Goal: Answer question/provide support: Share knowledge or assist other users

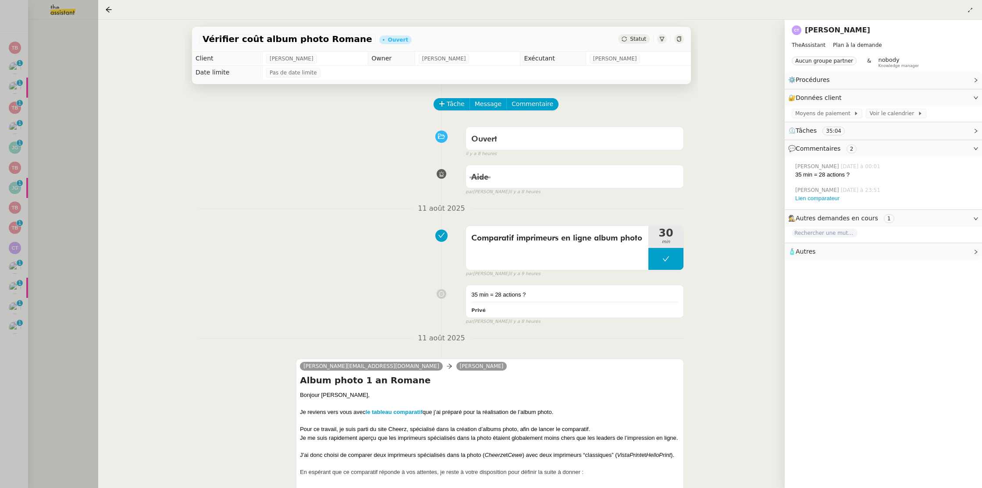
click at [69, 16] on div at bounding box center [491, 244] width 982 height 488
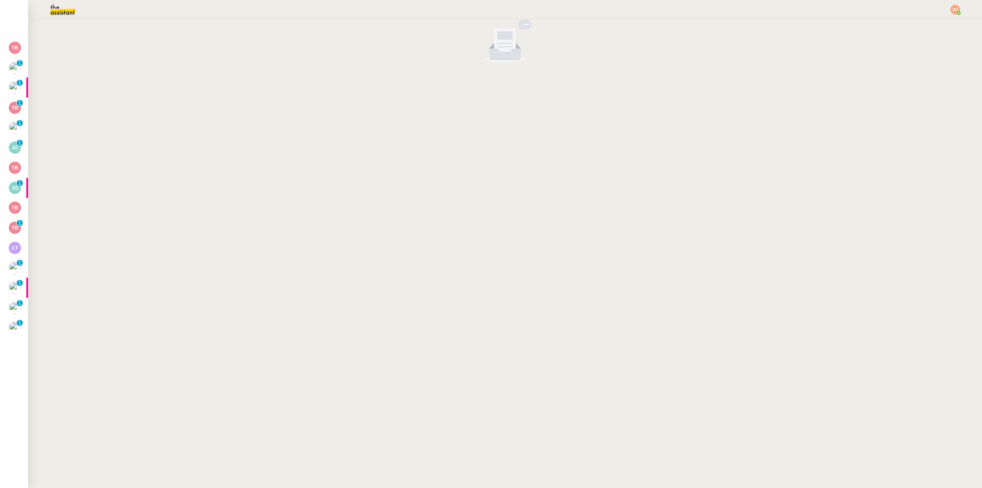
click at [65, 11] on img at bounding box center [56, 9] width 68 height 19
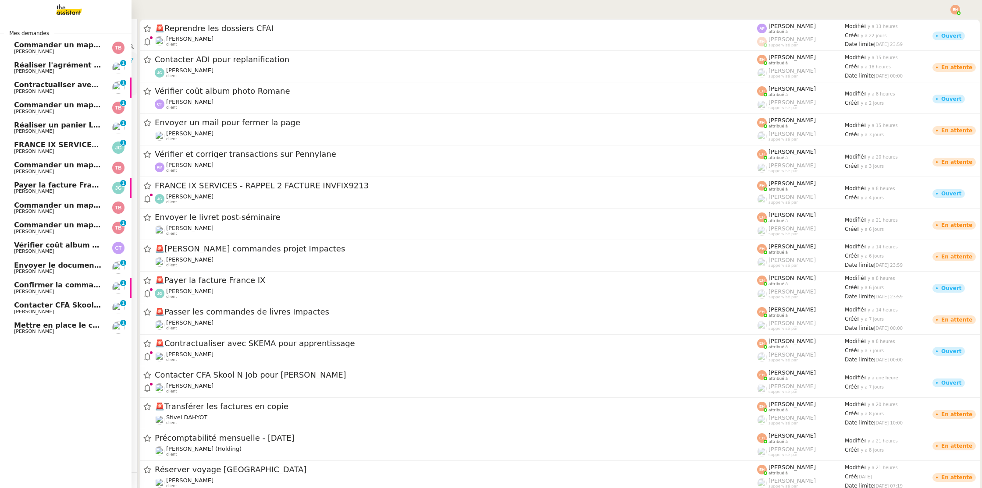
click at [43, 325] on span "Mettre en place le contrat de [PERSON_NAME]" at bounding box center [105, 325] width 183 height 8
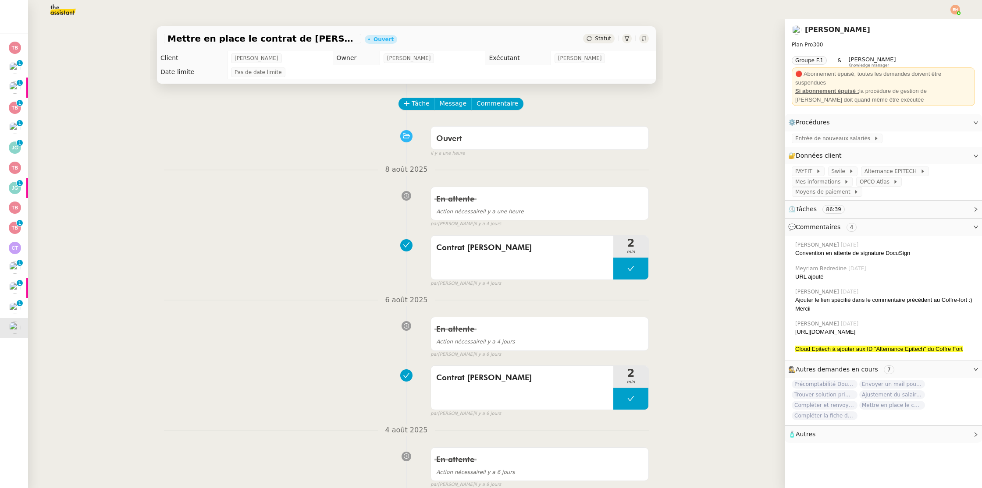
click at [954, 9] on img at bounding box center [955, 10] width 10 height 10
click at [917, 22] on nz-page-header "[PERSON_NAME] Plan Pro 300 Groupe F.1 & [PERSON_NAME] Knowledge manager 🔴 Abonn…" at bounding box center [882, 66] width 197 height 95
drag, startPoint x: 956, startPoint y: 9, endPoint x: 950, endPoint y: 11, distance: 6.5
click at [956, 9] on img at bounding box center [955, 10] width 10 height 10
click at [921, 25] on span "Suivi" at bounding box center [923, 24] width 15 height 7
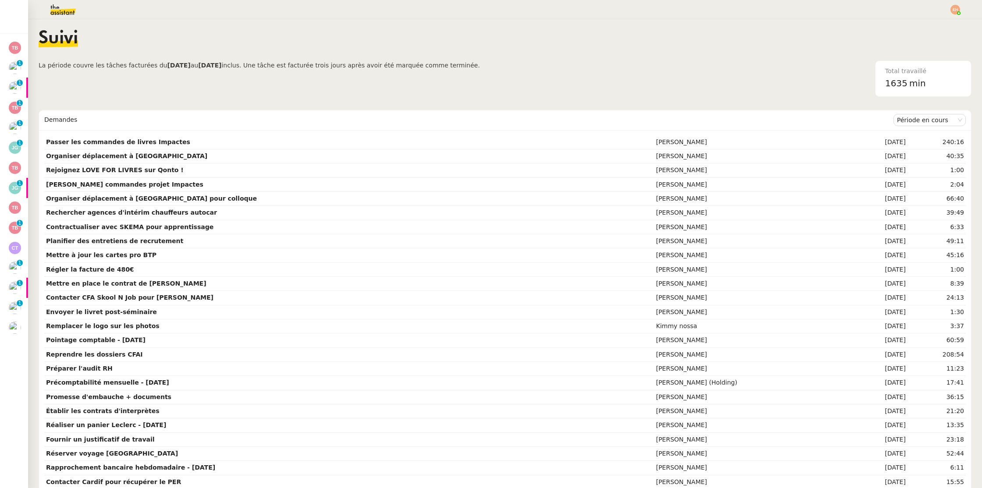
click at [64, 16] on img at bounding box center [56, 9] width 68 height 19
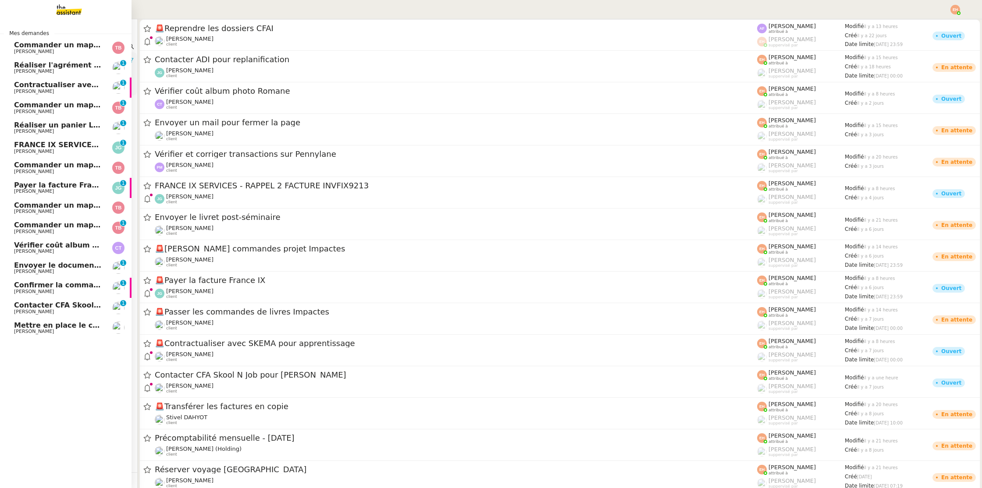
click at [45, 311] on span "[PERSON_NAME]" at bounding box center [58, 311] width 89 height 5
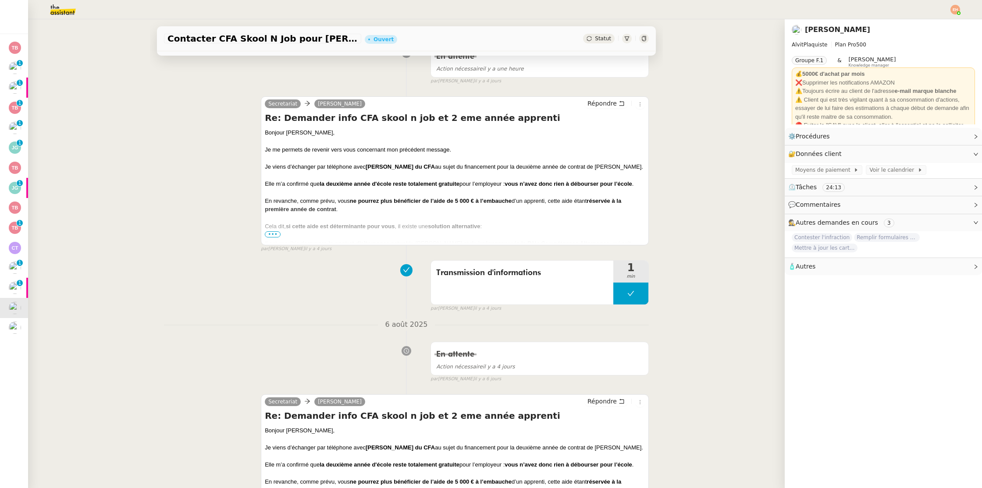
scroll to position [186, 0]
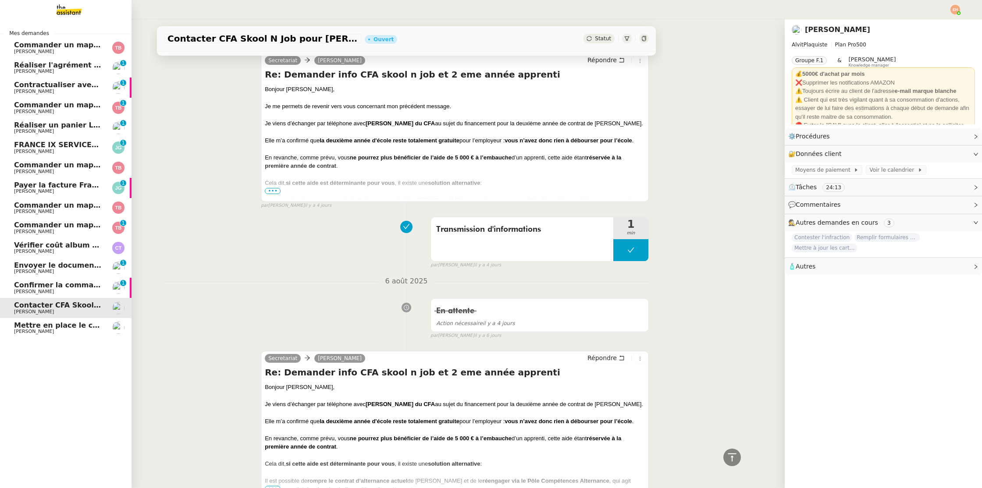
click at [25, 329] on span "Mettre en place le contrat de [PERSON_NAME]" at bounding box center [105, 325] width 183 height 8
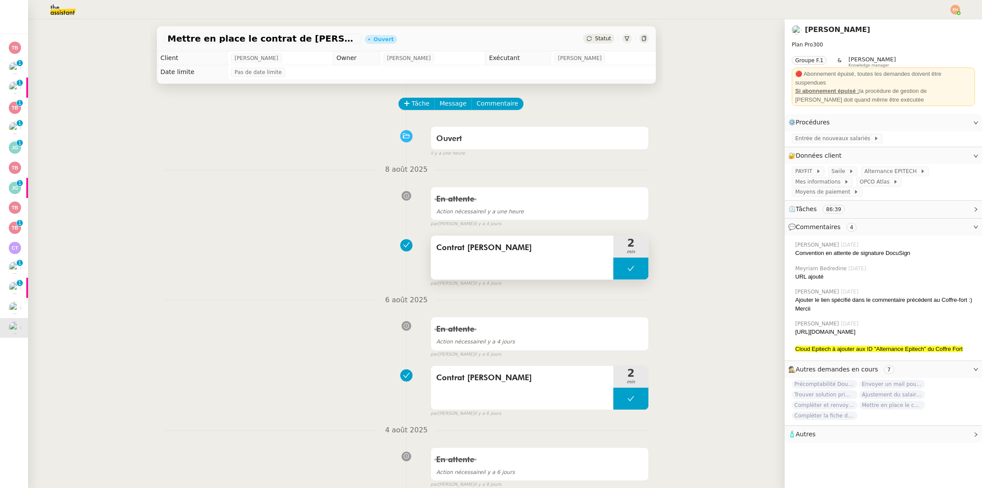
click at [487, 241] on span "Contrat [PERSON_NAME]" at bounding box center [522, 247] width 172 height 13
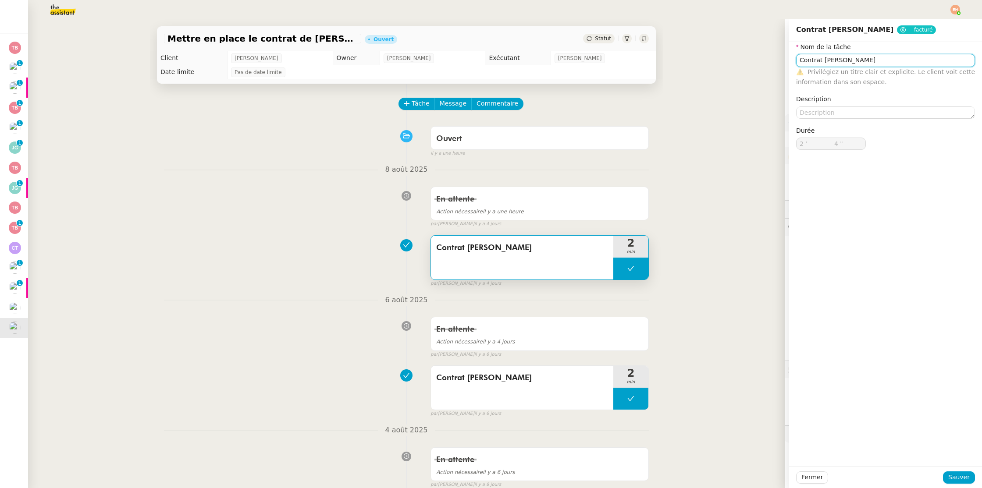
click at [883, 62] on input "Contrat [PERSON_NAME]" at bounding box center [885, 60] width 179 height 13
click at [813, 472] on span "Fermer" at bounding box center [811, 477] width 21 height 10
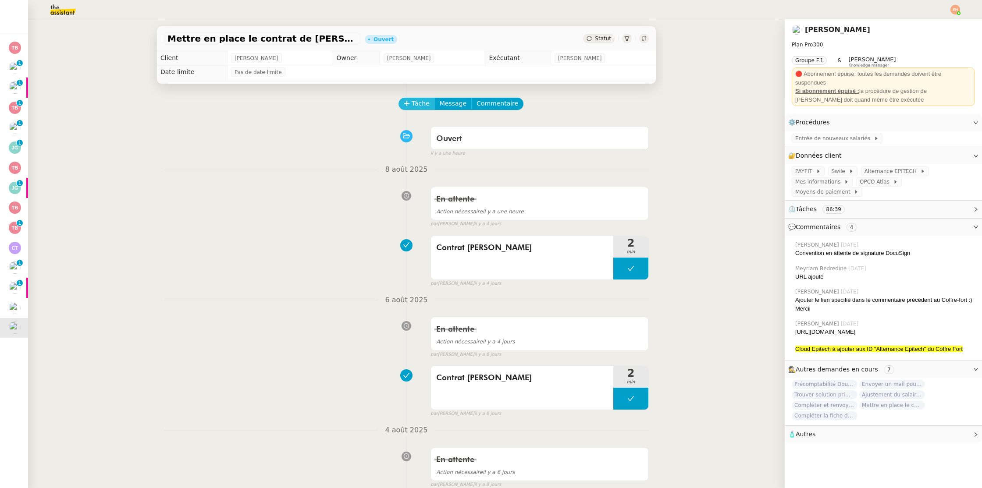
click at [416, 102] on span "Tâche" at bounding box center [420, 104] width 18 height 10
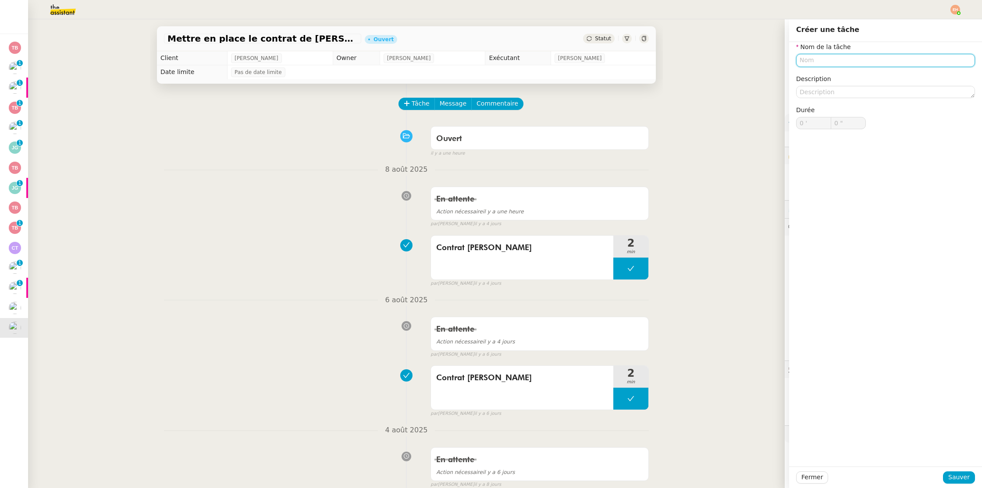
paste input "Contrat [PERSON_NAME]"
type input "Contrat [PERSON_NAME]"
click at [952, 482] on span "Sauver" at bounding box center [958, 477] width 21 height 10
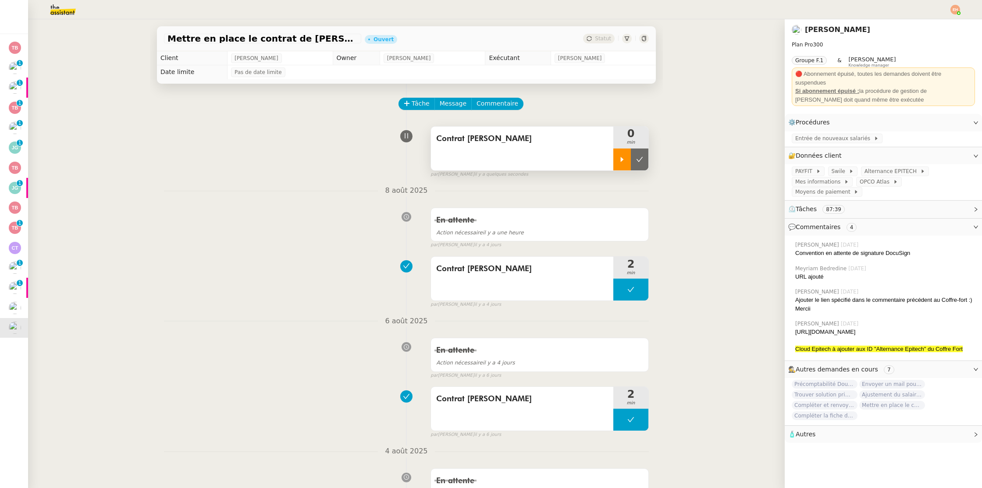
click at [617, 160] on div at bounding box center [622, 160] width 18 height 22
click at [633, 158] on icon at bounding box center [630, 159] width 7 height 7
drag, startPoint x: 643, startPoint y: 160, endPoint x: 637, endPoint y: 122, distance: 38.2
click at [643, 160] on button at bounding box center [640, 160] width 18 height 22
click at [600, 42] on div "Statut" at bounding box center [599, 39] width 32 height 10
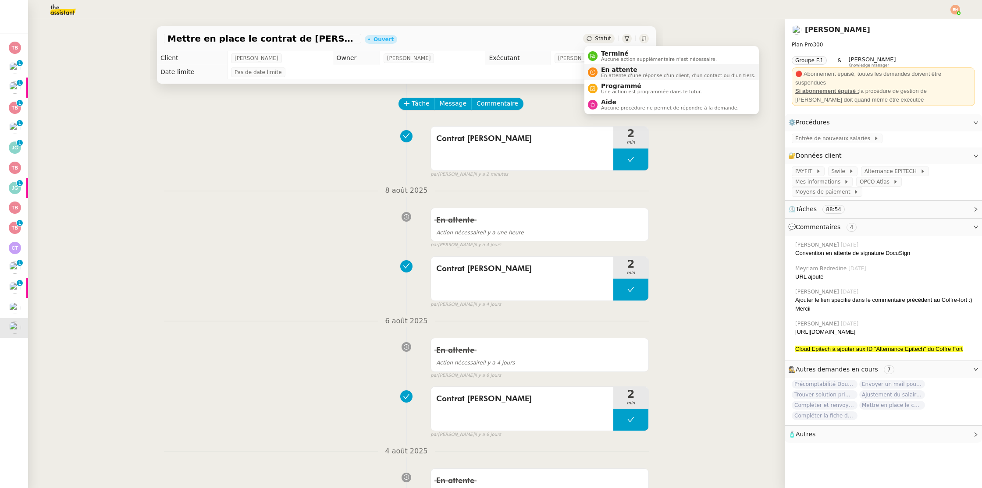
click at [611, 65] on li "En attente En attente d'une réponse d'un client, d'un contact ou d'un tiers." at bounding box center [671, 72] width 174 height 16
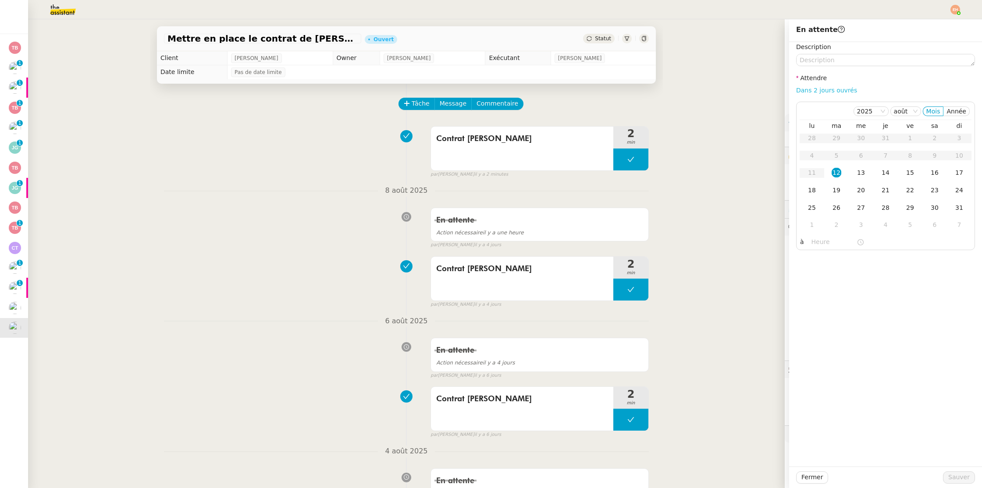
click at [813, 87] on link "Dans 2 jours ouvrés" at bounding box center [826, 90] width 61 height 7
type input "07:00"
click at [952, 476] on span "Sauver" at bounding box center [958, 477] width 21 height 10
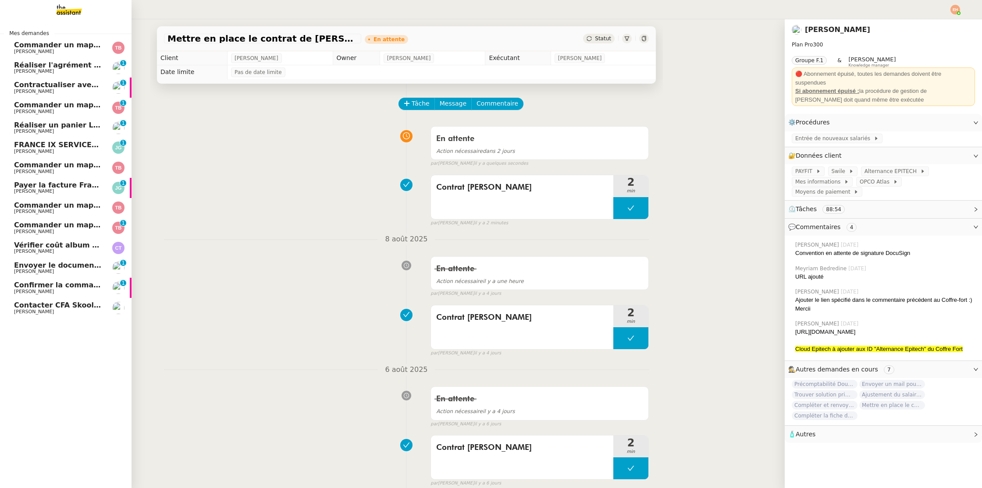
click at [37, 306] on span "Contacter CFA Skool N Job pour [PERSON_NAME]" at bounding box center [109, 305] width 191 height 8
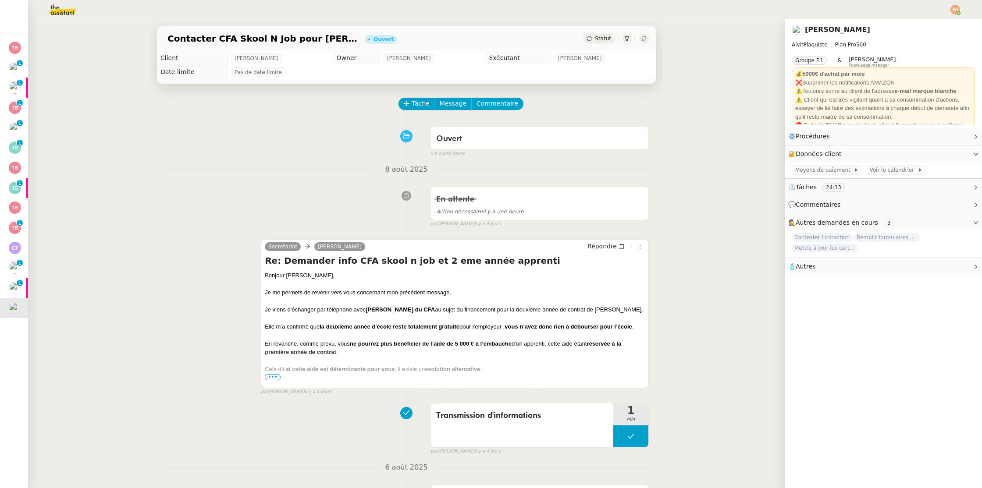
click at [602, 36] on span "Statut" at bounding box center [603, 38] width 16 height 6
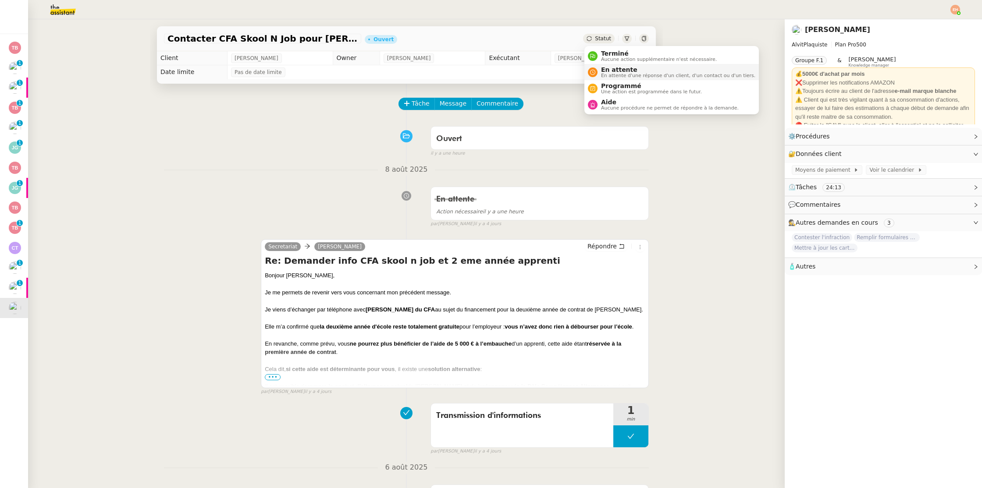
click at [604, 68] on span "En attente" at bounding box center [678, 69] width 154 height 7
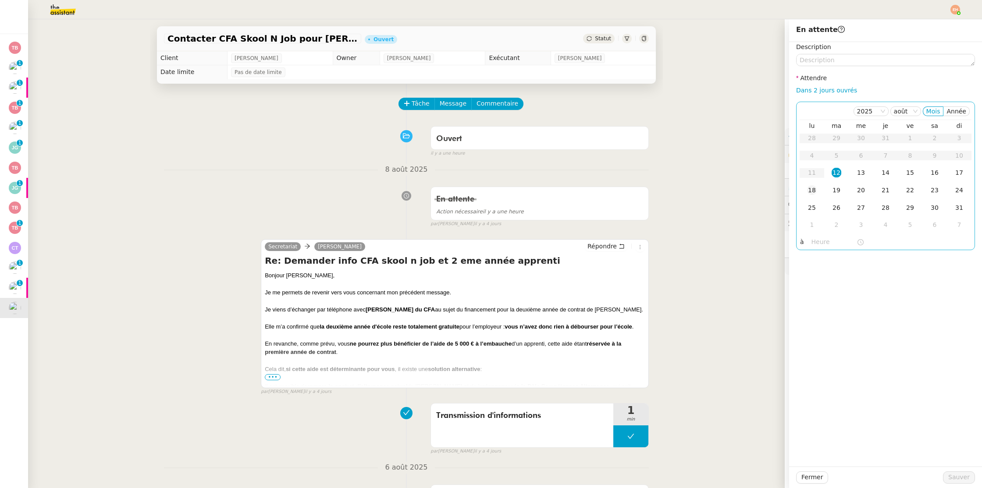
click at [814, 190] on div "18" at bounding box center [812, 190] width 10 height 10
click at [956, 479] on span "Sauver" at bounding box center [958, 477] width 21 height 10
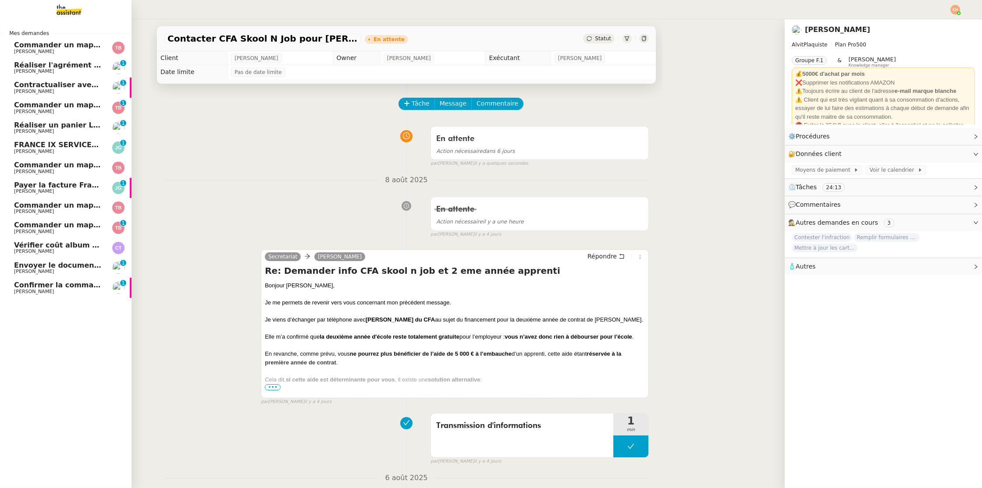
click at [43, 281] on link "Confirmer la commande des bibliothèques [PERSON_NAME] MAS 0 1 2 3 4 5 6 7 8 9" at bounding box center [65, 288] width 131 height 20
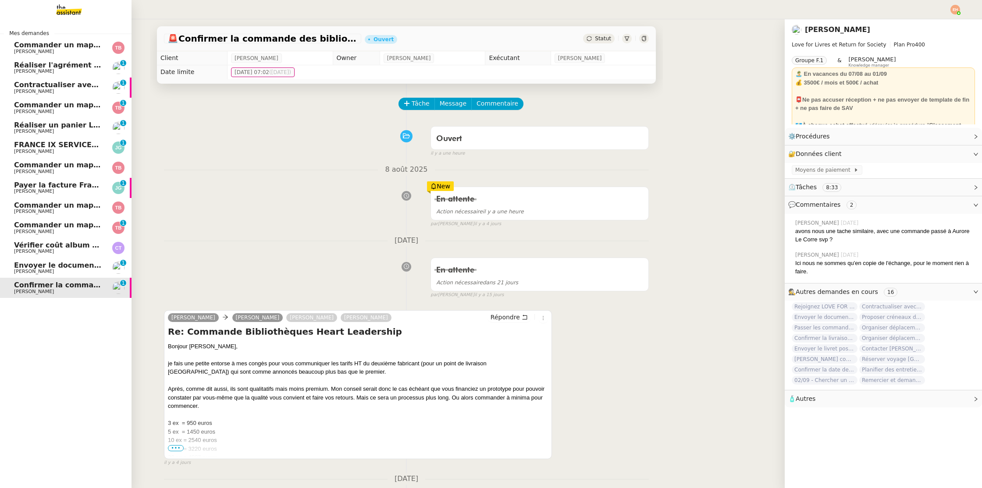
click at [46, 240] on link "Vérifier coût album photo [PERSON_NAME]" at bounding box center [65, 248] width 131 height 20
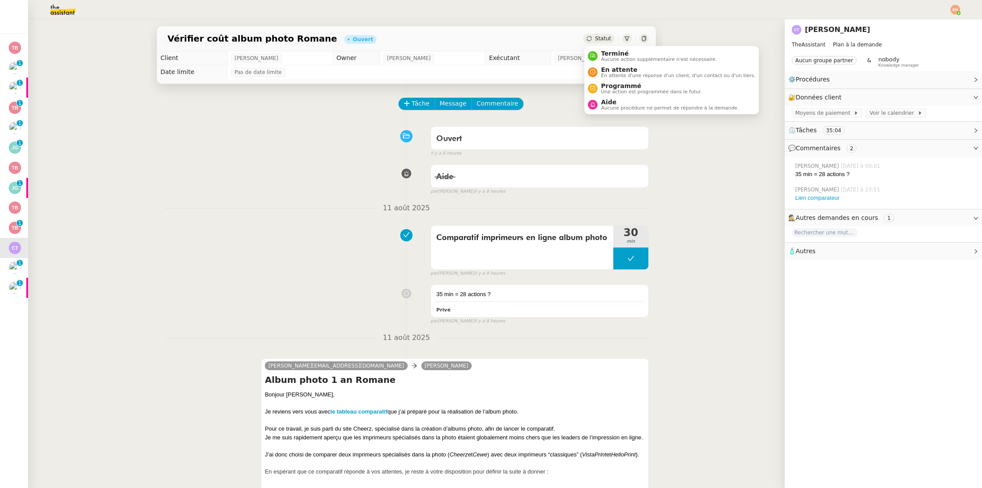
click at [598, 39] on span "Statut" at bounding box center [603, 38] width 16 height 6
drag, startPoint x: 621, startPoint y: 106, endPoint x: 614, endPoint y: 106, distance: 6.6
click at [621, 106] on span "Aucune procédure ne permet de répondre à la demande." at bounding box center [670, 108] width 138 height 5
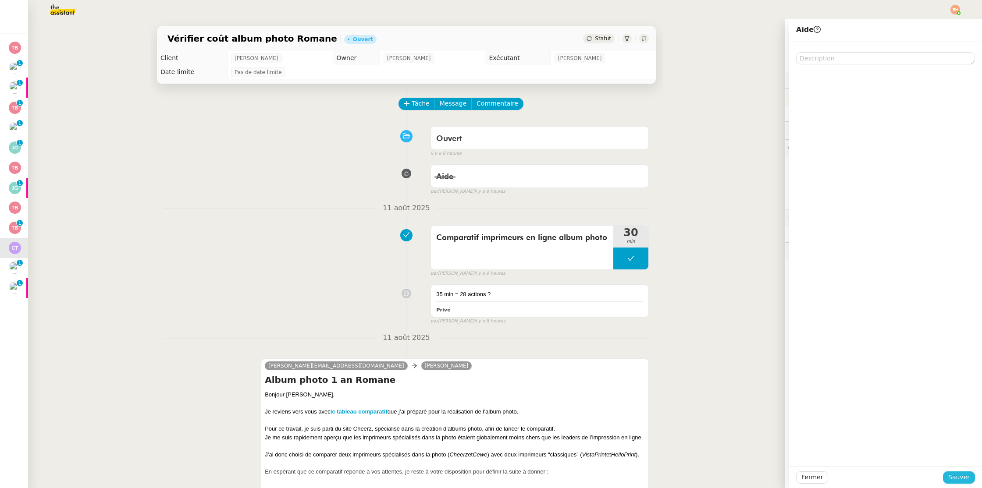
click at [960, 478] on span "Sauver" at bounding box center [958, 477] width 21 height 10
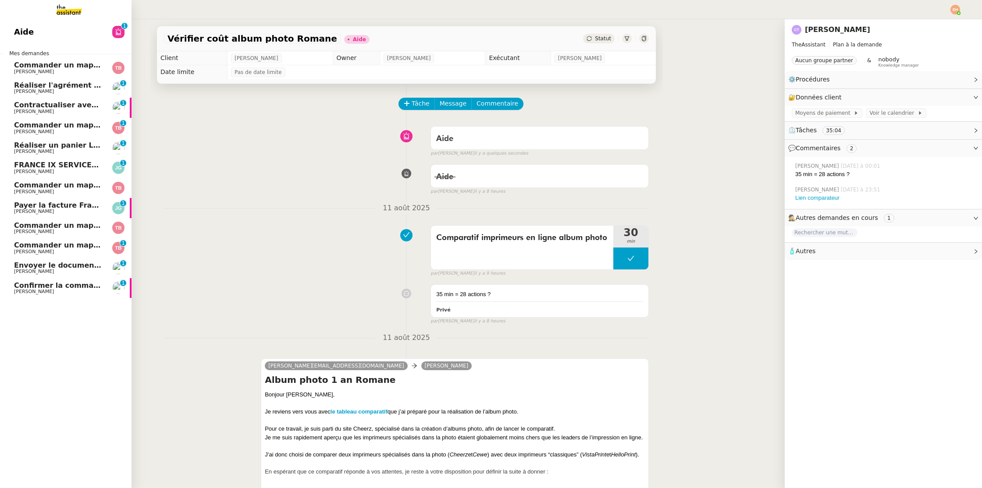
click at [66, 262] on span "Envoyer le document complété à Actes Sud" at bounding box center [99, 265] width 171 height 8
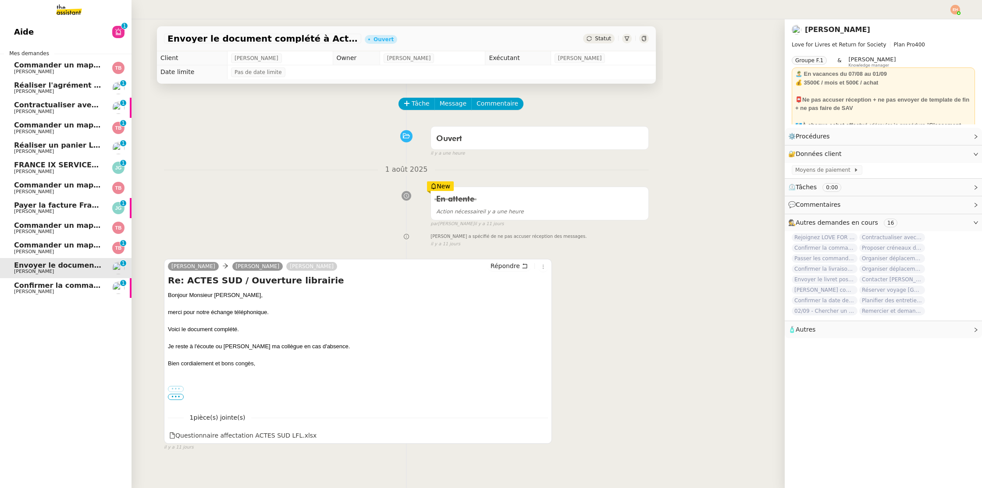
click at [64, 248] on span "Commander un mapping pour Fideliance" at bounding box center [94, 245] width 160 height 8
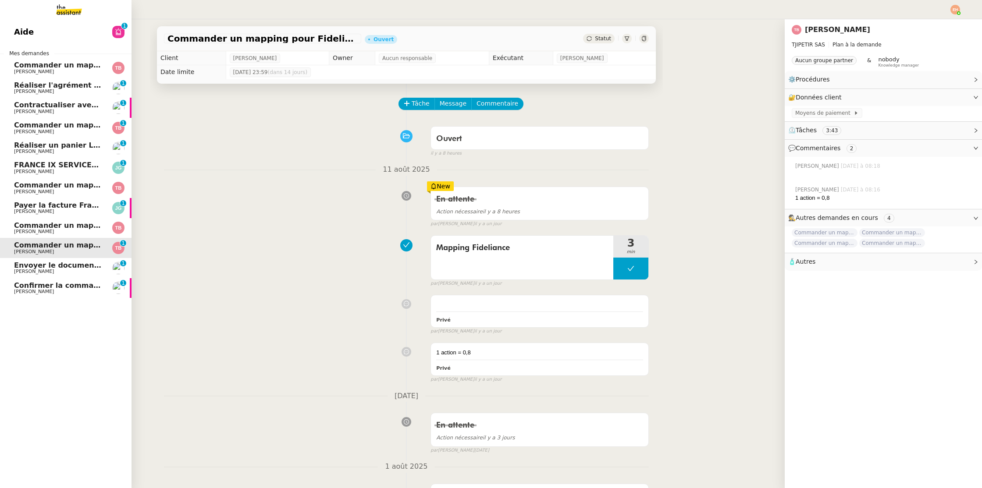
click at [67, 228] on span "Commander un mapping pour Afigec" at bounding box center [86, 225] width 145 height 8
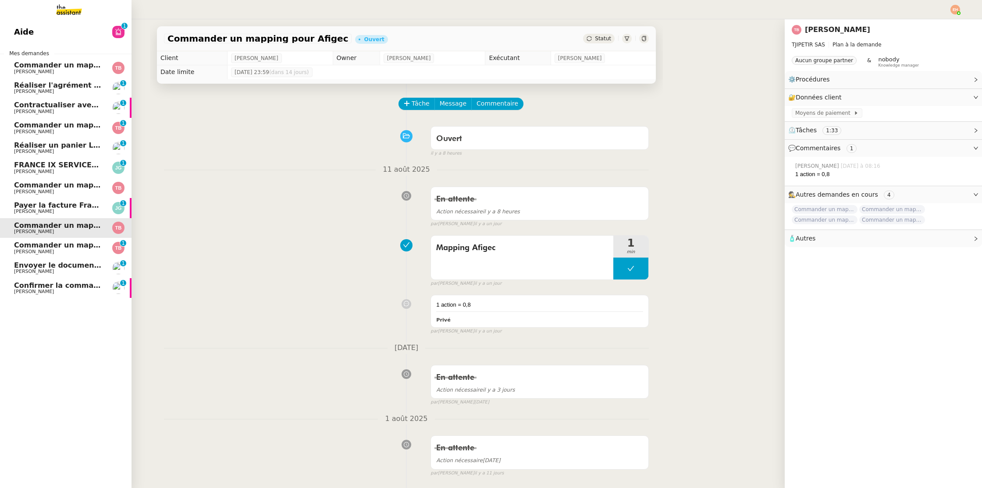
click at [72, 273] on span "[PERSON_NAME]" at bounding box center [58, 271] width 89 height 5
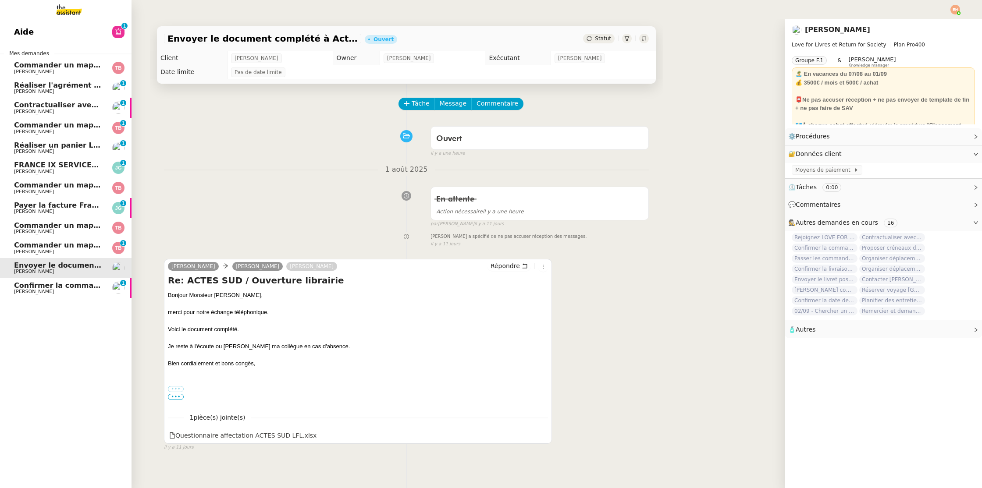
click at [67, 204] on span "Payer la facture France IX" at bounding box center [65, 205] width 102 height 8
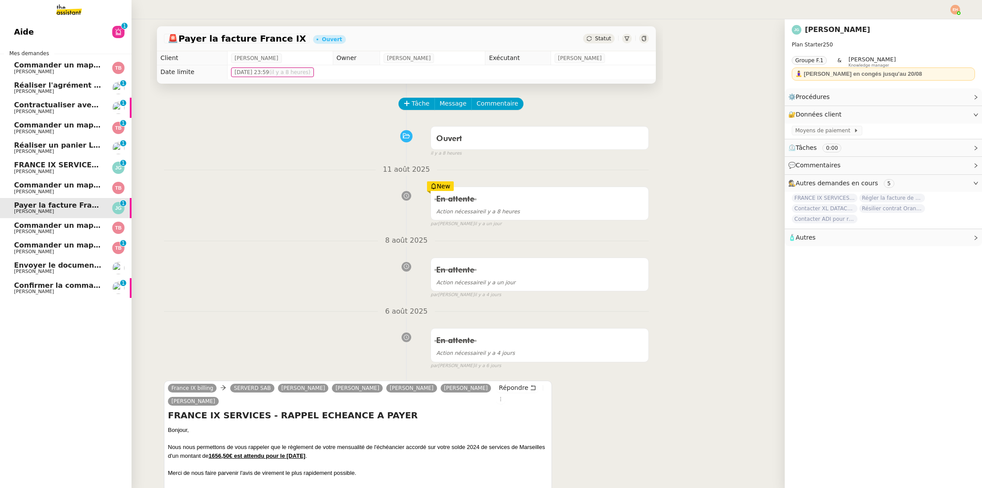
click at [67, 70] on span "[PERSON_NAME]" at bounding box center [58, 71] width 89 height 5
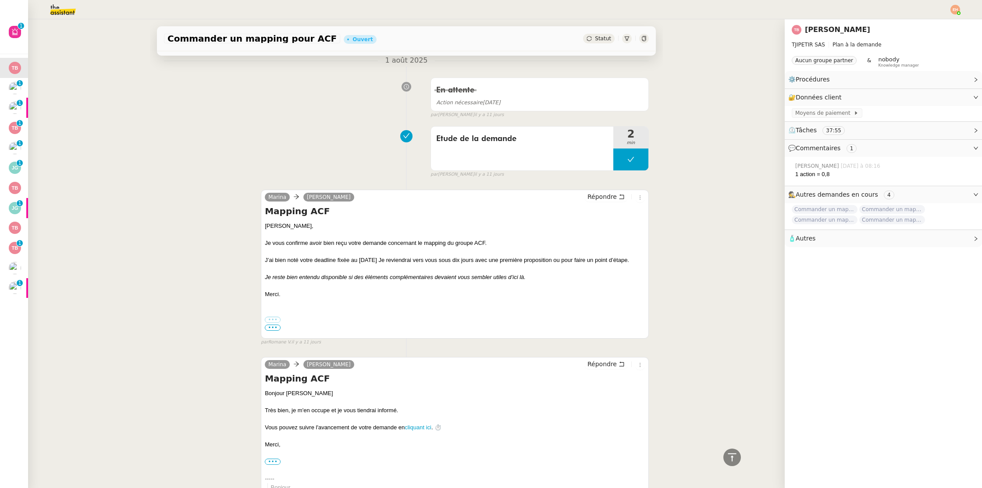
scroll to position [484, 0]
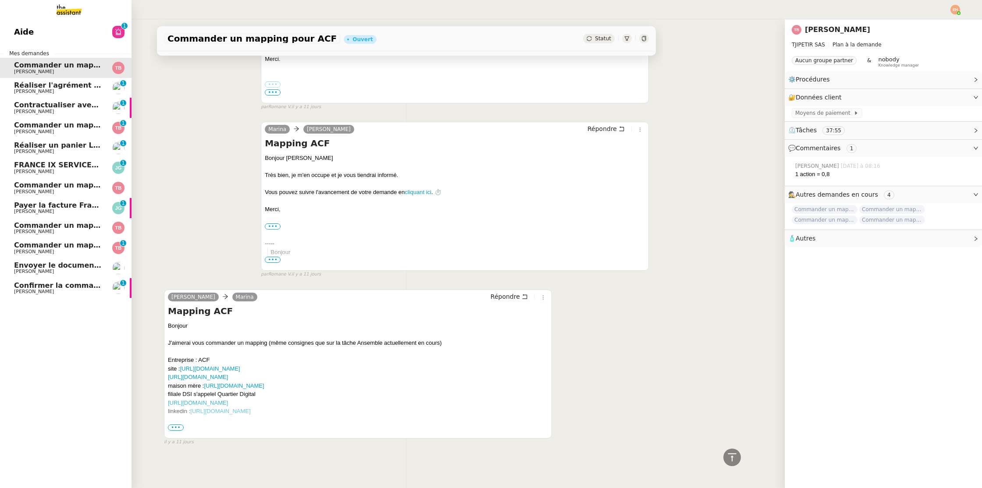
click at [52, 227] on span "Commander un mapping pour Afigec" at bounding box center [86, 225] width 145 height 8
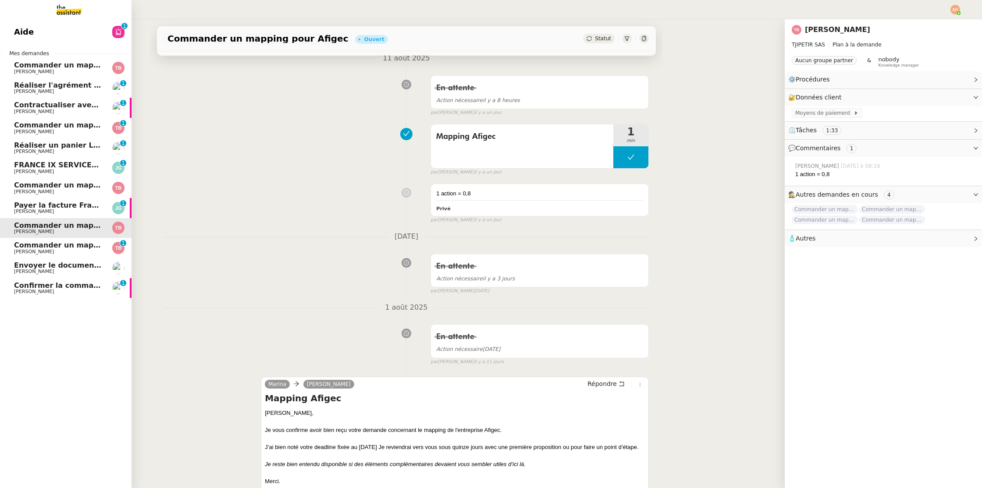
click at [78, 98] on link "Contractualiser avec SKEMA pour apprentissage [PERSON_NAME] 0 1 2 3 4 5 6 7 8 9" at bounding box center [65, 108] width 131 height 20
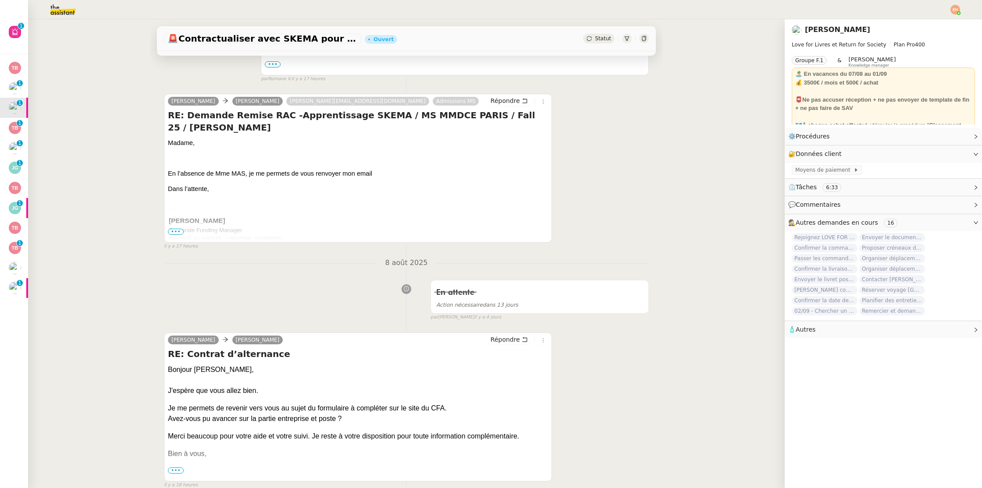
scroll to position [378, 0]
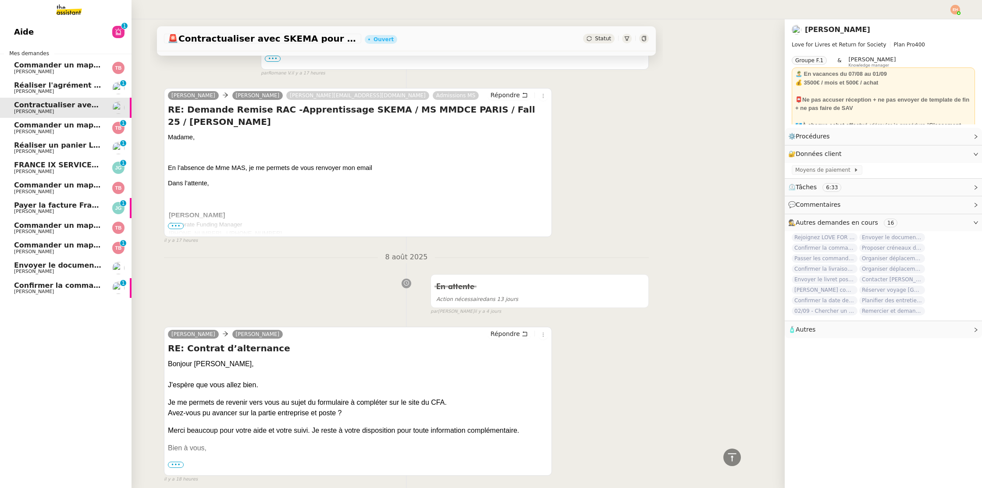
click at [53, 81] on link "Réaliser l'agrément CII pour Swebo [PERSON_NAME] 0 1 2 3 4 5 6 7 8 9" at bounding box center [65, 88] width 131 height 20
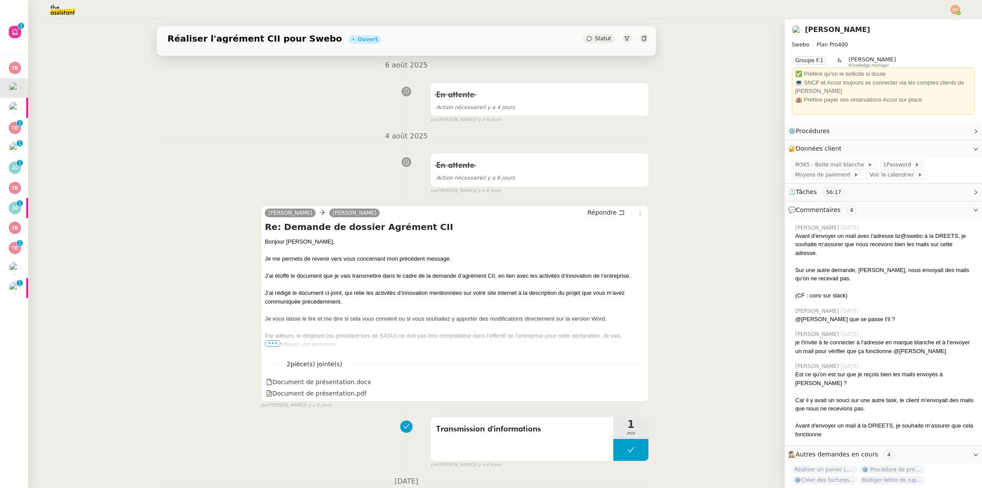
scroll to position [253, 0]
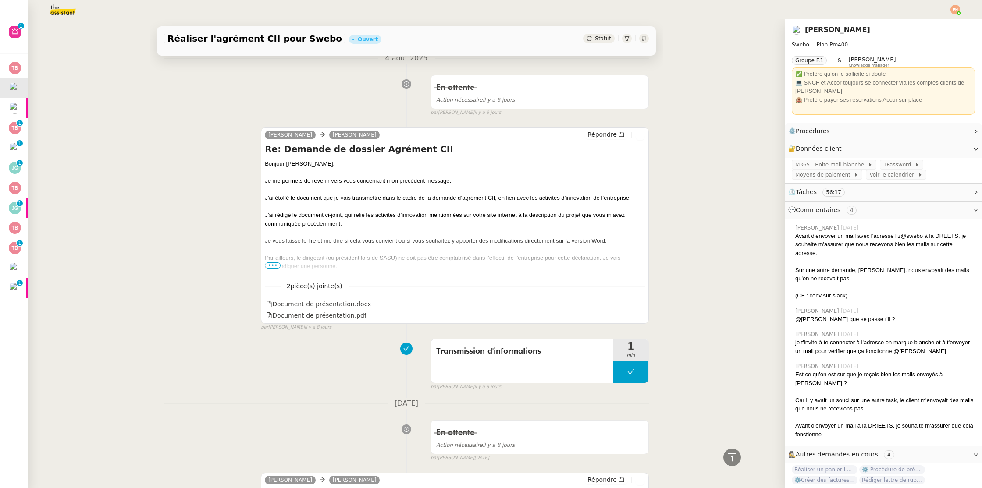
click at [273, 264] on span "•••" at bounding box center [273, 265] width 16 height 6
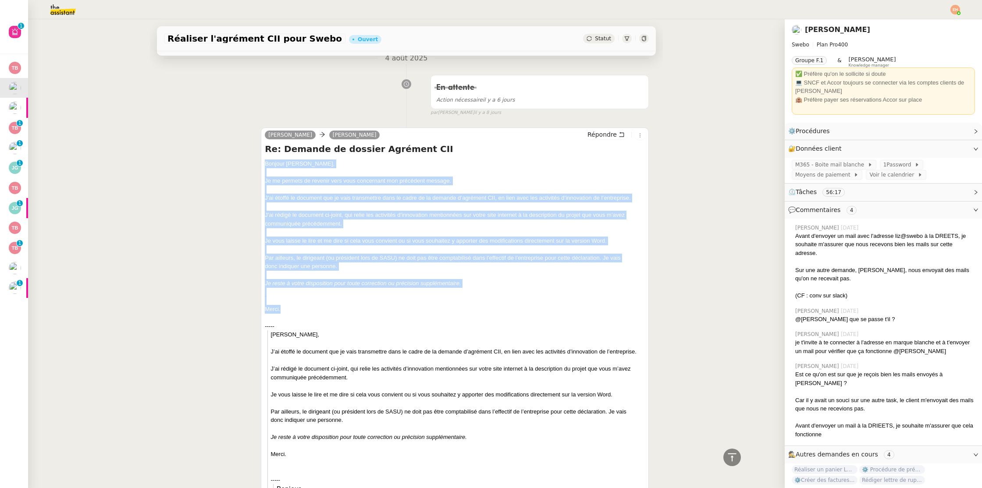
drag, startPoint x: 301, startPoint y: 307, endPoint x: 260, endPoint y: 166, distance: 146.9
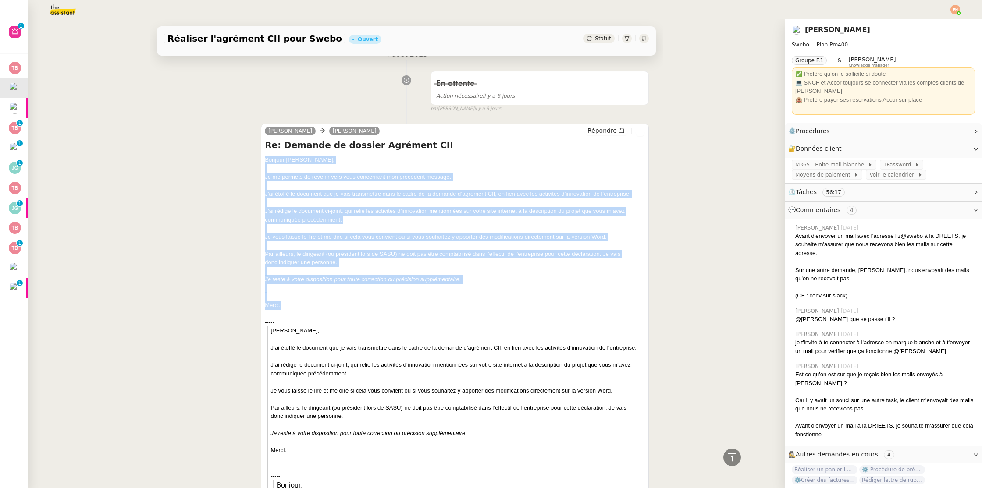
scroll to position [262, 0]
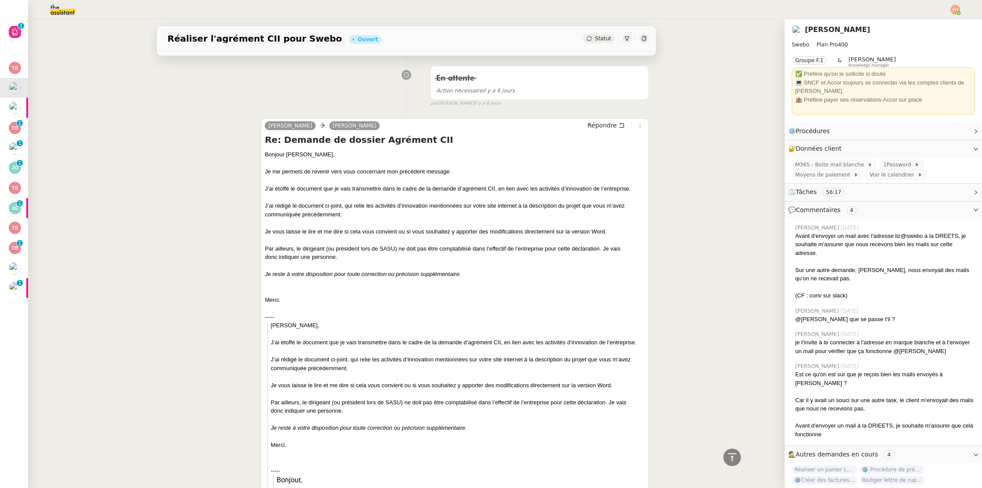
click at [599, 36] on span "Statut" at bounding box center [603, 38] width 16 height 6
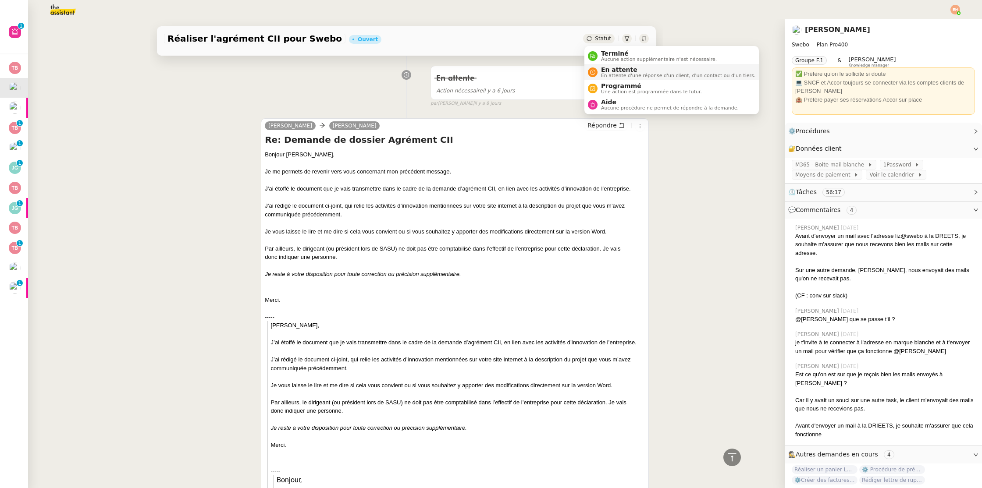
click at [616, 69] on span "En attente" at bounding box center [678, 69] width 154 height 7
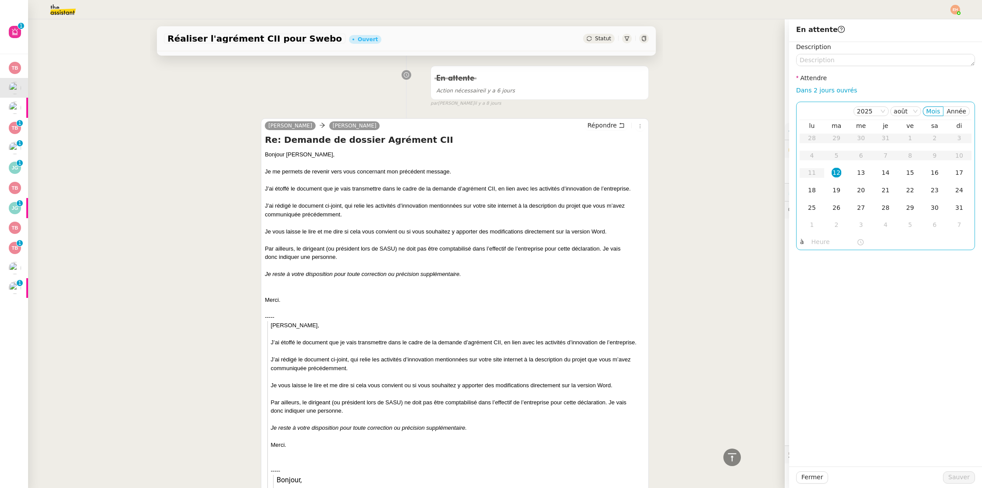
click at [832, 172] on div "12" at bounding box center [836, 173] width 10 height 10
click at [812, 242] on input "text" at bounding box center [833, 242] width 45 height 10
click at [815, 304] on div "14" at bounding box center [818, 303] width 25 height 11
type input "14:08"
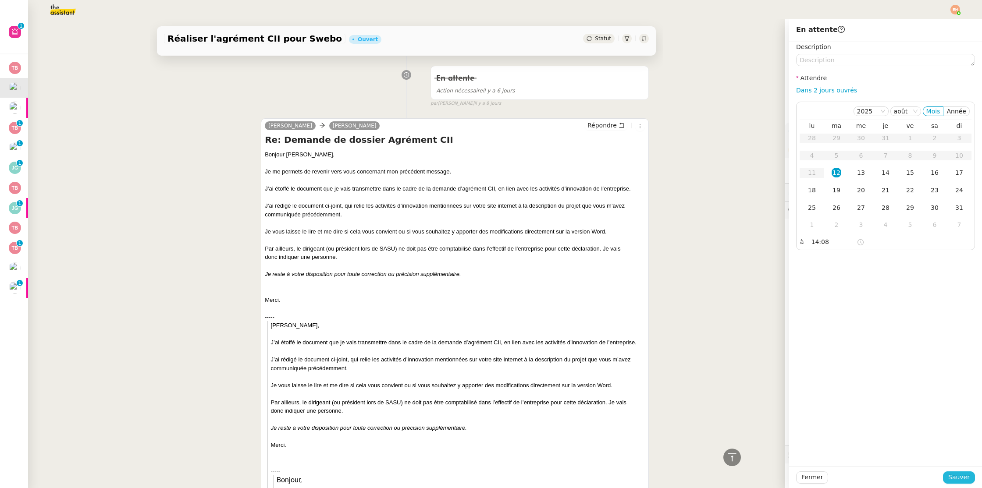
click at [955, 473] on span "Sauver" at bounding box center [958, 477] width 21 height 10
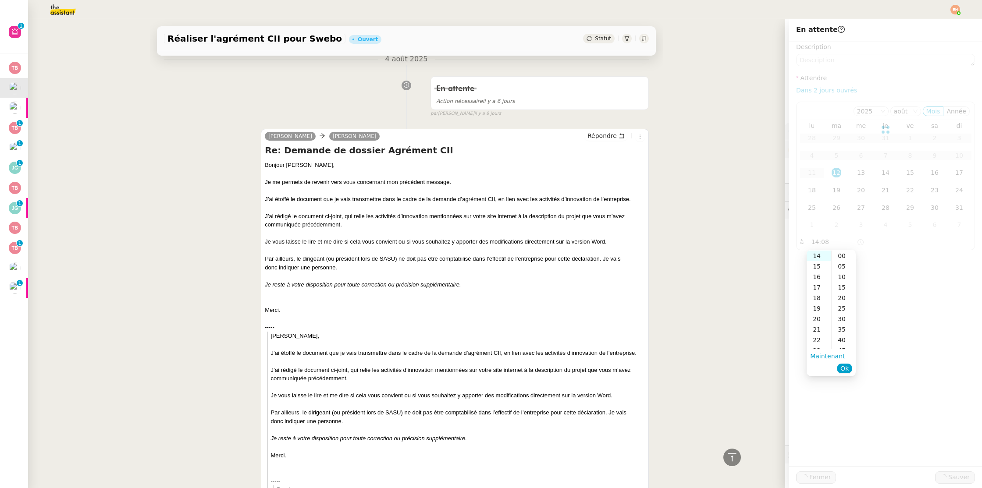
scroll to position [273, 0]
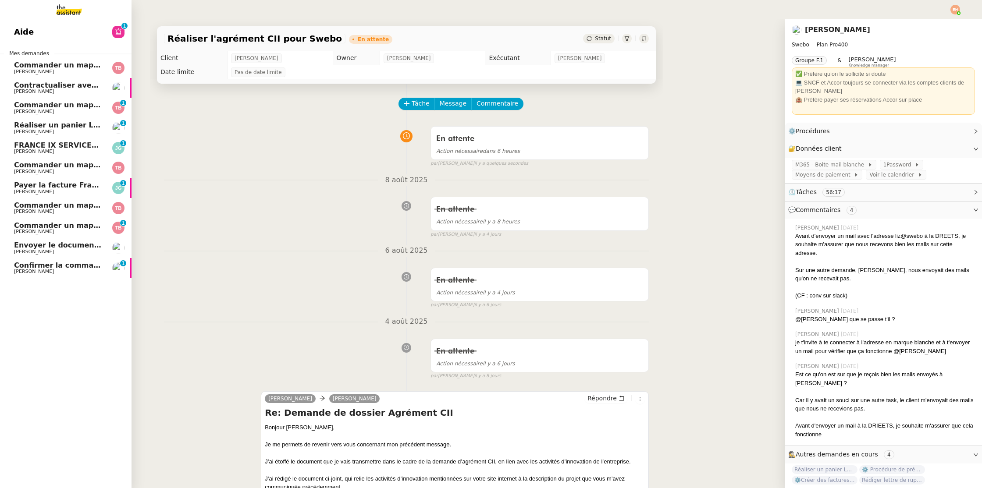
click at [82, 171] on span "[PERSON_NAME]" at bounding box center [58, 171] width 89 height 5
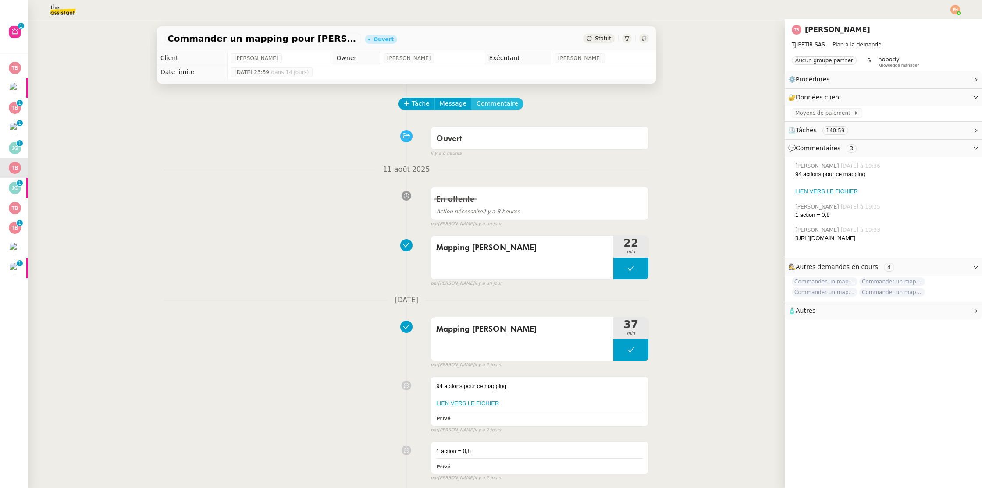
click at [490, 105] on span "Commentaire" at bounding box center [497, 104] width 42 height 10
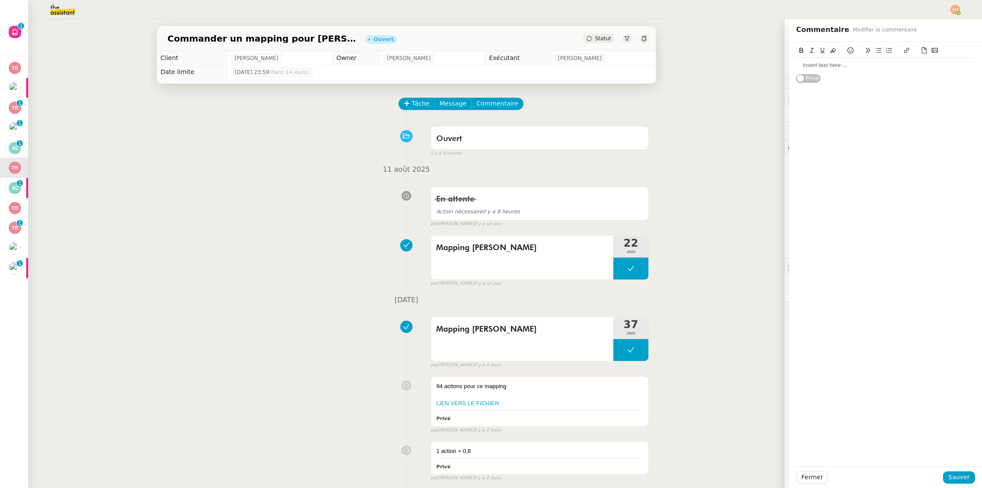
click at [809, 64] on div at bounding box center [885, 65] width 179 height 8
click at [956, 477] on span "Sauver" at bounding box center [958, 477] width 21 height 10
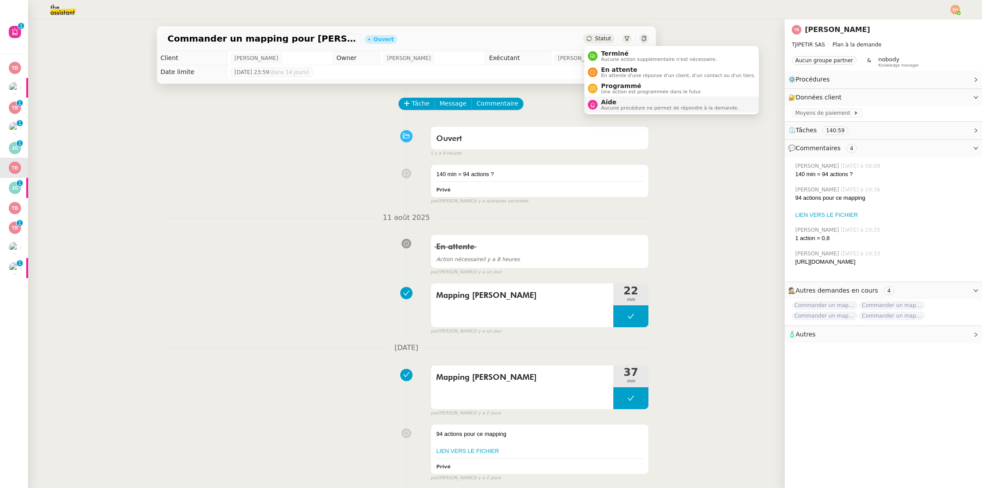
click at [604, 103] on span "Aide" at bounding box center [670, 102] width 138 height 7
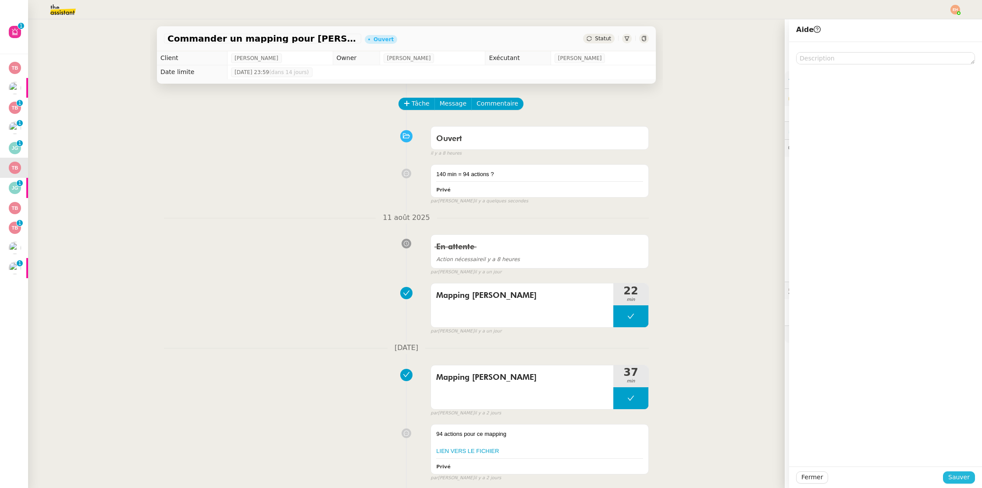
click at [949, 475] on button "Sauver" at bounding box center [959, 477] width 32 height 12
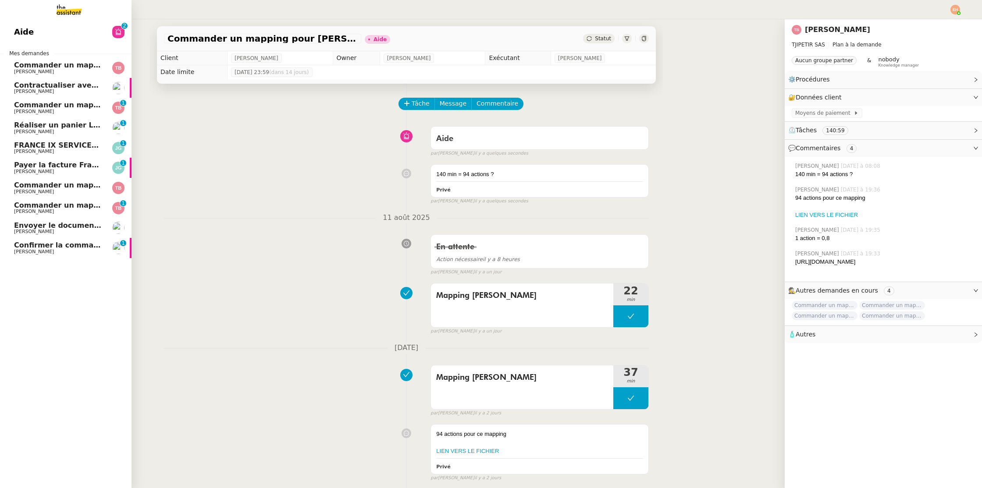
click at [33, 198] on link "Commander un mapping pour Fideliance [PERSON_NAME] 0 1 2 3 4 5 6 7 8 9" at bounding box center [65, 208] width 131 height 20
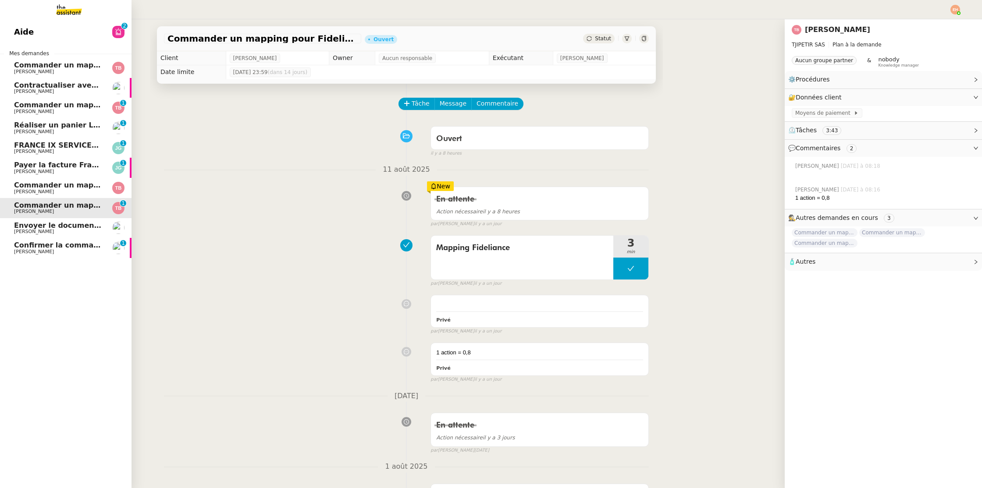
click at [50, 182] on span "Commander un mapping pour Afigec" at bounding box center [86, 185] width 145 height 8
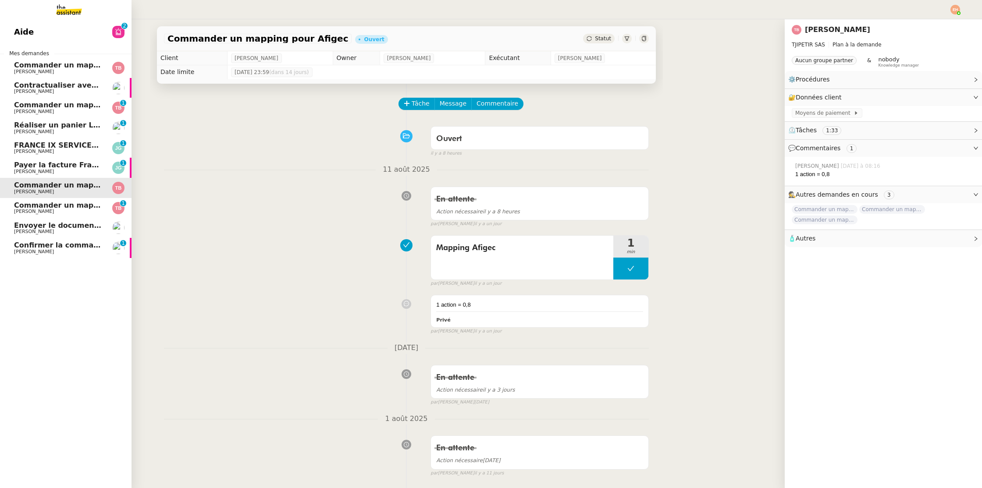
click at [74, 107] on span "Commander un mapping pour Compta [GEOGRAPHIC_DATA]" at bounding box center [131, 105] width 235 height 8
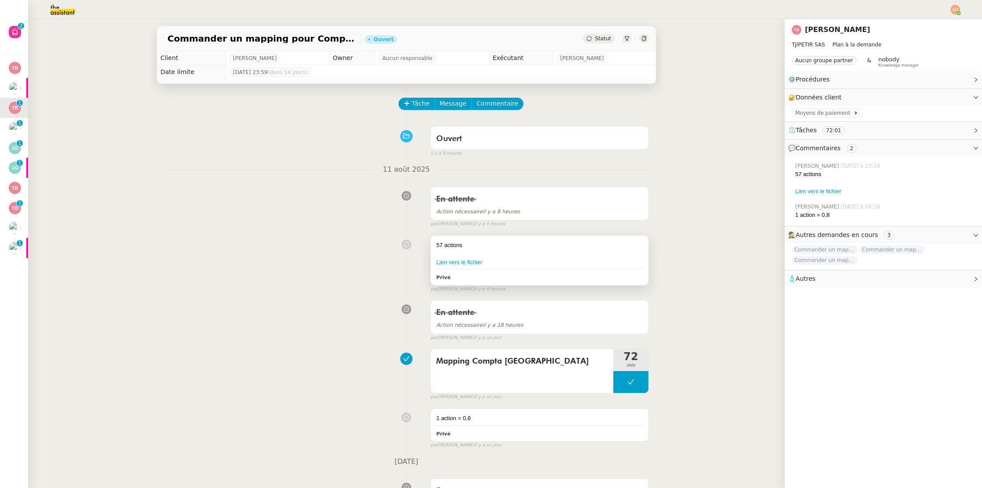
click at [507, 246] on div "57 actions" at bounding box center [539, 245] width 207 height 9
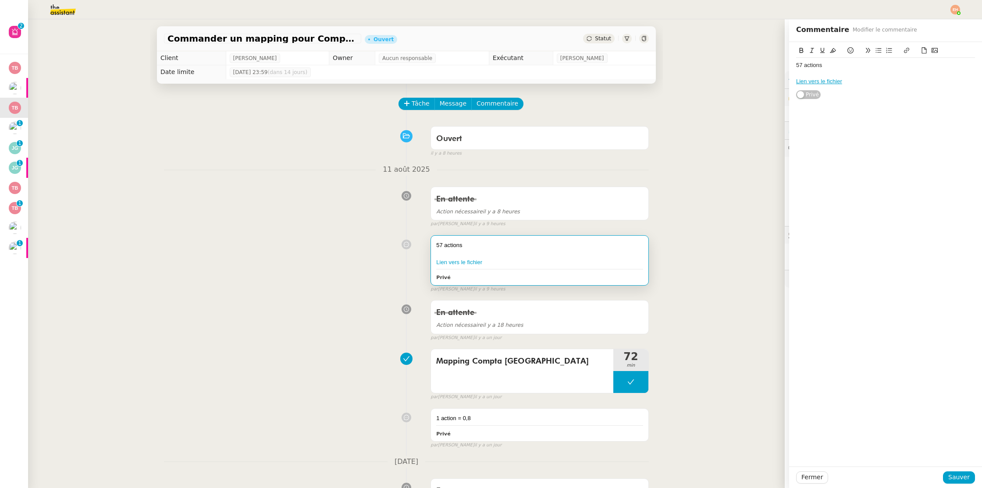
click at [744, 89] on div "Commander un mapping pour Compta [GEOGRAPHIC_DATA] Ouvert Statut Client [PERSON…" at bounding box center [406, 253] width 756 height 469
click at [812, 477] on span "Fermer" at bounding box center [811, 477] width 21 height 10
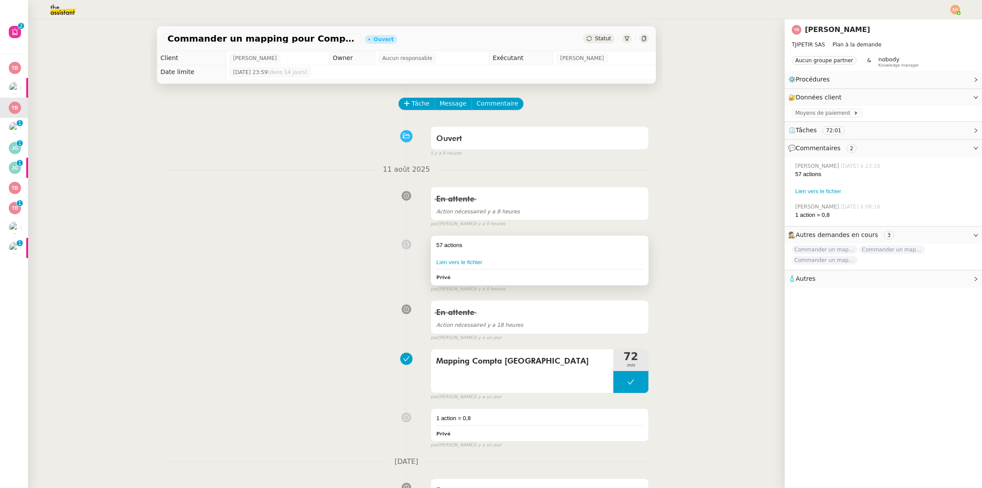
click at [520, 243] on div "57 actions" at bounding box center [539, 245] width 207 height 9
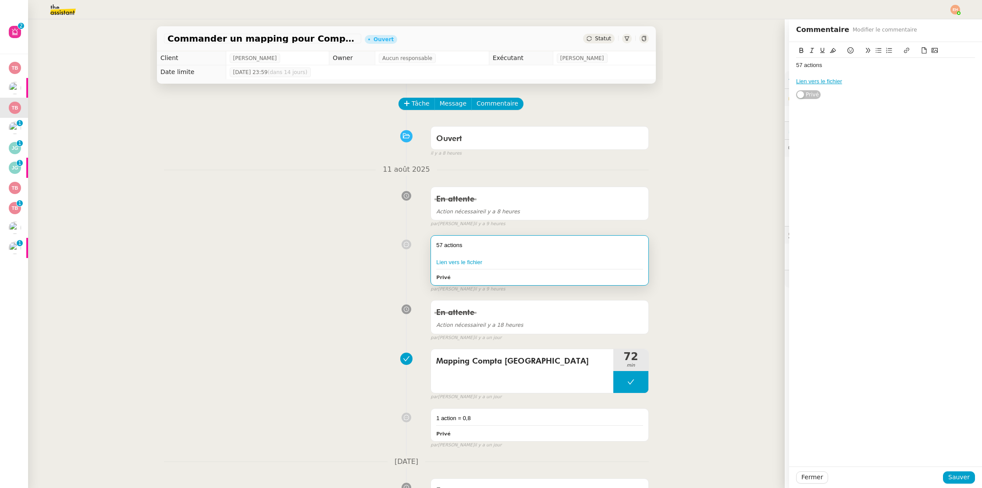
click at [796, 64] on div "57 actions" at bounding box center [885, 65] width 179 height 8
click at [965, 480] on span "Sauver" at bounding box center [958, 477] width 21 height 10
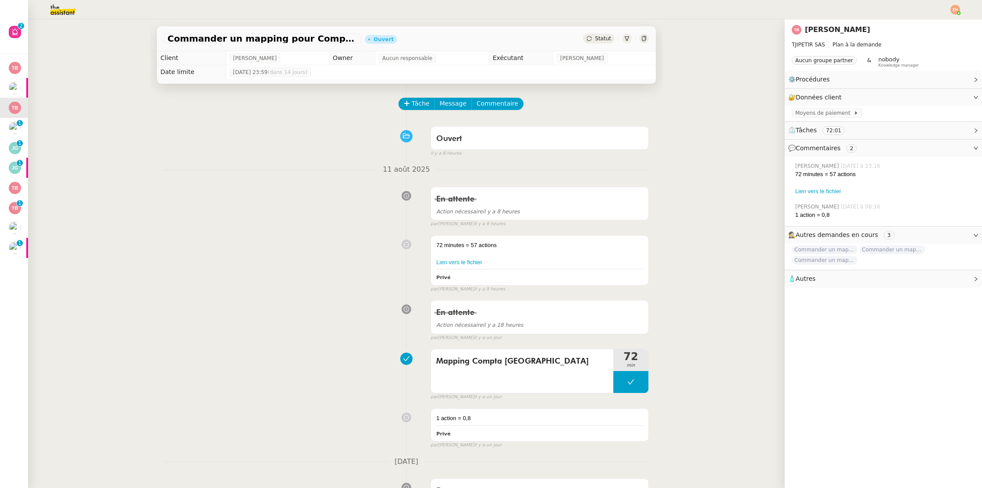
click at [189, 186] on div "En attente Action nécessaire il y a 8 heures false par [PERSON_NAME] il y a 9 h…" at bounding box center [406, 205] width 485 height 45
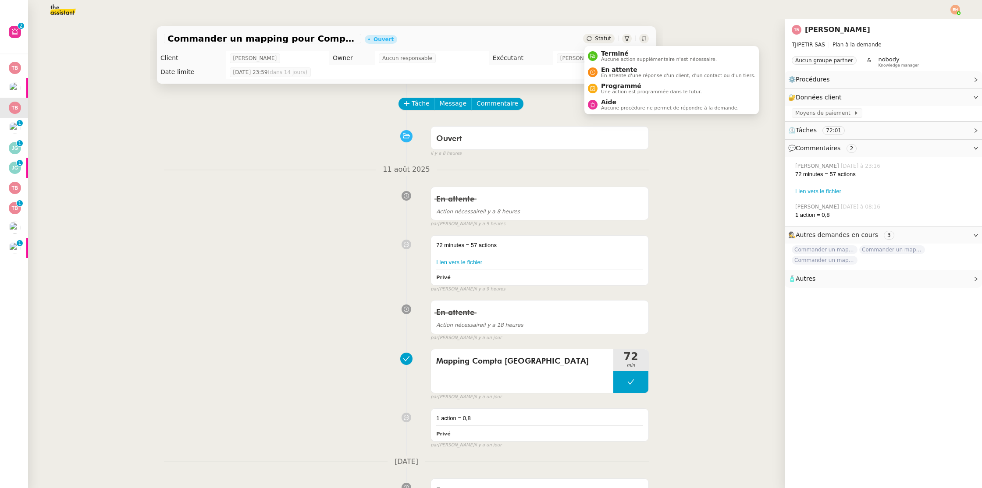
click at [604, 39] on span "Statut" at bounding box center [603, 38] width 16 height 6
click at [610, 102] on span "Aide" at bounding box center [670, 102] width 138 height 7
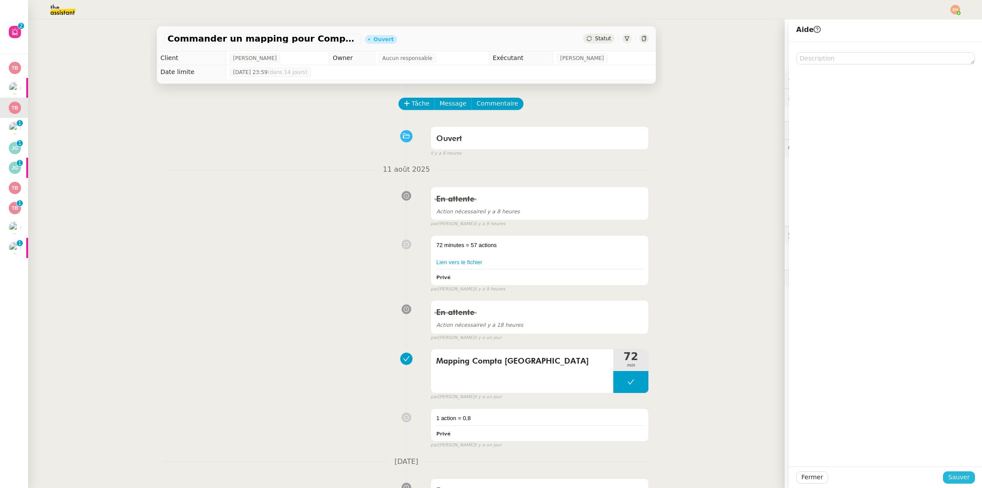
click at [960, 475] on span "Sauver" at bounding box center [958, 477] width 21 height 10
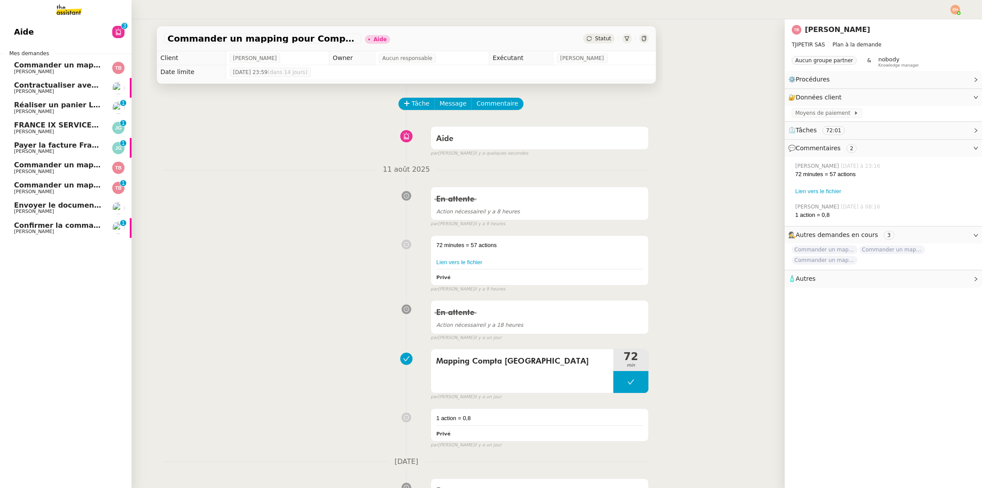
click at [26, 113] on span "[PERSON_NAME]" at bounding box center [34, 112] width 40 height 6
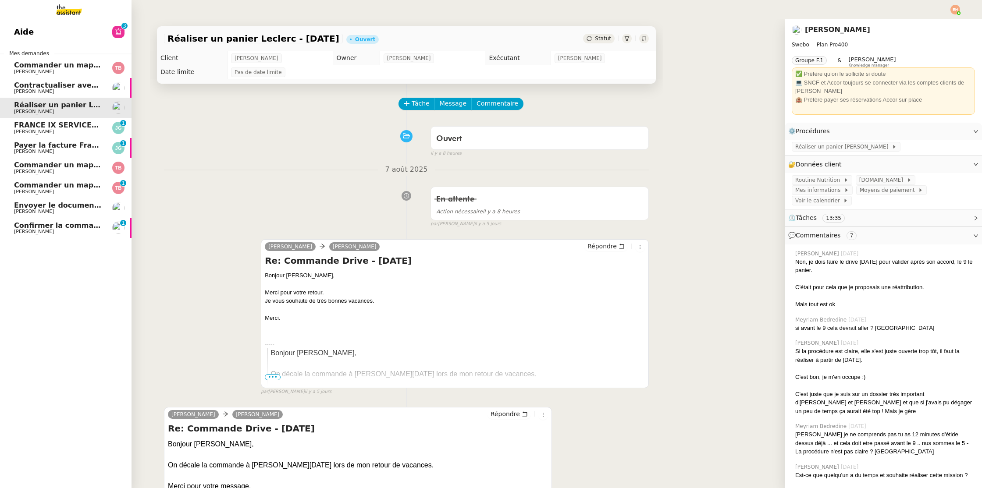
click at [81, 89] on span "Contractualiser avec SKEMA pour apprentissage" at bounding box center [109, 85] width 191 height 8
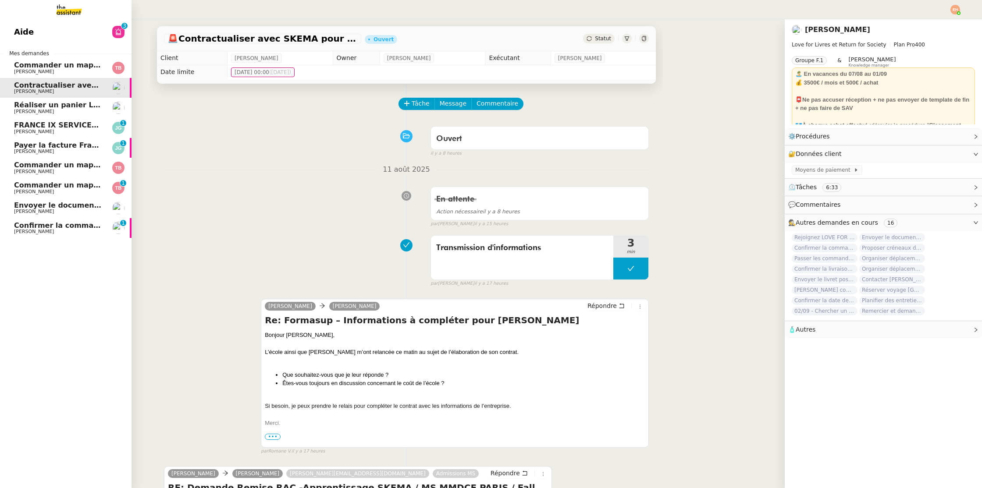
click at [58, 65] on span "Commander un mapping pour ACF" at bounding box center [81, 65] width 135 height 8
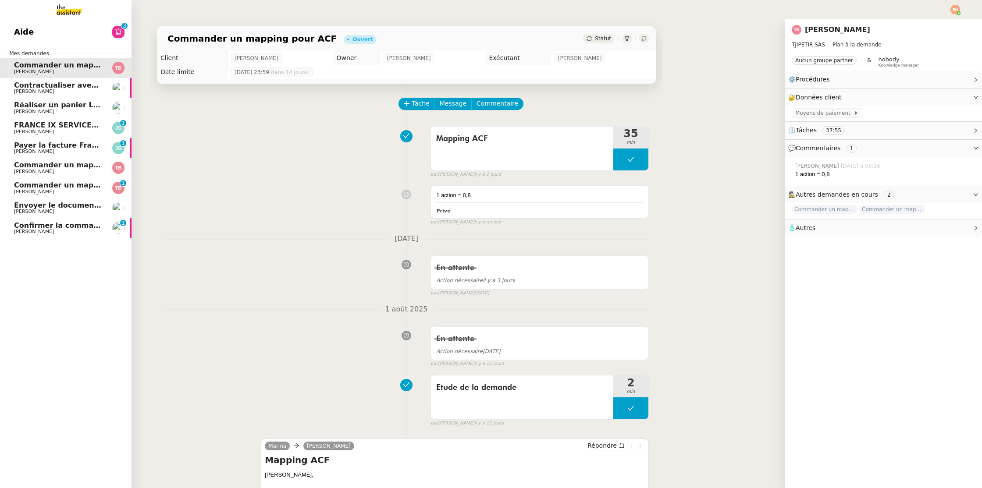
click at [43, 89] on span "[PERSON_NAME]" at bounding box center [58, 91] width 89 height 5
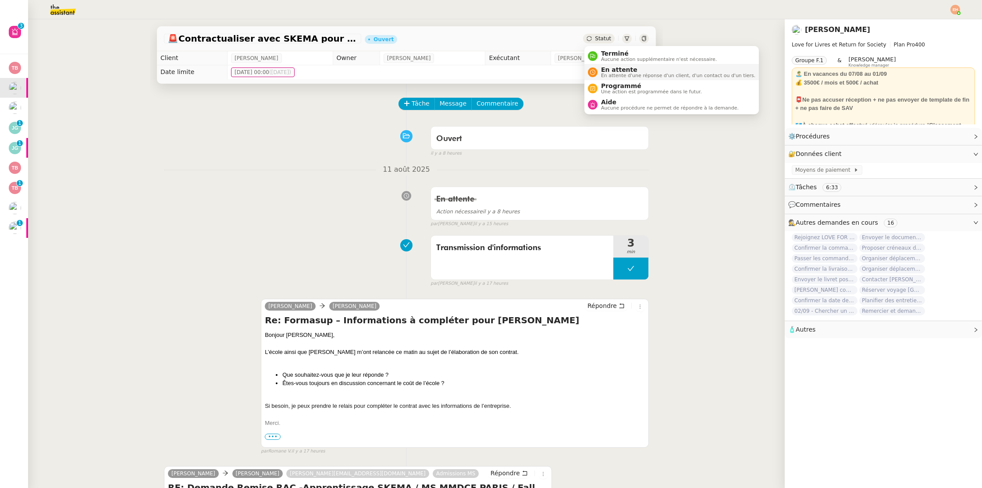
click at [623, 73] on span "En attente d'une réponse d'un client, d'un contact ou d'un tiers." at bounding box center [678, 75] width 154 height 5
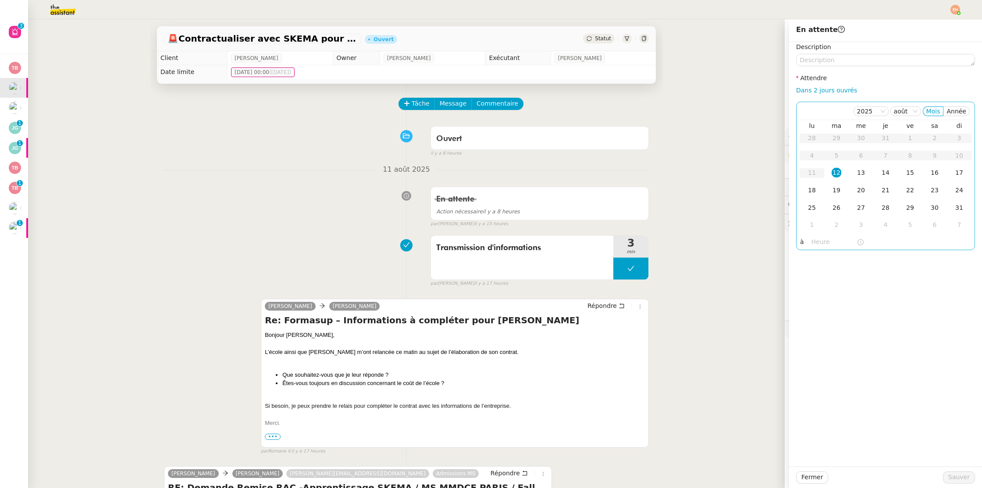
click at [839, 174] on div "12" at bounding box center [836, 173] width 10 height 10
click at [823, 243] on input "text" at bounding box center [833, 242] width 45 height 10
click at [817, 281] on div "15" at bounding box center [818, 281] width 25 height 11
type input "15:10"
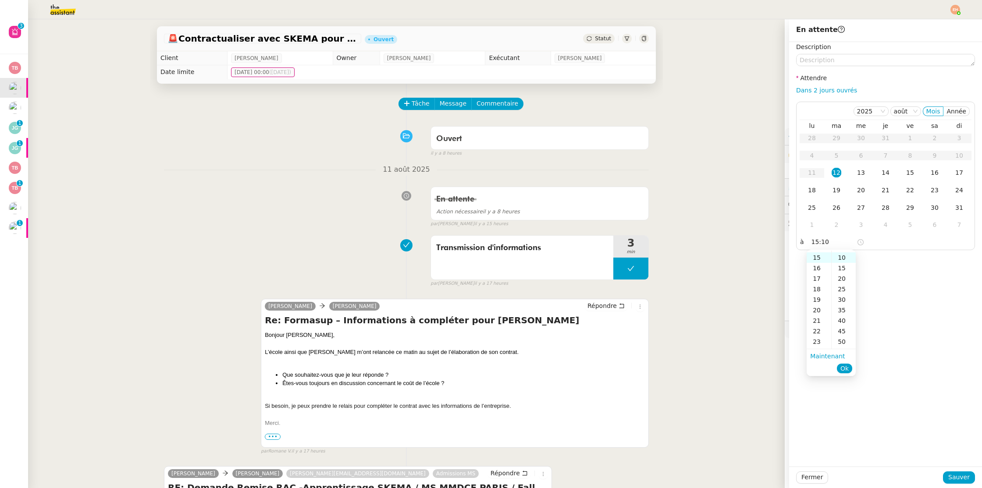
scroll to position [21, 0]
click at [957, 474] on span "Sauver" at bounding box center [958, 477] width 21 height 10
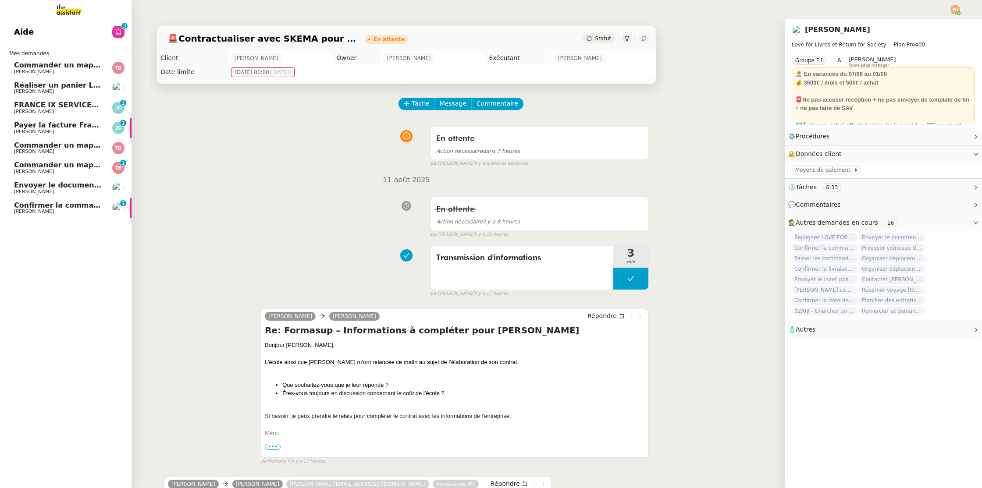
click at [29, 102] on span "FRANCE IX SERVICES - RAPPEL 2 FACTURE INVFIX9213" at bounding box center [121, 105] width 214 height 8
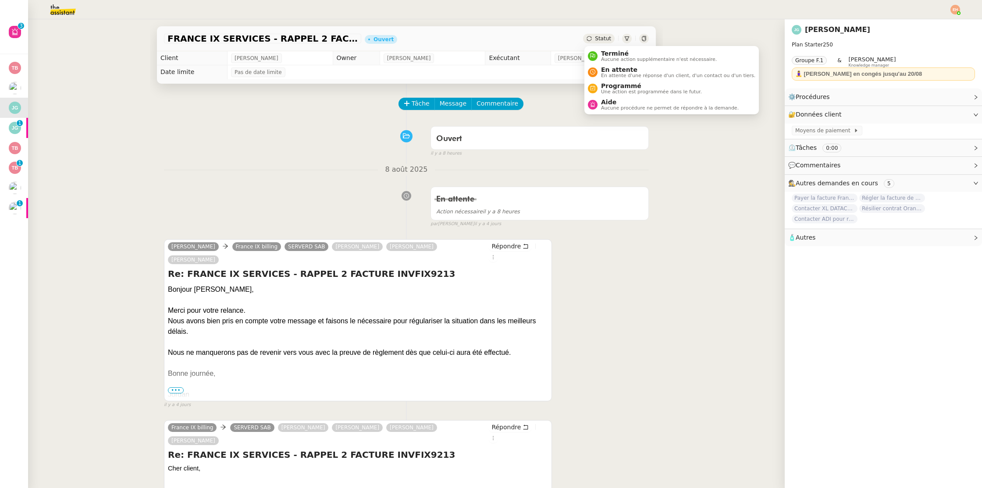
click at [591, 39] on icon at bounding box center [588, 38] width 5 height 5
click at [611, 74] on span "En attente d'une réponse d'un client, d'un contact ou d'un tiers." at bounding box center [678, 75] width 154 height 5
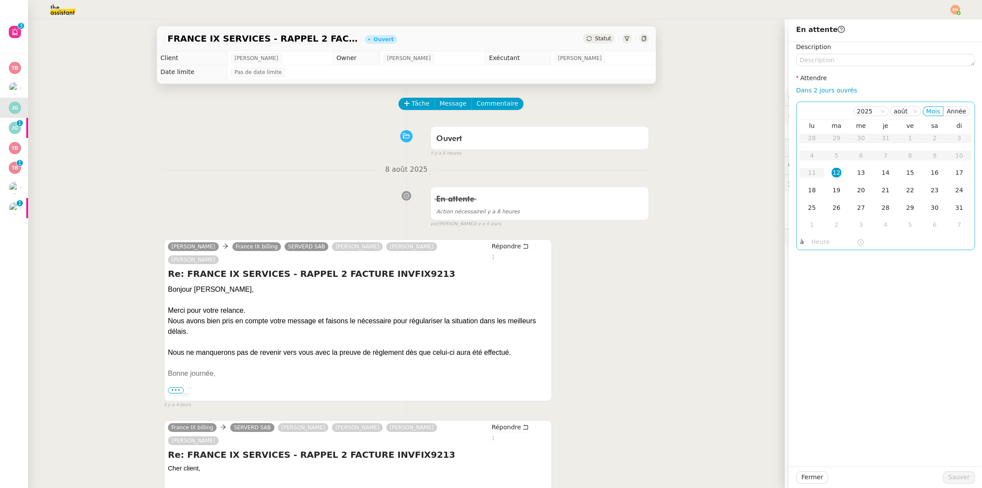
drag, startPoint x: 813, startPoint y: 218, endPoint x: 823, endPoint y: 243, distance: 26.8
click at [813, 218] on td "1" at bounding box center [811, 225] width 25 height 18
click at [961, 474] on span "Sauver" at bounding box center [958, 477] width 21 height 10
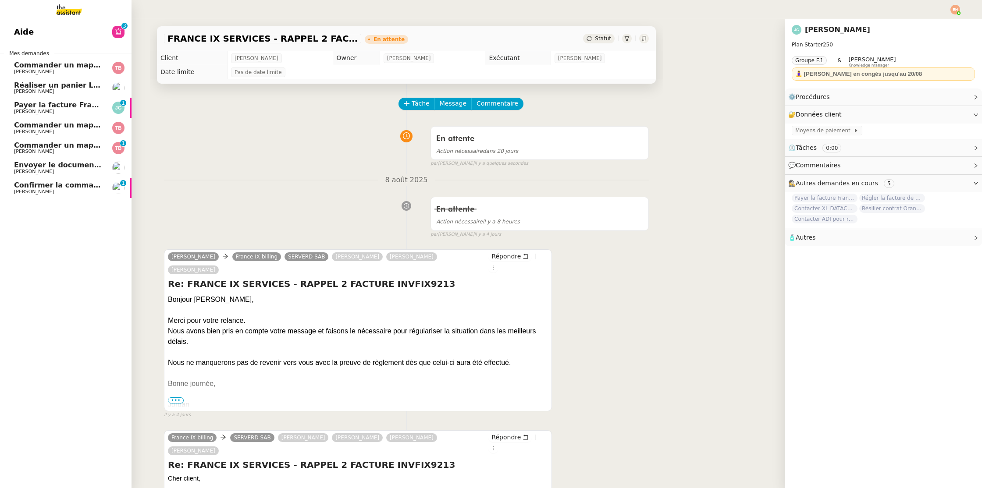
click at [20, 108] on span "Payer la facture France IX" at bounding box center [65, 105] width 102 height 8
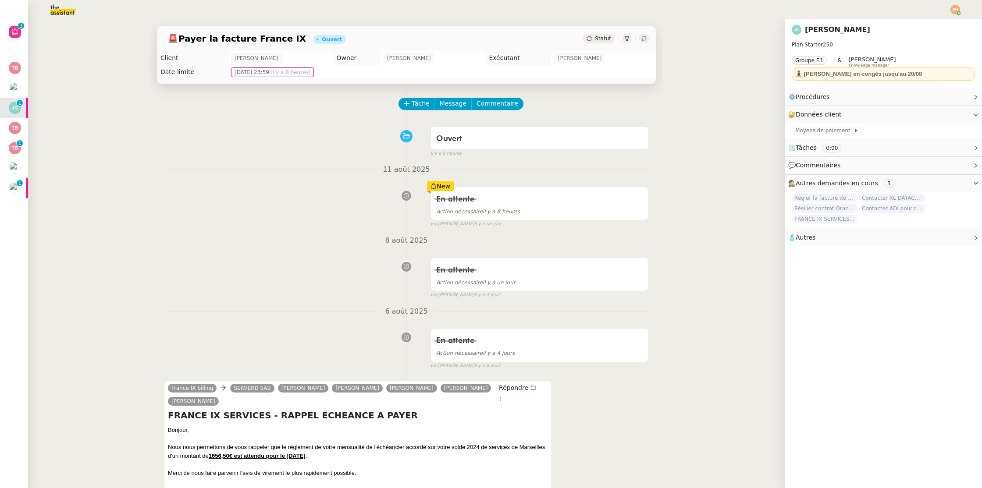
scroll to position [111, 0]
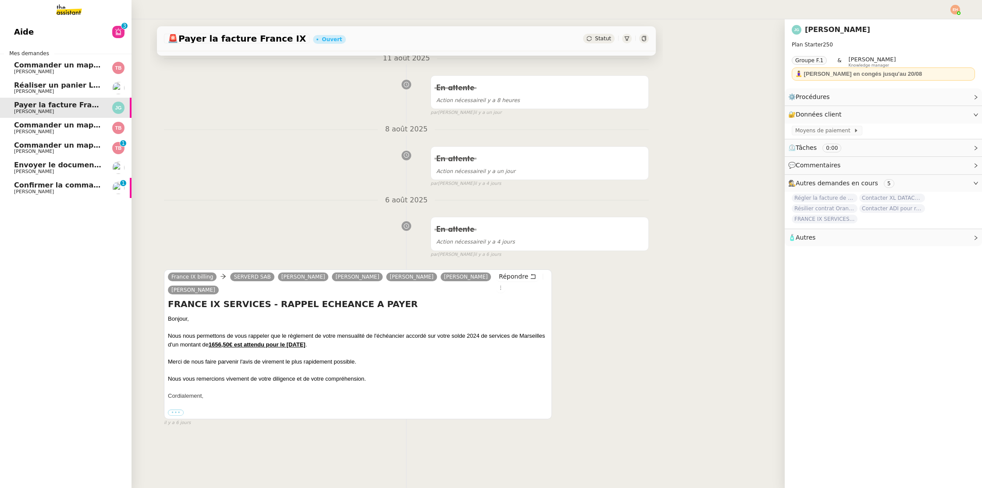
click at [58, 168] on span "Envoyer le document complété à Actes Sud" at bounding box center [99, 165] width 171 height 8
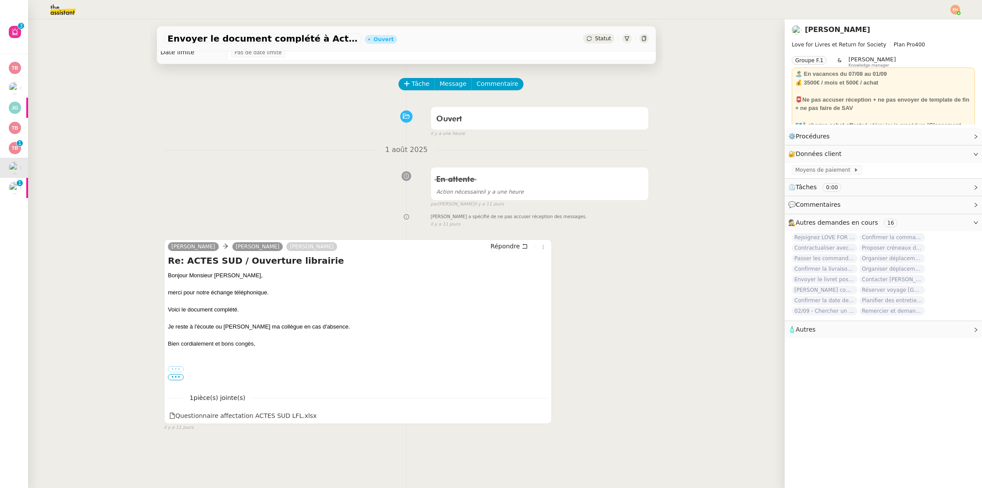
scroll to position [30, 0]
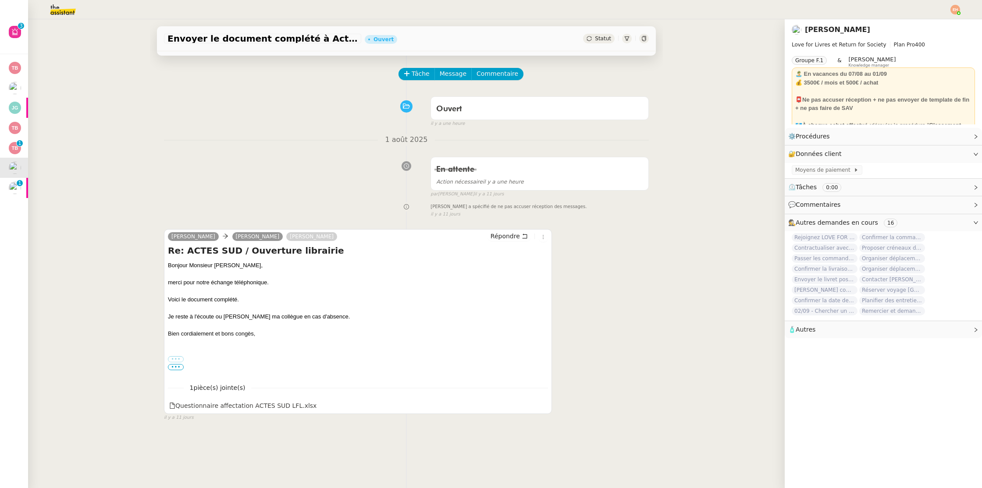
click at [175, 367] on span "•••" at bounding box center [176, 367] width 16 height 6
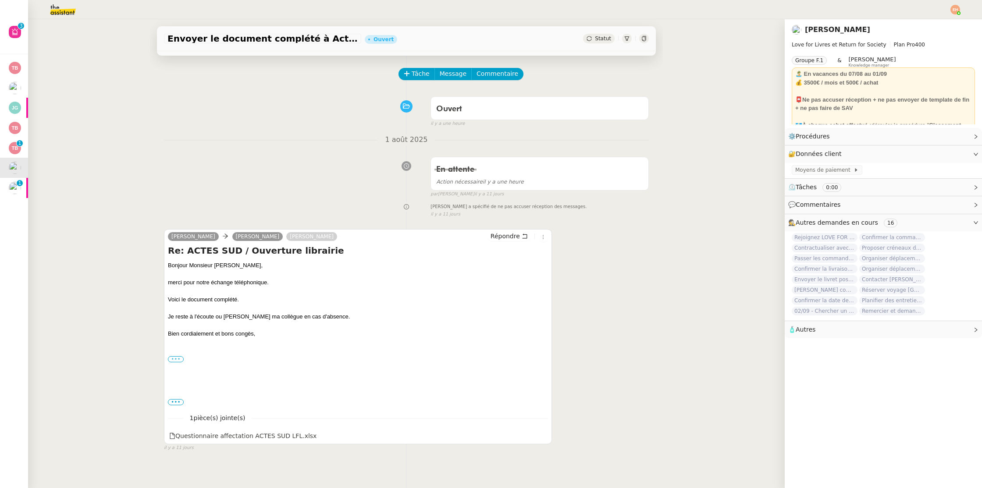
click at [179, 361] on label "•••" at bounding box center [176, 359] width 16 height 6
click at [0, 0] on input "•••" at bounding box center [0, 0] width 0 height 0
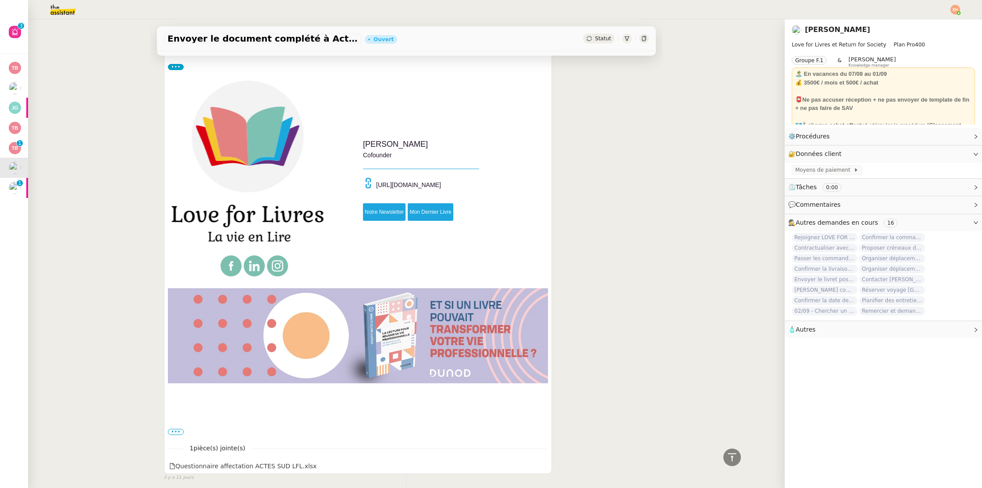
scroll to position [357, 0]
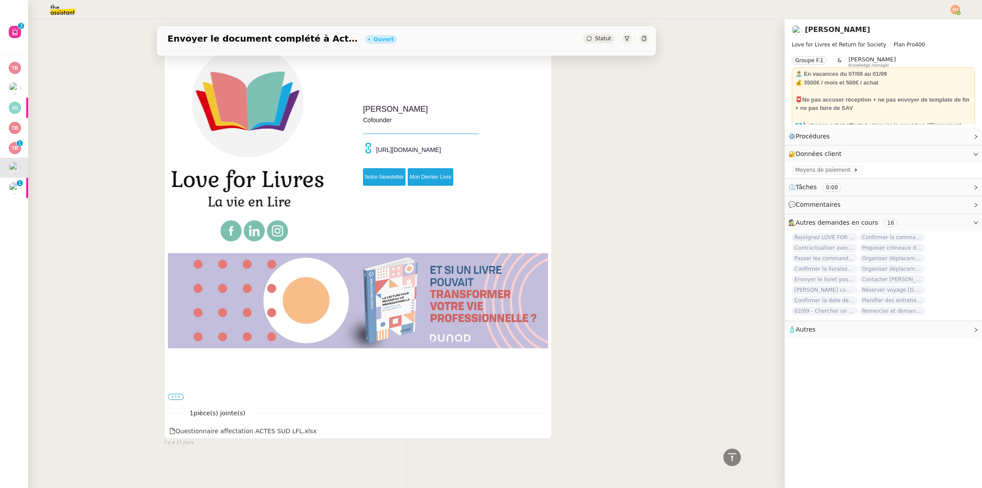
click at [177, 398] on label "•••" at bounding box center [176, 397] width 16 height 6
click at [0, 0] on input "•••" at bounding box center [0, 0] width 0 height 0
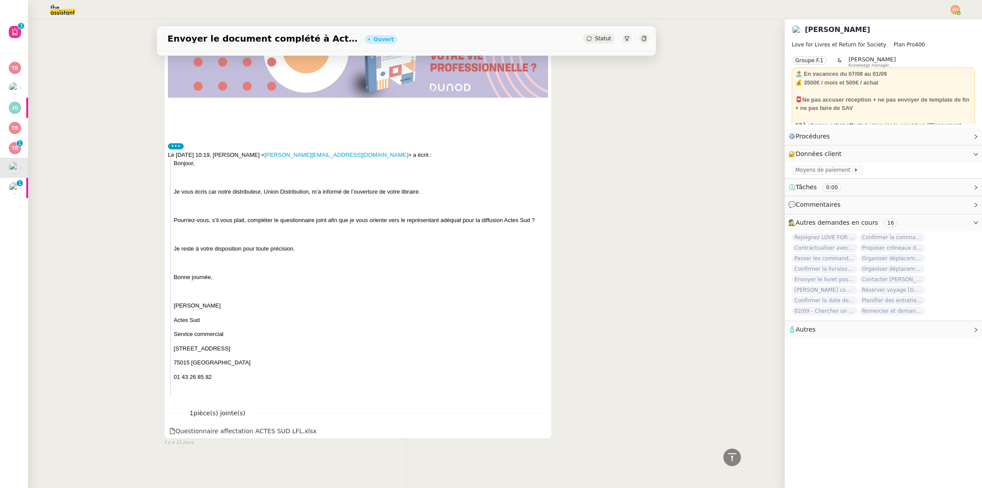
scroll to position [0, 0]
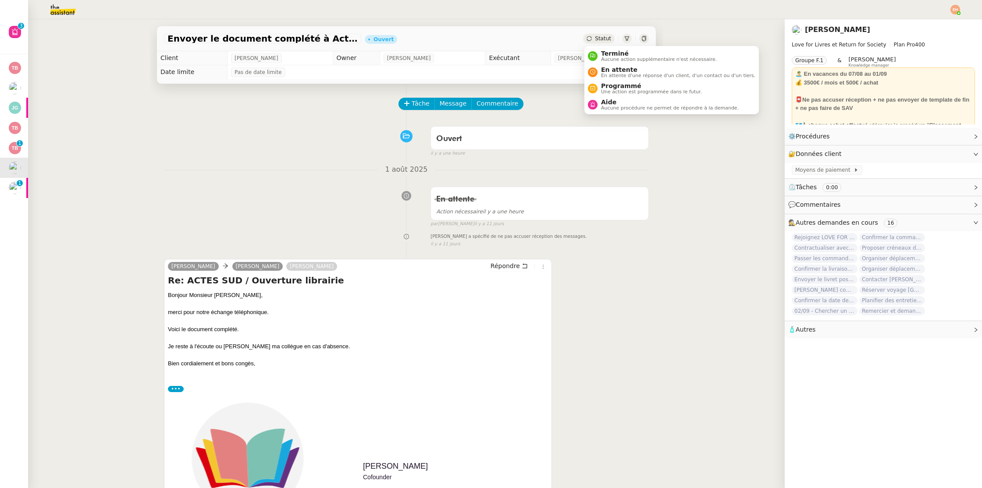
click at [597, 37] on span "Statut" at bounding box center [603, 38] width 16 height 6
click at [597, 41] on span "Statut" at bounding box center [603, 38] width 16 height 6
click at [607, 54] on span "Terminé" at bounding box center [659, 53] width 116 height 7
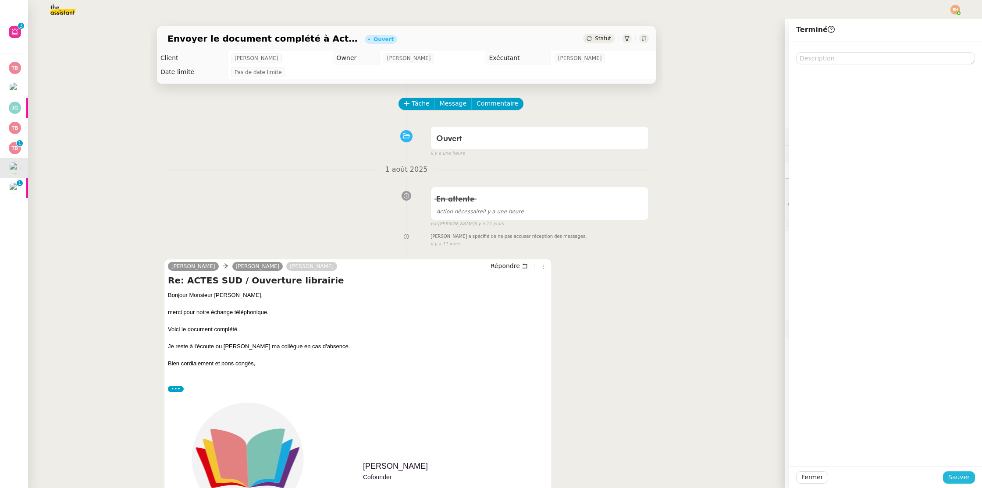
drag, startPoint x: 957, startPoint y: 473, endPoint x: 947, endPoint y: 472, distance: 9.2
click at [957, 473] on span "Sauver" at bounding box center [958, 477] width 21 height 10
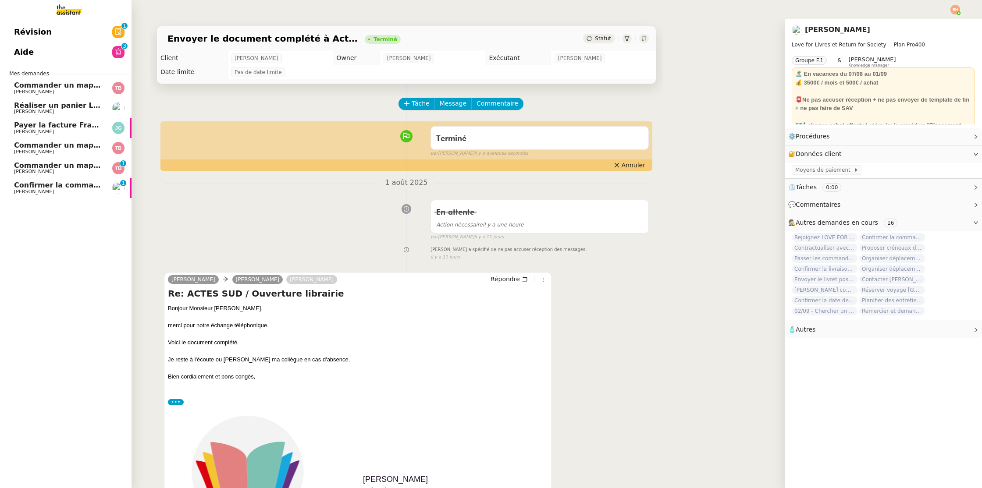
click at [21, 185] on span "Confirmer la commande des bibliothèques" at bounding box center [97, 185] width 167 height 8
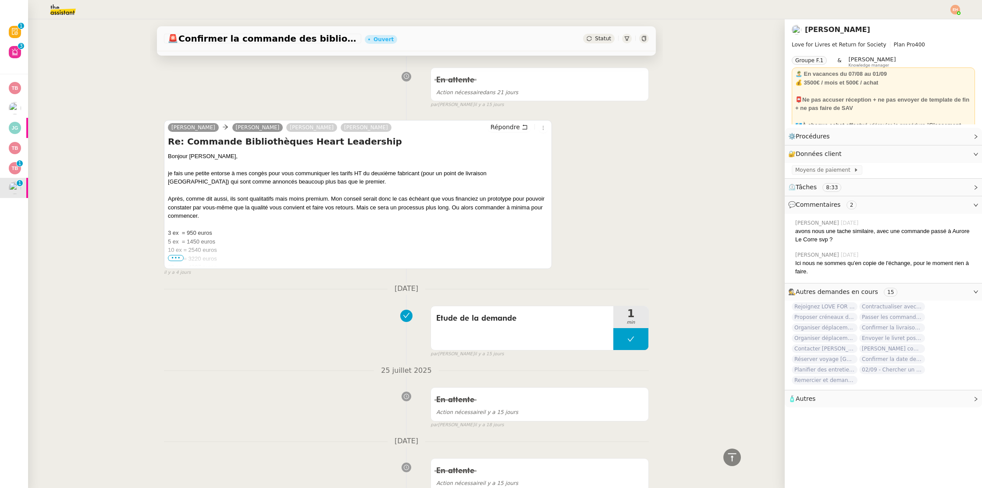
scroll to position [189, 0]
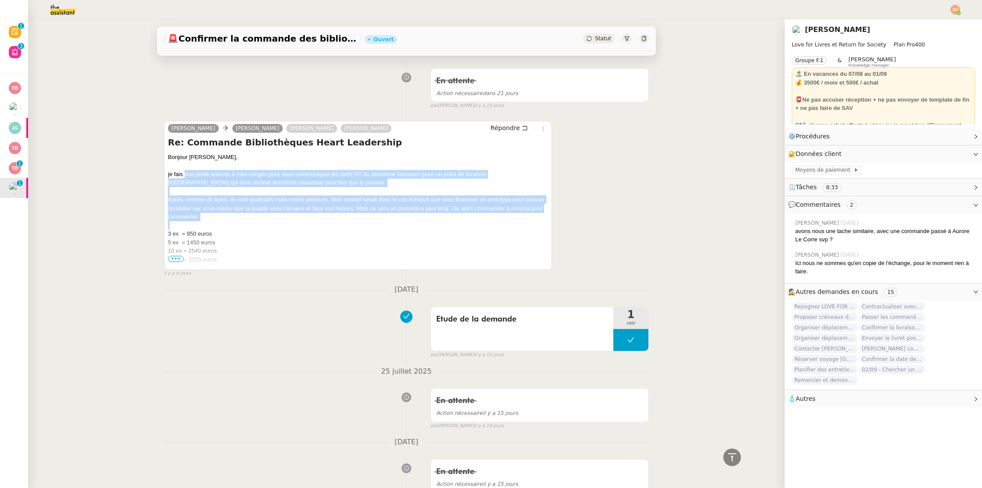
drag, startPoint x: 186, startPoint y: 176, endPoint x: 211, endPoint y: 225, distance: 54.9
click at [211, 225] on div "Bonjour [PERSON_NAME], je fais une petite entorse à mes congès pour vous commun…" at bounding box center [358, 243] width 380 height 180
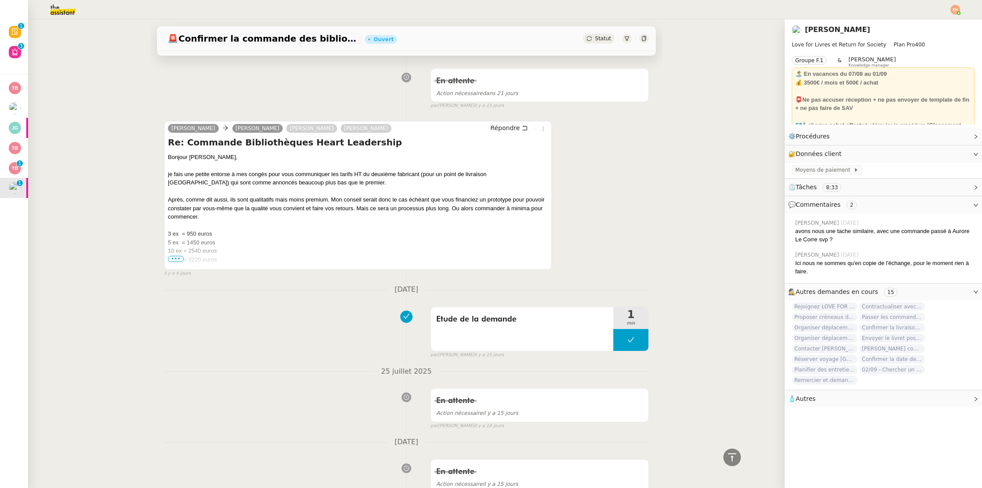
click at [175, 259] on span "•••" at bounding box center [176, 259] width 16 height 6
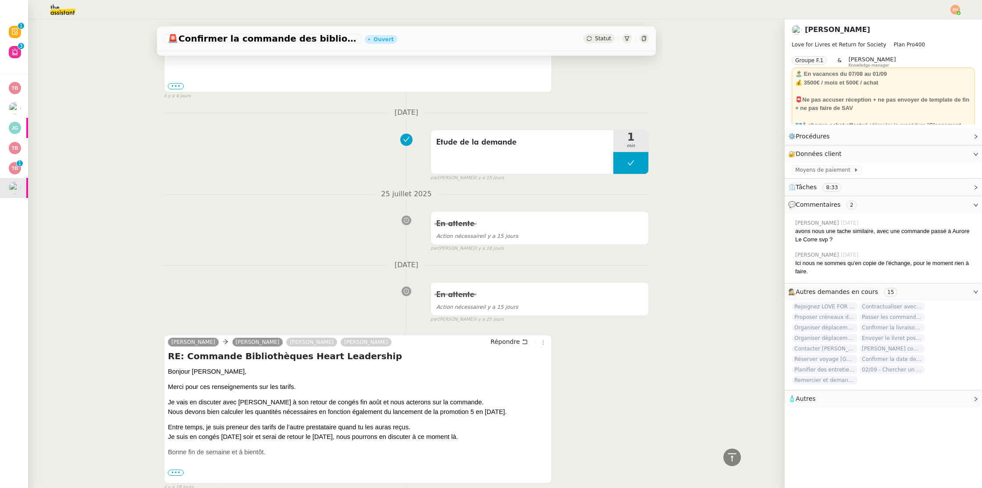
scroll to position [506, 0]
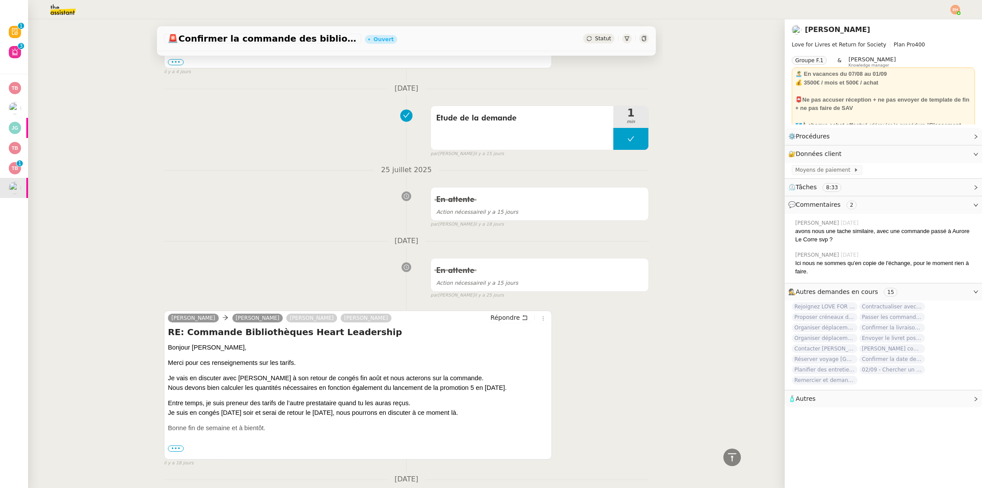
click at [174, 449] on span "•••" at bounding box center [176, 449] width 16 height 6
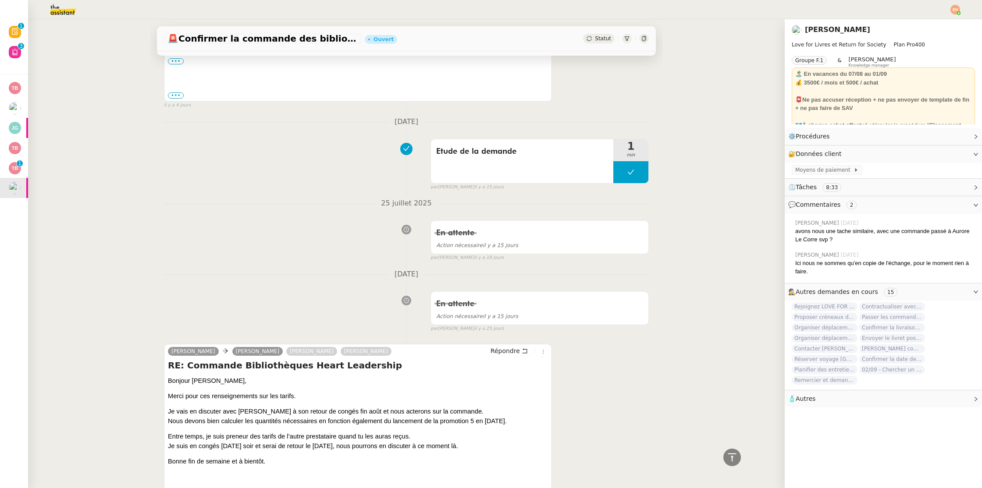
scroll to position [0, 0]
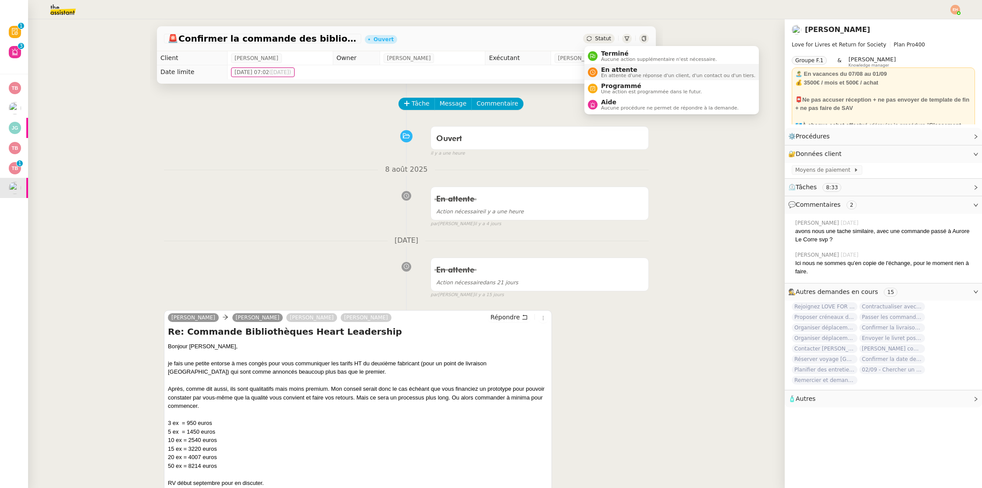
click at [610, 68] on span "En attente" at bounding box center [678, 69] width 154 height 7
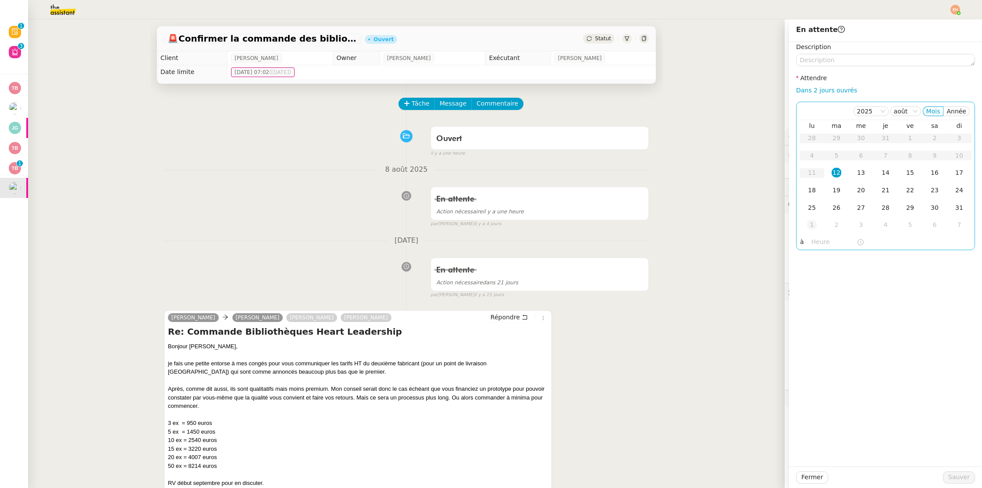
click at [808, 222] on div "1" at bounding box center [812, 225] width 10 height 10
click at [968, 475] on span "Sauver" at bounding box center [958, 477] width 21 height 10
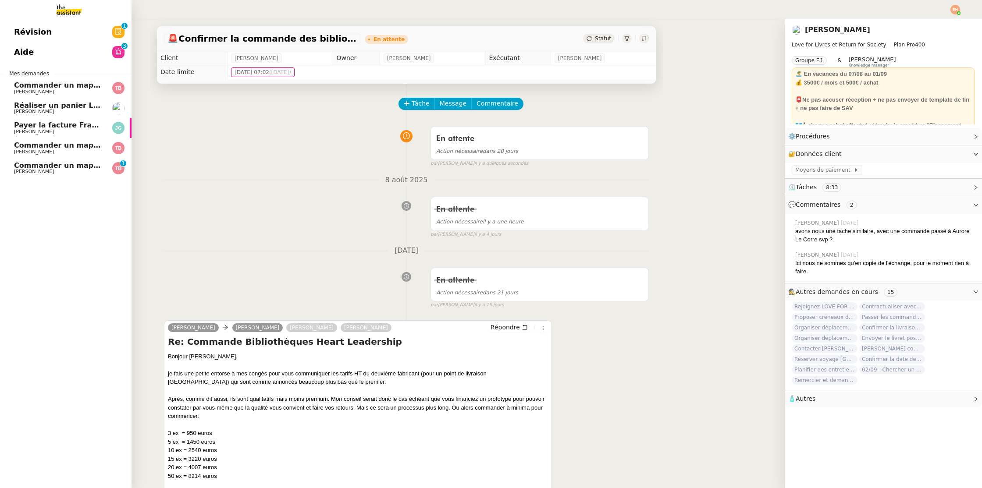
click at [33, 127] on span "Payer la facture France IX" at bounding box center [65, 125] width 102 height 8
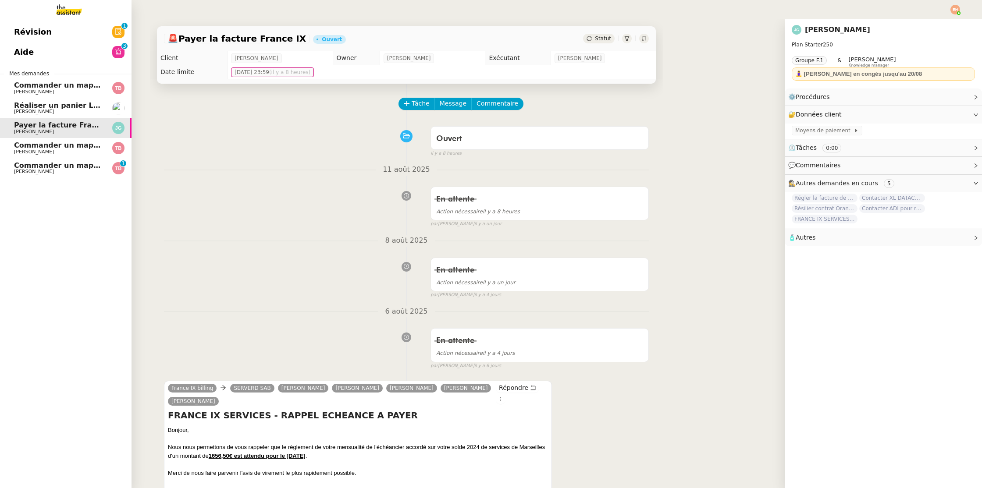
click at [44, 138] on link "Commander un mapping pour Afigec [PERSON_NAME]" at bounding box center [65, 148] width 131 height 20
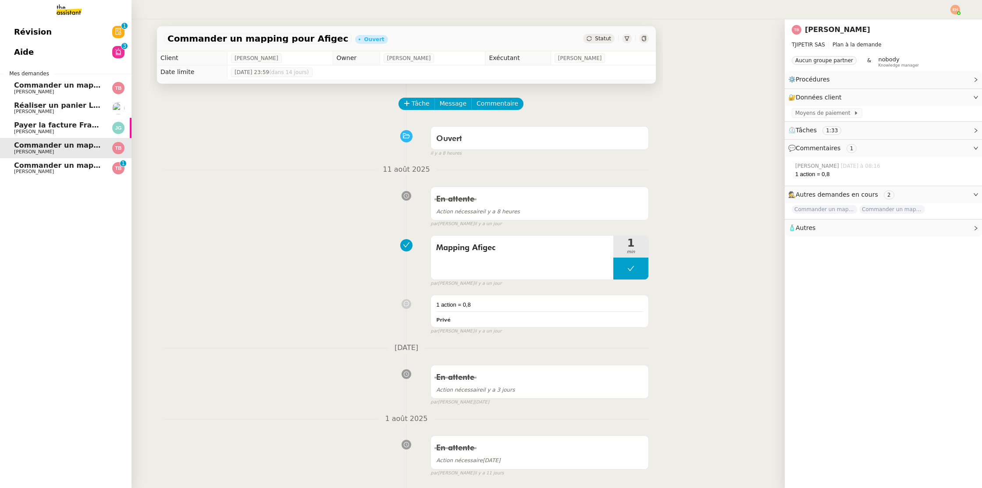
click at [45, 162] on span "Commander un mapping pour Fideliance" at bounding box center [94, 165] width 160 height 8
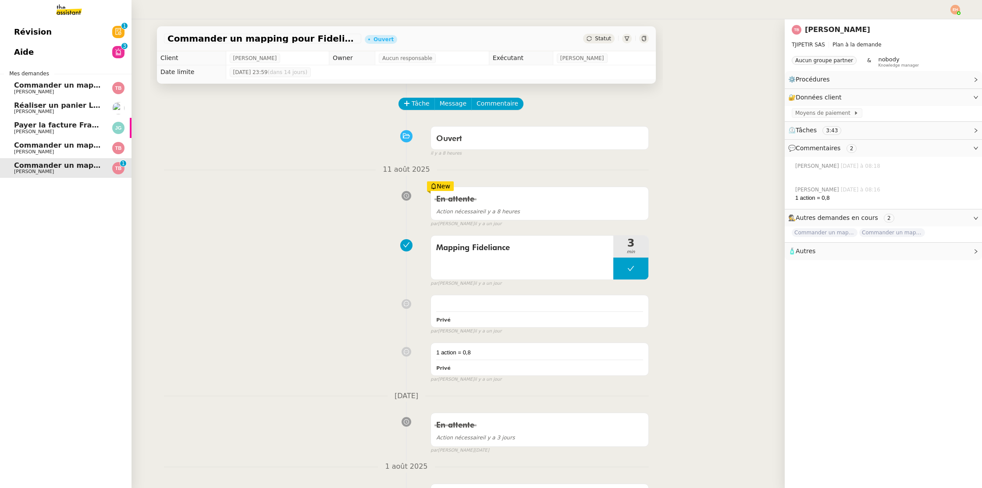
click at [63, 82] on span "Commander un mapping pour ACF" at bounding box center [81, 85] width 135 height 8
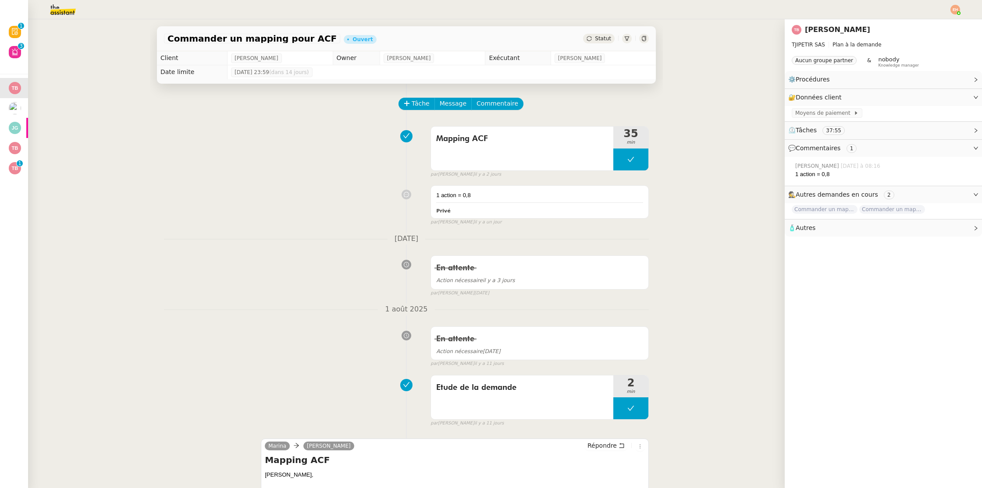
click at [950, 8] on img at bounding box center [955, 10] width 10 height 10
click at [952, 7] on img at bounding box center [955, 10] width 10 height 10
click at [928, 21] on span "Suivi" at bounding box center [918, 25] width 25 height 8
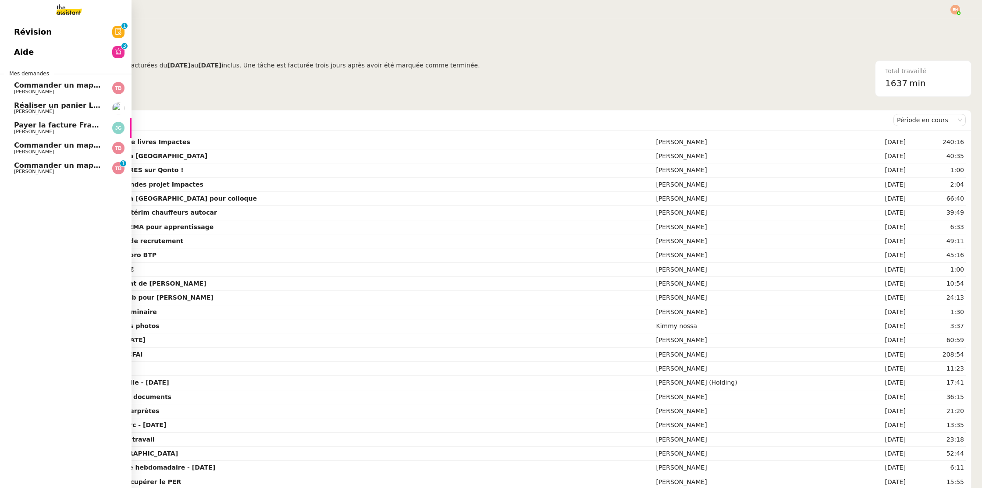
click at [37, 89] on span "[PERSON_NAME]" at bounding box center [34, 92] width 40 height 6
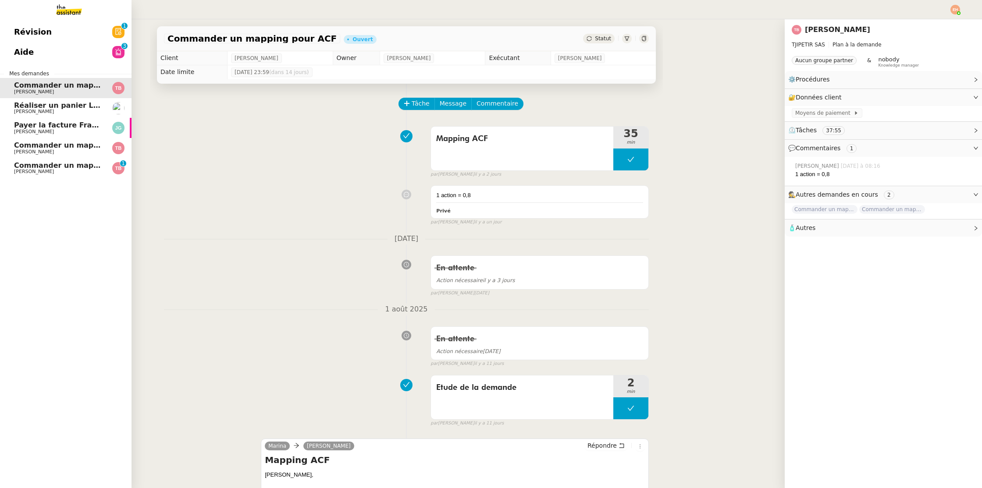
click at [76, 163] on span "Commander un mapping pour Fideliance" at bounding box center [94, 165] width 160 height 8
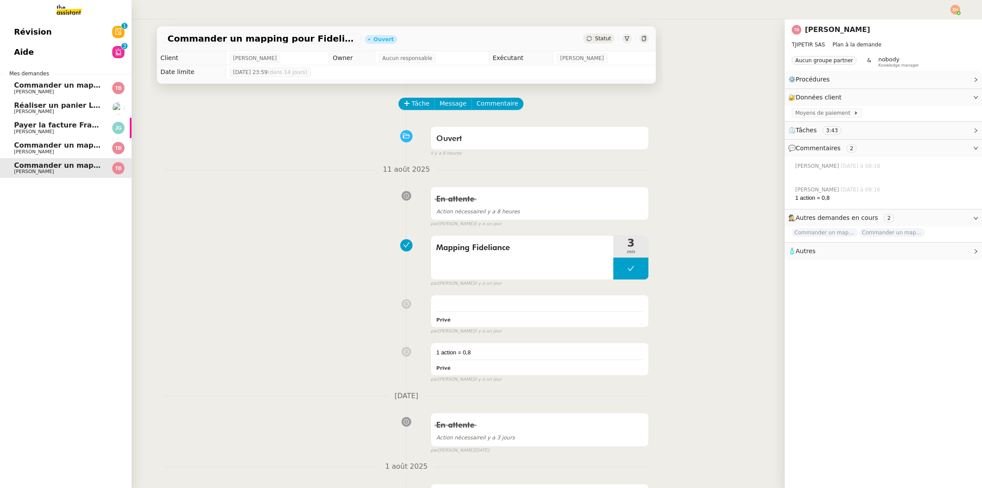
click at [61, 104] on span "Réaliser un panier Leclerc - [DATE]" at bounding box center [82, 105] width 137 height 8
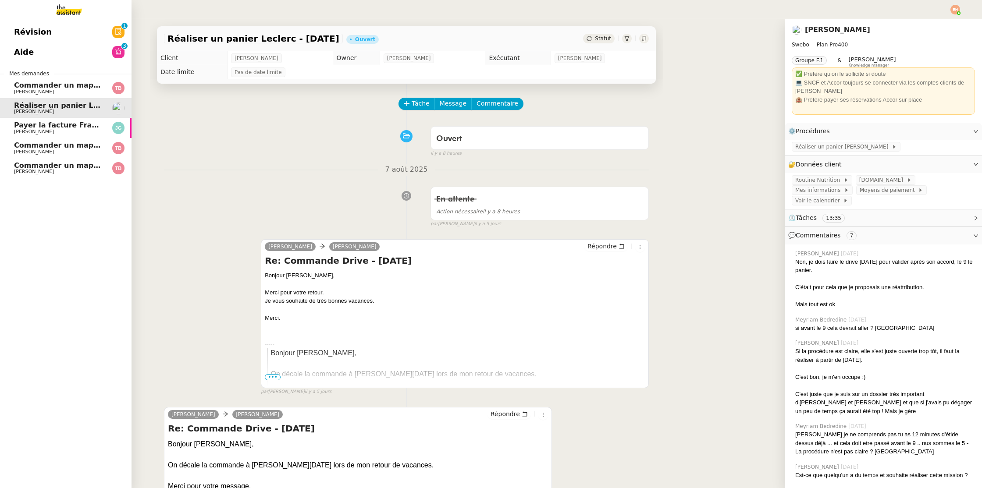
click at [34, 85] on span "Commander un mapping pour ACF" at bounding box center [81, 85] width 135 height 8
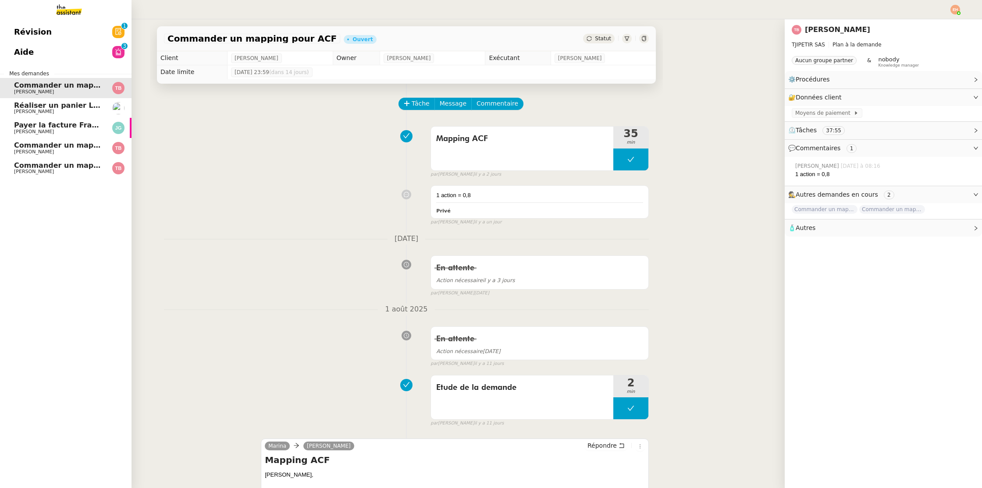
click at [22, 148] on span "Commander un mapping pour Afigec" at bounding box center [86, 145] width 145 height 8
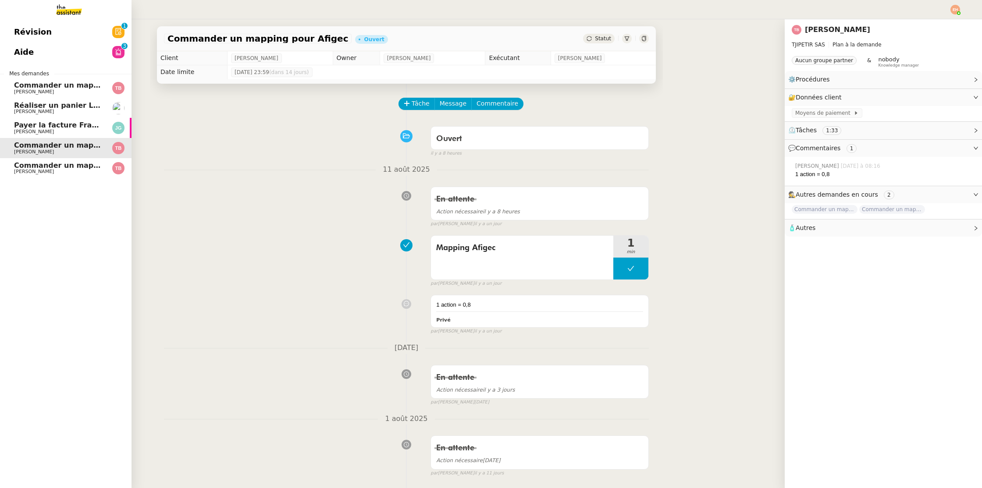
click at [71, 163] on span "Commander un mapping pour Fideliance" at bounding box center [94, 165] width 160 height 8
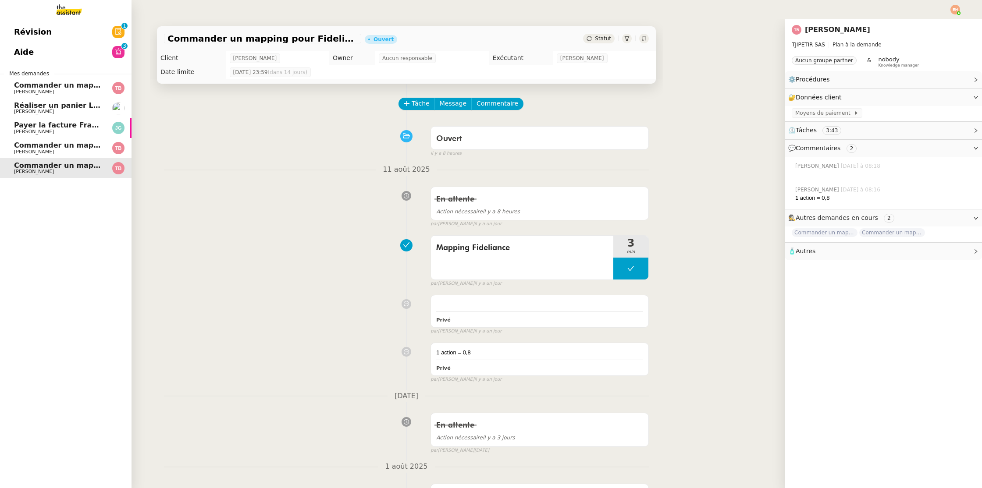
click at [100, 119] on link "Payer la facture France IX [PERSON_NAME]" at bounding box center [65, 128] width 131 height 20
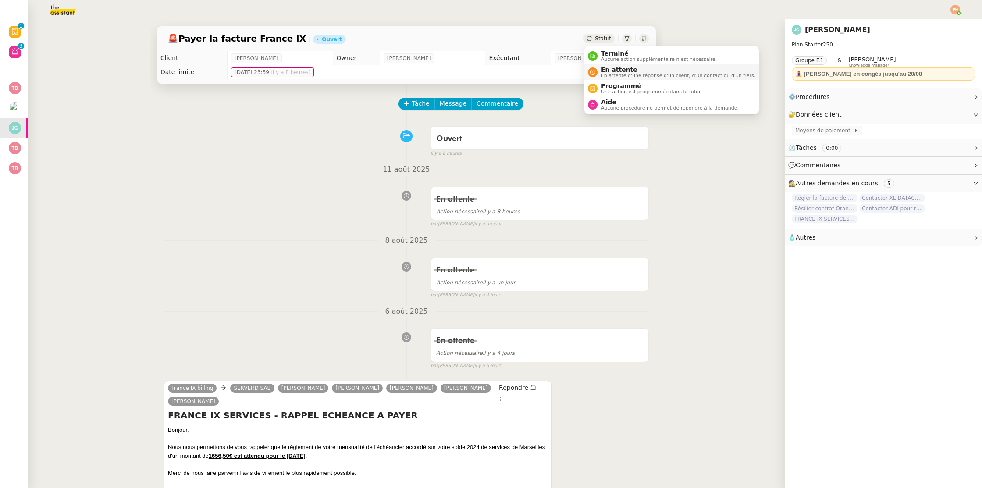
click at [624, 76] on span "En attente d'une réponse d'un client, d'un contact ou d'un tiers." at bounding box center [678, 75] width 154 height 5
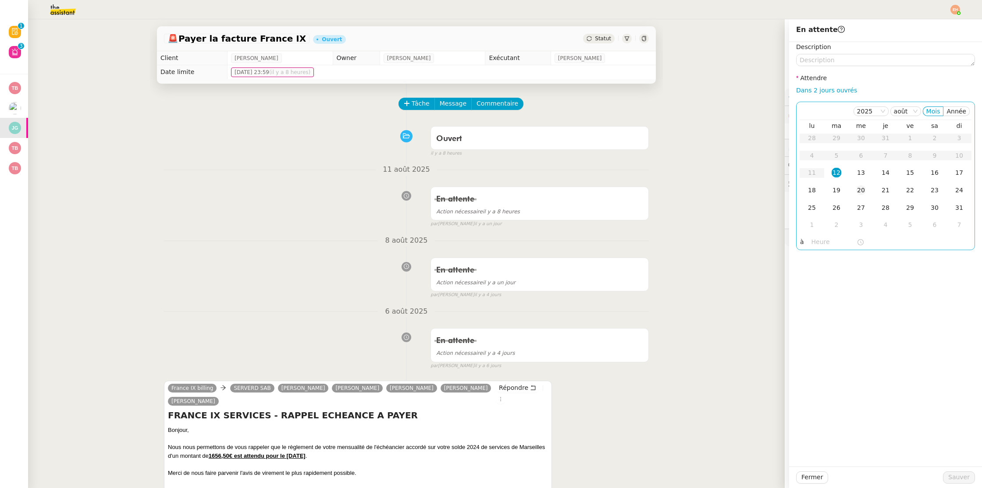
click at [856, 191] on div "20" at bounding box center [861, 190] width 10 height 10
click at [954, 474] on span "Sauver" at bounding box center [958, 477] width 21 height 10
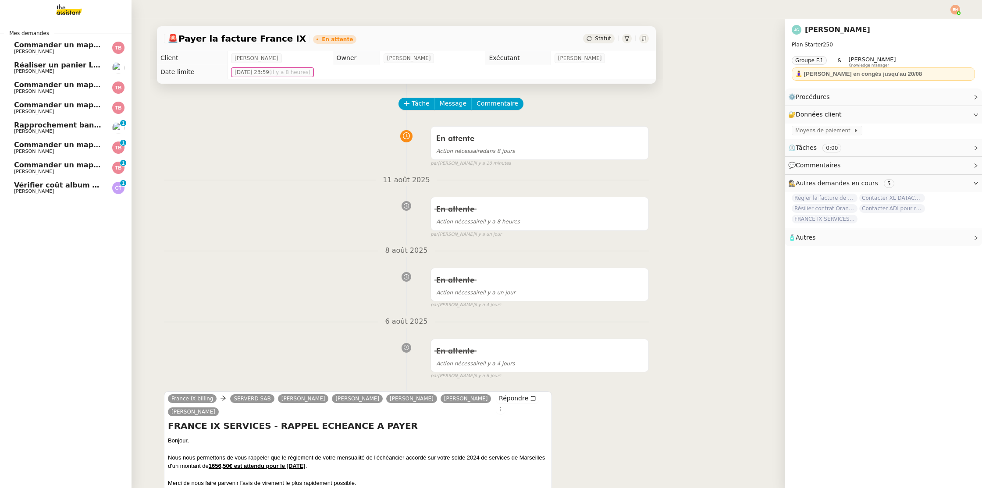
click at [55, 181] on link "Vérifier coût album photo [PERSON_NAME] 0 1 2 3 4 5 6 7 8 9" at bounding box center [65, 188] width 131 height 20
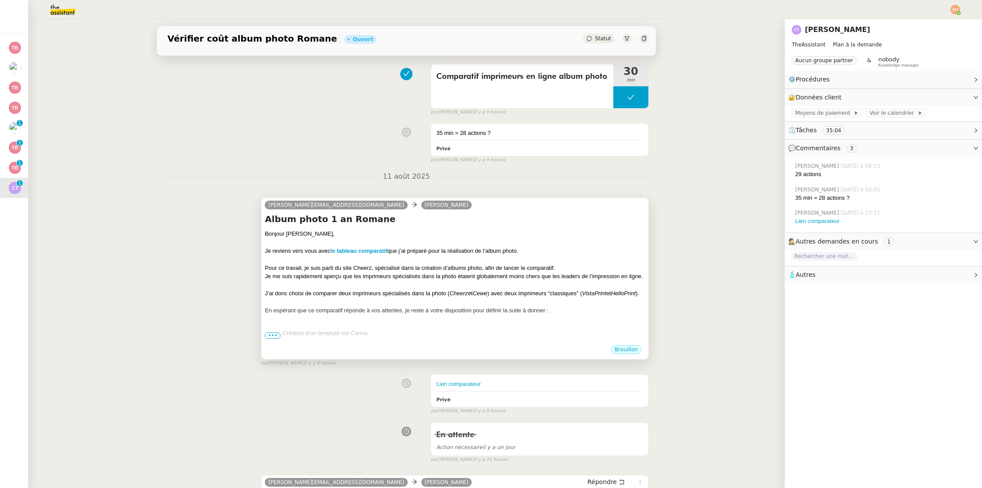
scroll to position [245, 0]
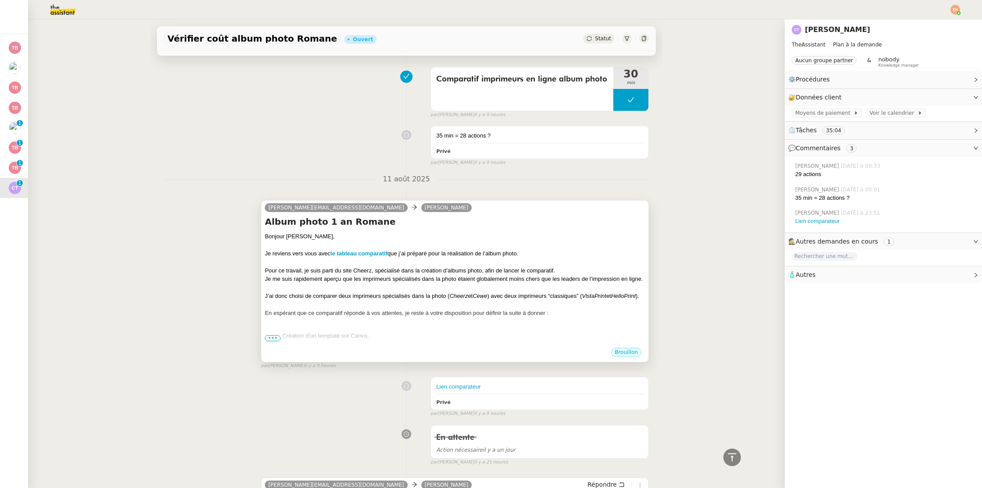
click at [475, 286] on div at bounding box center [455, 288] width 380 height 9
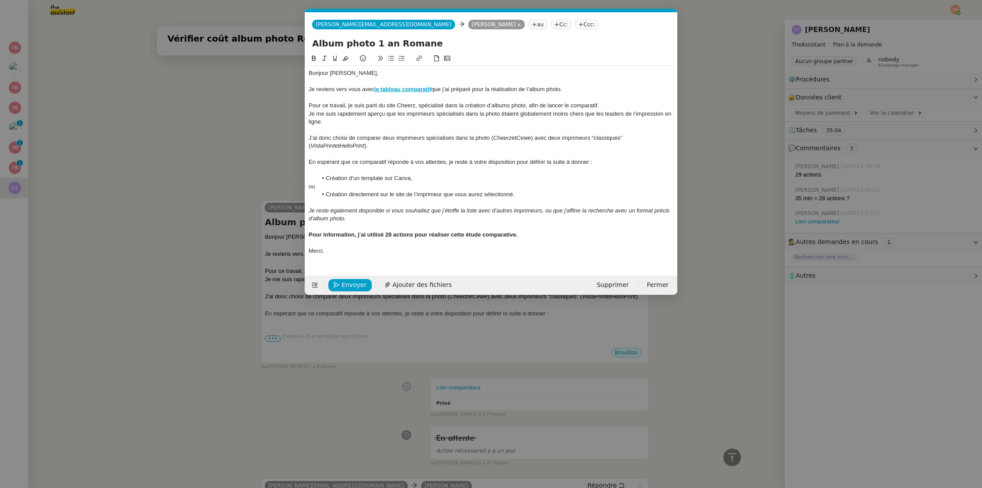
scroll to position [0, 18]
click at [391, 236] on strong "Pour information, j’ai utilisé 28 actions pour réaliser cette étude comparative." at bounding box center [412, 234] width 209 height 7
click at [354, 286] on span "Envoyer" at bounding box center [353, 285] width 25 height 10
click at [354, 286] on span "Confirmer l'envoi" at bounding box center [367, 285] width 53 height 10
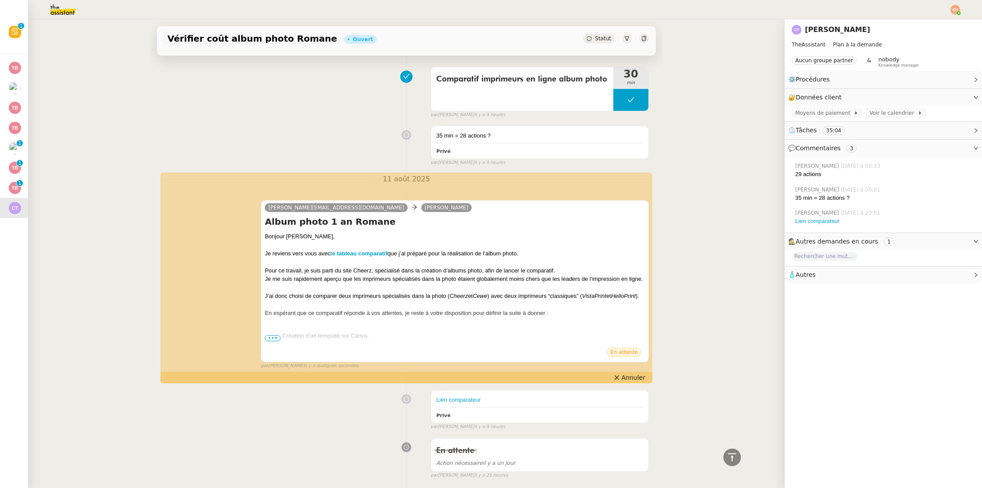
scroll to position [0, 0]
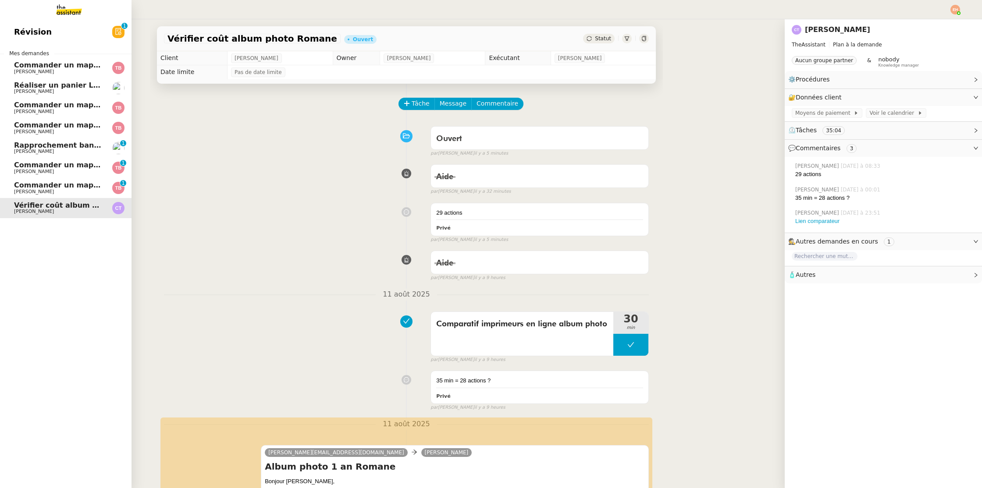
click at [36, 188] on span "Commander un mapping pour Compta [GEOGRAPHIC_DATA]" at bounding box center [131, 185] width 235 height 8
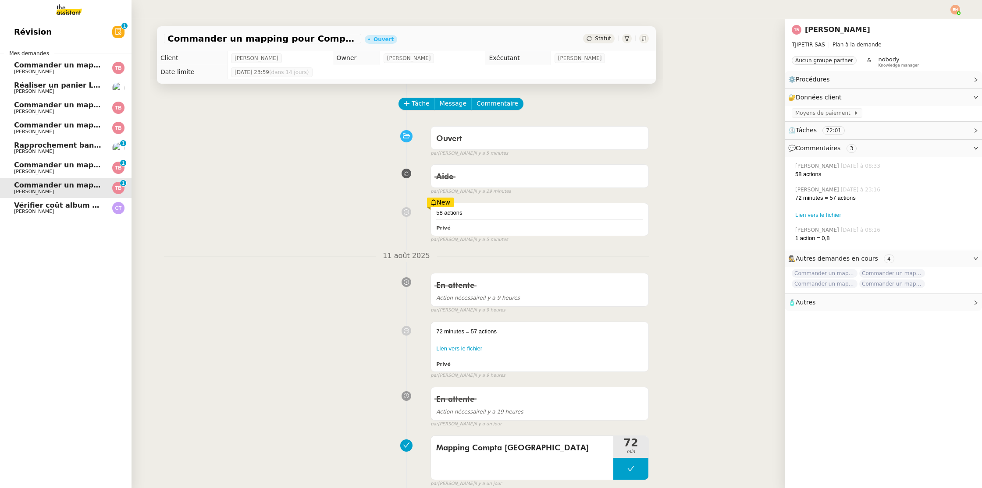
click at [45, 170] on span "[PERSON_NAME]" at bounding box center [34, 172] width 40 height 6
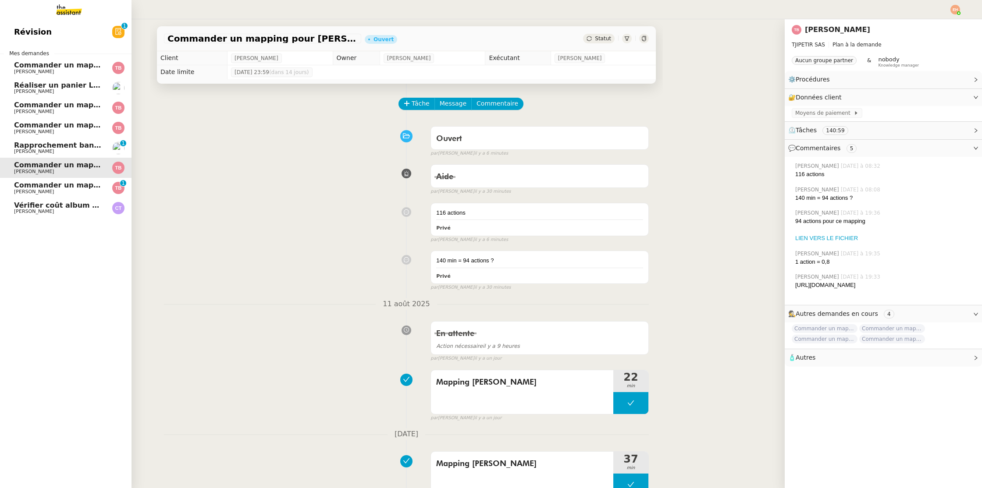
click at [51, 183] on span "Commander un mapping pour Compta [GEOGRAPHIC_DATA]" at bounding box center [131, 185] width 235 height 8
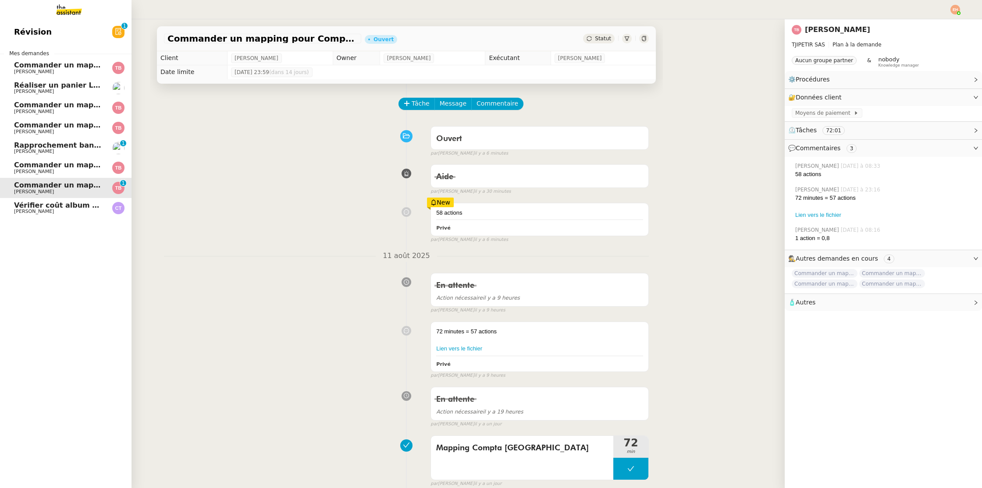
click at [57, 167] on span "Commander un mapping pour [PERSON_NAME]" at bounding box center [106, 165] width 185 height 8
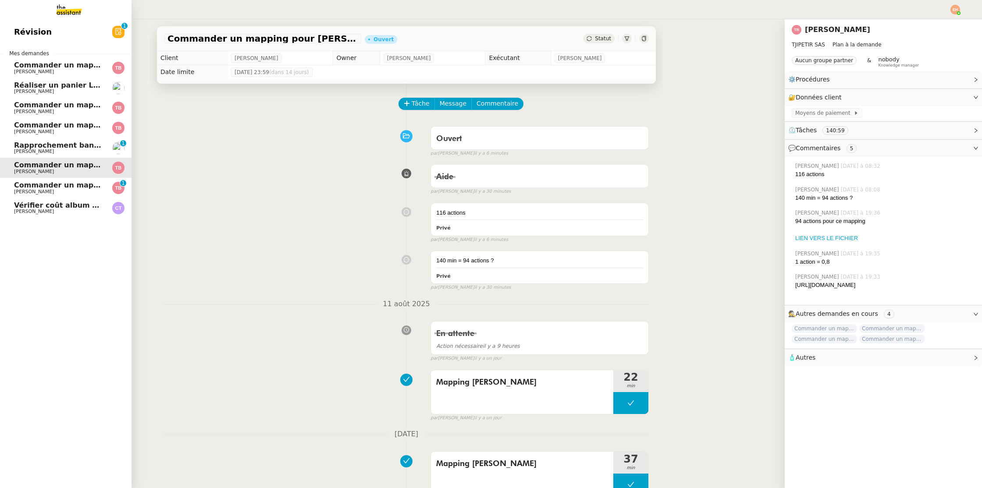
click at [69, 138] on link "Rapprochement bancaire hebdomadaire - [DATE] [PERSON_NAME] 0 1 2 3 4 5 6 7 8 9" at bounding box center [65, 148] width 131 height 20
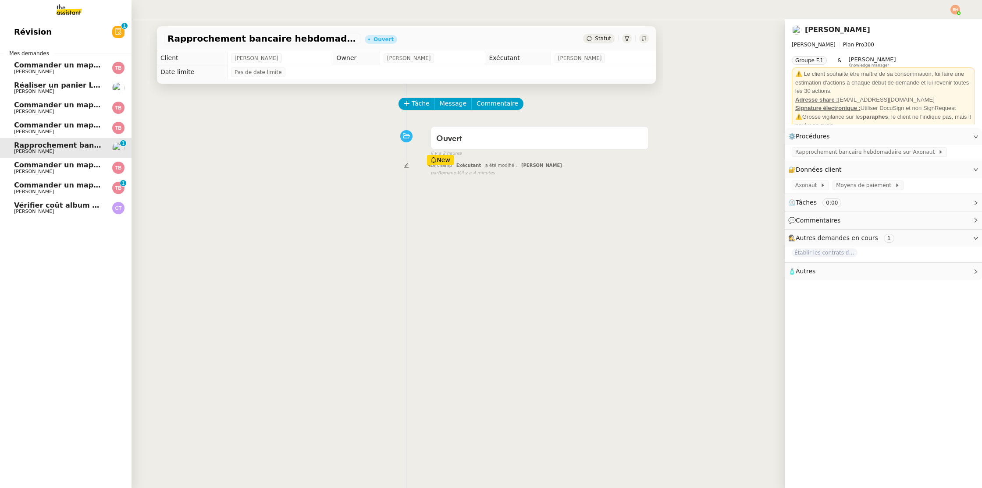
click at [77, 125] on span "Commander un mapping pour Fideliance" at bounding box center [94, 125] width 160 height 8
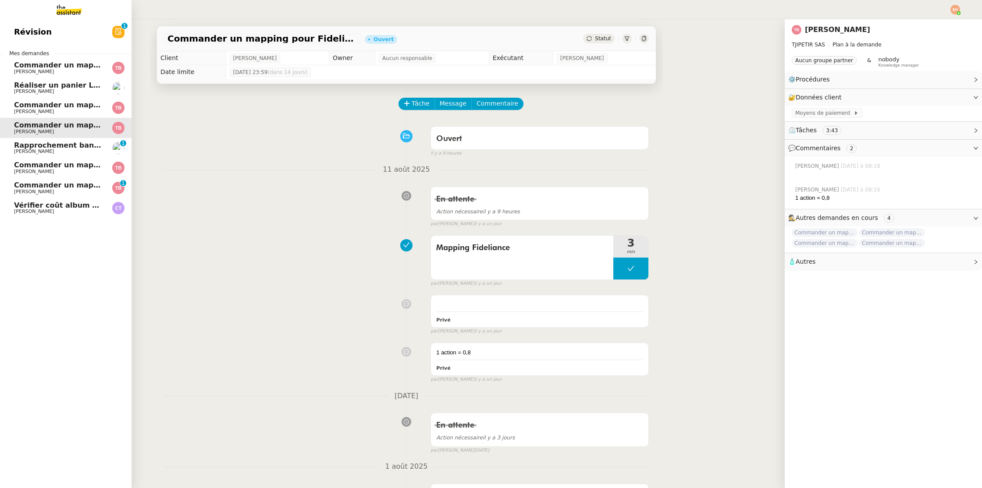
click at [81, 85] on span "Réaliser un panier Leclerc - [DATE]" at bounding box center [82, 85] width 137 height 8
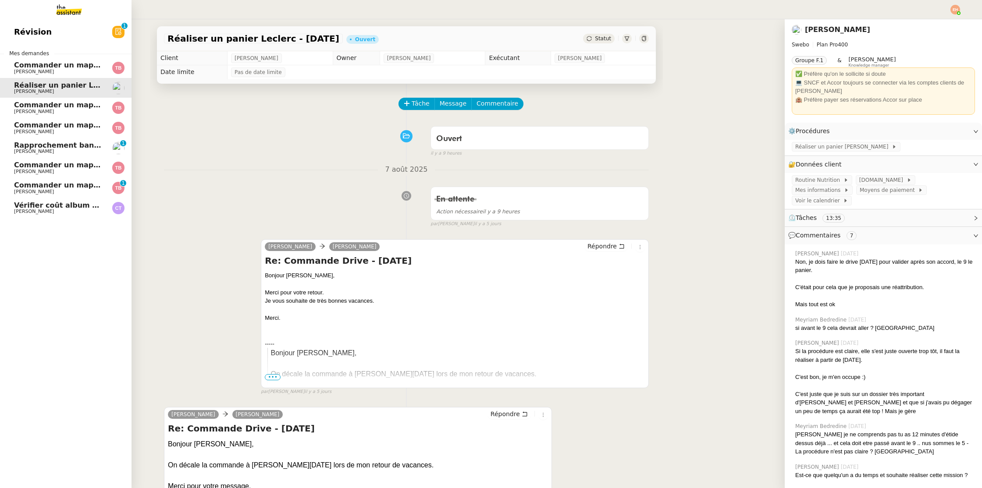
click at [73, 100] on link "Commander un mapping pour Afigec [PERSON_NAME]" at bounding box center [65, 108] width 131 height 20
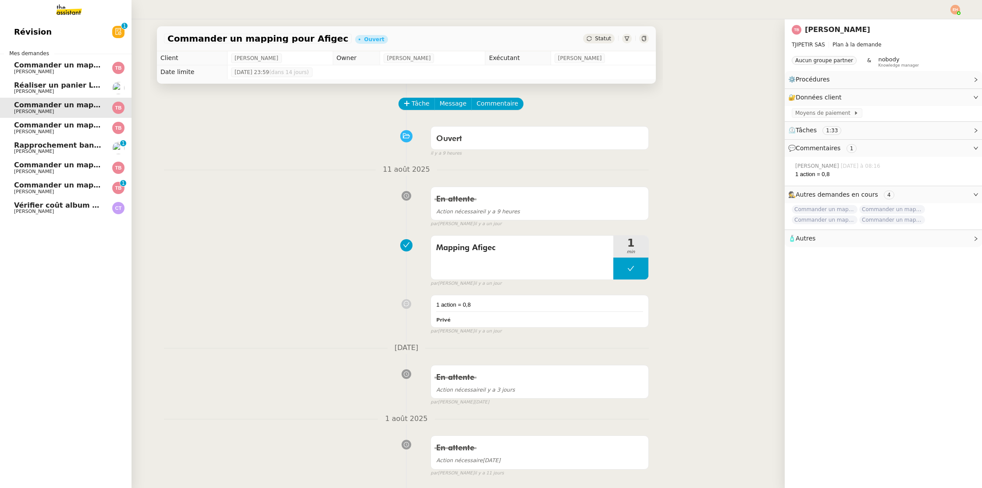
click at [88, 70] on span "[PERSON_NAME]" at bounding box center [58, 71] width 89 height 5
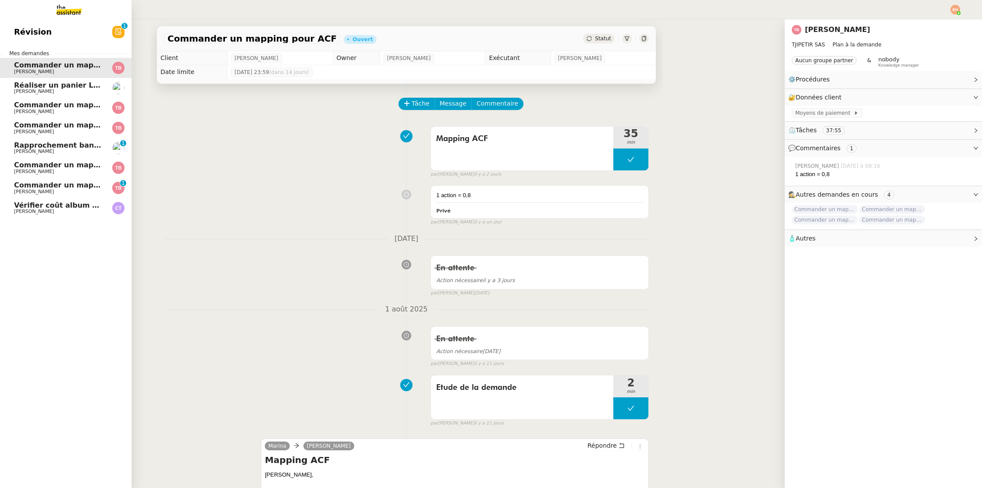
click at [43, 208] on span "Vérifier coût album photo Romane" at bounding box center [81, 205] width 135 height 8
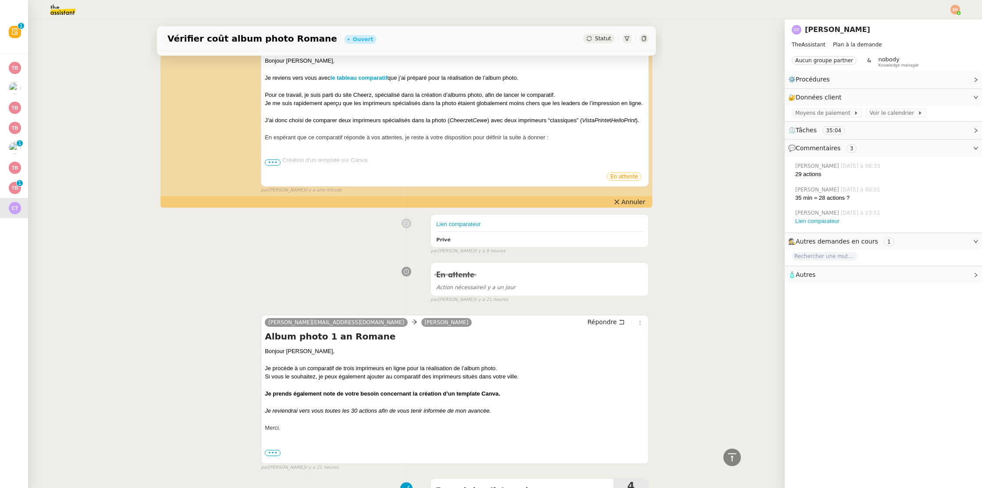
scroll to position [302, 0]
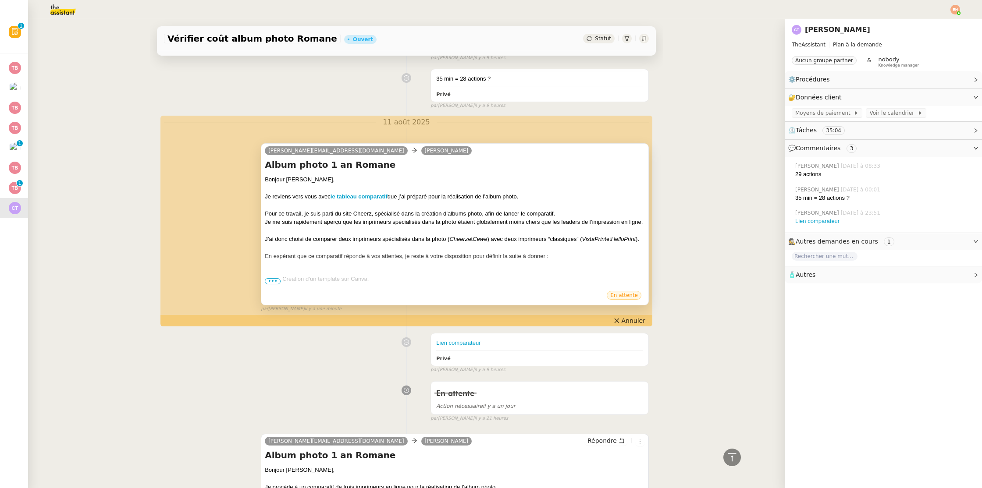
click at [272, 269] on div at bounding box center [455, 265] width 380 height 9
click at [269, 280] on span "•••" at bounding box center [273, 281] width 16 height 6
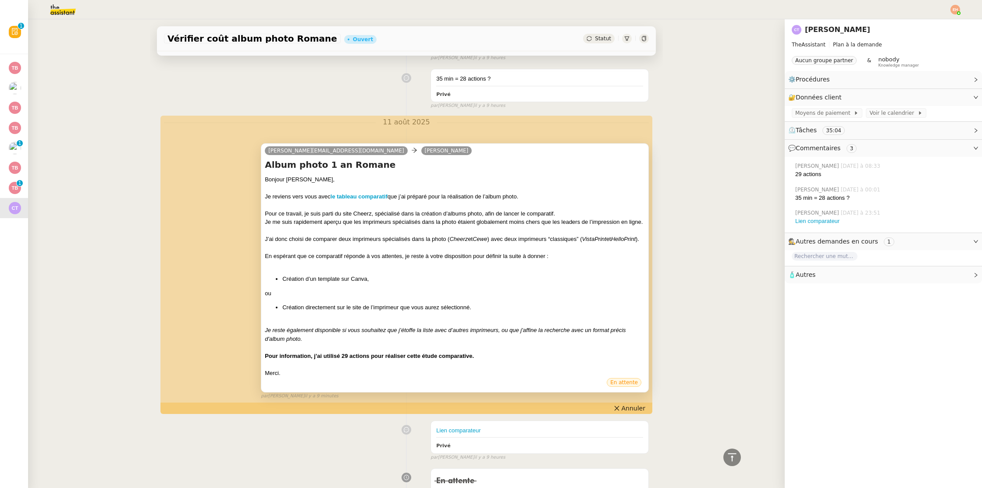
scroll to position [0, 0]
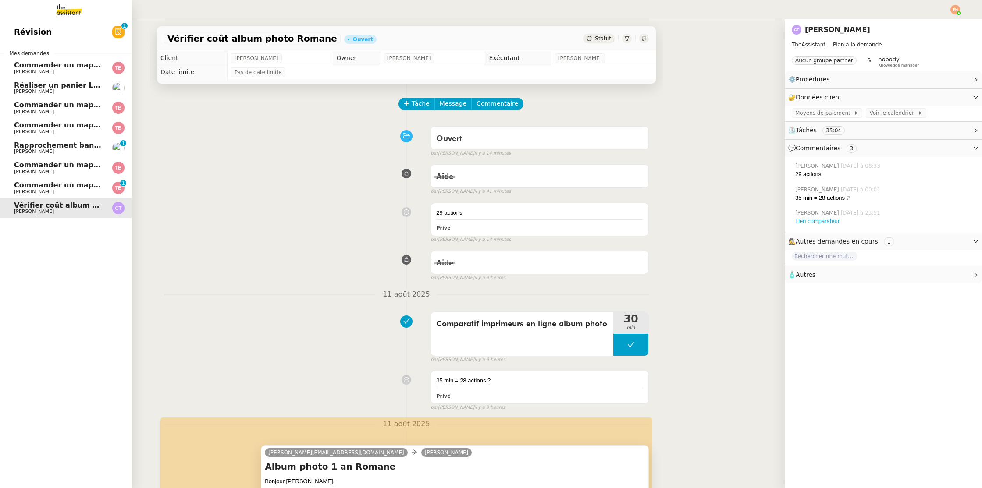
click at [86, 188] on span "Commander un mapping pour Compta [GEOGRAPHIC_DATA]" at bounding box center [131, 185] width 235 height 8
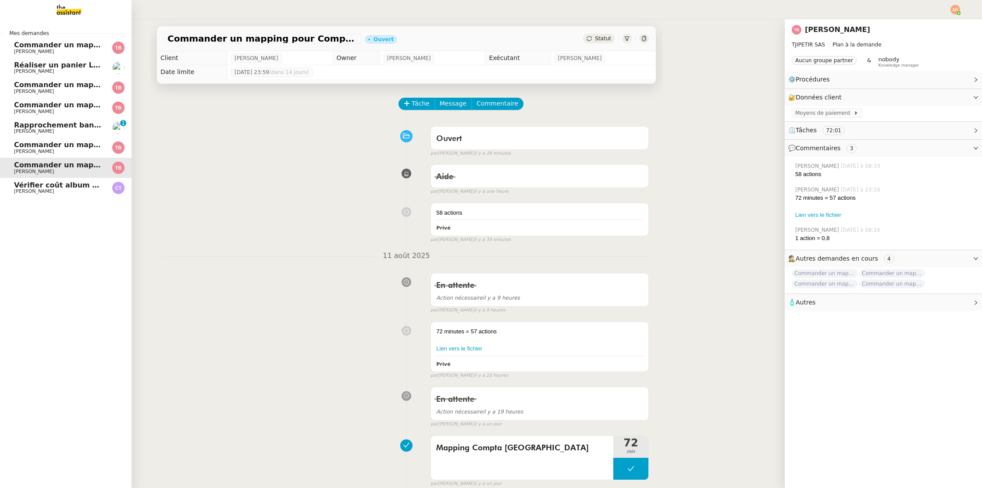
click at [21, 187] on span "Vérifier coût album photo Romane" at bounding box center [81, 185] width 135 height 8
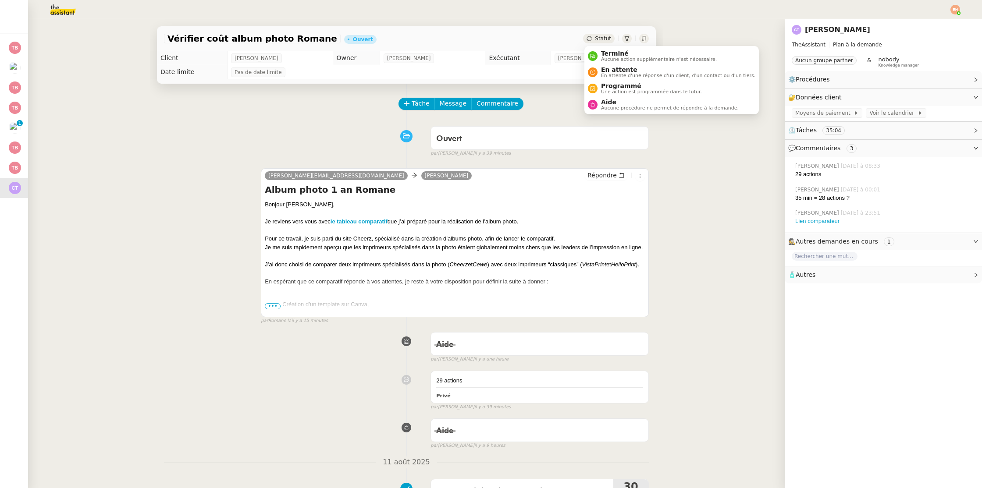
click at [601, 38] on span "Statut" at bounding box center [603, 38] width 16 height 6
click at [611, 69] on span "En attente" at bounding box center [678, 69] width 154 height 7
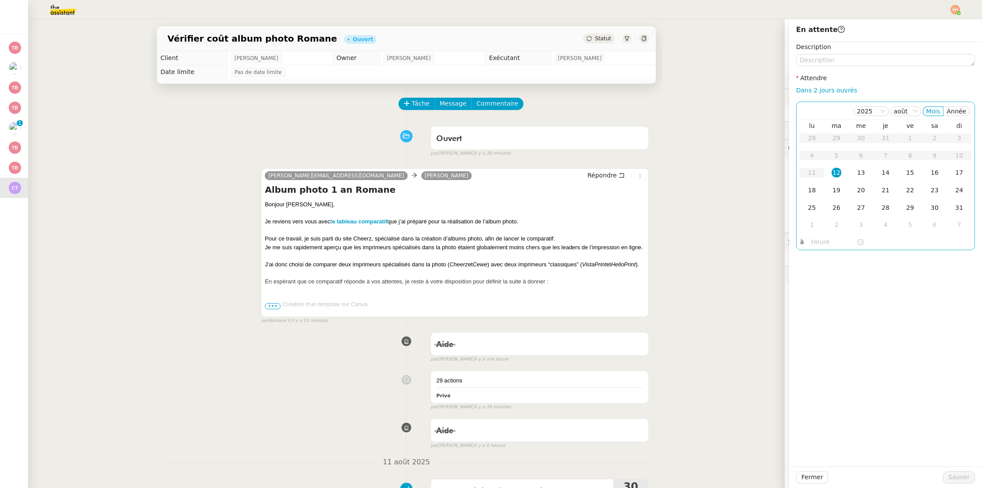
drag, startPoint x: 822, startPoint y: 89, endPoint x: 828, endPoint y: 106, distance: 17.5
click at [822, 89] on link "Dans 2 jours ouvrés" at bounding box center [826, 90] width 61 height 7
type input "07:00"
click at [947, 478] on button "Sauver" at bounding box center [959, 477] width 32 height 12
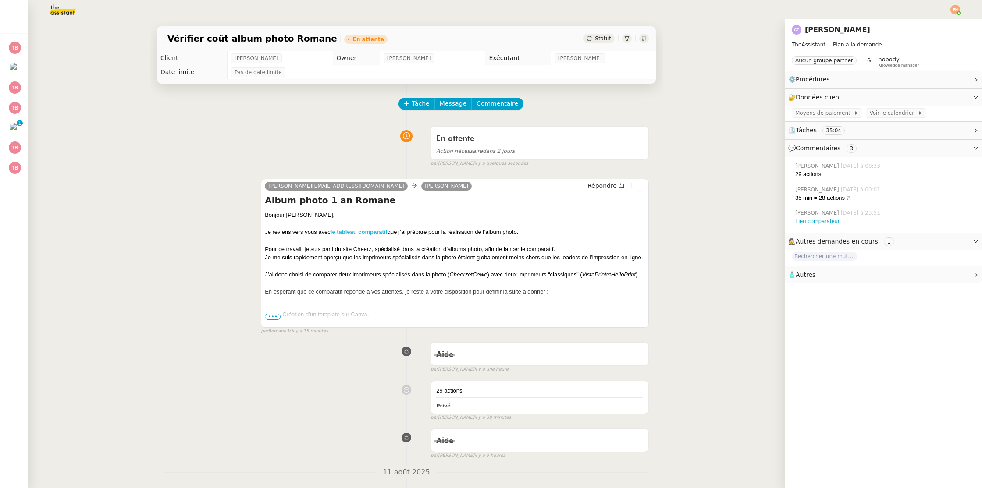
click at [354, 231] on strong "le tableau comparatif" at bounding box center [358, 232] width 57 height 7
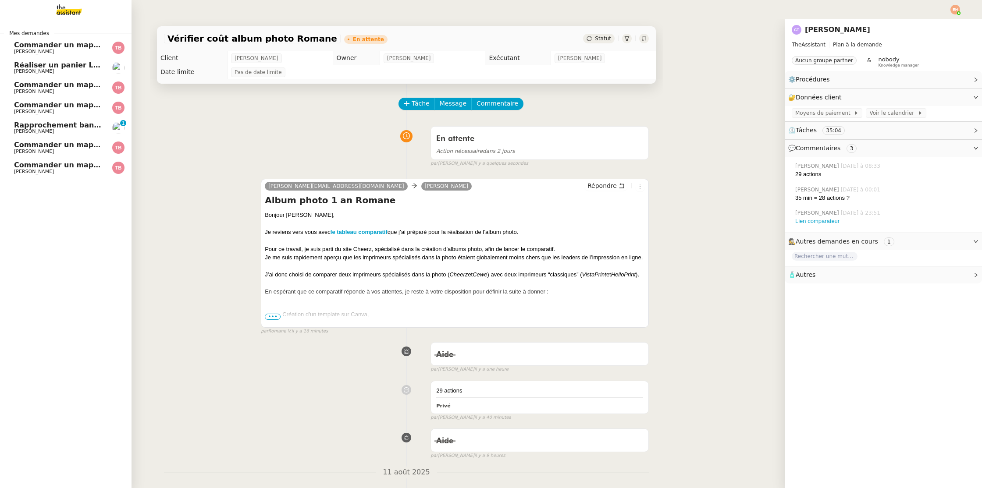
click at [59, 62] on span "Réaliser un panier Leclerc - [DATE]" at bounding box center [82, 65] width 137 height 8
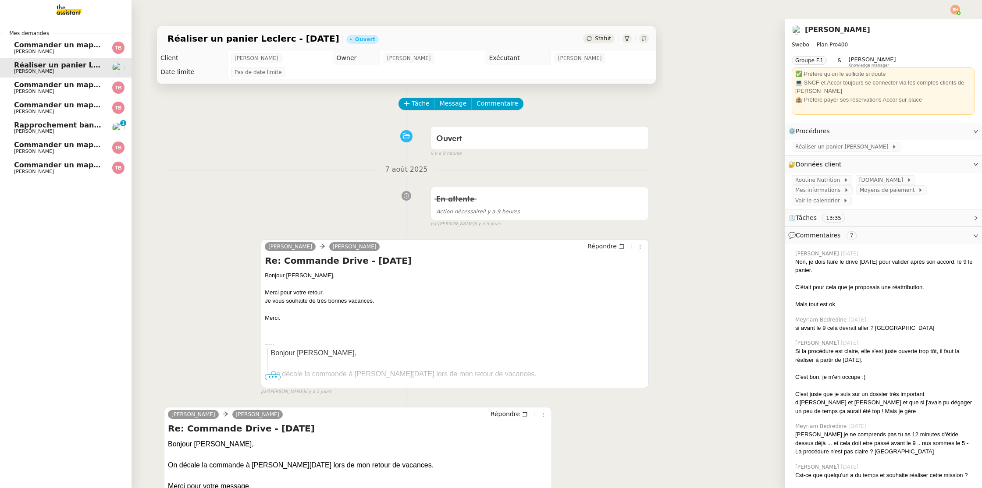
click at [22, 128] on span "Rapprochement bancaire hebdomadaire - [DATE]" at bounding box center [110, 125] width 193 height 8
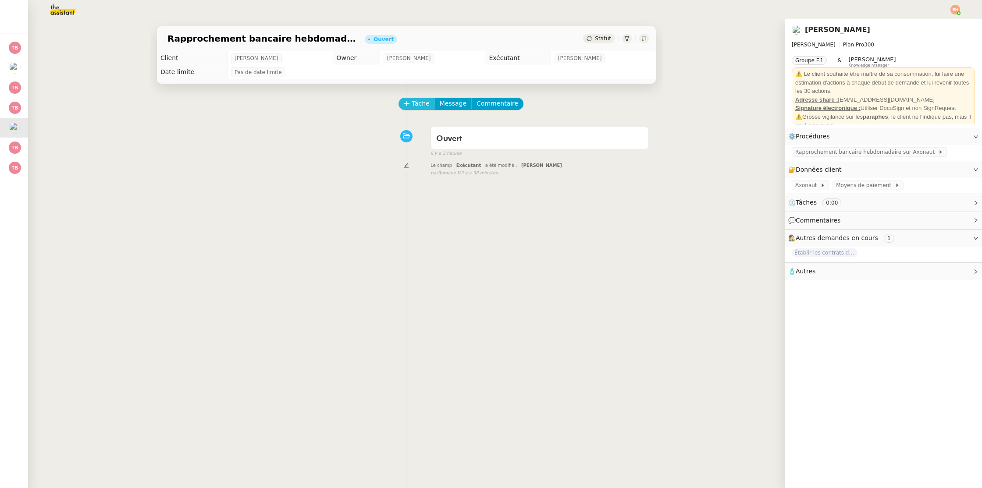
click at [401, 106] on button "Tâche" at bounding box center [416, 104] width 36 height 12
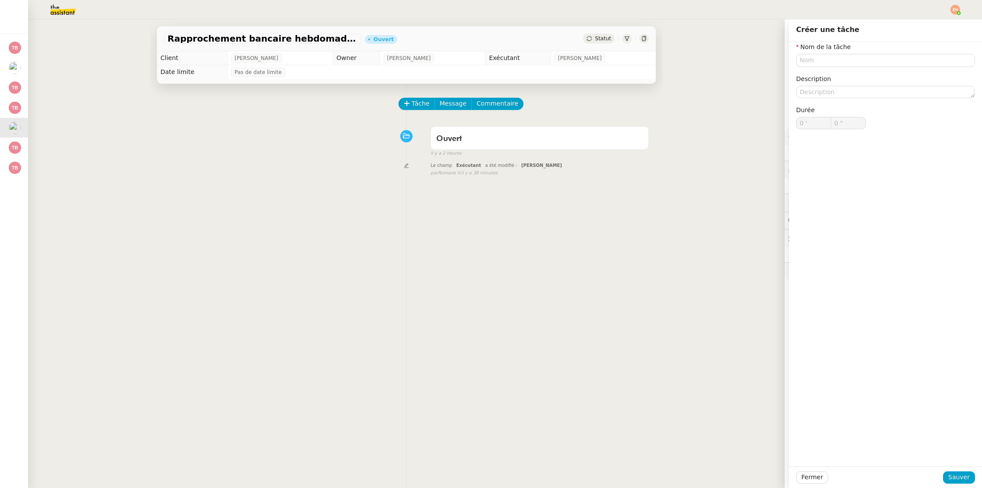
drag, startPoint x: 54, startPoint y: 8, endPoint x: 68, endPoint y: 11, distance: 13.9
click at [54, 8] on img at bounding box center [56, 9] width 68 height 19
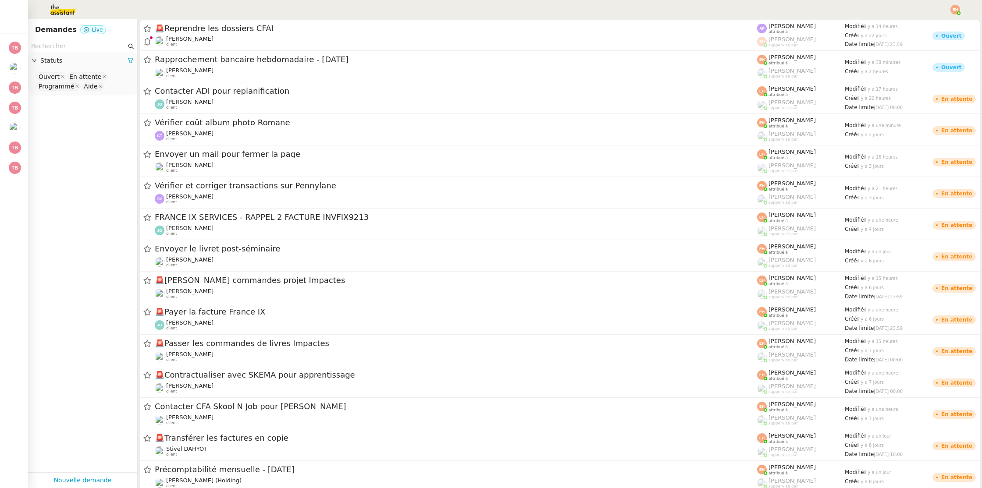
click at [66, 41] on nz-input-group at bounding box center [82, 46] width 109 height 12
click at [64, 44] on input "text" at bounding box center [78, 46] width 95 height 10
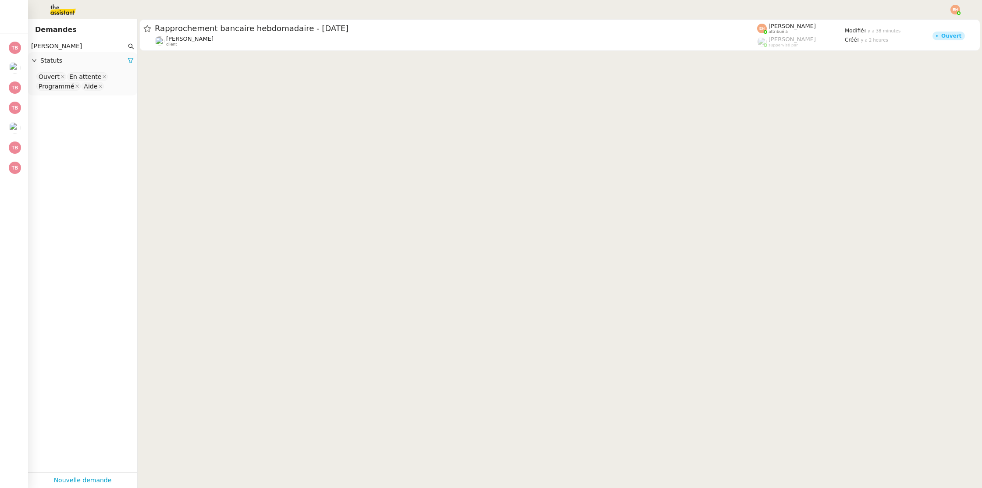
type input "[PERSON_NAME]"
click at [134, 62] on div "Statuts" at bounding box center [82, 60] width 109 height 17
click at [129, 59] on icon at bounding box center [130, 60] width 5 height 5
click at [78, 75] on nz-select-top-control "Please select" at bounding box center [82, 76] width 95 height 11
type input "term"
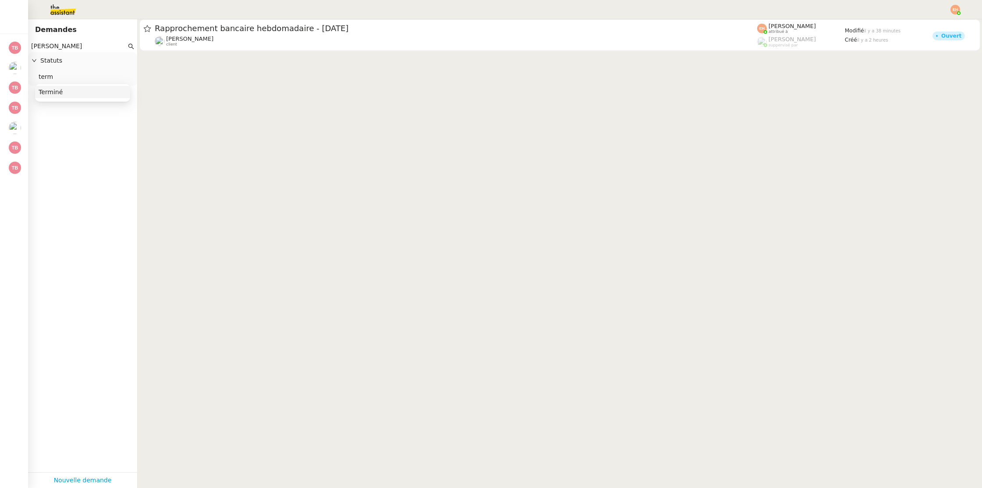
click at [68, 94] on div "Terminé" at bounding box center [83, 92] width 88 height 8
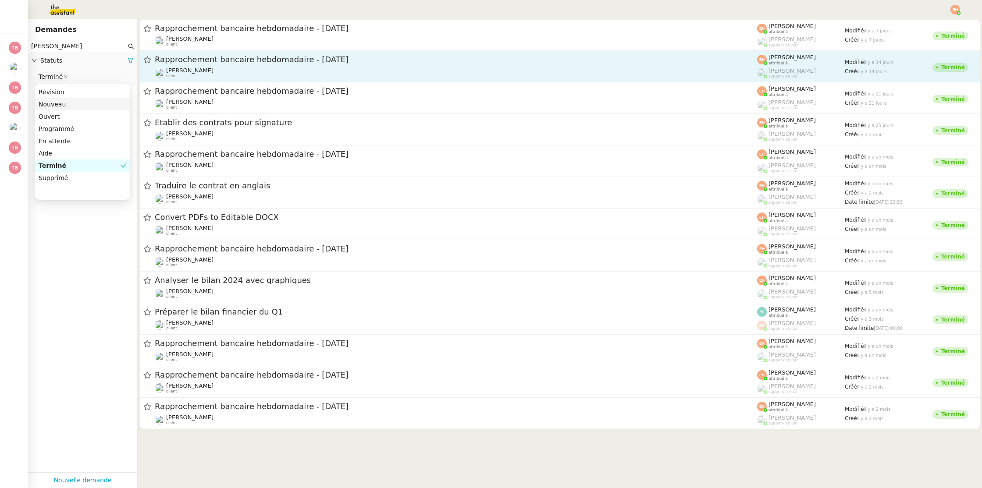
click at [305, 63] on span "Rapprochement bancaire hebdomadaire - [DATE]" at bounding box center [456, 60] width 602 height 8
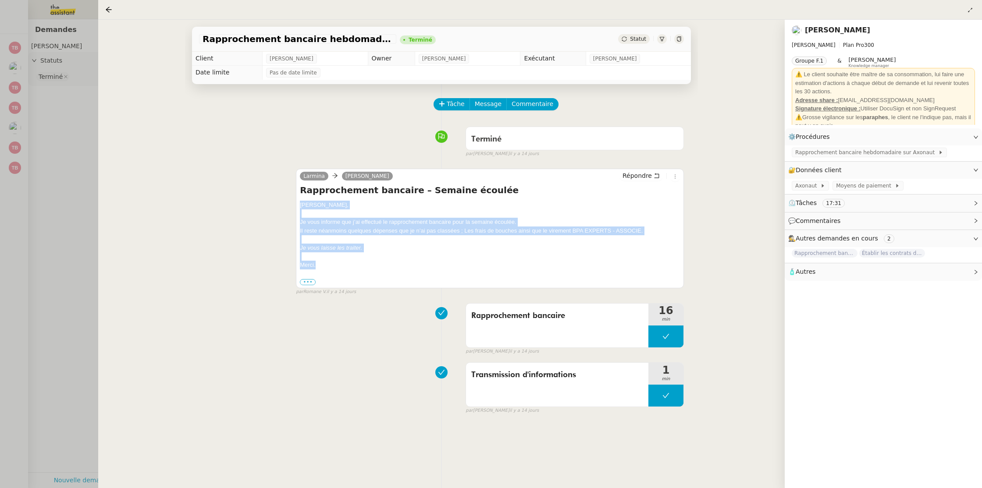
drag, startPoint x: 314, startPoint y: 252, endPoint x: 298, endPoint y: 205, distance: 49.2
click at [298, 205] on div "[PERSON_NAME] Répondre Rapprochement bancaire – Semaine écoulée Bonjour [PERSON…" at bounding box center [490, 229] width 388 height 120
copy div "Bonjour [PERSON_NAME], Je vous informe que j’ai effectué le rapprochement banca…"
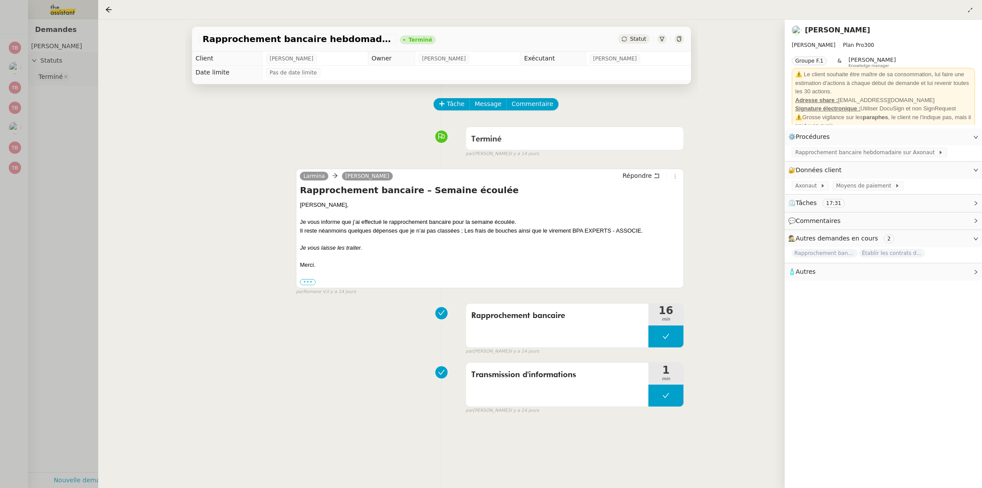
click at [32, 131] on div at bounding box center [491, 244] width 982 height 488
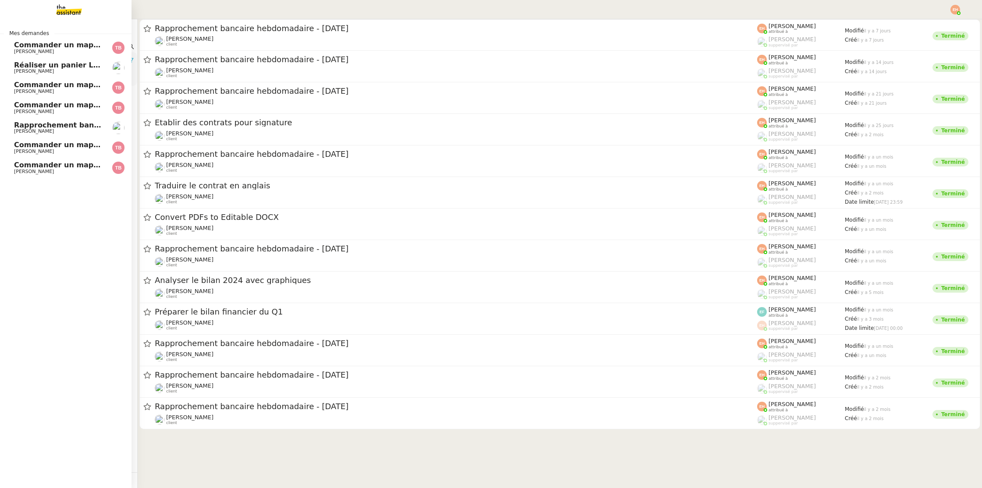
click at [75, 128] on span "Rapprochement bancaire hebdomadaire - [DATE]" at bounding box center [110, 125] width 193 height 8
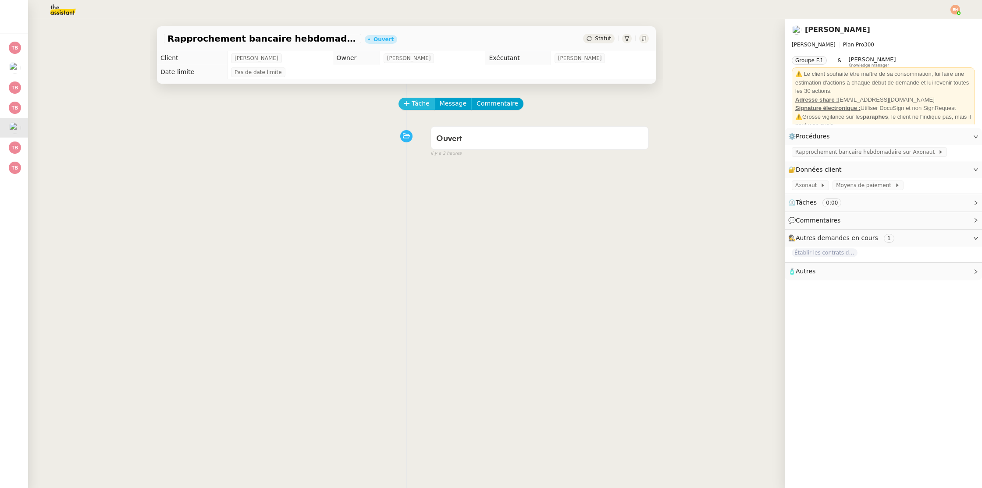
click at [418, 101] on span "Tâche" at bounding box center [420, 104] width 18 height 10
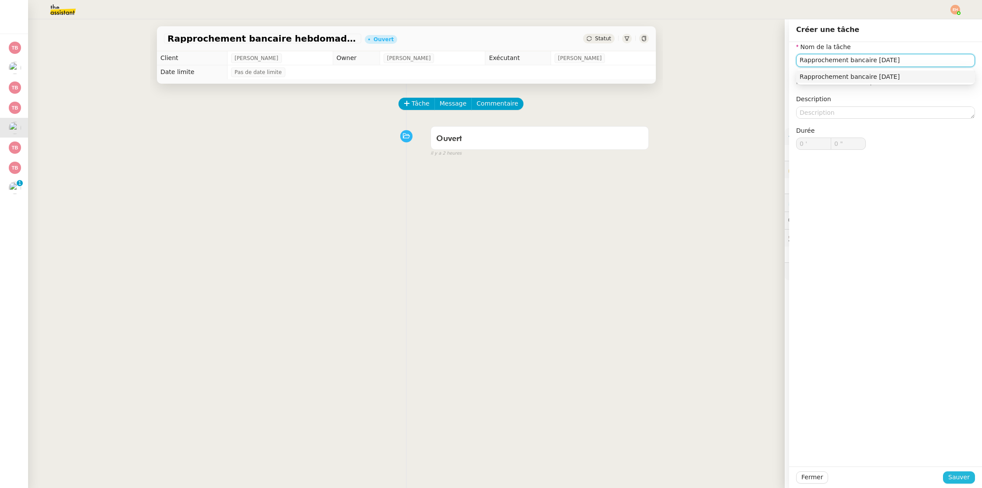
type input "Rapprochement bancaire [DATE]"
click at [957, 477] on span "Sauver" at bounding box center [958, 477] width 21 height 10
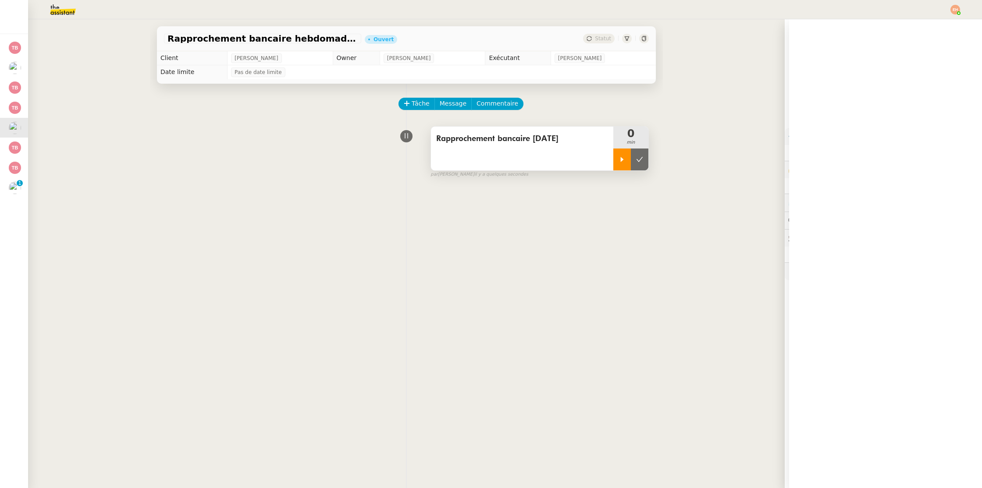
click at [621, 157] on icon at bounding box center [621, 159] width 7 height 7
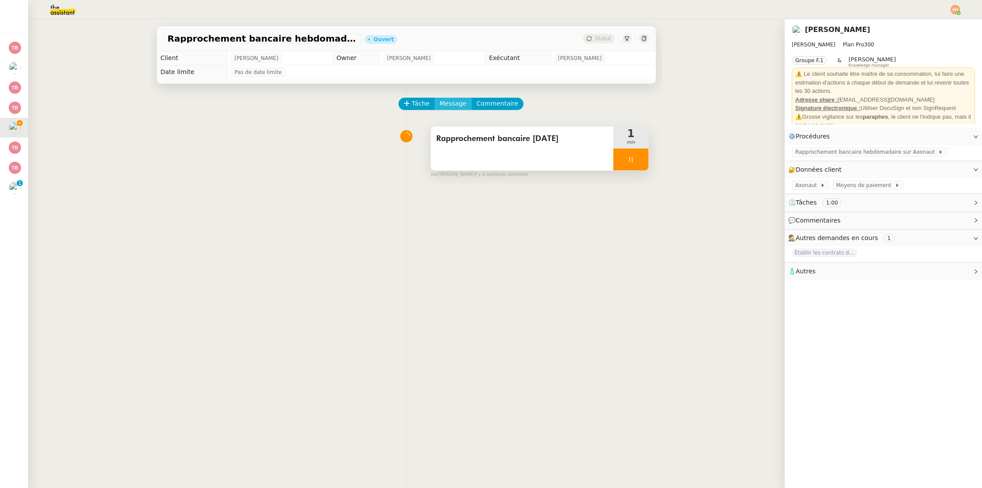
click at [451, 105] on span "Message" at bounding box center [453, 104] width 27 height 10
click at [488, 127] on span "Nouvelle conversation" at bounding box center [491, 128] width 77 height 7
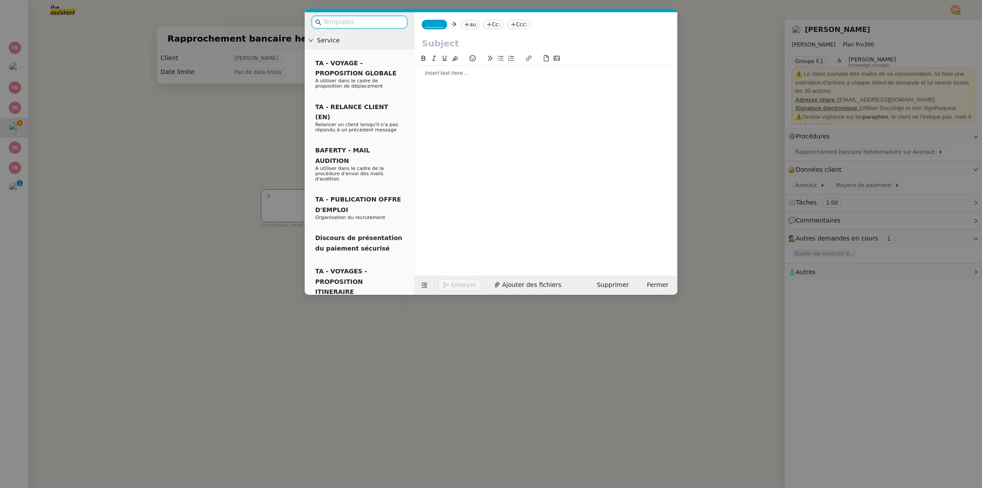
click at [476, 84] on div at bounding box center [545, 157] width 255 height 209
click at [480, 68] on div at bounding box center [545, 73] width 255 height 15
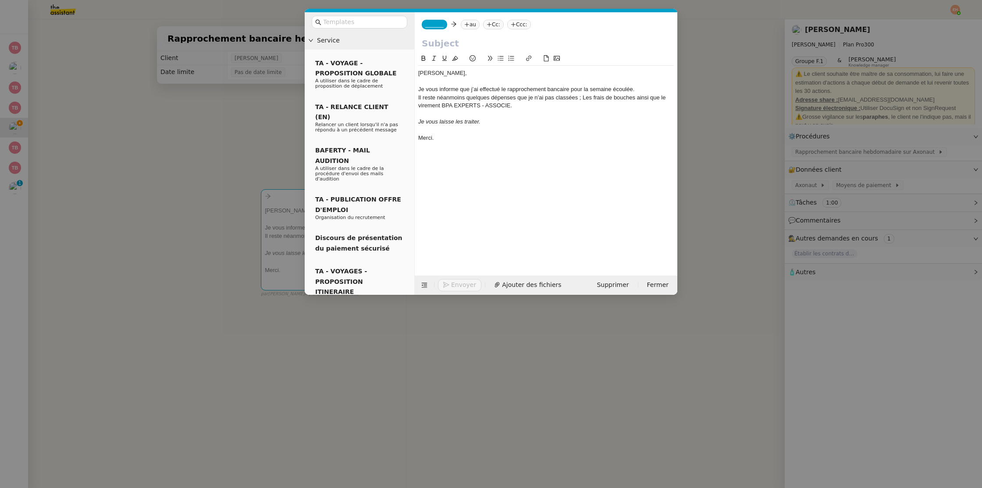
click at [501, 45] on input "text" at bounding box center [546, 43] width 248 height 13
type input "Rapprochement bancaire - semaine écoulée"
click at [438, 25] on span "_______" at bounding box center [434, 24] width 18 height 6
click at [461, 44] on span "[EMAIL_ADDRESS][DOMAIN_NAME]" at bounding box center [467, 44] width 84 height 5
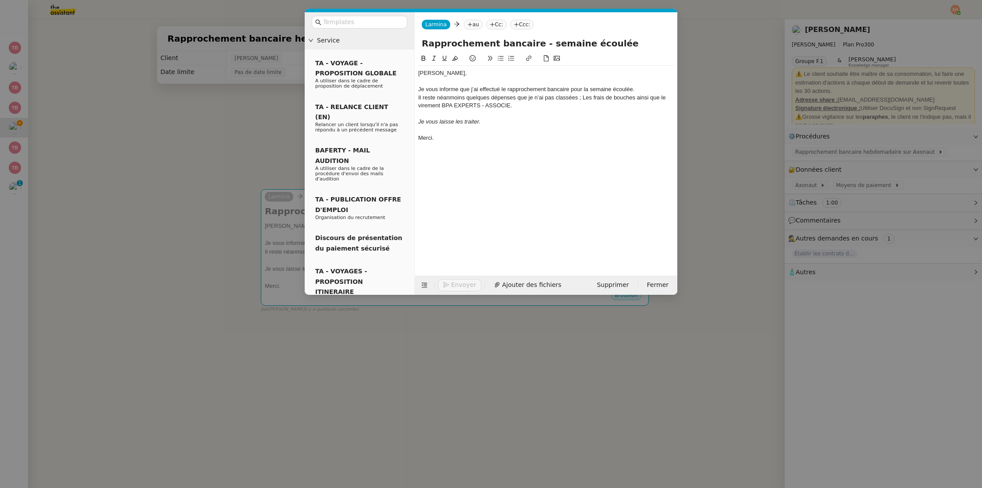
click at [474, 23] on nz-tag "au" at bounding box center [473, 25] width 19 height 10
type input "eliott"
click at [196, 149] on nz-modal-container "Service TA - VOYAGE - PROPOSITION GLOBALE A utiliser dans le cadre de propositi…" at bounding box center [491, 244] width 982 height 488
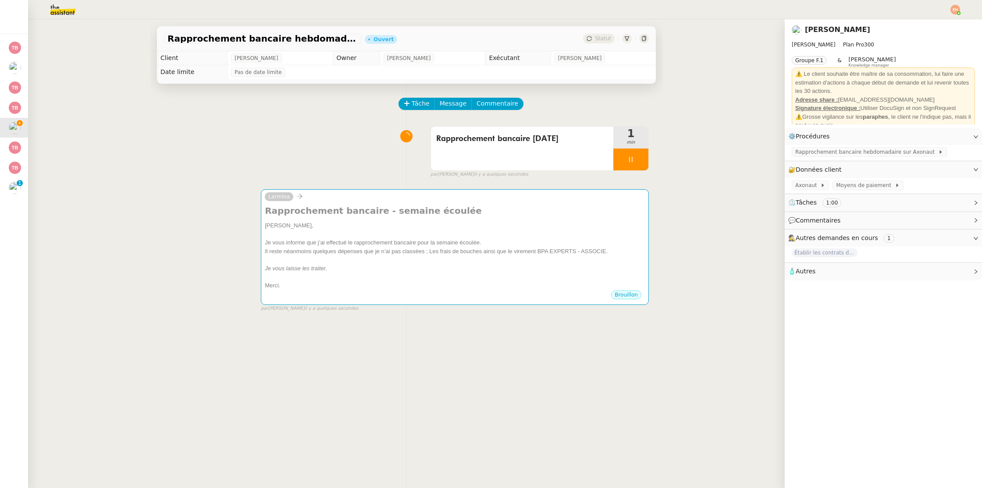
click at [818, 119] on div "⚠️Grosse vigilance sur les paraphes , le client ne l'indique pas, mais il peut …" at bounding box center [883, 121] width 176 height 17
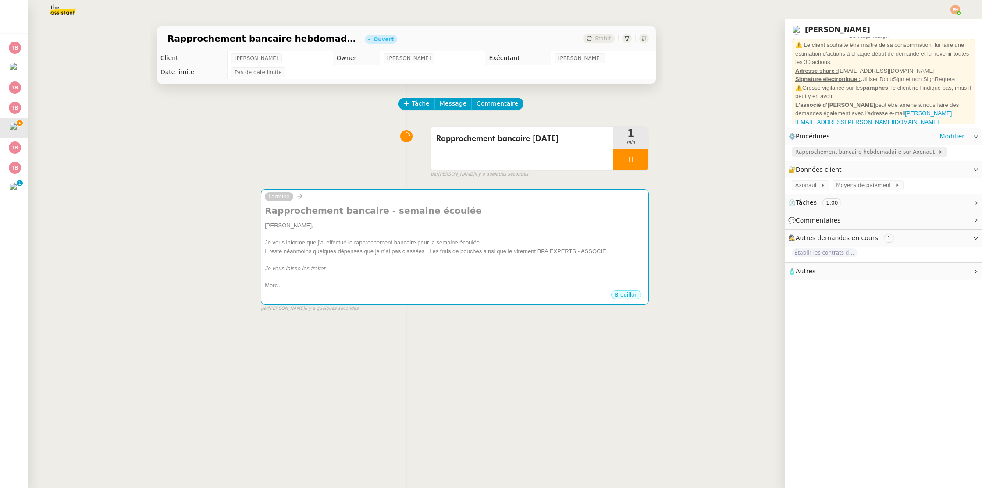
click at [837, 149] on span "Rapprochement bancaire hebdomadaire sur Axonaut" at bounding box center [866, 152] width 143 height 9
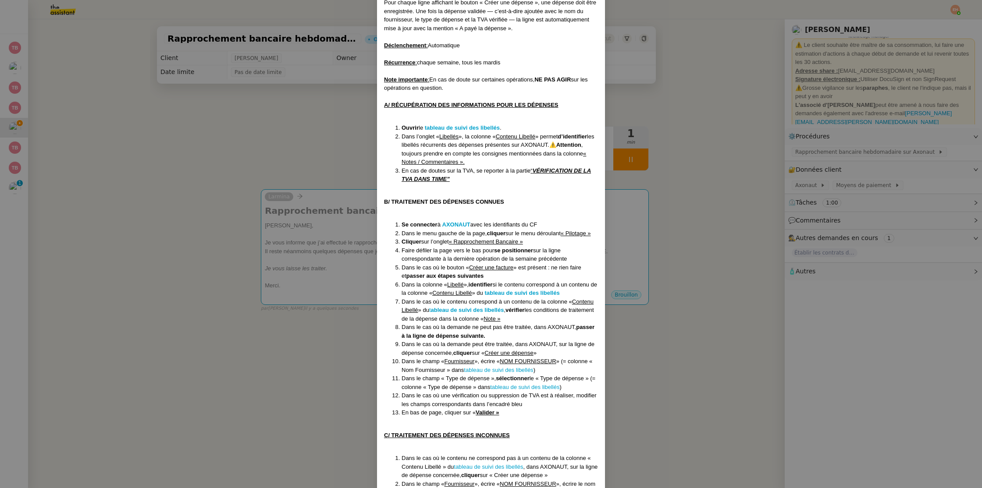
scroll to position [164, 0]
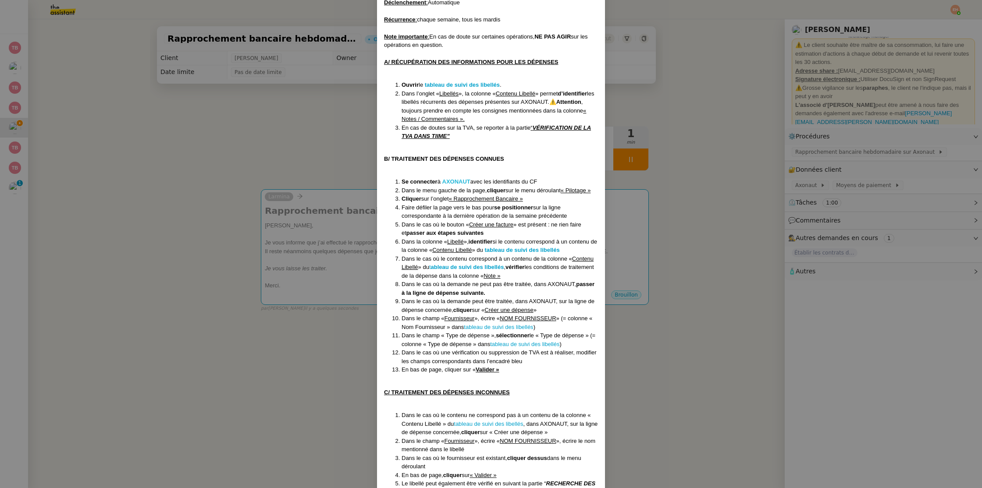
click at [452, 181] on strong "AXONAUT" at bounding box center [456, 181] width 28 height 7
click at [256, 201] on nz-modal-container "Créé le [DATE] Contexte: Pour les opérations comptables, un rapprochement banca…" at bounding box center [491, 244] width 982 height 488
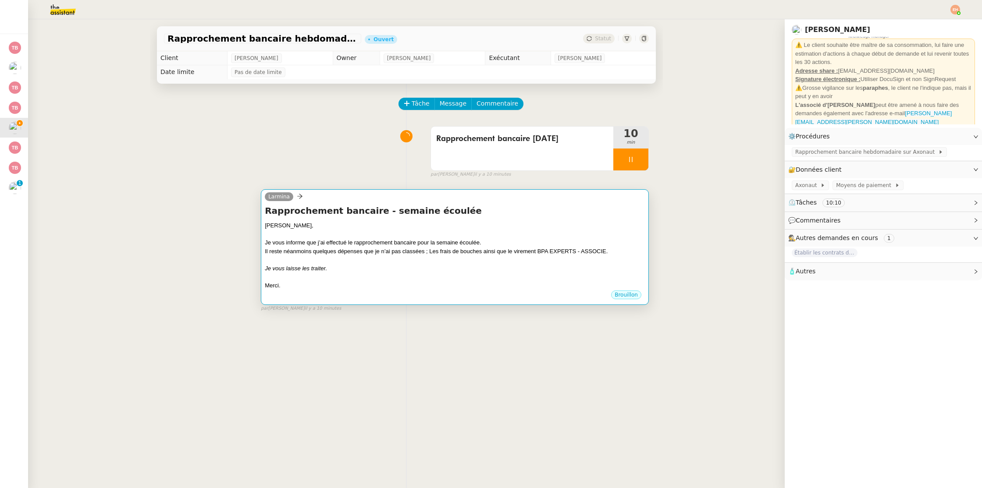
click at [449, 219] on div "Rapprochement bancaire - semaine écoulée Bonjour [PERSON_NAME], Je vous informe…" at bounding box center [455, 247] width 380 height 85
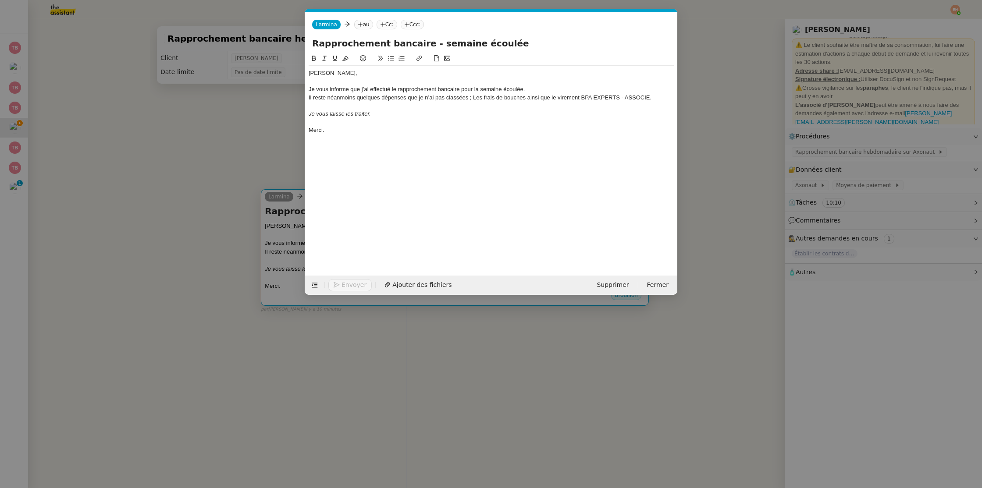
scroll to position [0, 18]
click at [334, 89] on div "Je vous informe que j’ai effectué le rapprochement bancaire pour la semaine éco…" at bounding box center [490, 89] width 365 height 8
click at [542, 87] on div "Je vous informe que j’ai effectué le rapprochement bancaire pour la semaine éco…" at bounding box center [490, 89] width 365 height 8
click at [421, 94] on div "Il reste néanmoins quelques dépenses que je n’ai pas classées ; Les frais de bo…" at bounding box center [490, 98] width 365 height 8
drag, startPoint x: 527, startPoint y: 97, endPoint x: 649, endPoint y: 96, distance: 121.4
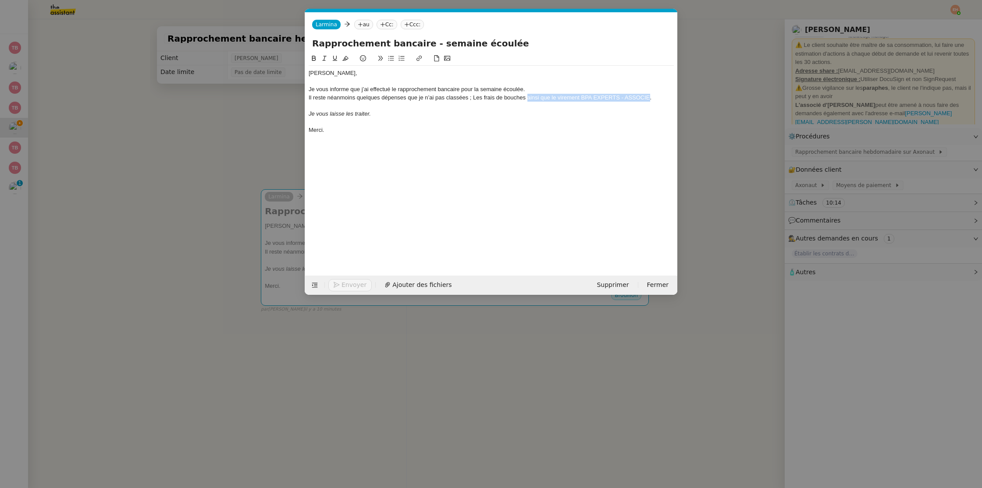
click at [649, 96] on div "Il reste néanmoins quelques dépenses que je n’ai pas classées ; Les frais de bo…" at bounding box center [490, 98] width 365 height 8
click at [377, 131] on div "Merci." at bounding box center [490, 130] width 365 height 8
click at [364, 22] on nz-tag "au" at bounding box center [363, 25] width 19 height 10
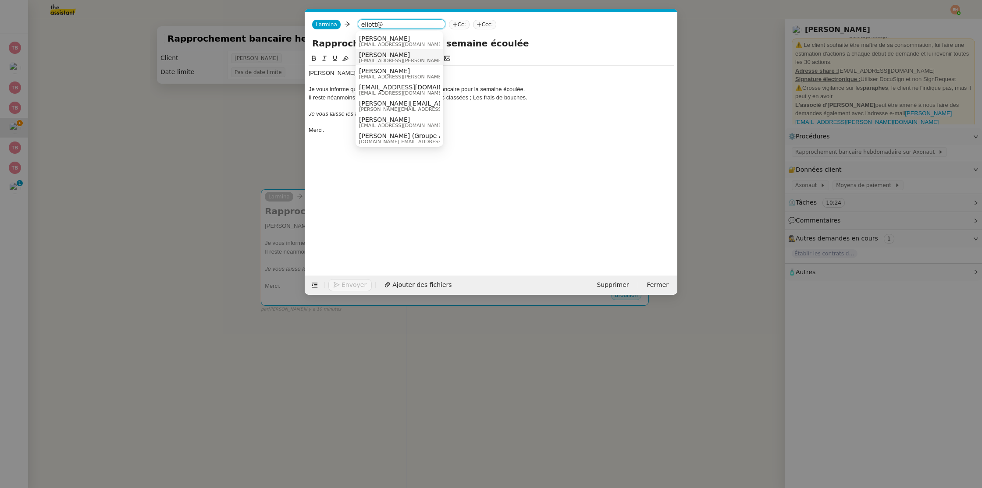
type input "eliott@"
click at [386, 58] on span "[EMAIL_ADDRESS][PERSON_NAME][DOMAIN_NAME]" at bounding box center [421, 60] width 124 height 5
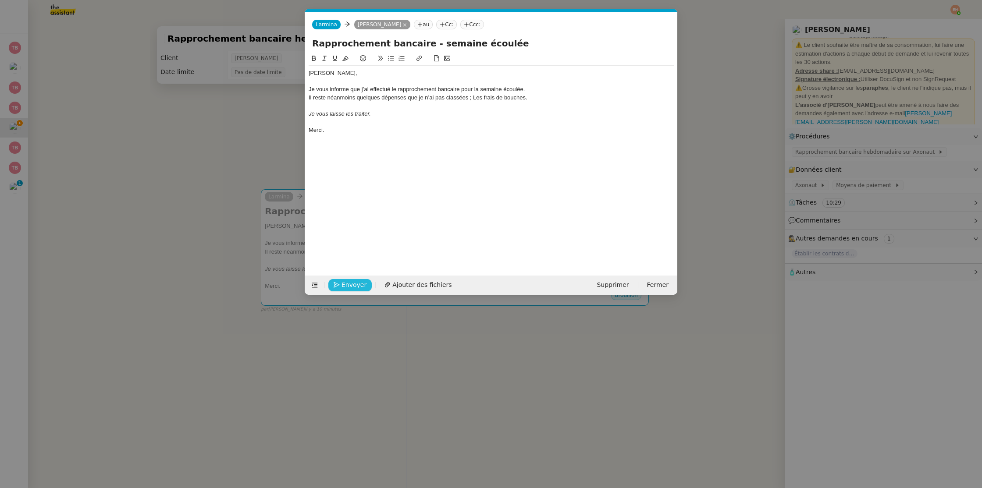
click at [354, 281] on span "Envoyer" at bounding box center [353, 285] width 25 height 10
click at [354, 281] on span "Confirmer l'envoi" at bounding box center [367, 285] width 53 height 10
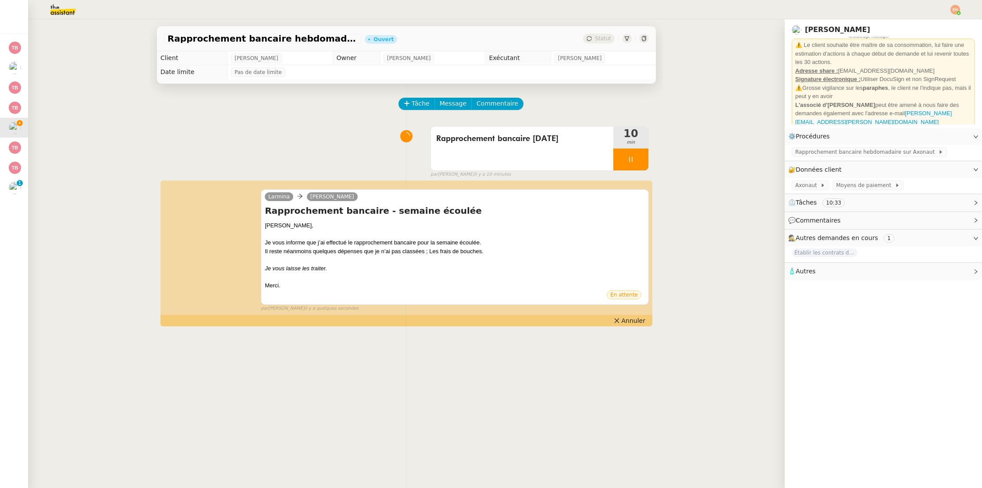
click at [633, 149] on div at bounding box center [630, 160] width 35 height 22
click at [639, 160] on icon at bounding box center [639, 159] width 7 height 7
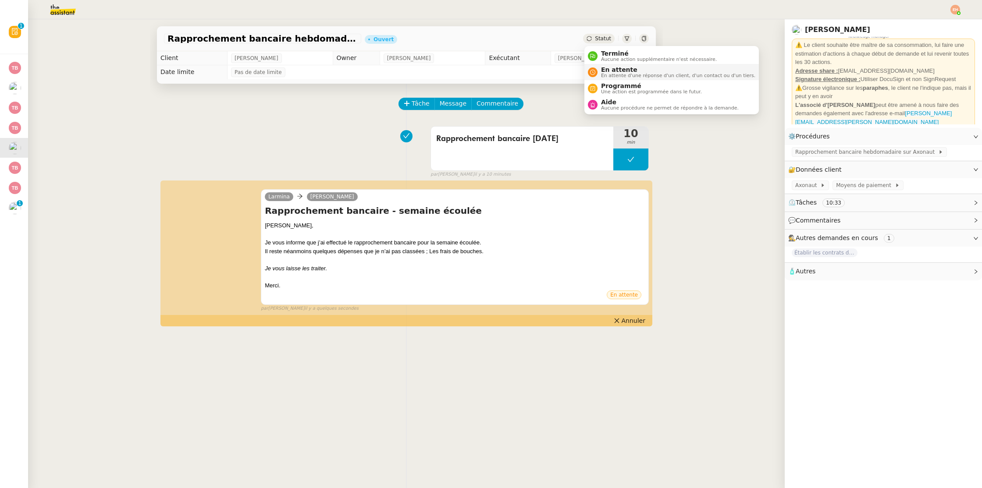
click at [608, 70] on span "En attente" at bounding box center [678, 69] width 154 height 7
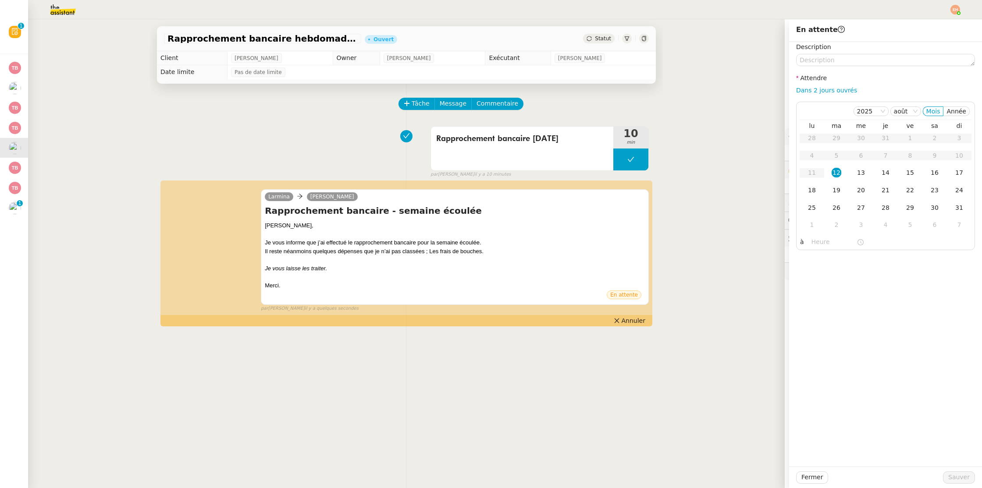
click at [823, 85] on div "Dans 2 jours ouvrés" at bounding box center [885, 90] width 179 height 10
click at [821, 88] on link "Dans 2 jours ouvrés" at bounding box center [826, 90] width 61 height 7
type input "07:00"
drag, startPoint x: 952, startPoint y: 472, endPoint x: 768, endPoint y: 267, distance: 274.9
click at [768, 267] on app-ticket "Rapprochement bancaire hebdomadaire - [DATE] Ouvert Statut Client [PERSON_NAME]…" at bounding box center [505, 253] width 954 height 469
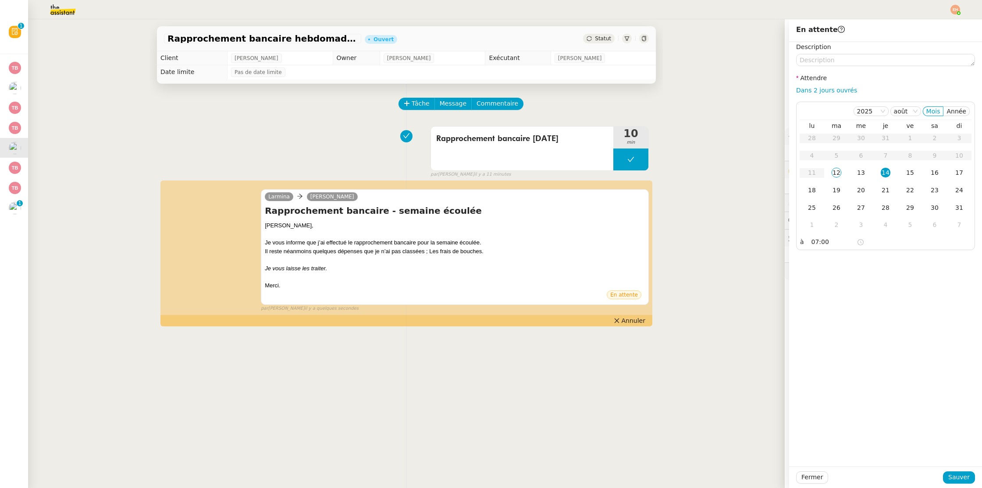
click at [728, 283] on div "Rapprochement bancaire hebdomadaire - [DATE] Ouvert Statut Client [PERSON_NAME]…" at bounding box center [406, 253] width 756 height 469
drag, startPoint x: 820, startPoint y: 480, endPoint x: 799, endPoint y: 358, distance: 124.1
click at [819, 480] on span "Fermer" at bounding box center [811, 477] width 21 height 10
click at [885, 452] on span "Ok" at bounding box center [889, 454] width 8 height 9
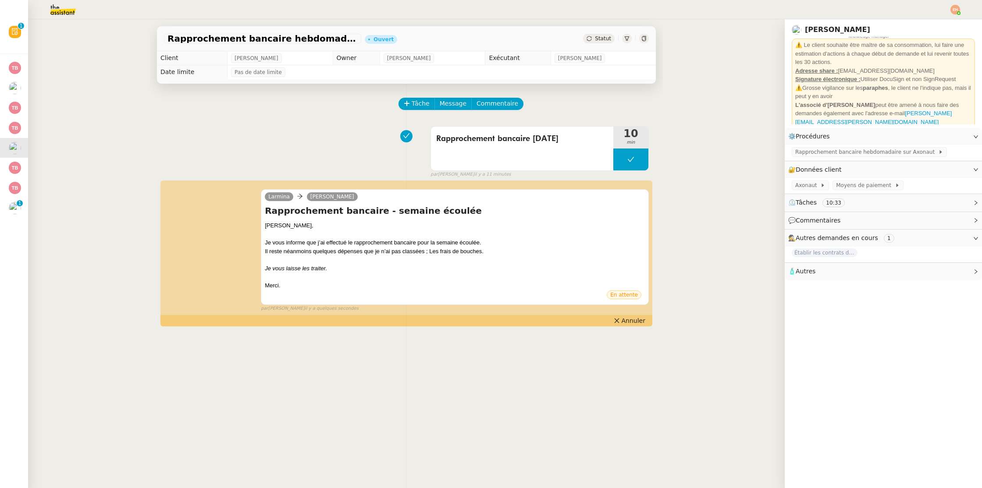
click at [597, 37] on span "Statut" at bounding box center [603, 38] width 16 height 6
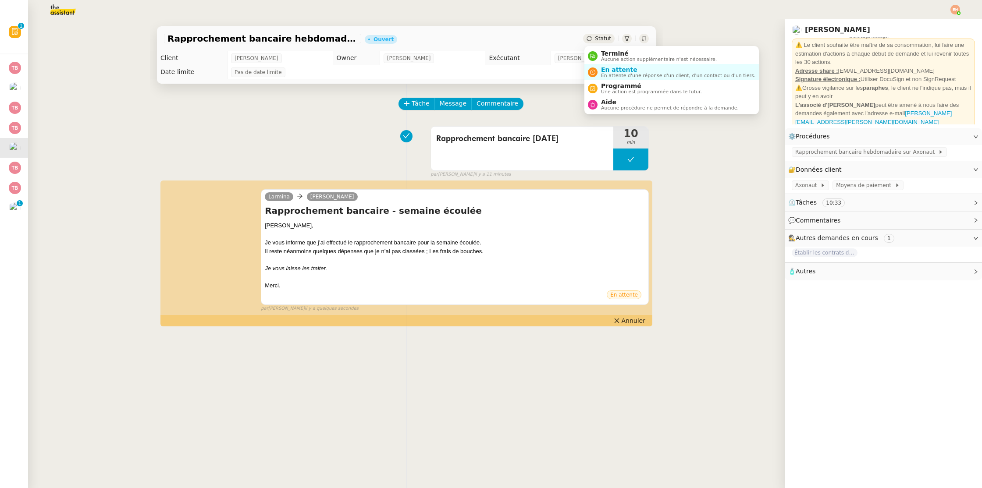
click at [596, 35] on span "Statut" at bounding box center [603, 38] width 16 height 6
click at [606, 54] on span "Terminé" at bounding box center [659, 53] width 116 height 7
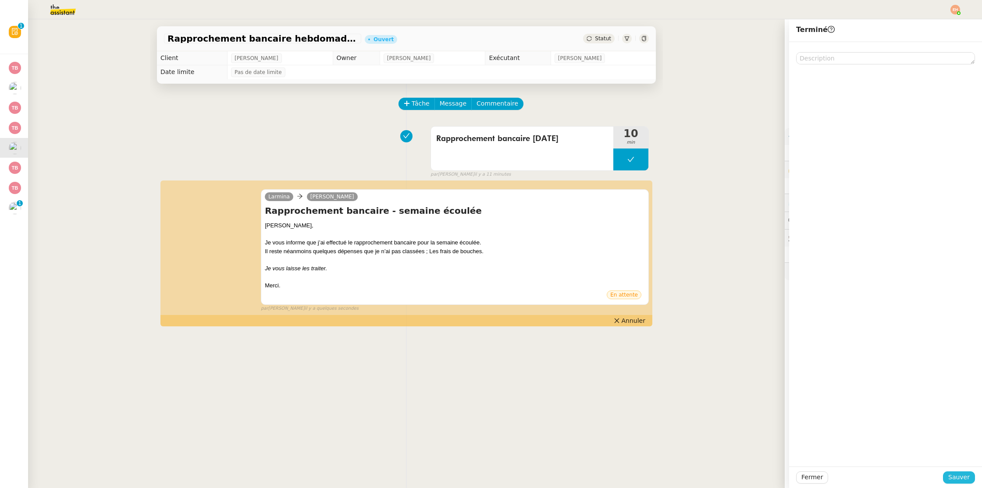
drag, startPoint x: 953, startPoint y: 476, endPoint x: 942, endPoint y: 475, distance: 11.0
click at [952, 476] on span "Sauver" at bounding box center [958, 477] width 21 height 10
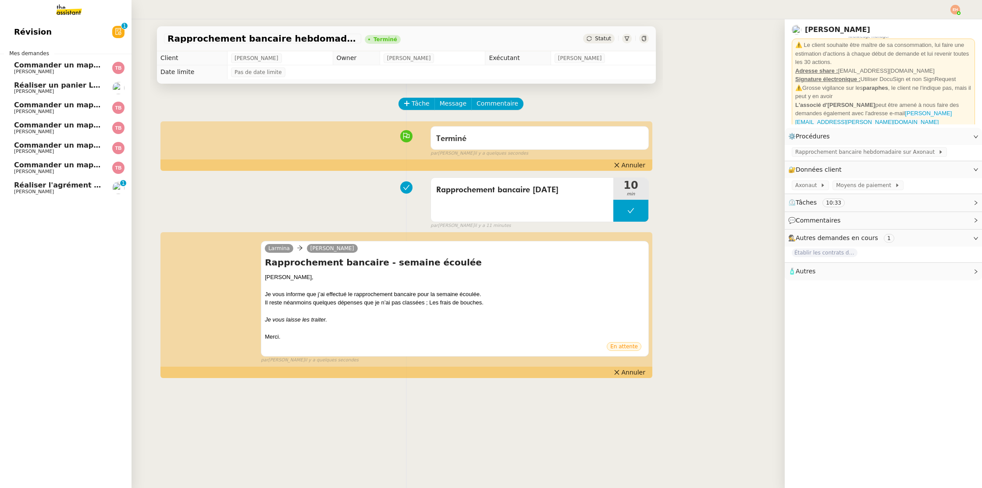
click at [28, 182] on span "Réaliser l'agrément CII pour Swebo" at bounding box center [83, 185] width 139 height 8
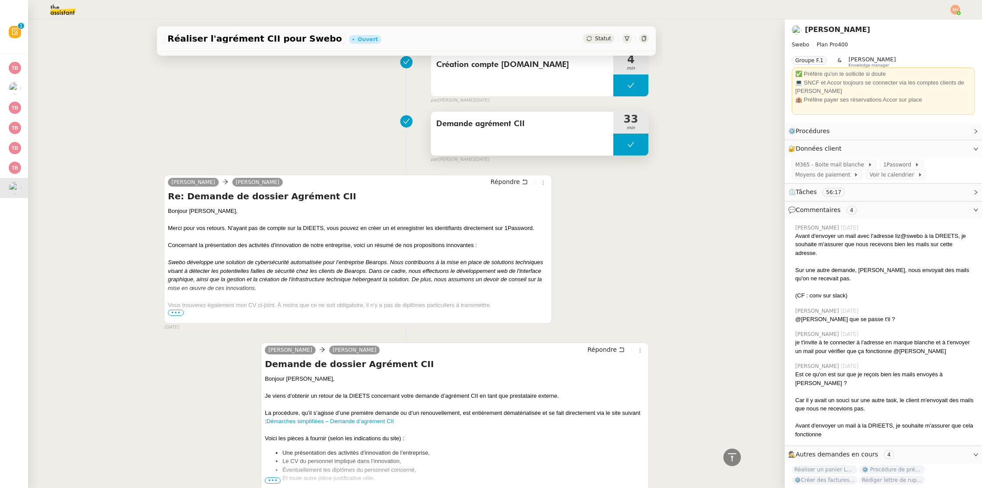
scroll to position [2024, 0]
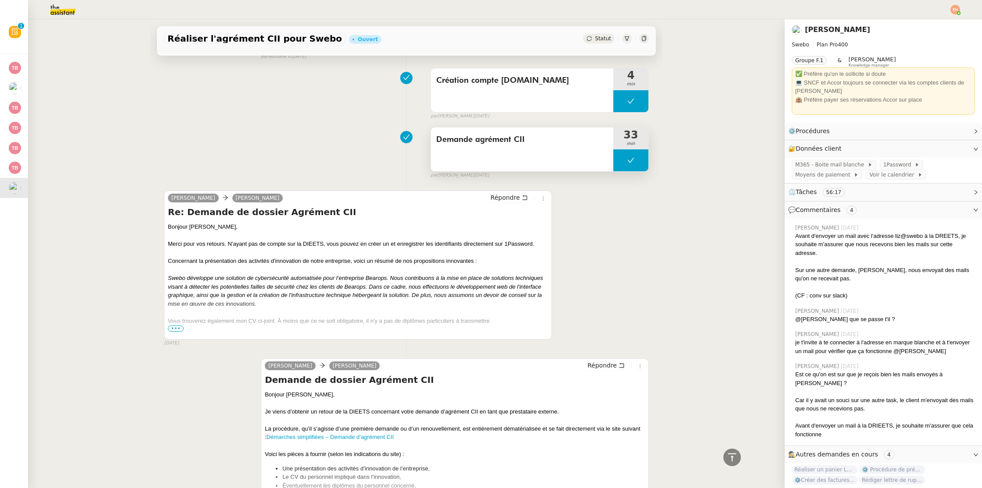
click at [475, 149] on div "Demande agrément CII" at bounding box center [522, 150] width 182 height 44
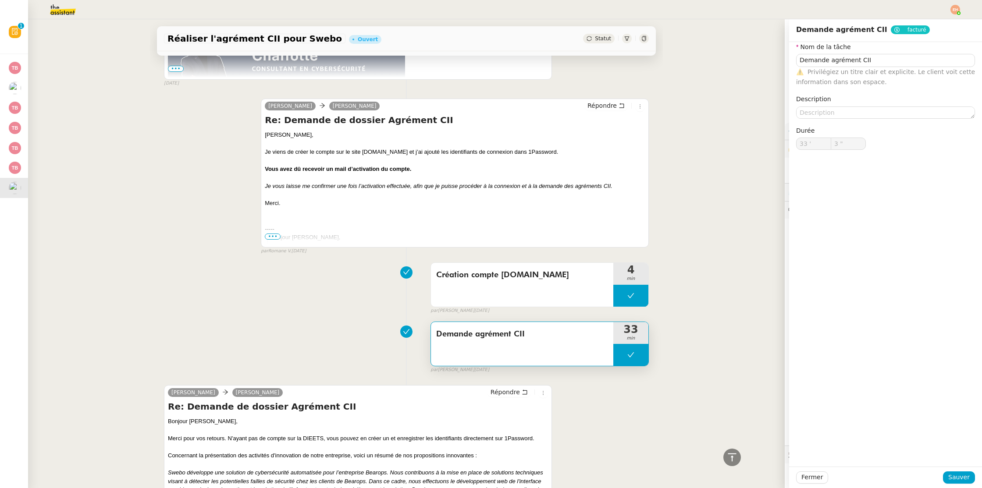
scroll to position [1828, 0]
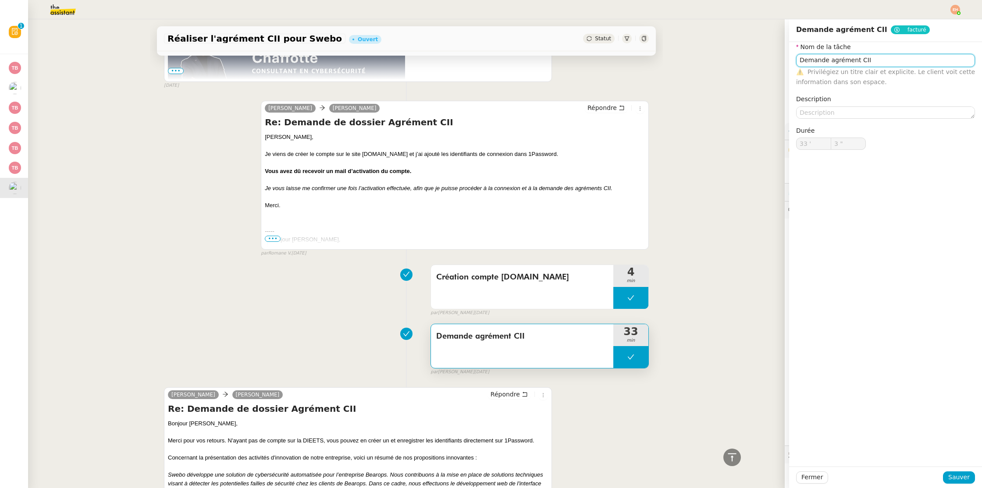
click at [859, 61] on input "Demande agrément CII" at bounding box center [885, 60] width 179 height 13
click at [816, 483] on button "Fermer" at bounding box center [812, 477] width 32 height 12
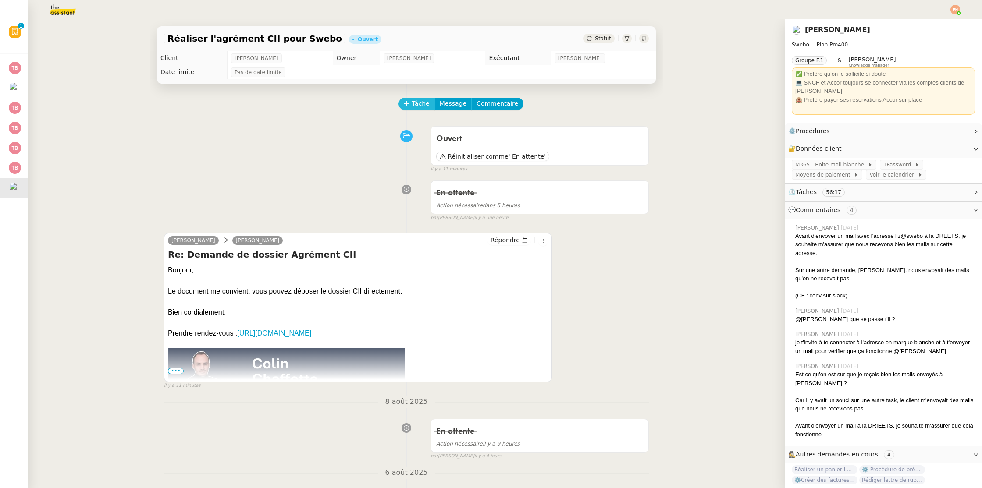
click at [412, 106] on span "Tâche" at bounding box center [420, 104] width 18 height 10
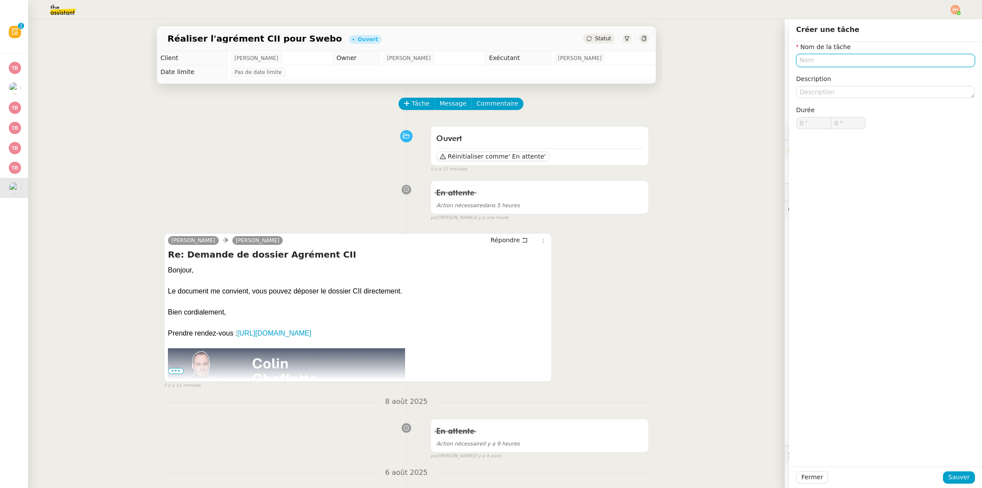
paste input "Demande agrément CII"
type input "Demande agrément CII"
click at [967, 478] on span "Sauver" at bounding box center [958, 477] width 21 height 10
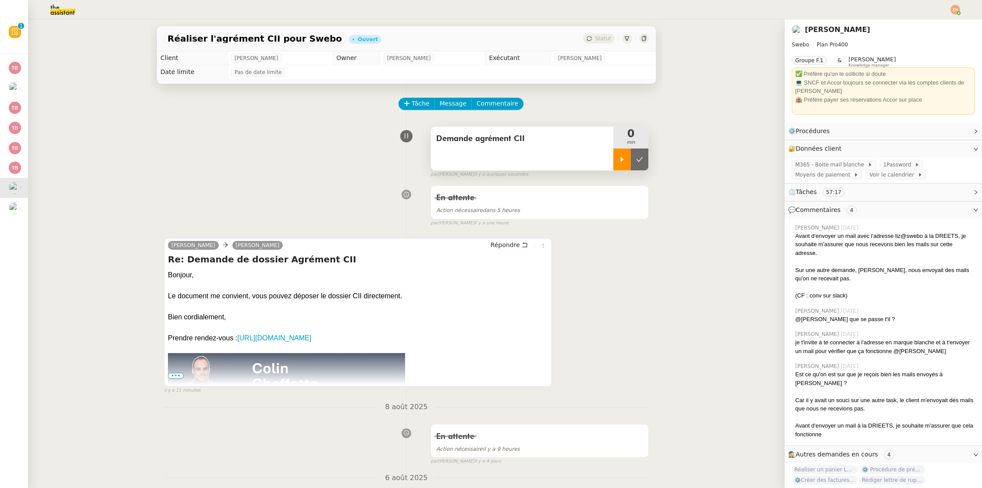
click at [618, 154] on div at bounding box center [622, 160] width 18 height 22
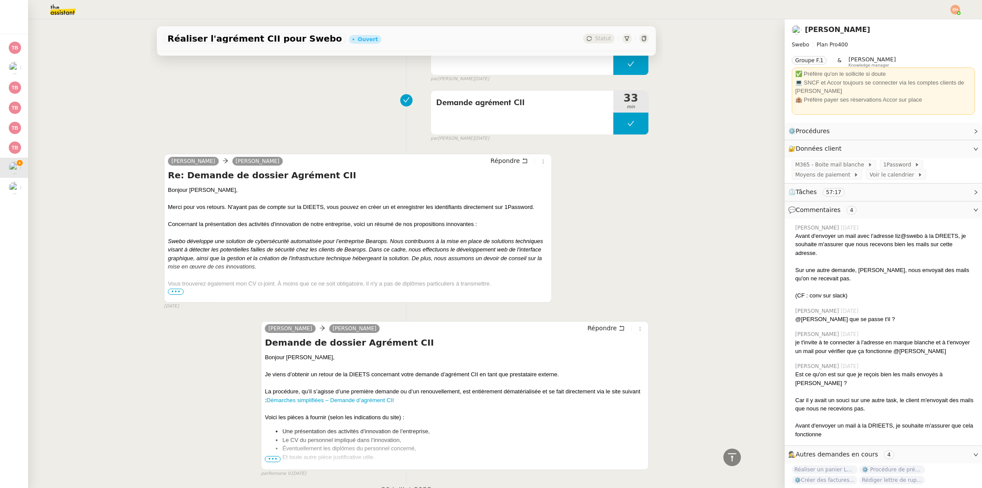
scroll to position [2068, 0]
click at [950, 153] on link "Modifier" at bounding box center [951, 149] width 25 height 10
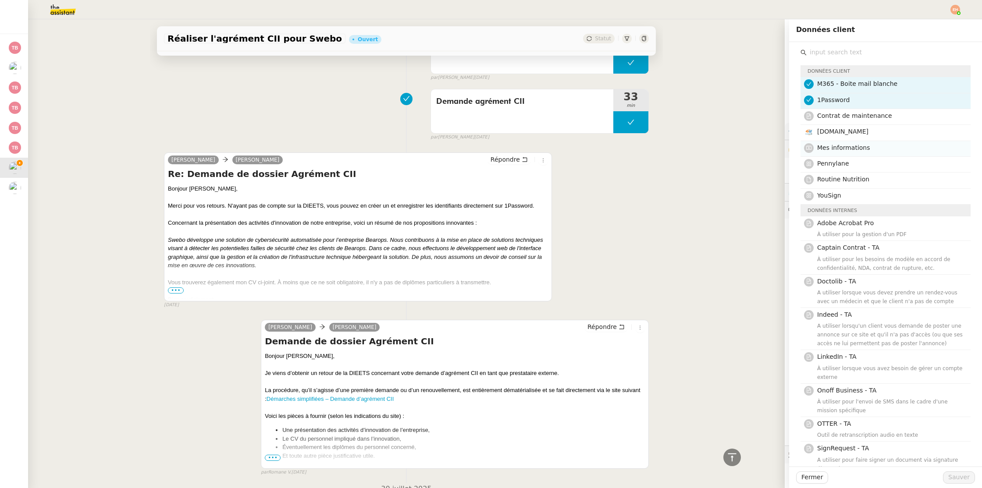
click at [846, 147] on span "Mes informations" at bounding box center [843, 147] width 53 height 7
click at [949, 473] on button "Sauver" at bounding box center [959, 477] width 32 height 12
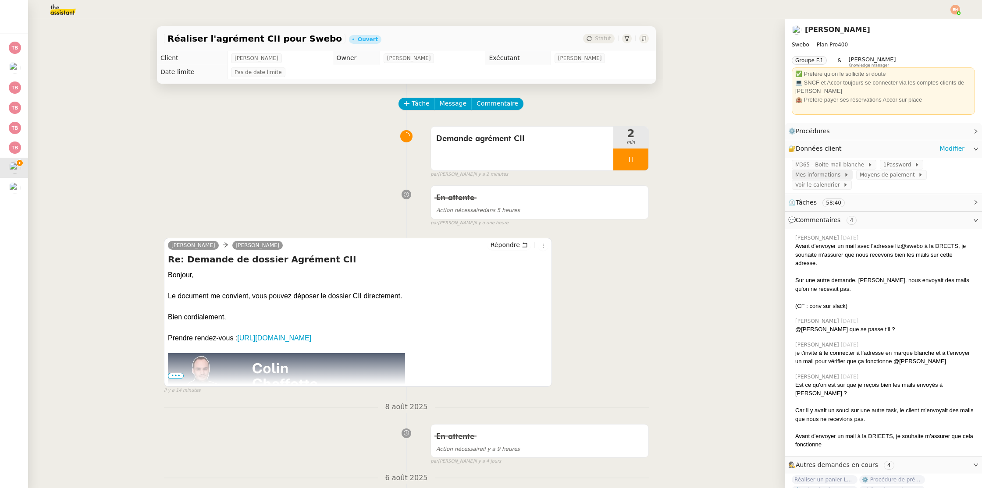
click at [831, 176] on span "Mes informations" at bounding box center [819, 174] width 49 height 9
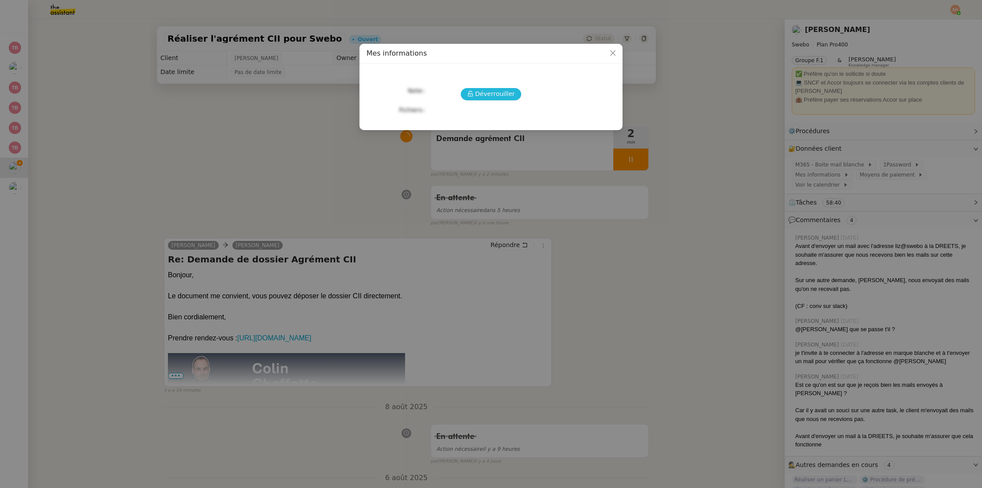
click at [486, 94] on span "Déverrouiller" at bounding box center [495, 94] width 40 height 10
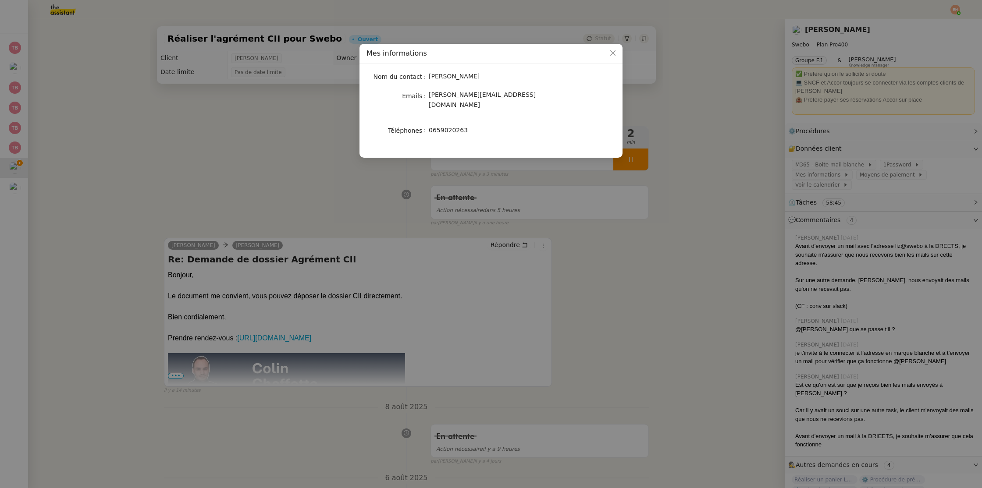
click at [299, 159] on nz-modal-container "Mes informations Nom du contact [PERSON_NAME] Emails [PERSON_NAME][EMAIL_ADDRES…" at bounding box center [491, 244] width 982 height 488
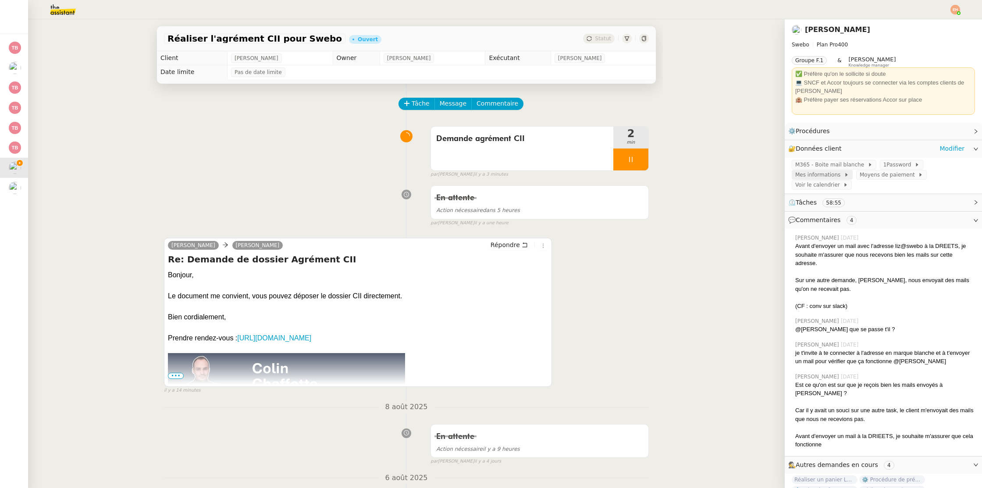
click at [831, 176] on span "Mes informations" at bounding box center [819, 174] width 49 height 9
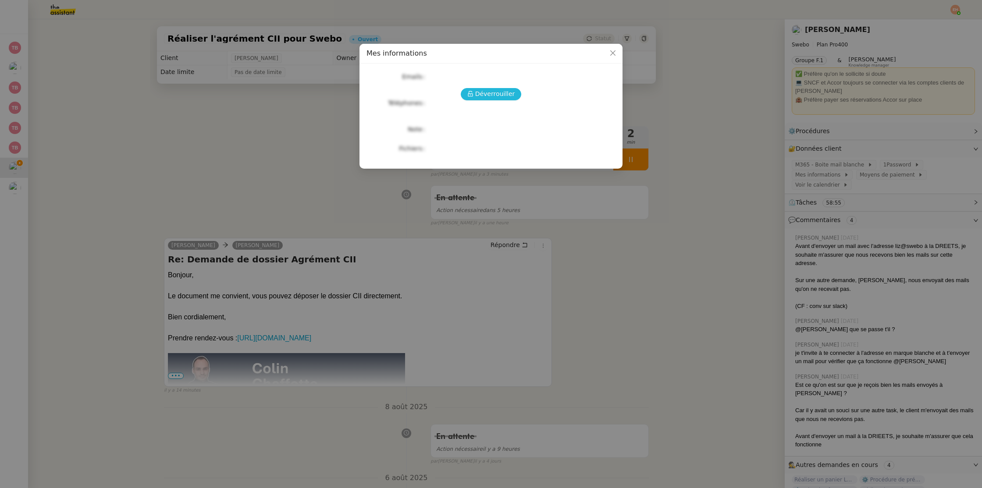
click at [492, 93] on span "Déverrouiller" at bounding box center [495, 94] width 40 height 10
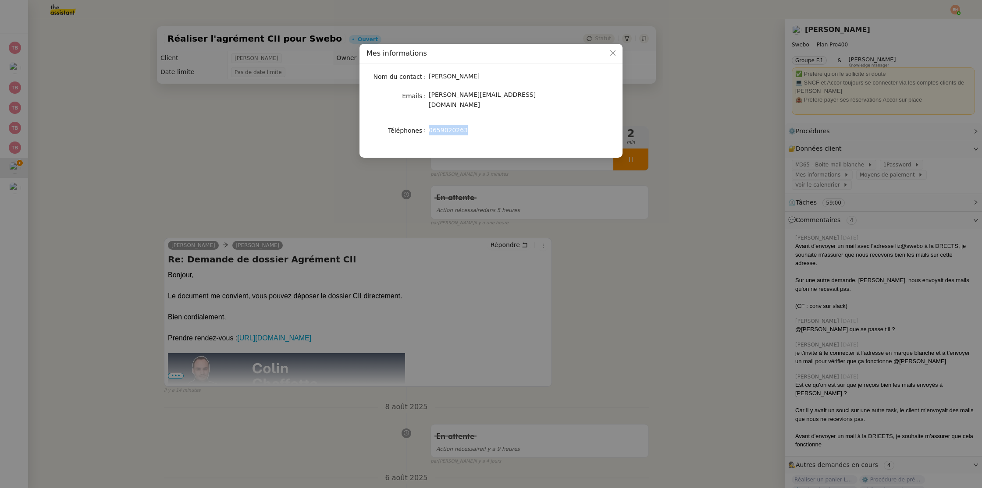
drag, startPoint x: 471, startPoint y: 125, endPoint x: 423, endPoint y: 123, distance: 48.3
click at [423, 124] on nz-form-item "Téléphones [PHONE_NUMBER]" at bounding box center [490, 130] width 249 height 12
copy nz-form-item "Téléphones [PHONE_NUMBER]"
click at [300, 149] on nz-modal-container "Mes informations Nom du contact [PERSON_NAME] Emails [PERSON_NAME][EMAIL_ADDRES…" at bounding box center [491, 244] width 982 height 488
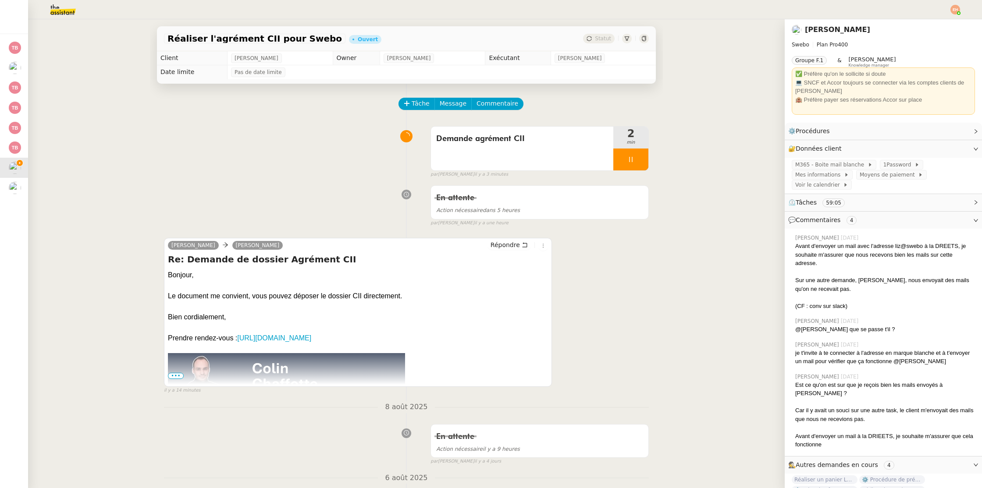
click at [172, 378] on span "•••" at bounding box center [176, 376] width 16 height 6
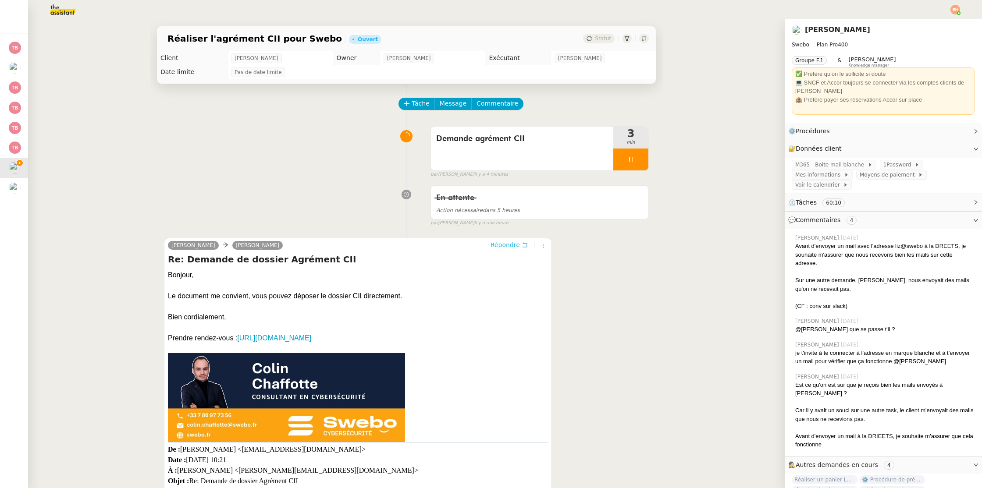
click at [514, 247] on span "Répondre" at bounding box center [504, 245] width 29 height 9
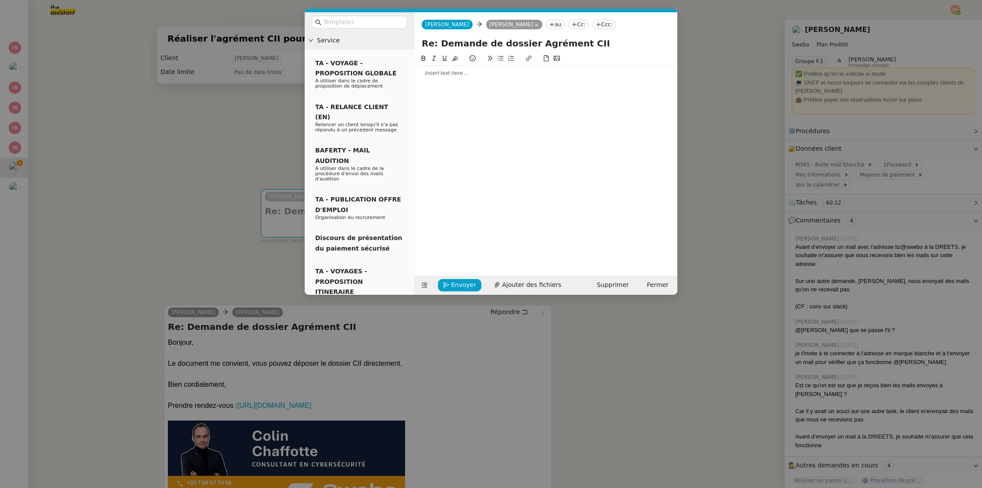
click at [468, 86] on div at bounding box center [545, 157] width 255 height 209
click at [458, 85] on div at bounding box center [545, 157] width 255 height 209
click at [454, 74] on div at bounding box center [545, 73] width 255 height 8
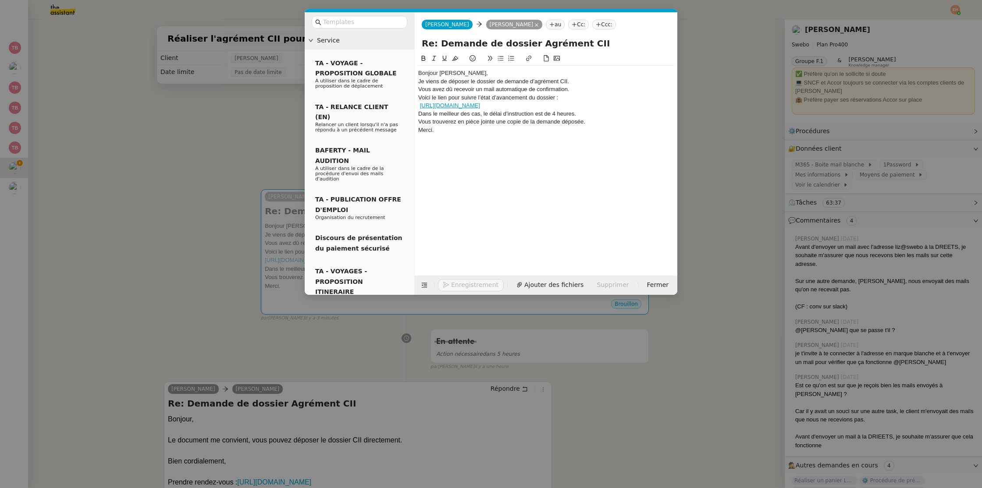
click at [459, 71] on div "Bonjour [PERSON_NAME]," at bounding box center [545, 73] width 255 height 8
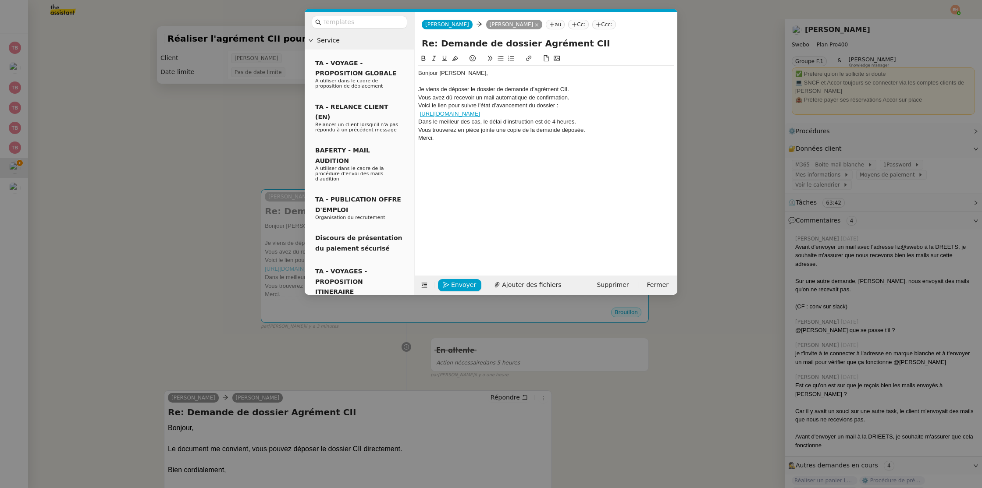
click at [585, 100] on div "Vous avez dû recevoir un mail automatique de confirmation." at bounding box center [545, 98] width 255 height 8
click at [533, 89] on div "Je viens de déposer le dossier de demande d’agrément CII." at bounding box center [545, 89] width 255 height 8
click at [419, 97] on div "Vous avez dû recevoir un mail automatique de confirmation." at bounding box center [545, 98] width 255 height 8
click at [571, 96] on div "Vous avez dû recevoir un mail automatique de confirmation." at bounding box center [545, 98] width 255 height 8
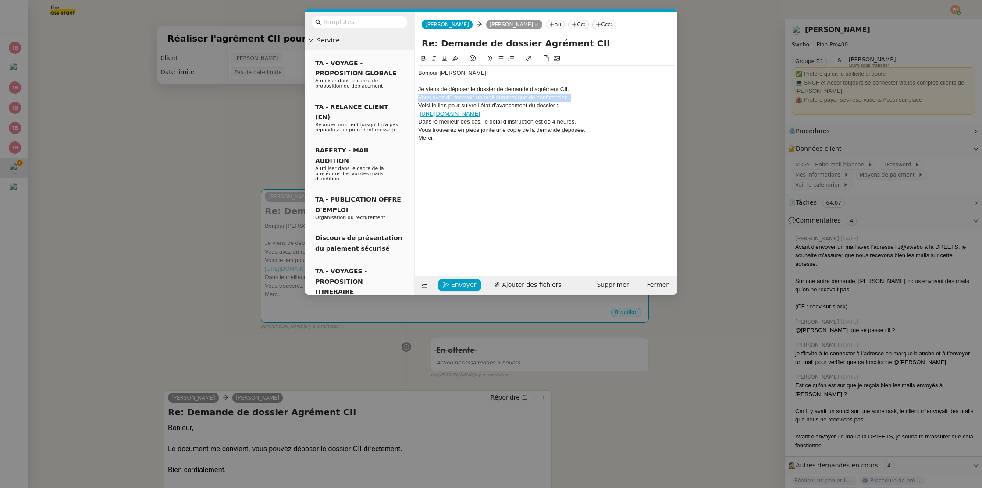
click at [571, 96] on div "Vous avez dû recevoir un mail automatique de confirmation." at bounding box center [545, 98] width 255 height 8
click at [420, 98] on div "Vous avez dû recevoir un mail automatique de confirmation." at bounding box center [545, 98] width 255 height 8
click at [422, 96] on div "Vous avez dû recevoir un mail automatique de confirmation." at bounding box center [545, 98] width 255 height 8
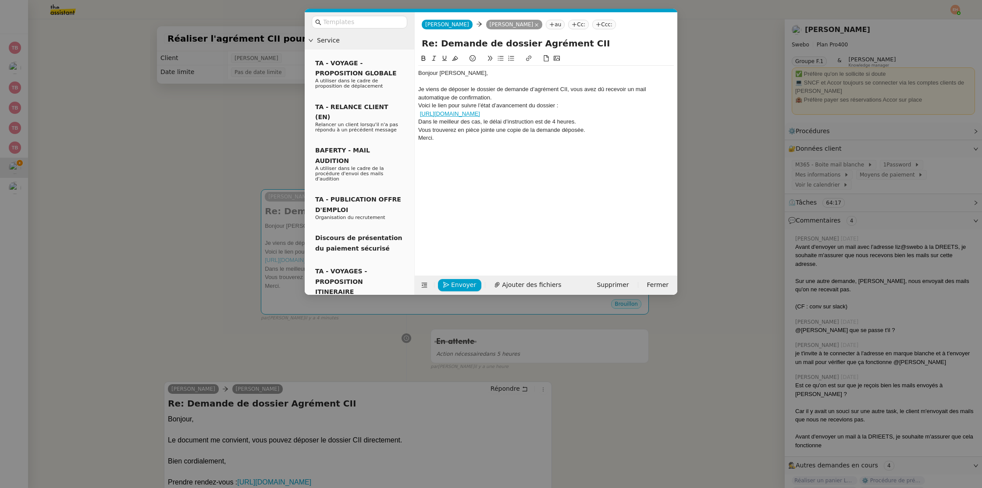
click at [172, 115] on nz-modal-container "Service TA - VOYAGE - PROPOSITION GLOBALE A utiliser dans le cadre de propositi…" at bounding box center [491, 244] width 982 height 488
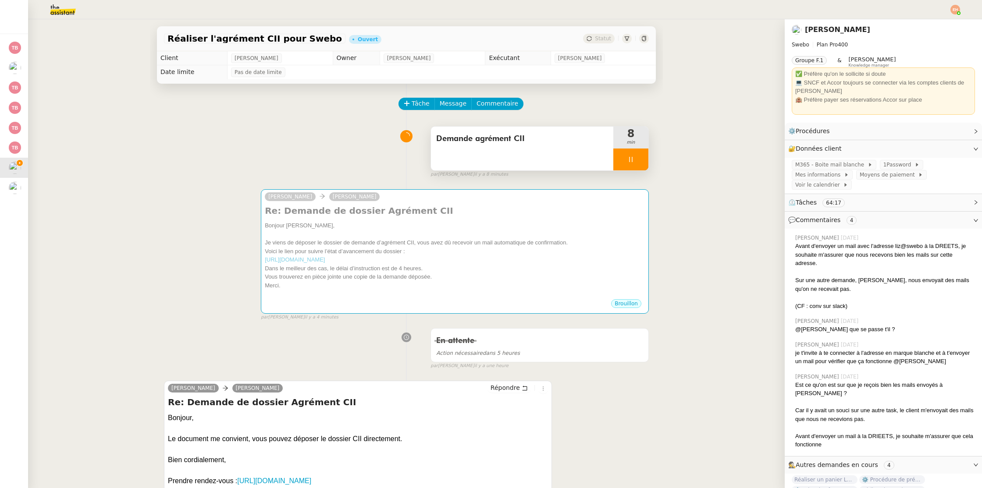
click at [644, 163] on div at bounding box center [630, 160] width 35 height 22
click at [622, 163] on div at bounding box center [622, 160] width 18 height 22
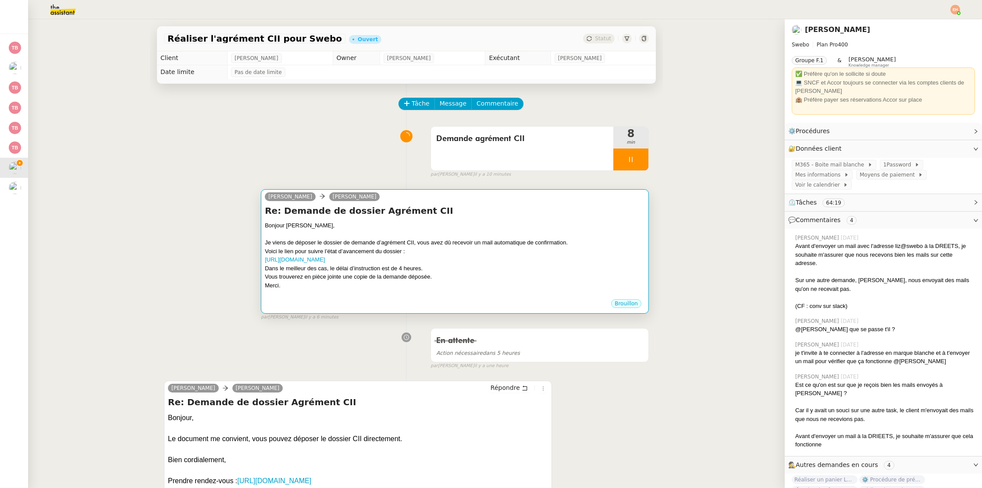
click at [510, 237] on div at bounding box center [455, 234] width 380 height 9
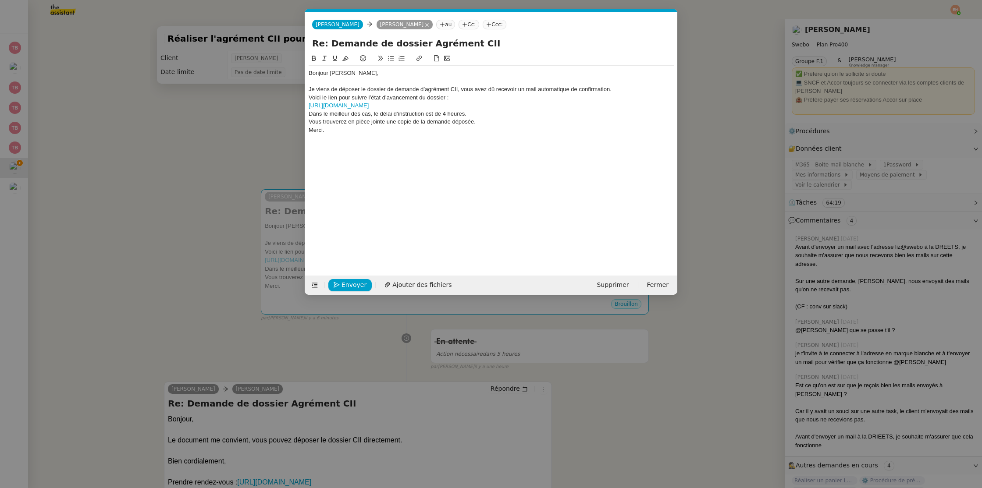
scroll to position [0, 18]
click at [619, 92] on div "Je viens de déposer le dossier de demande d’agrément CII, vous avez dû recevoir…" at bounding box center [490, 89] width 365 height 8
click at [308, 116] on nz-spin "Bonjour Colin, Je viens de déposer le dossier de demande d’agrément CII, vous a…" at bounding box center [491, 159] width 372 height 212
drag, startPoint x: 309, startPoint y: 124, endPoint x: 322, endPoint y: 125, distance: 12.4
click at [309, 124] on div "Dans le meilleur des cas, le délai d’instruction est de 4 heures." at bounding box center [490, 122] width 365 height 8
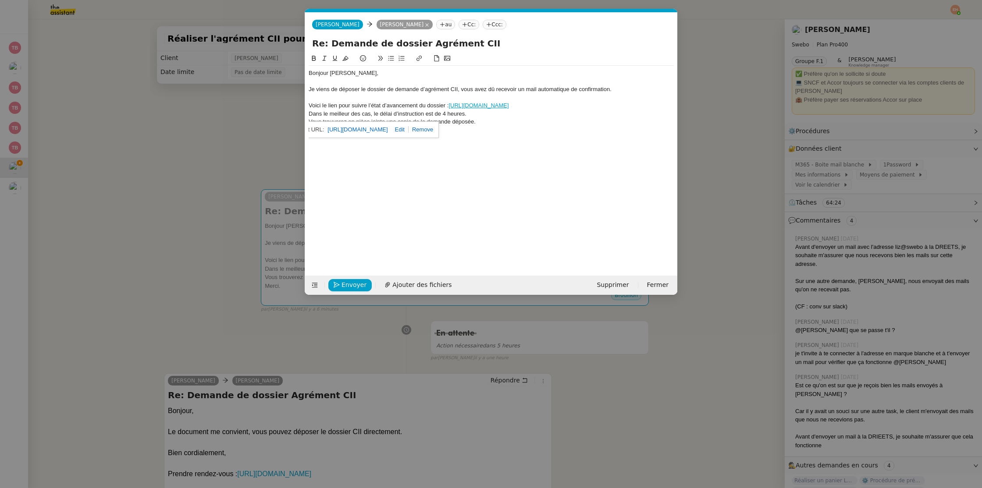
click at [344, 103] on div "Voici le lien pour suivre l’état d’avancement du dossier : https://www.demarche…" at bounding box center [490, 106] width 365 height 8
click at [323, 108] on strong "Voici le lien pour suivre l’état d’avancement du dossier :" at bounding box center [384, 105] width 152 height 7
click at [311, 115] on div "Dans le meilleur des cas, le délai d’instruction est de 4 heures." at bounding box center [490, 114] width 365 height 8
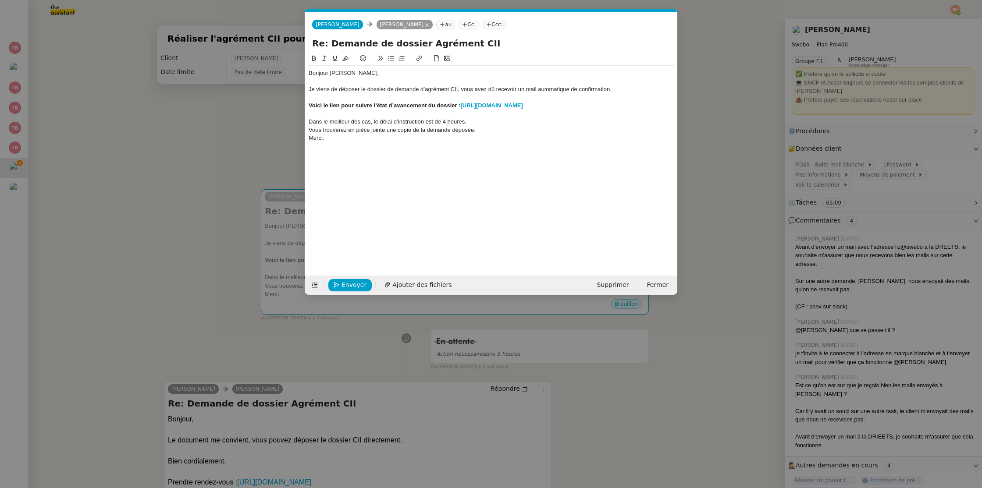
click at [477, 121] on div "Dans le meilleur des cas, le délai d’instruction est de 4 heures." at bounding box center [490, 122] width 365 height 8
click at [471, 122] on div "Dans le meilleur des cas, le délai d’instruction est de 4 heures." at bounding box center [490, 122] width 365 height 8
click at [486, 141] on div "Vous trouverez en pièce jointe une copie de la demande déposée." at bounding box center [490, 138] width 365 height 8
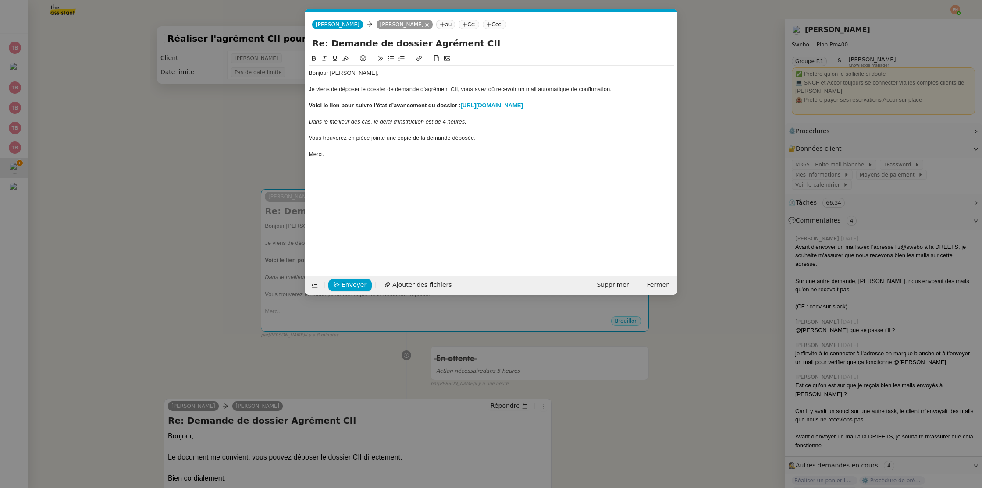
click at [443, 132] on div at bounding box center [490, 130] width 365 height 8
click at [438, 142] on div at bounding box center [490, 146] width 365 height 8
click at [444, 137] on div "Vous trouverez en pièce jointe une copie de la demande déposée." at bounding box center [490, 138] width 365 height 8
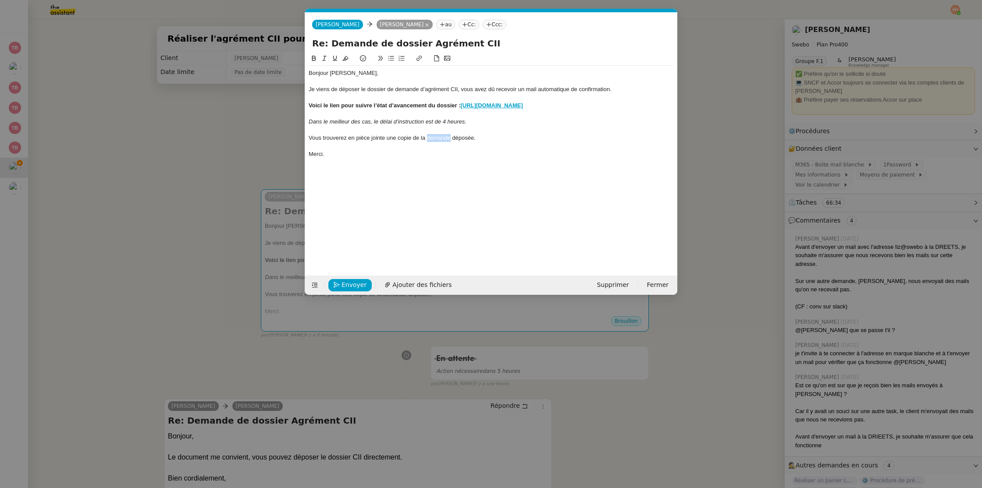
click at [444, 137] on div "Vous trouverez en pièce jointe une copie de la demande déposée." at bounding box center [490, 138] width 365 height 8
click at [408, 285] on span "Ajouter des fichiers" at bounding box center [421, 285] width 59 height 10
click at [404, 174] on div "Bonjour Colin, Je viens de déposer le dossier de demande d’agrément CII, vous a…" at bounding box center [490, 151] width 365 height 196
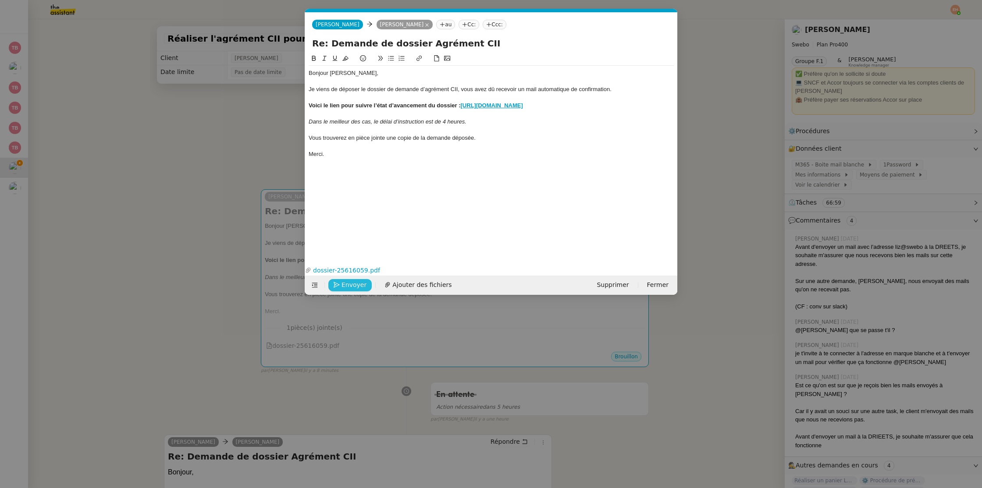
click at [348, 285] on span "Envoyer" at bounding box center [353, 285] width 25 height 10
click at [358, 286] on span "Confirmer l'envoi" at bounding box center [367, 285] width 53 height 10
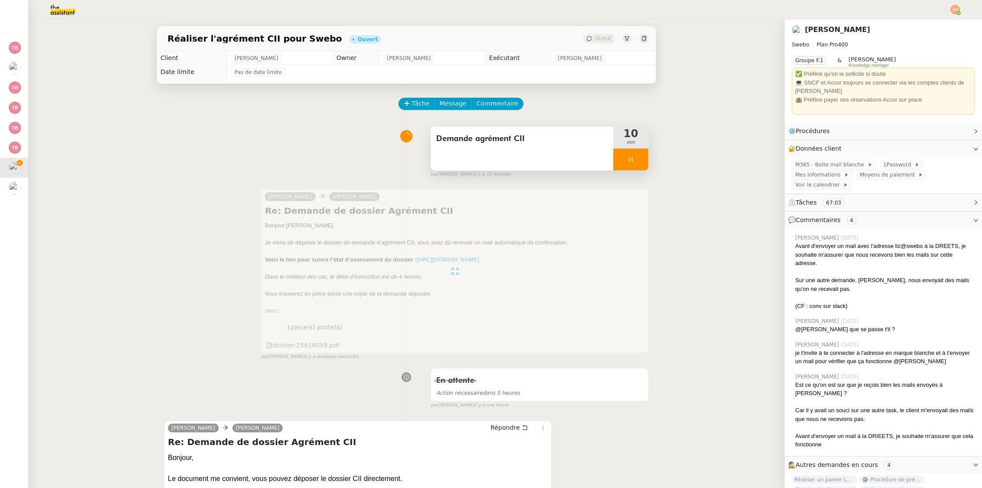
click at [630, 156] on icon at bounding box center [630, 159] width 7 height 7
click at [646, 158] on button at bounding box center [640, 160] width 18 height 22
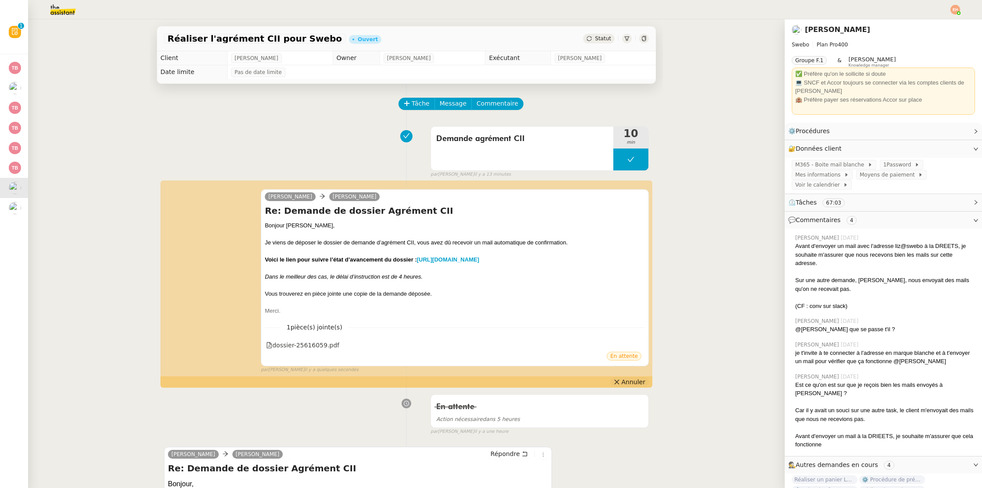
click at [621, 382] on button "Annuler" at bounding box center [629, 382] width 39 height 10
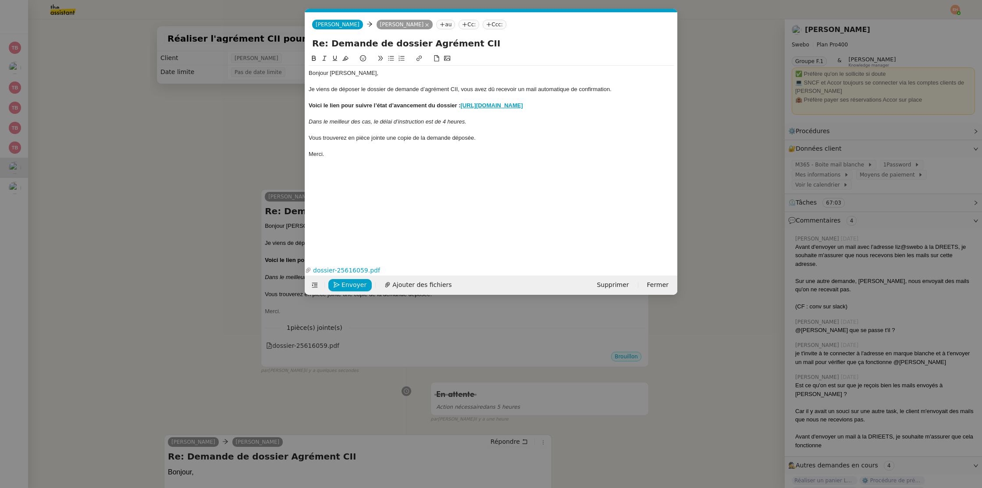
click at [482, 125] on div "Dans le meilleur des cas, le délai d’instruction est de 4 heures." at bounding box center [490, 122] width 365 height 8
click at [489, 124] on em "Dans le meilleur des cas, le délai d’instruction est de 4 heures. J'assurerais …" at bounding box center [427, 121] width 238 height 7
click at [0, 0] on lt-span "assurerai" at bounding box center [0, 0] width 0 height 0
click at [553, 116] on div at bounding box center [490, 114] width 365 height 8
click at [555, 121] on div "Dans le meilleur des cas, le délai d’instruction est de 4 heures. J'assurerai u…" at bounding box center [490, 122] width 365 height 8
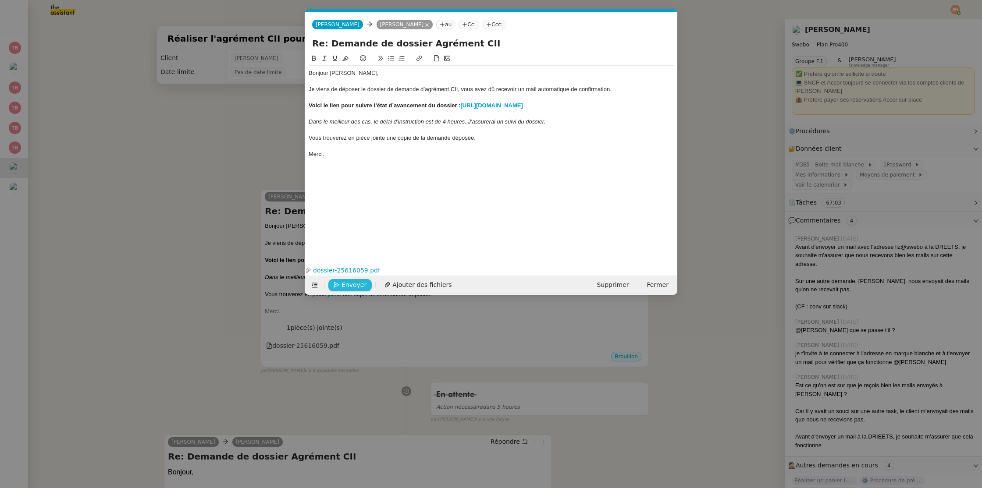
click at [344, 284] on span "Envoyer" at bounding box center [353, 285] width 25 height 10
click at [344, 284] on span "Confirmer l'envoi" at bounding box center [367, 285] width 53 height 10
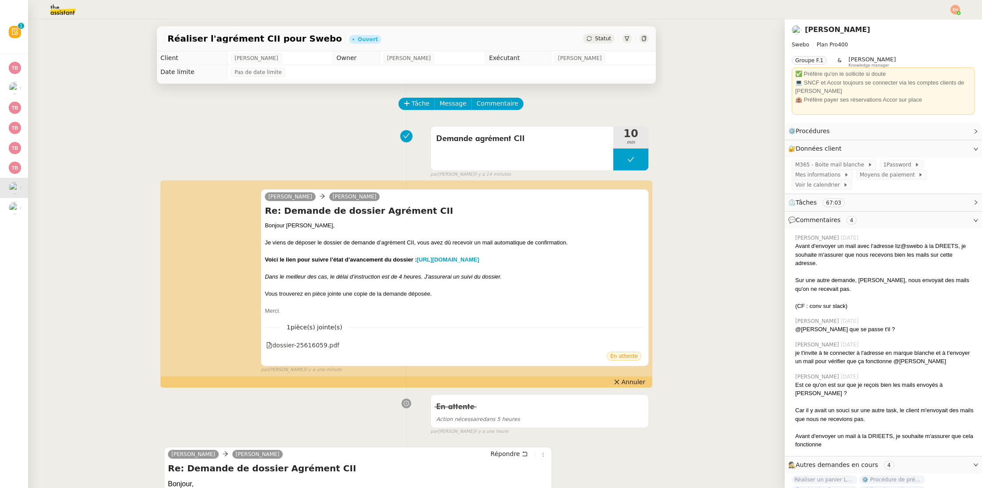
click at [103, 155] on div "Réaliser l'agrément CII pour Swebo Ouvert Statut Client Colin Chaffotte Owner R…" at bounding box center [406, 253] width 756 height 469
click at [300, 153] on div "Demande agrément CII 10 min false par Esther H. il y a 14 minutes" at bounding box center [406, 150] width 485 height 56
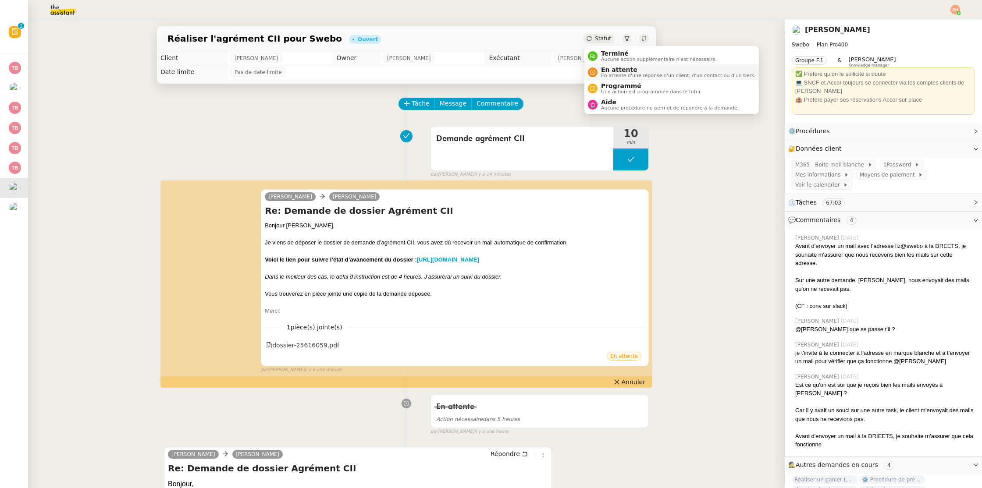
click at [617, 69] on span "En attente" at bounding box center [678, 69] width 154 height 7
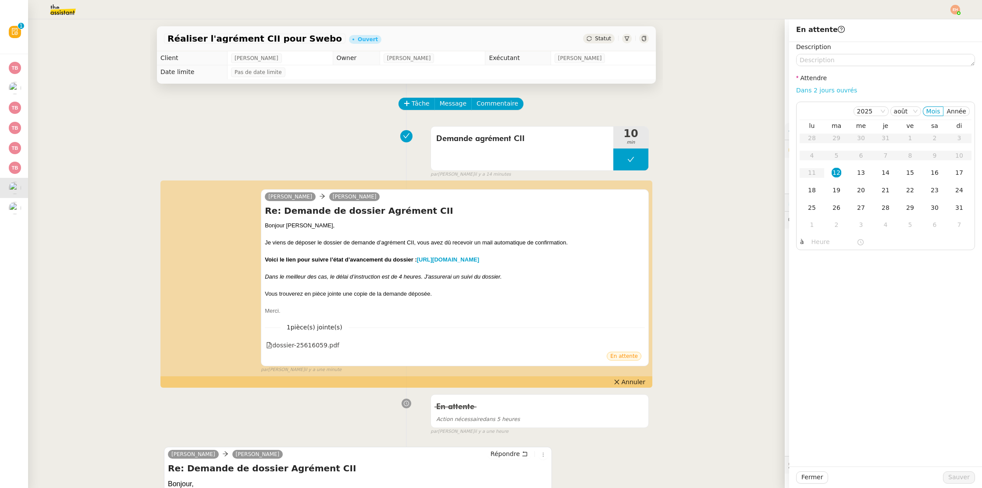
click at [844, 91] on link "Dans 2 jours ouvrés" at bounding box center [826, 90] width 61 height 7
type input "07:00"
click at [865, 173] on div "13" at bounding box center [861, 173] width 10 height 10
click at [964, 477] on span "Sauver" at bounding box center [958, 477] width 21 height 10
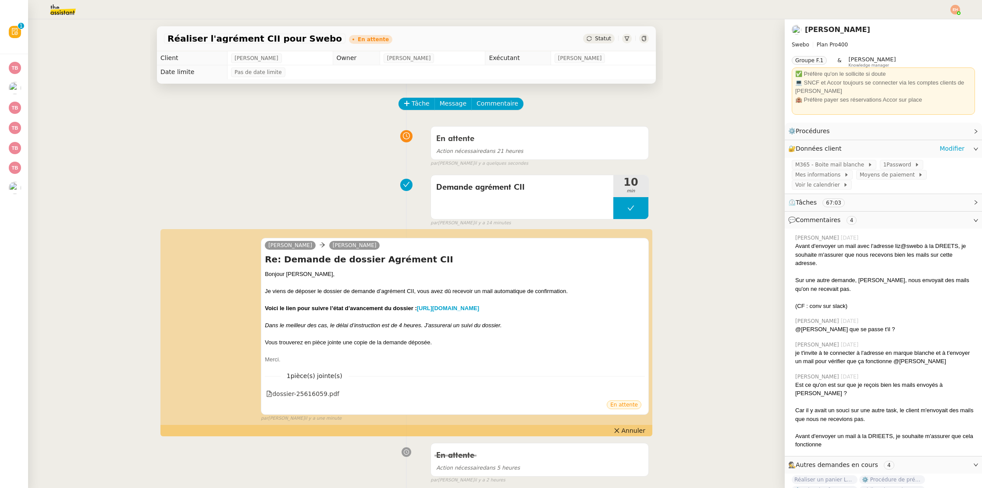
drag, startPoint x: 952, startPoint y: 150, endPoint x: 902, endPoint y: 153, distance: 50.1
click at [951, 150] on link "Modifier" at bounding box center [951, 149] width 25 height 10
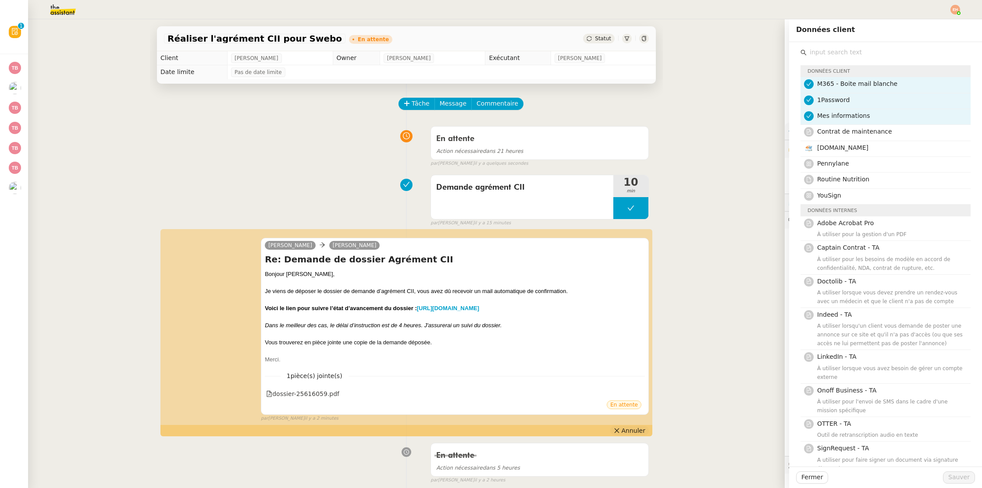
click at [635, 431] on span "Annuler" at bounding box center [633, 430] width 24 height 9
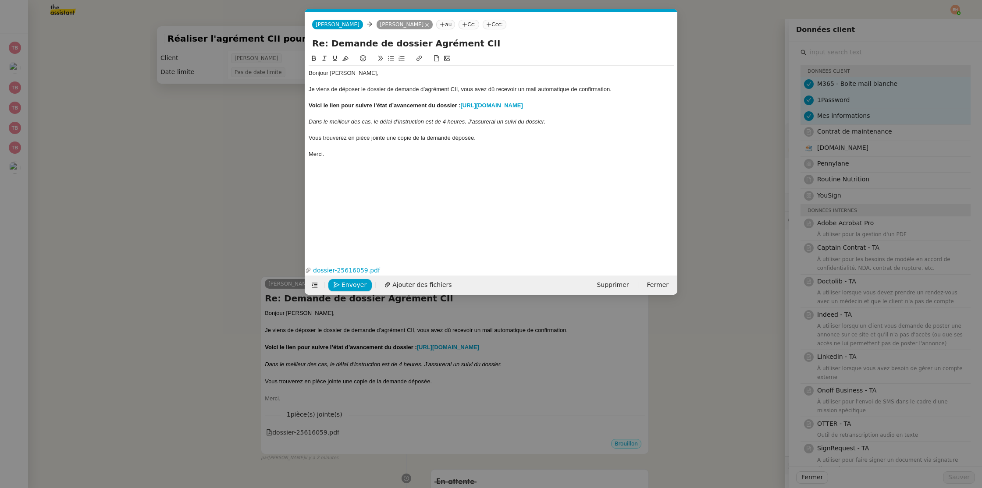
scroll to position [0, 18]
click at [163, 206] on nz-modal-container "Service TA - VOYAGE - PROPOSITION GLOBALE A utiliser dans le cadre de propositi…" at bounding box center [491, 244] width 982 height 488
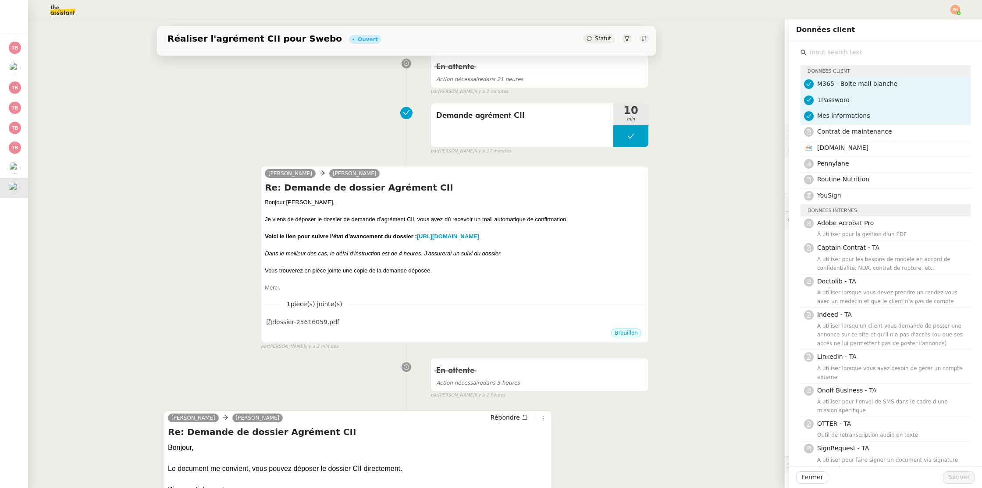
scroll to position [127, 0]
click at [482, 259] on div at bounding box center [455, 262] width 380 height 9
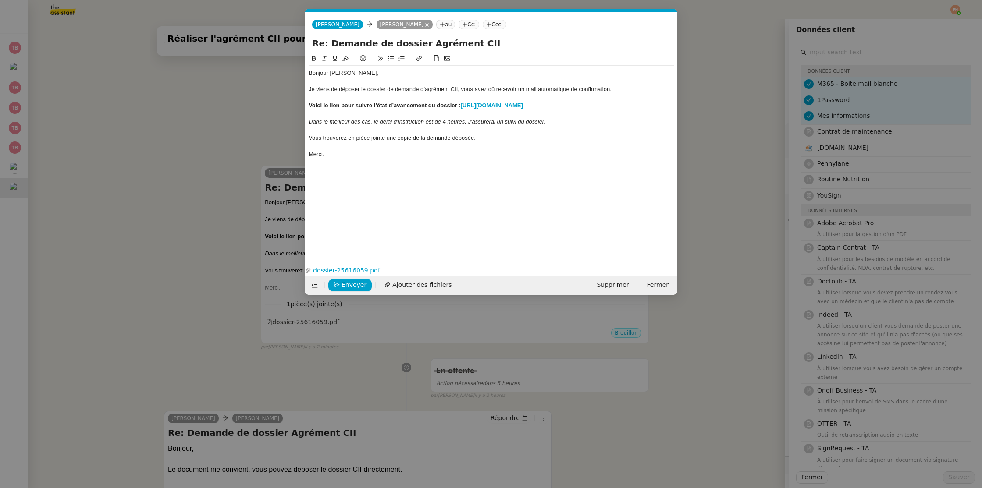
scroll to position [0, 18]
click at [367, 110] on div at bounding box center [490, 114] width 365 height 8
click at [187, 131] on nz-modal-container "Service TA - VOYAGE - PROPOSITION GLOBALE A utiliser dans le cadre de propositi…" at bounding box center [491, 244] width 982 height 488
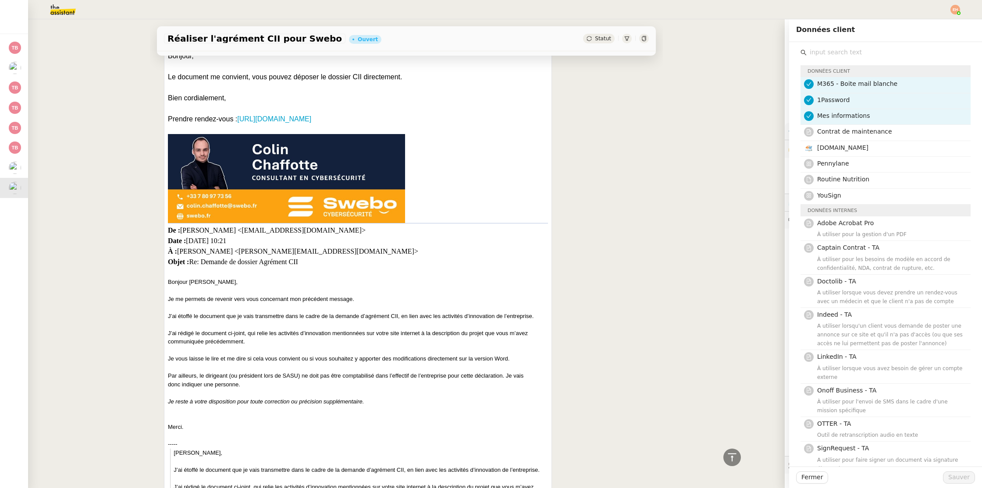
scroll to position [0, 0]
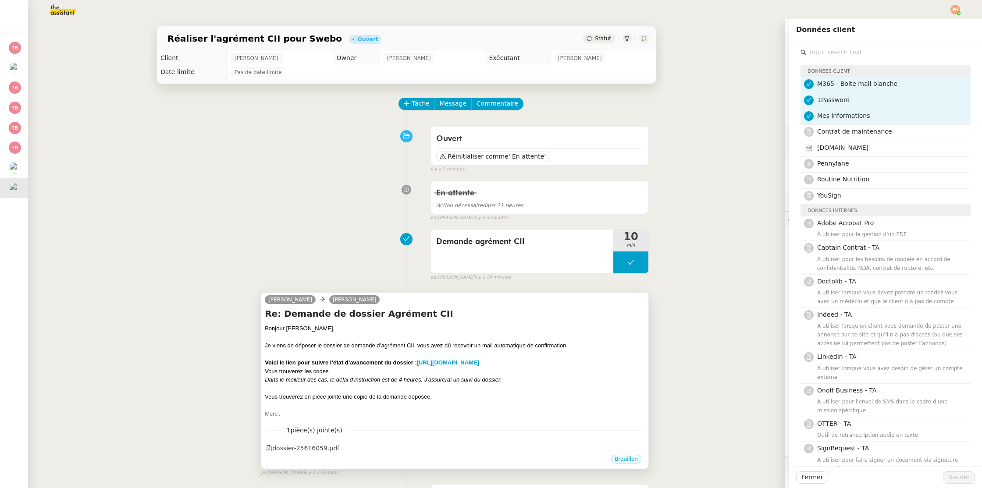
click at [389, 369] on div "Vous trouverez les codes" at bounding box center [455, 371] width 380 height 9
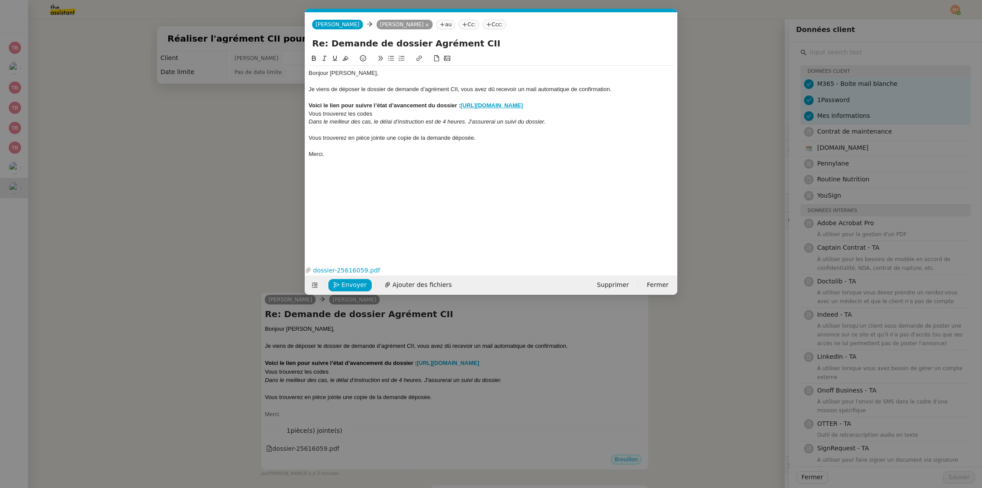
scroll to position [0, 18]
click at [371, 115] on div "Vous trouverez les codes" at bounding box center [490, 114] width 365 height 8
click at [351, 284] on button "Enregistrement" at bounding box center [361, 285] width 66 height 12
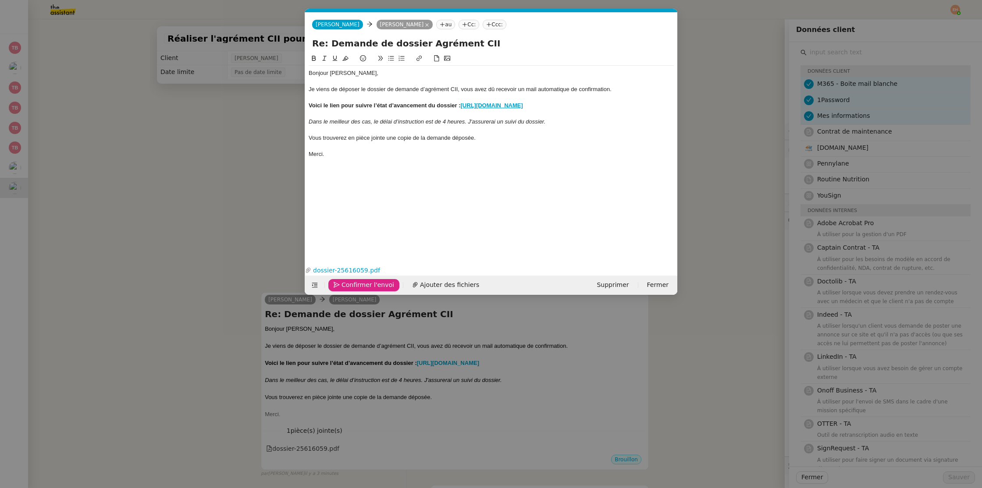
click at [351, 284] on span "Confirmer l'envoi" at bounding box center [367, 285] width 53 height 10
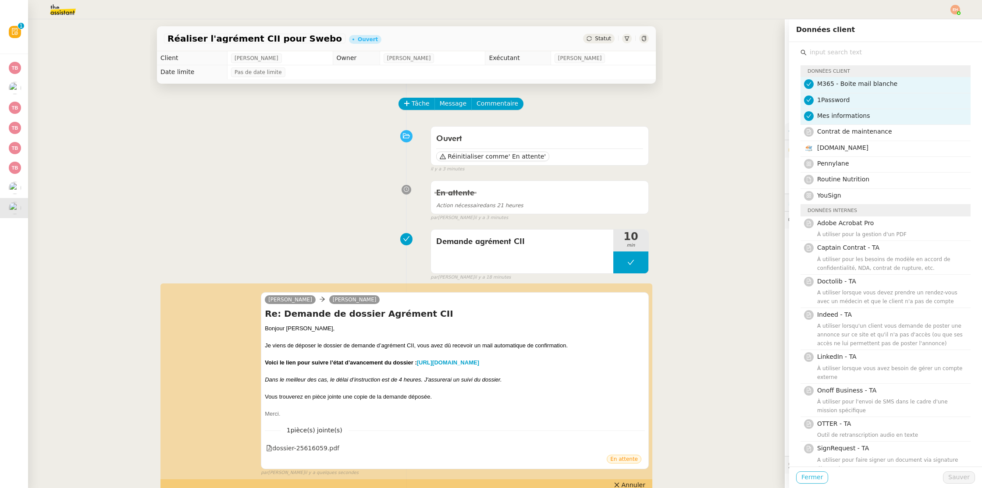
click at [808, 480] on span "Fermer" at bounding box center [811, 477] width 21 height 10
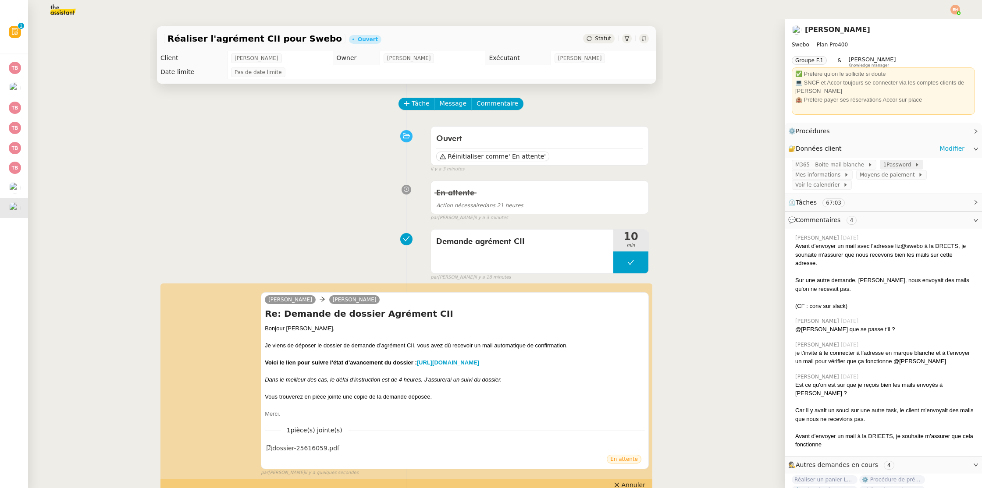
click at [885, 166] on span "1Password" at bounding box center [898, 164] width 31 height 9
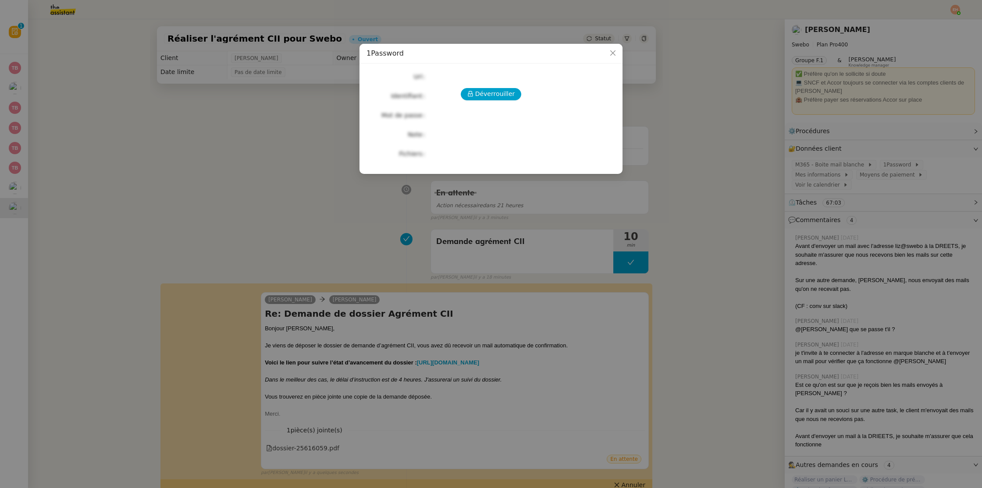
click at [495, 103] on div "Déverrouiller Url Identifiant Mot de passe Note Fichiers Upload" at bounding box center [490, 115] width 249 height 89
click at [500, 98] on span "Déverrouiller" at bounding box center [495, 94] width 40 height 10
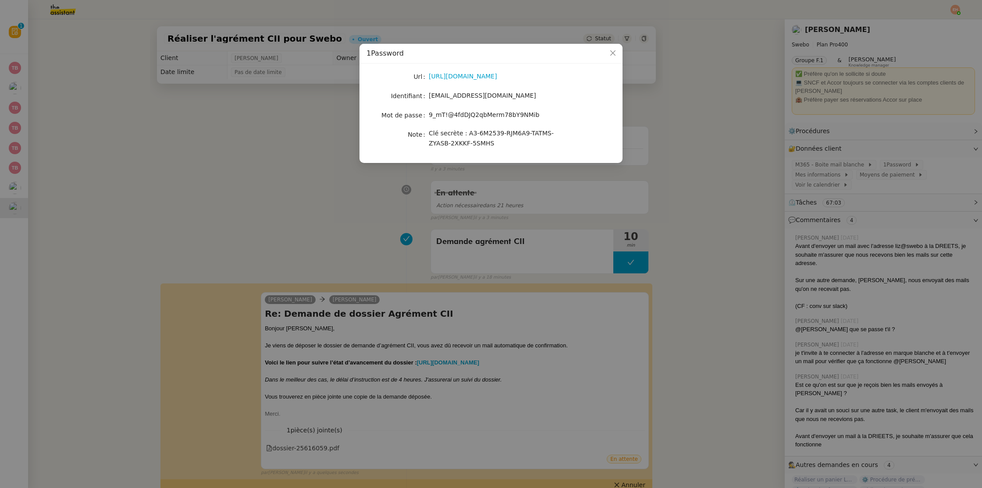
click at [475, 114] on span "9_mT!@4fdDJQ2qbMerm78bY9NMib" at bounding box center [484, 114] width 110 height 7
drag, startPoint x: 429, startPoint y: 115, endPoint x: 624, endPoint y: 114, distance: 195.0
click at [623, 114] on nz-modal-container "1Password Url https://swebo.1password.com/signin Identifiant liz@swebo.fr Mot d…" at bounding box center [491, 244] width 982 height 488
copy div "9_mT!@4fdDJQ2qbMerm78bY9NMib Note Clé secrète : A3-6M2539-RJM6A9-TATMS-ZYASB-2X…"
drag, startPoint x: 524, startPoint y: 132, endPoint x: 512, endPoint y: 135, distance: 12.8
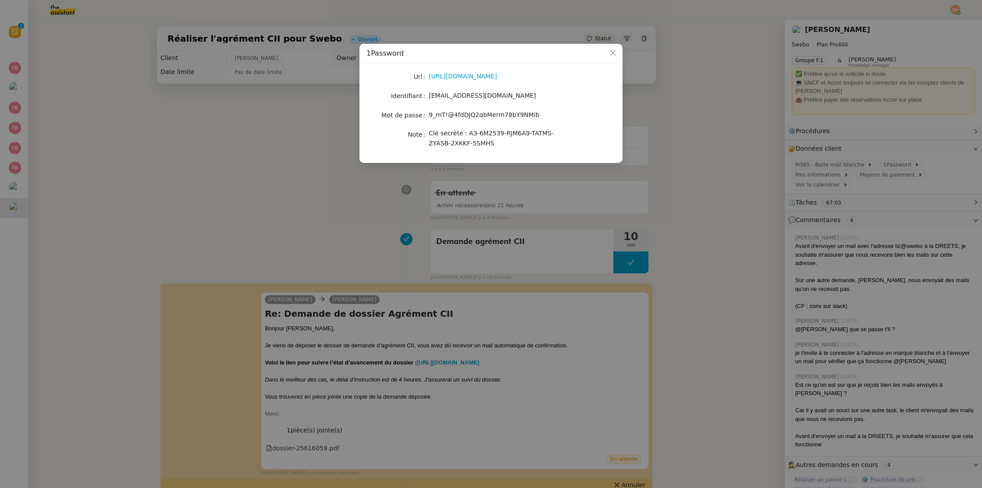
click at [524, 132] on span "Clé secrète : A3-6M2539-RJM6A9-TATMS-ZYASB-2XKKF-5SMHS" at bounding box center [491, 138] width 125 height 17
drag, startPoint x: 467, startPoint y: 134, endPoint x: 514, endPoint y: 152, distance: 50.9
click at [514, 152] on nz-skeleton "Url https://swebo.1password.com/signin Identifiant liz@swebo.fr Mot de passe 9_…" at bounding box center [490, 113] width 249 height 85
copy span "A3-6M2539-RJM6A9-TATMS-ZYASB-2XKKF-5SMHS"
click at [886, 160] on nz-modal-container "1Password Url https://swebo.1password.com/signin Identifiant liz@swebo.fr Mot d…" at bounding box center [491, 244] width 982 height 488
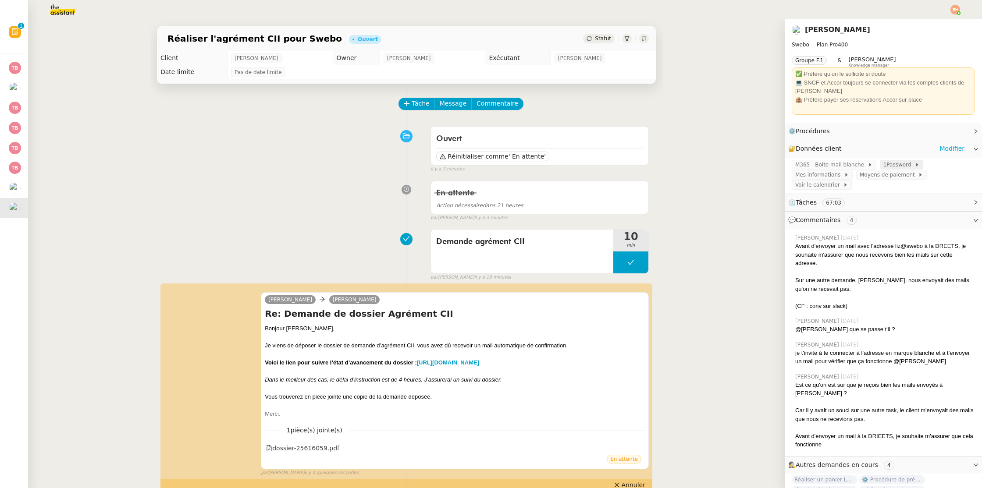
click at [883, 165] on span "1Password" at bounding box center [898, 164] width 31 height 9
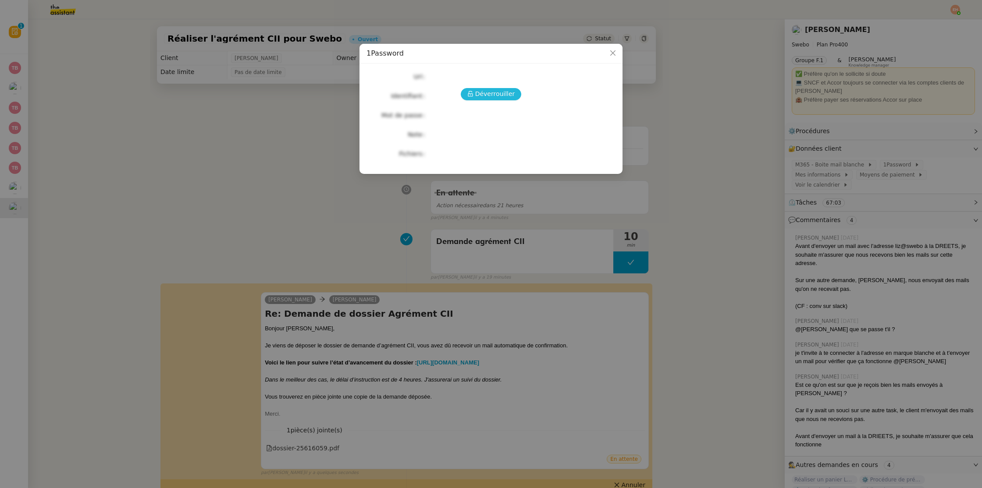
click at [491, 99] on button "Déverrouiller" at bounding box center [491, 94] width 61 height 12
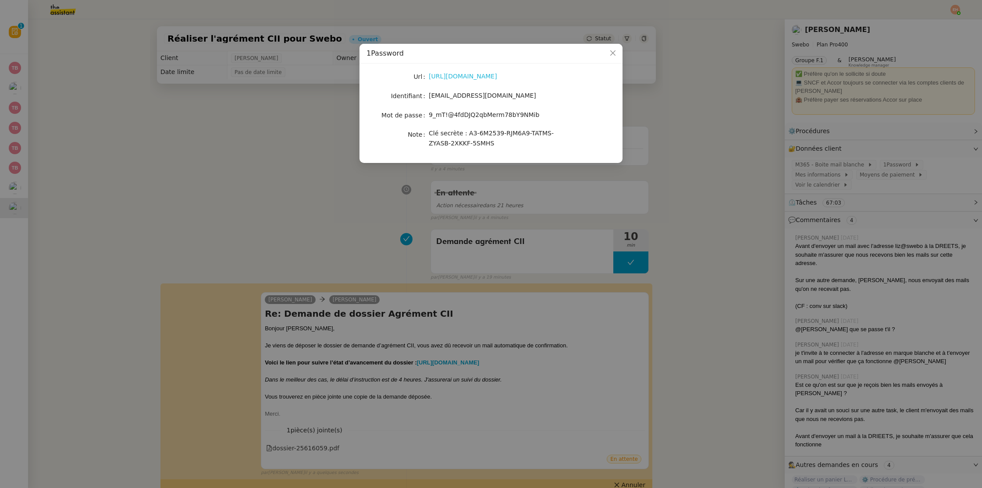
click at [497, 78] on link "https://swebo.1password.com/signin" at bounding box center [463, 76] width 68 height 7
drag, startPoint x: 430, startPoint y: 114, endPoint x: 541, endPoint y: 116, distance: 110.9
click at [546, 117] on div "9_mT!@4fdDJQ2qbMerm78bY9NMib" at bounding box center [501, 115] width 145 height 10
copy span "9_mT!@4fdDJQ2qbMerm78bY9NMib"
click at [449, 99] on div "liz@swebo.fr" at bounding box center [501, 96] width 145 height 10
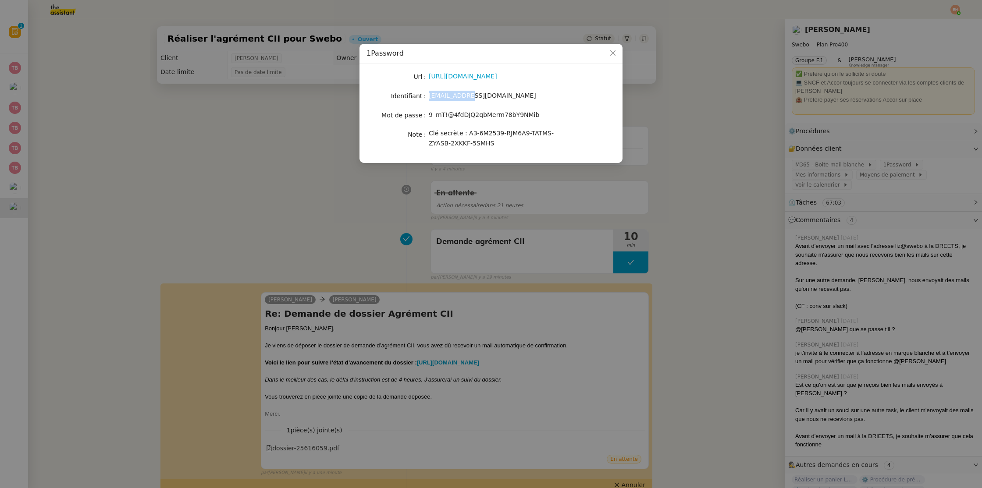
drag, startPoint x: 454, startPoint y: 97, endPoint x: 427, endPoint y: 95, distance: 27.2
click at [427, 96] on nz-form-item "Identifiant liz@swebo.fr" at bounding box center [490, 96] width 249 height 12
copy nz-form-item "liz@swebo.fr"
drag, startPoint x: 441, startPoint y: 116, endPoint x: 507, endPoint y: 103, distance: 67.5
click at [555, 117] on div "9_mT!@4fdDJQ2qbMerm78bY9NMib" at bounding box center [501, 115] width 145 height 10
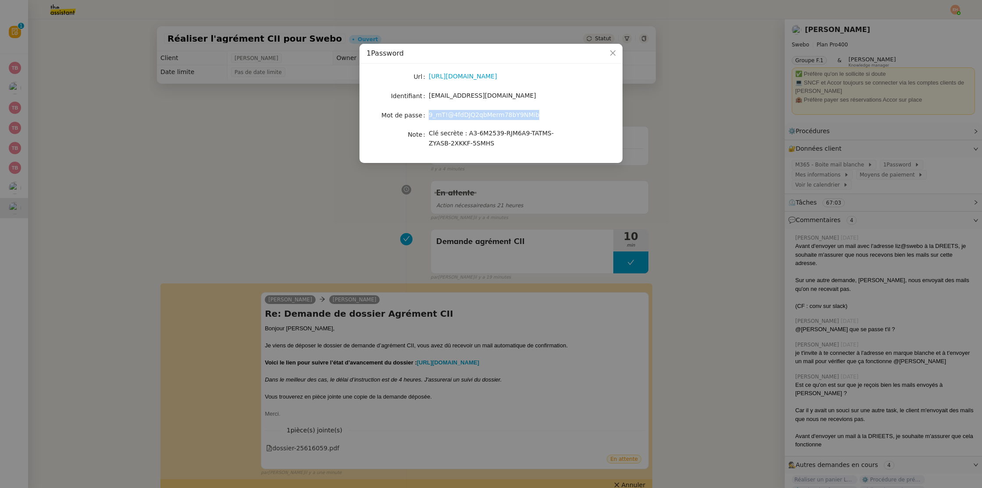
copy span "9_mT!@4fdDJQ2qbMerm78bY9NMib"
drag, startPoint x: 467, startPoint y: 134, endPoint x: 254, endPoint y: 25, distance: 238.9
click at [495, 146] on div "Clé secrète : A3-6M2539-RJM6A9-TATMS-ZYASB-2XKKF-5SMHS" at bounding box center [501, 138] width 145 height 21
copy span "A3-6M2539-RJM6A9-TATMS-ZYASB-2XKKF-5SMHS"
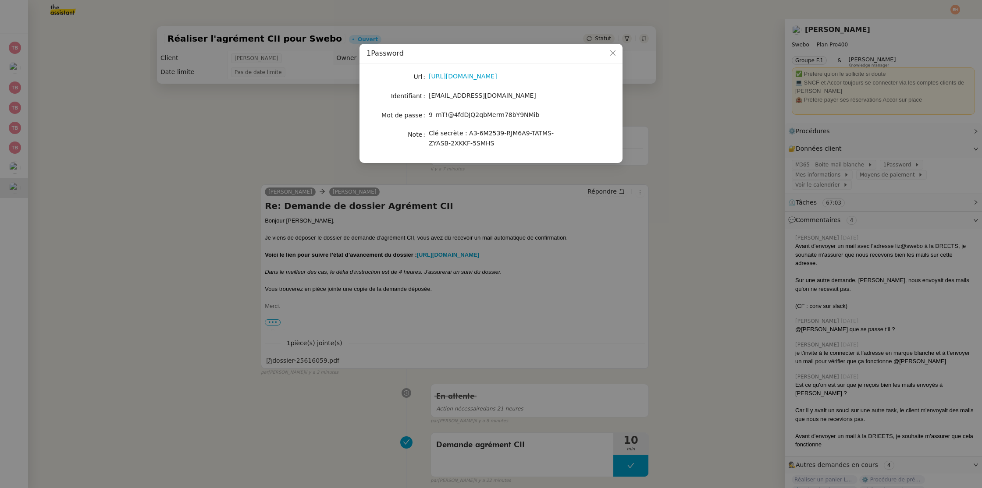
click at [171, 78] on nz-modal-container "1Password Url https://swebo.1password.com/signin Identifiant liz@swebo.fr Mot d…" at bounding box center [491, 244] width 982 height 488
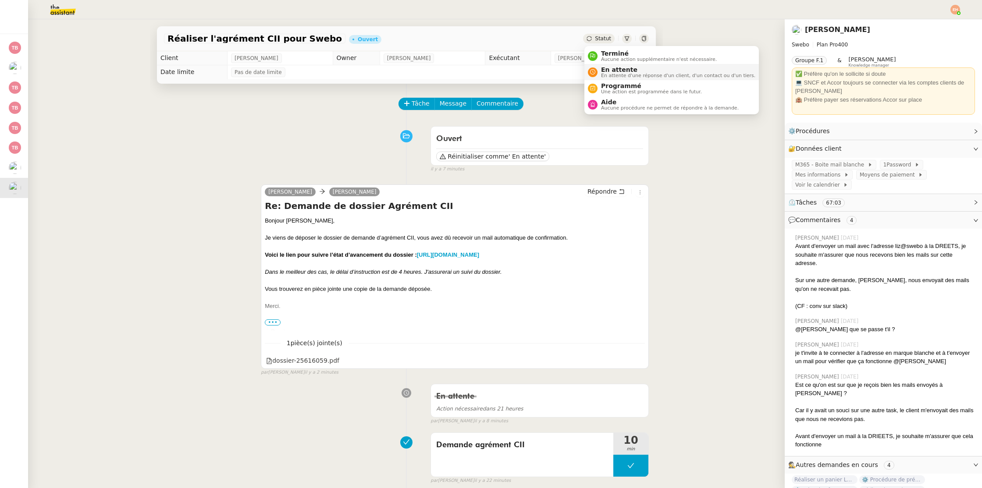
drag, startPoint x: 598, startPoint y: 37, endPoint x: 610, endPoint y: 64, distance: 29.8
click at [598, 37] on span "Statut" at bounding box center [603, 38] width 16 height 6
click at [611, 69] on span "En attente" at bounding box center [678, 69] width 154 height 7
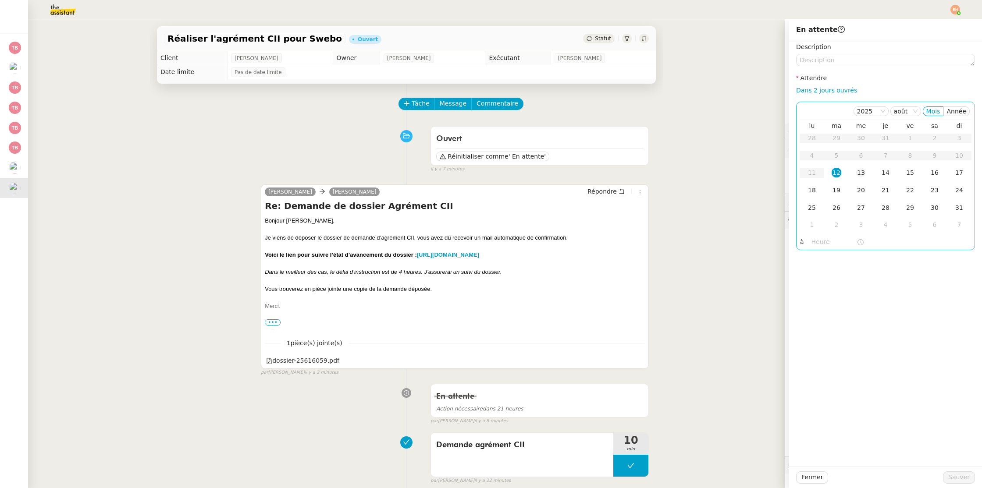
click at [864, 174] on div "13" at bounding box center [861, 173] width 10 height 10
click at [956, 474] on span "Sauver" at bounding box center [958, 477] width 21 height 10
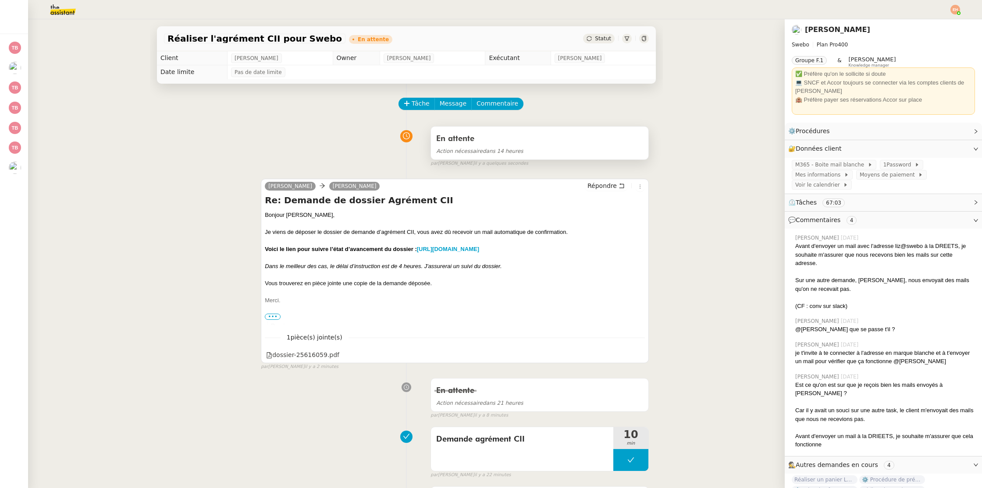
click at [532, 147] on div "Action nécessaire dans 14 heures" at bounding box center [539, 151] width 207 height 10
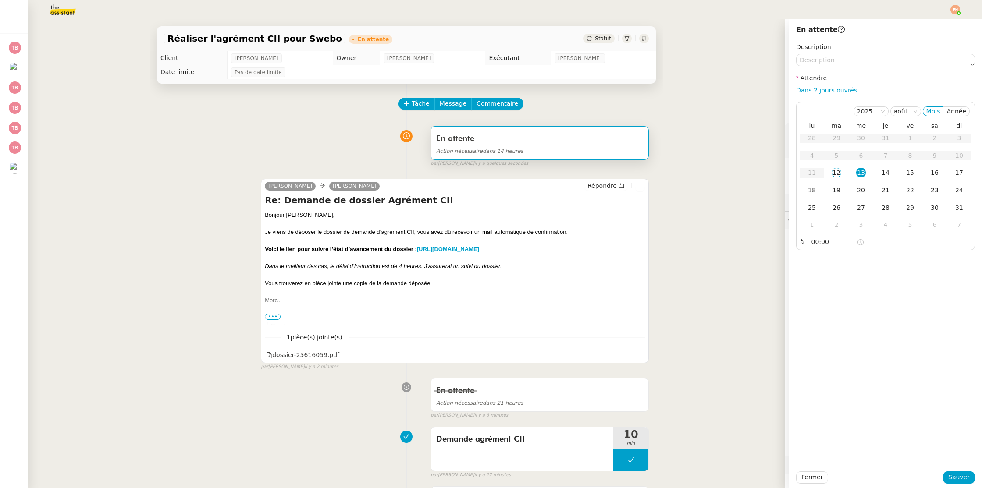
click at [238, 151] on div "En attente Action nécessaire dans 14 heures false par Esther H. il y a quelques…" at bounding box center [406, 144] width 485 height 45
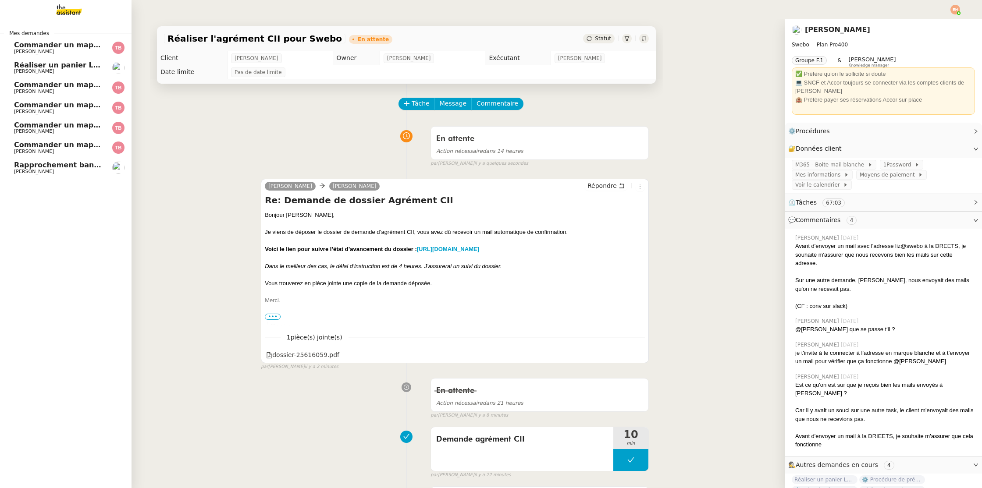
click at [25, 165] on span "Rapprochement bancaire hebdomadaire - [DATE]" at bounding box center [110, 165] width 193 height 8
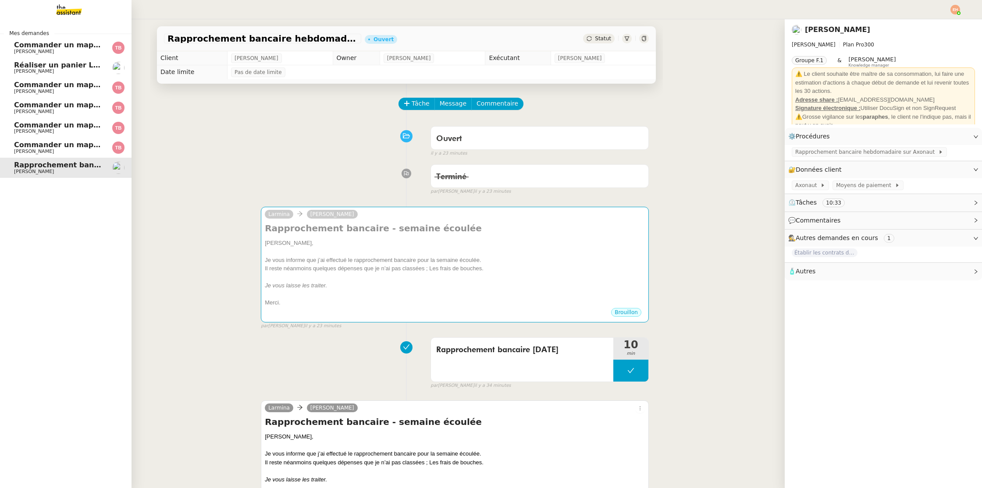
click at [18, 68] on span "Réaliser un panier Leclerc - [DATE]" at bounding box center [82, 65] width 137 height 8
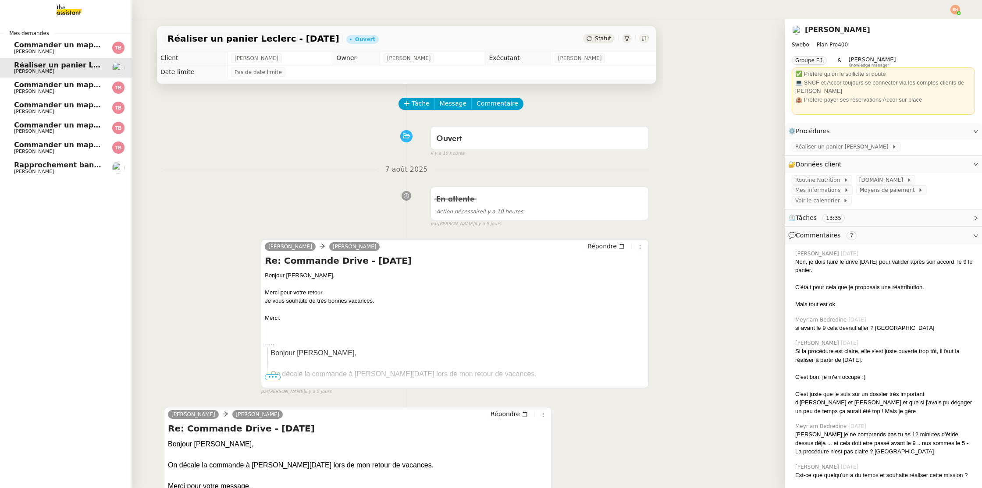
click at [16, 46] on span "Commander un mapping pour ACF" at bounding box center [81, 45] width 135 height 8
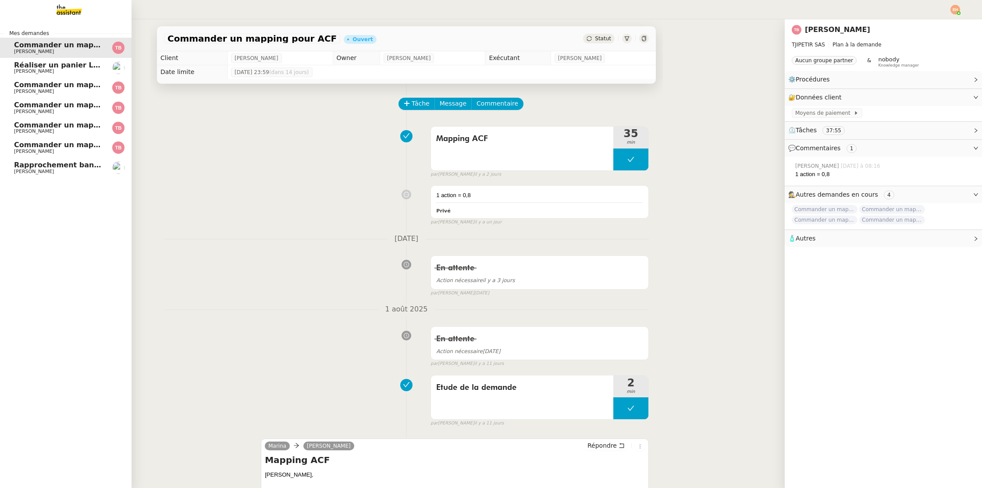
click at [71, 149] on span "[PERSON_NAME]" at bounding box center [58, 151] width 89 height 5
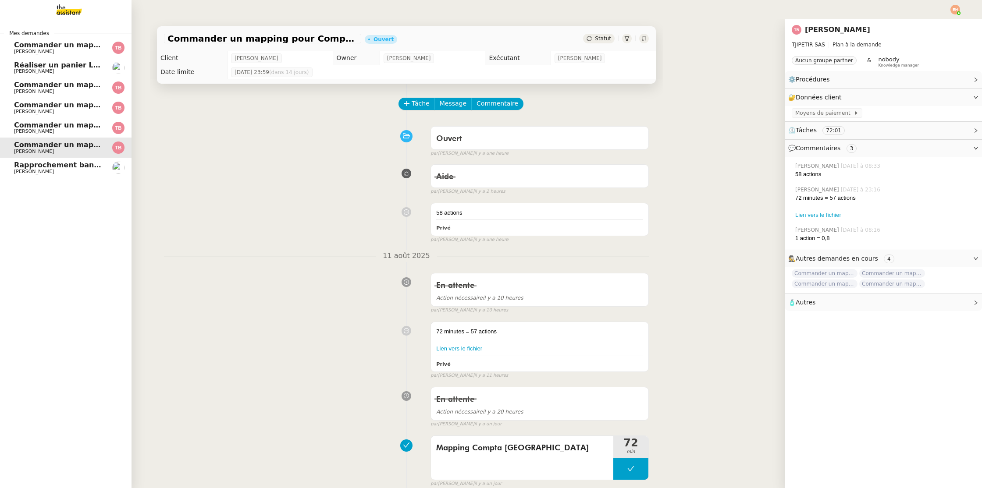
click at [61, 131] on span "[PERSON_NAME]" at bounding box center [58, 131] width 89 height 5
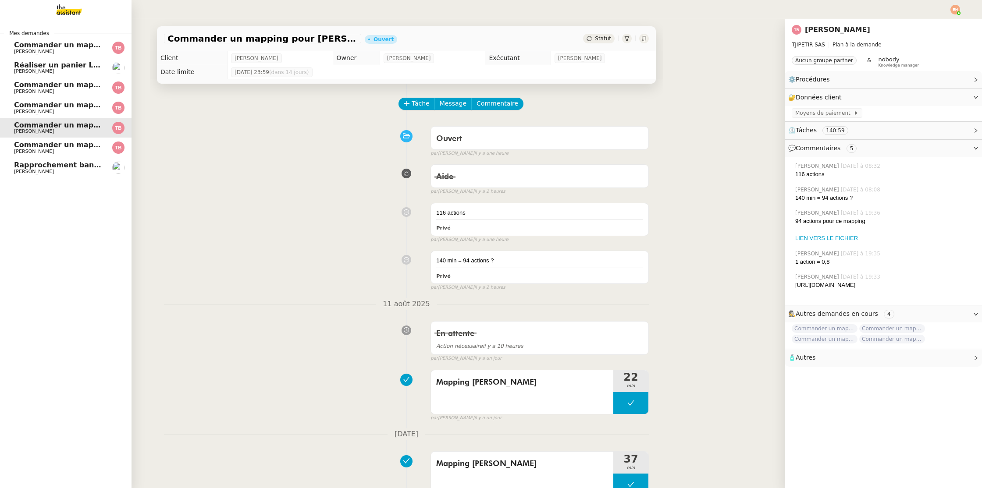
click at [68, 146] on span "Commander un mapping pour Compta [GEOGRAPHIC_DATA]" at bounding box center [131, 145] width 235 height 8
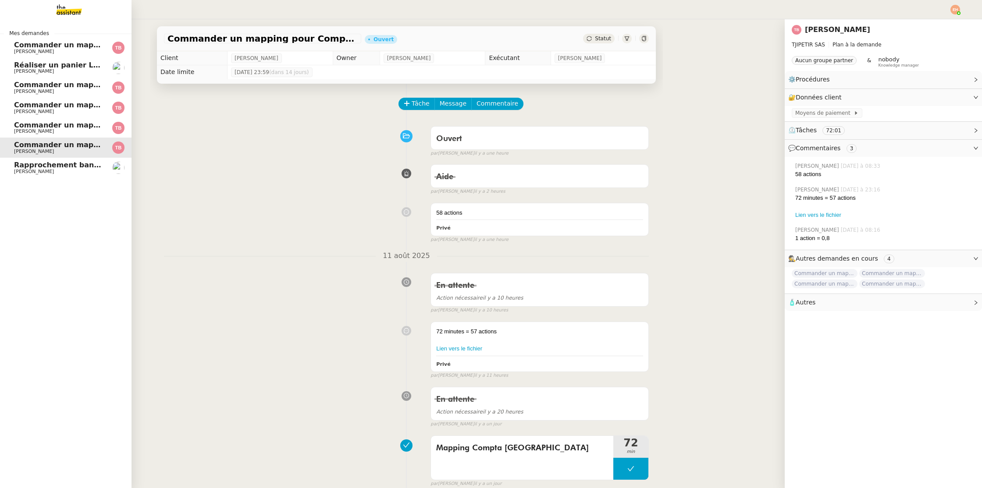
click at [78, 127] on span "Commander un mapping pour [PERSON_NAME]" at bounding box center [106, 125] width 185 height 8
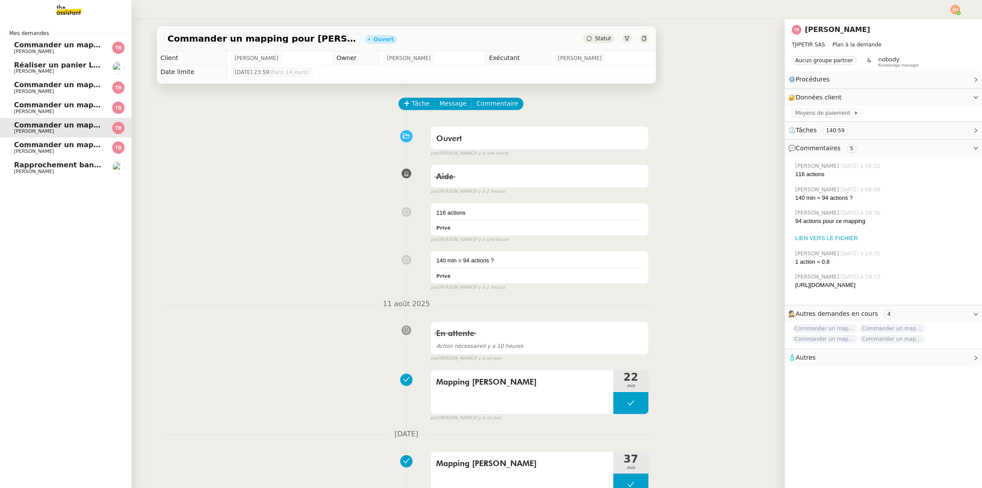
click at [74, 143] on span "Commander un mapping pour Compta [GEOGRAPHIC_DATA]" at bounding box center [131, 145] width 235 height 8
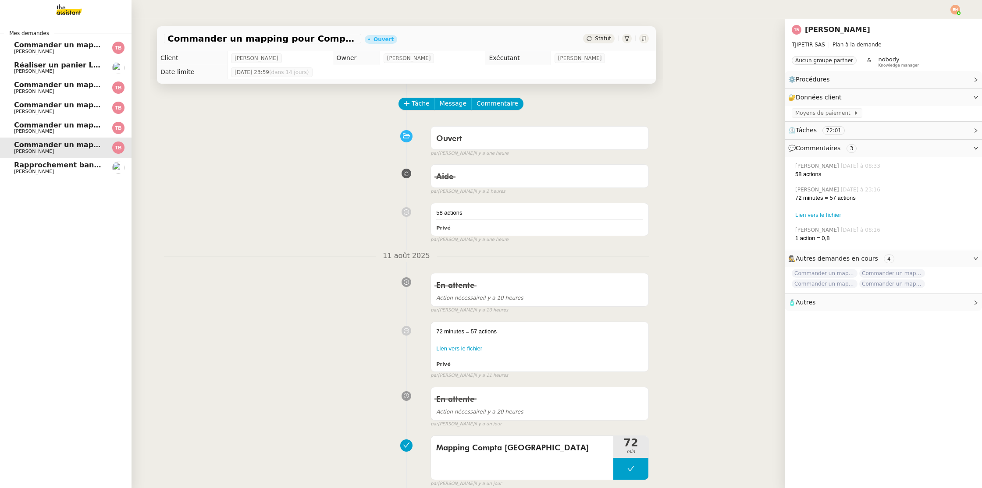
click at [82, 131] on span "[PERSON_NAME]" at bounding box center [58, 131] width 89 height 5
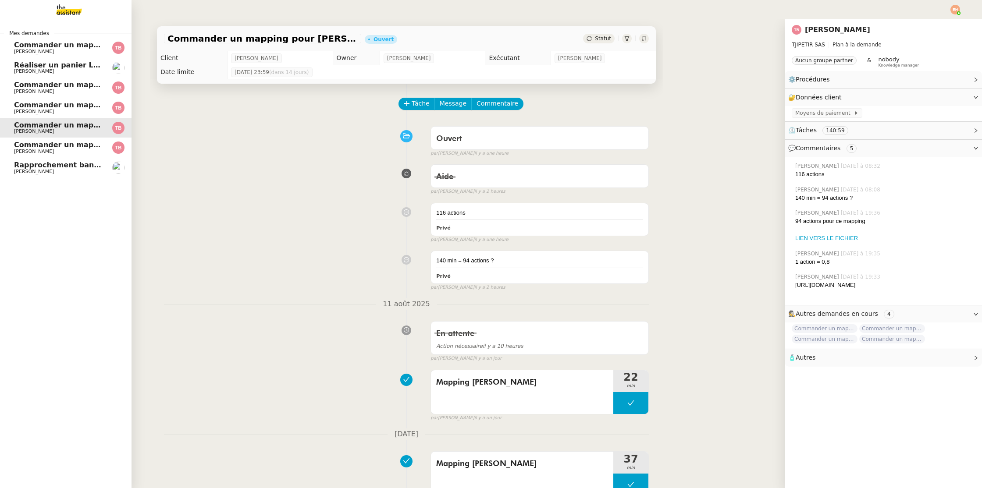
click at [75, 146] on span "Commander un mapping pour Compta [GEOGRAPHIC_DATA]" at bounding box center [131, 145] width 235 height 8
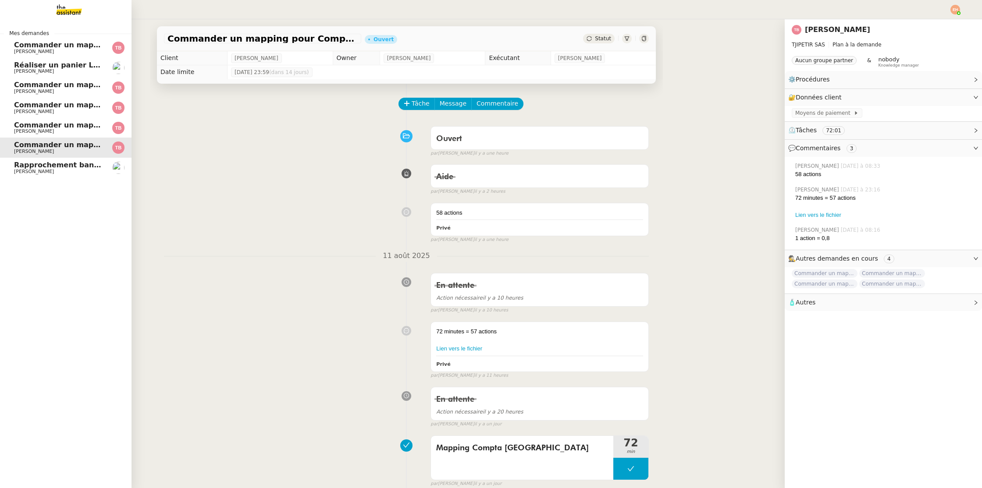
click at [88, 131] on span "[PERSON_NAME]" at bounding box center [58, 131] width 89 height 5
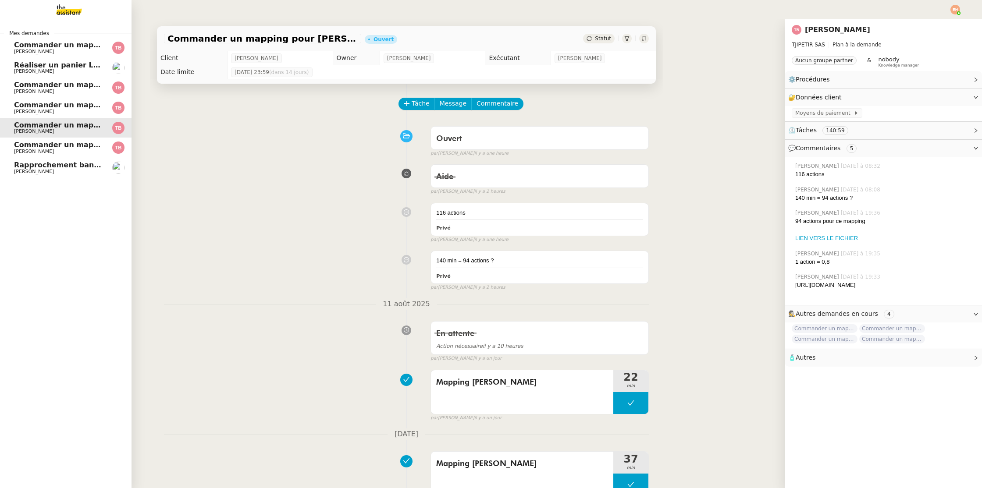
click at [81, 171] on span "[PERSON_NAME]" at bounding box center [58, 171] width 89 height 5
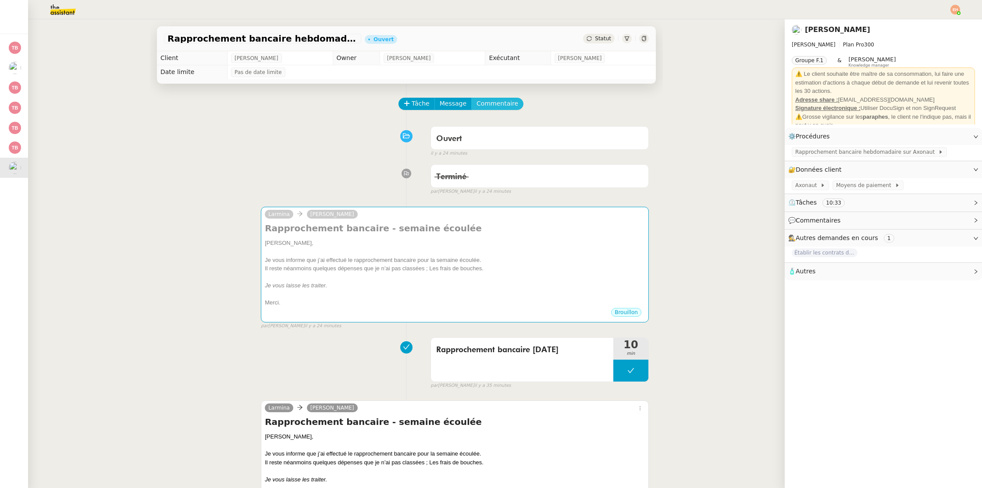
click at [500, 99] on span "Commentaire" at bounding box center [497, 104] width 42 height 10
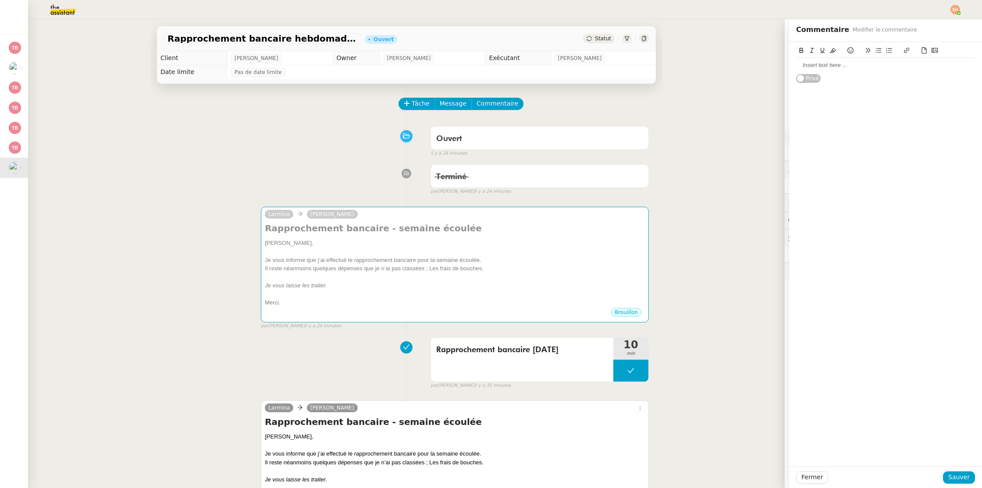
click at [851, 61] on div at bounding box center [885, 65] width 179 height 15
click at [934, 67] on div "il ne me manque pas les justificatifs, c'est qu'il traite lui même les frais de…" at bounding box center [885, 69] width 179 height 16
click at [0, 0] on lt-em "lui-même" at bounding box center [0, 0] width 0 height 0
click at [951, 472] on button "Sauver" at bounding box center [959, 477] width 32 height 12
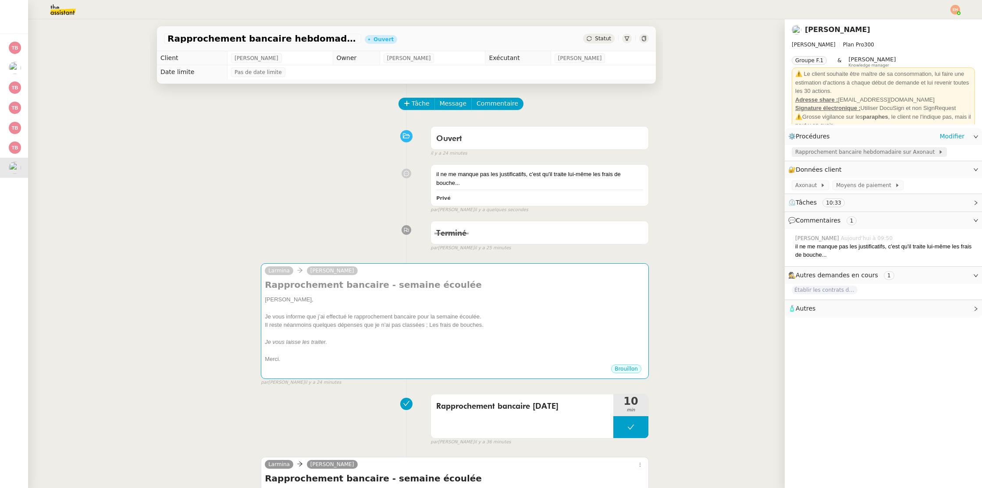
click at [832, 152] on span "Rapprochement bancaire hebdomadaire sur Axonaut" at bounding box center [866, 152] width 143 height 9
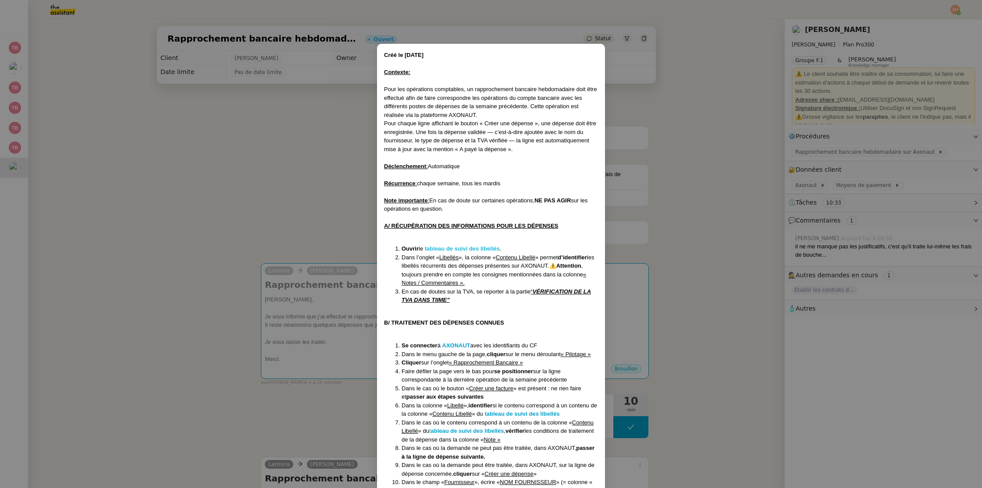
click at [445, 250] on strong "tableau de suivi des libellés" at bounding box center [462, 248] width 75 height 7
click at [355, 260] on nz-modal-container "Créé le [DATE] Contexte: Pour les opérations comptables, un rapprochement banca…" at bounding box center [491, 244] width 982 height 488
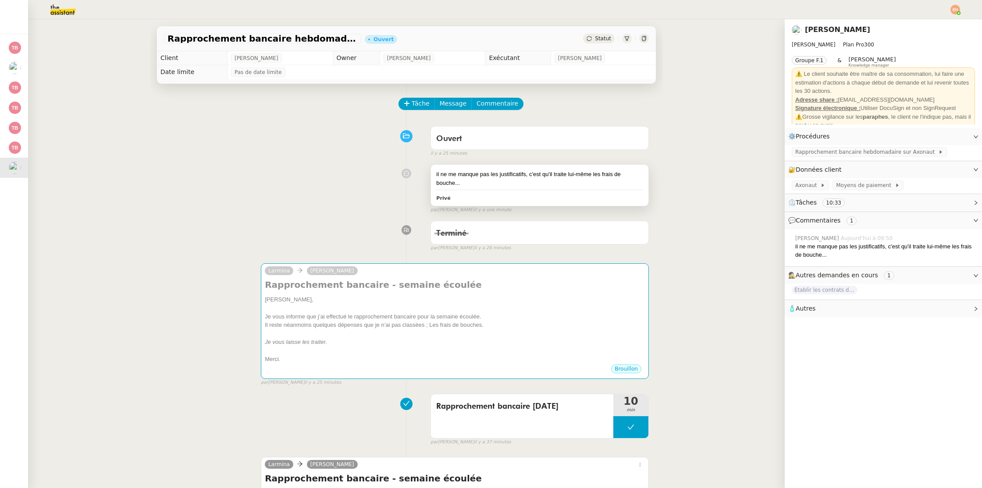
click at [575, 174] on div "il ne me manque pas les justificatifs, c'est qu'il traite lui-même les frais de…" at bounding box center [539, 178] width 207 height 17
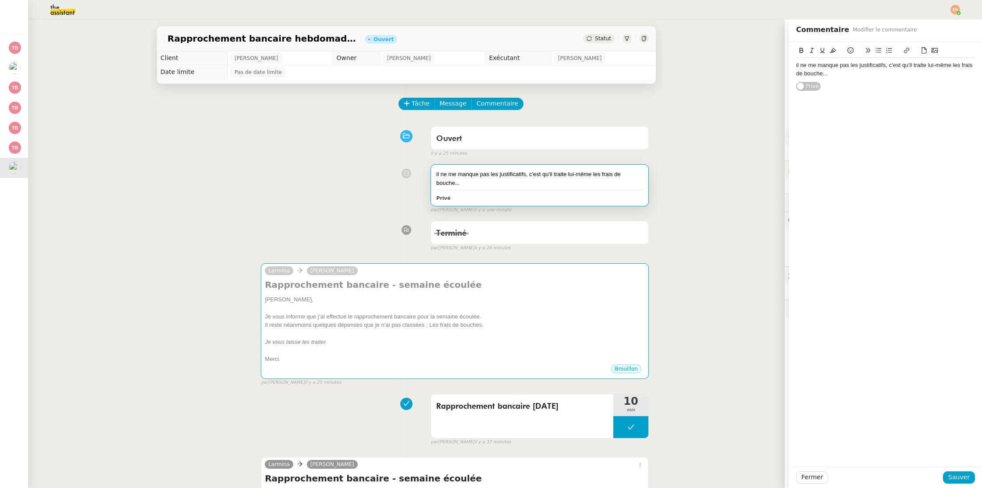
click at [851, 69] on div "il ne me manque pas les justificatifs, c'est qu'il traite lui-même les frais de…" at bounding box center [885, 69] width 179 height 16
click at [847, 72] on div "il ne me manque pas les justificatifs, c'est qu'il traite lui-même les frais de…" at bounding box center [885, 69] width 179 height 16
click at [959, 477] on span "Sauver" at bounding box center [958, 477] width 21 height 10
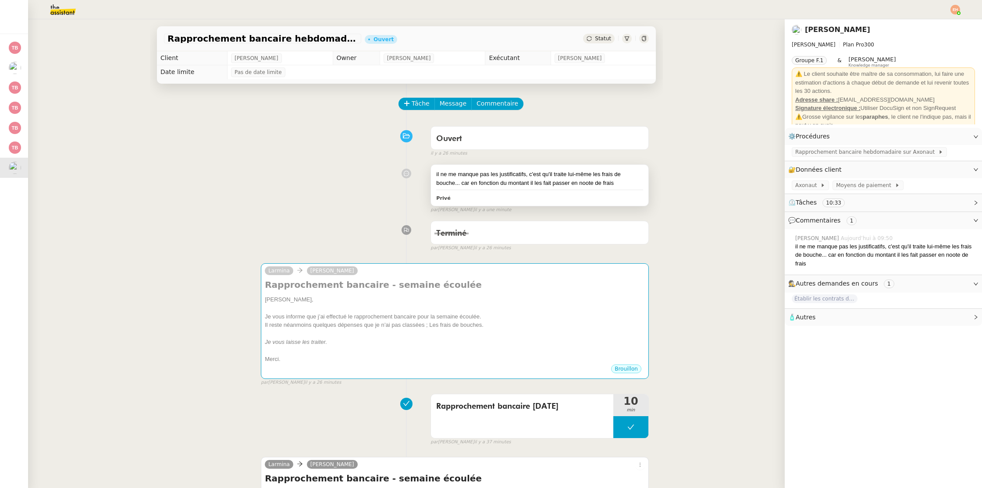
click at [584, 187] on div "il ne me manque pas les justificatifs, c'est qu'il traite lui-même les frais de…" at bounding box center [539, 178] width 207 height 17
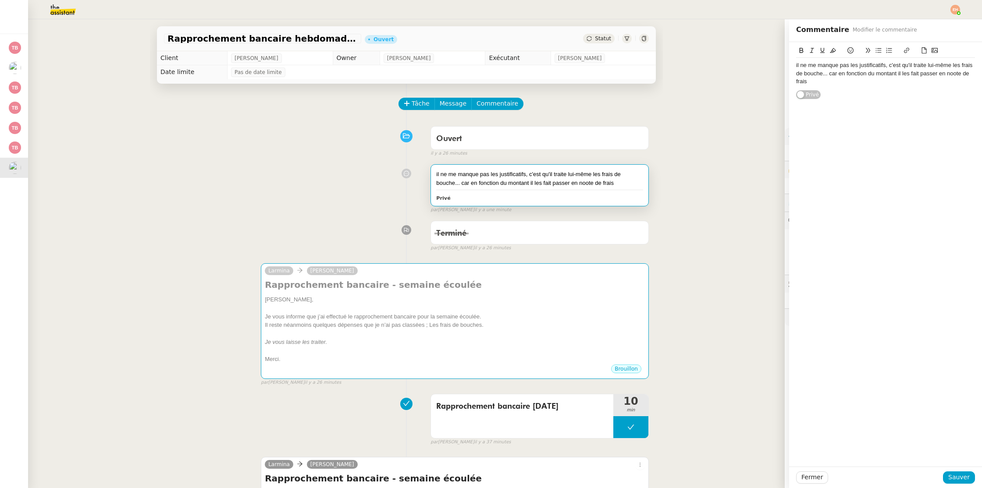
click at [952, 73] on div "il ne me manque pas les justificatifs, c'est qu'il traite lui-même les frais de…" at bounding box center [885, 73] width 179 height 24
click at [949, 476] on button "Sauver" at bounding box center [959, 477] width 32 height 12
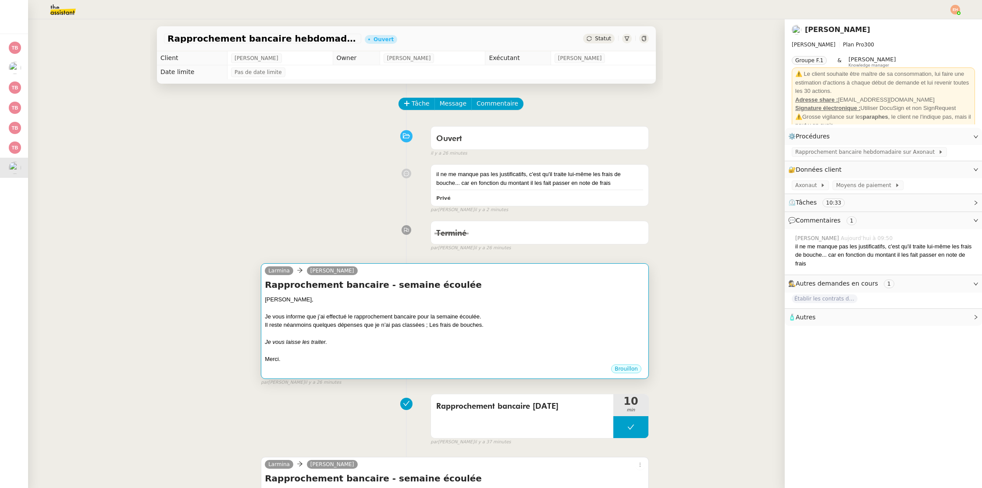
click at [525, 326] on div "Il reste néanmoins quelques dépenses que je n’ai pas classées ; Les frais de bo…" at bounding box center [455, 325] width 380 height 9
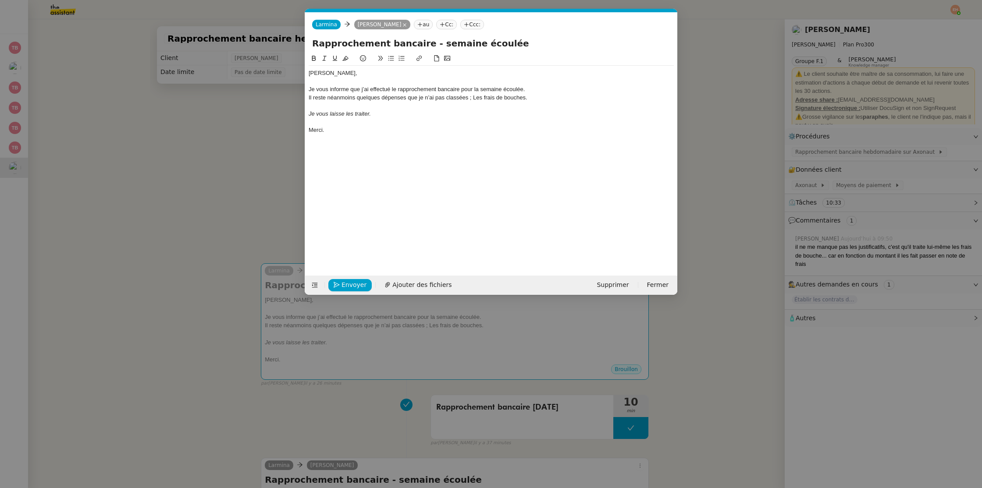
scroll to position [0, 18]
click at [341, 281] on button "Envoyer" at bounding box center [349, 285] width 43 height 12
click at [341, 281] on button "Confirmer l'envoi" at bounding box center [363, 285] width 71 height 12
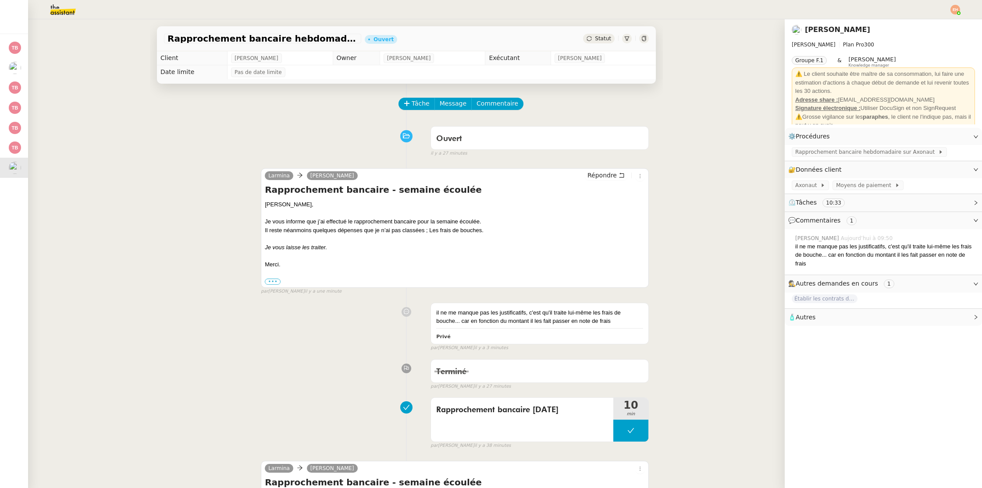
click at [597, 39] on span "Statut" at bounding box center [603, 38] width 16 height 6
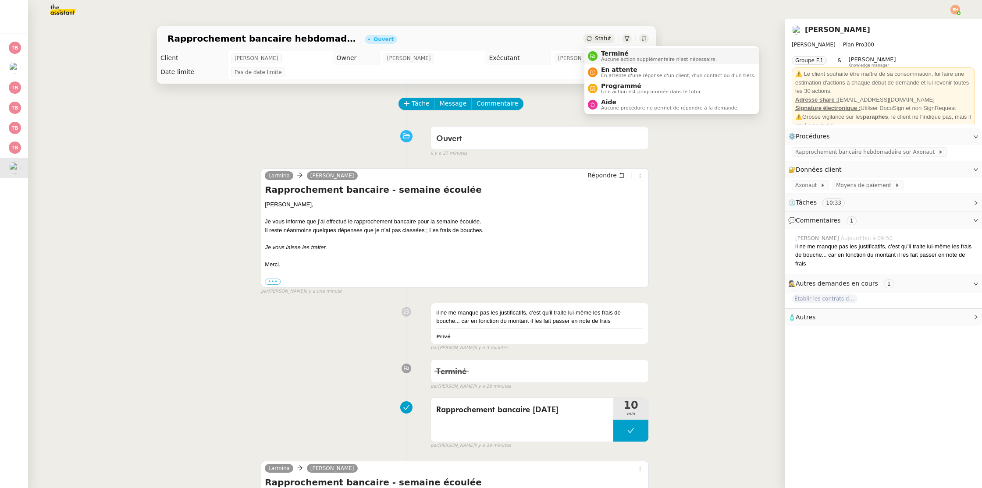
click at [610, 57] on span "Aucune action supplémentaire n'est nécessaire." at bounding box center [659, 59] width 116 height 5
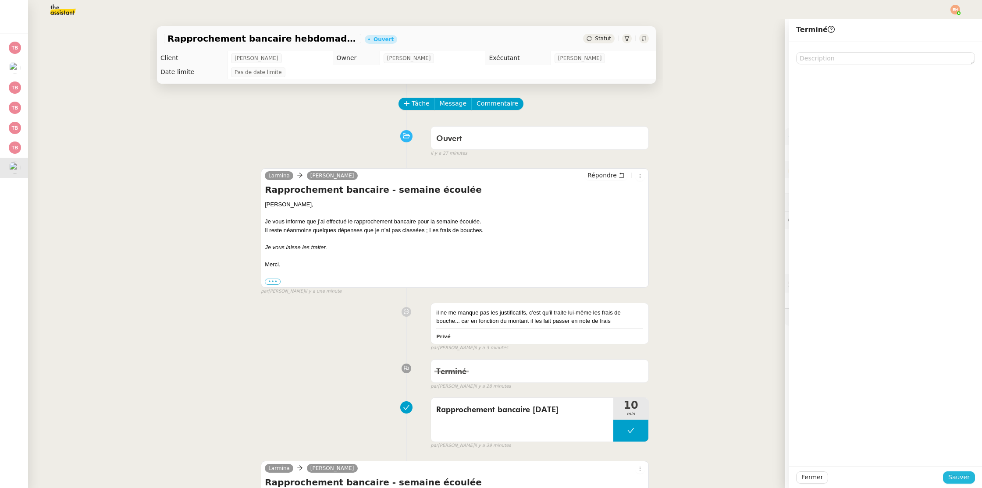
click at [960, 477] on span "Sauver" at bounding box center [958, 477] width 21 height 10
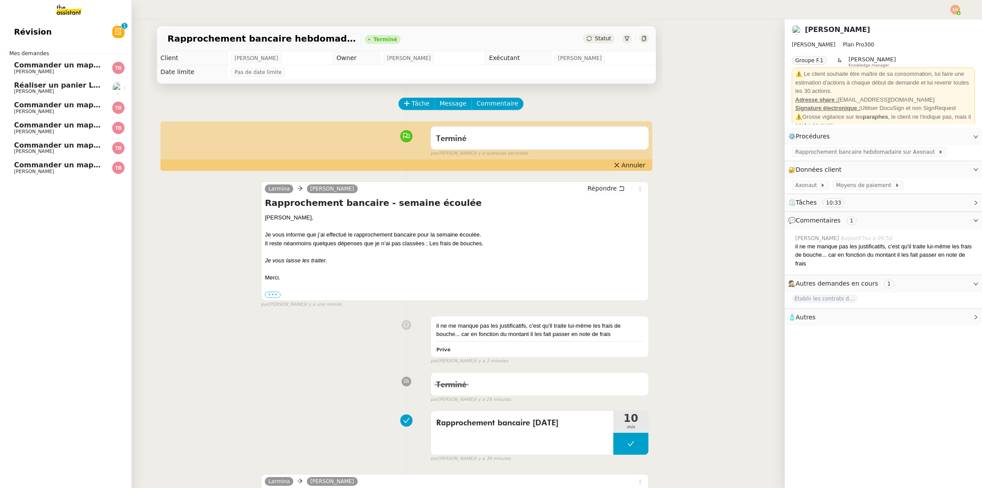
click at [81, 81] on link "Réaliser un panier Leclerc - [DATE] [PERSON_NAME]" at bounding box center [65, 88] width 131 height 20
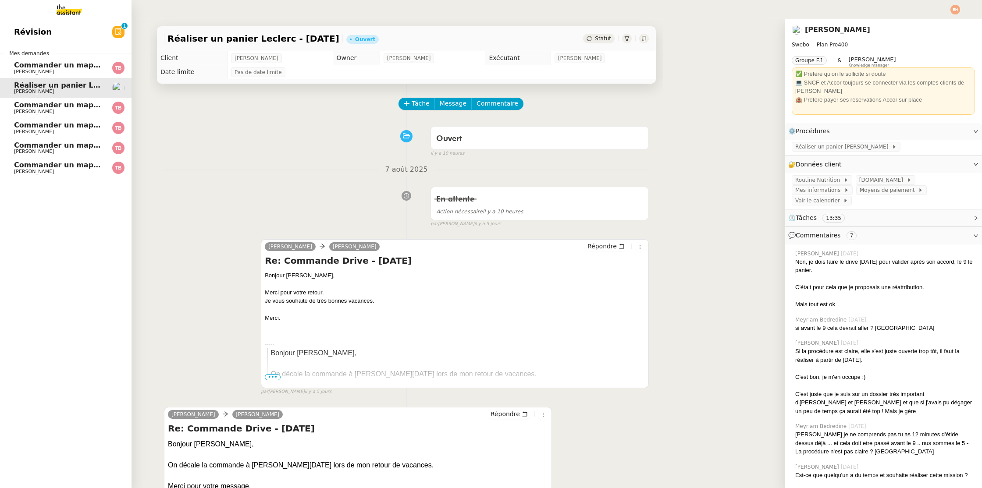
click at [62, 64] on span "Commander un mapping pour ACF" at bounding box center [81, 65] width 135 height 8
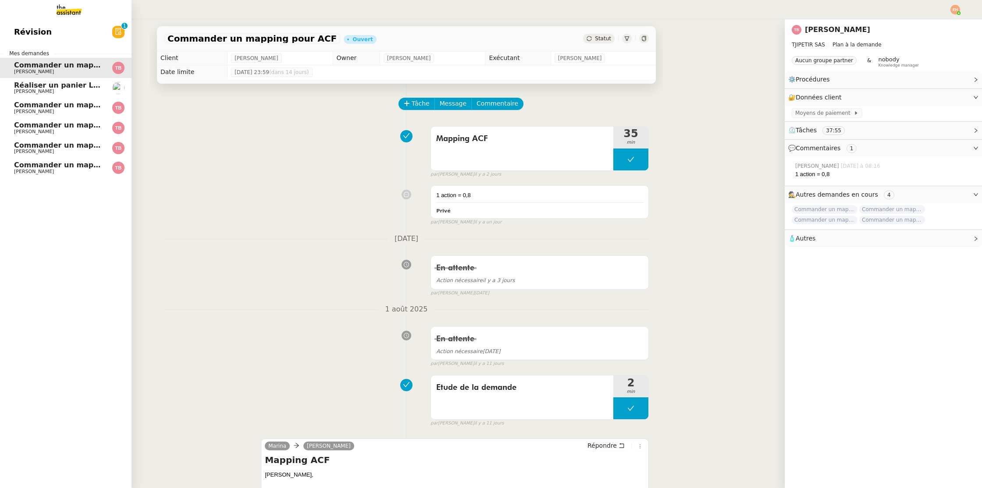
click at [67, 112] on span "[PERSON_NAME]" at bounding box center [58, 111] width 89 height 5
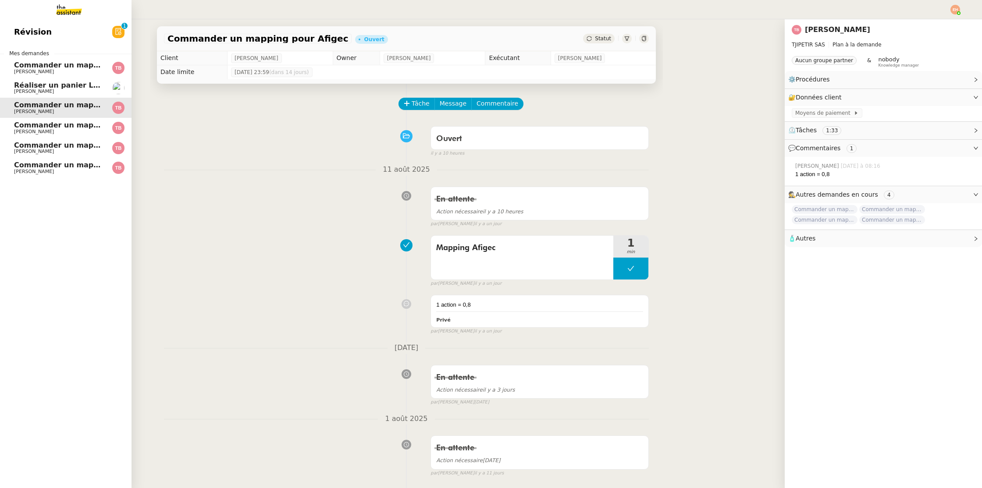
click at [79, 159] on link "Commander un mapping pour Compta France [PERSON_NAME]" at bounding box center [65, 168] width 131 height 20
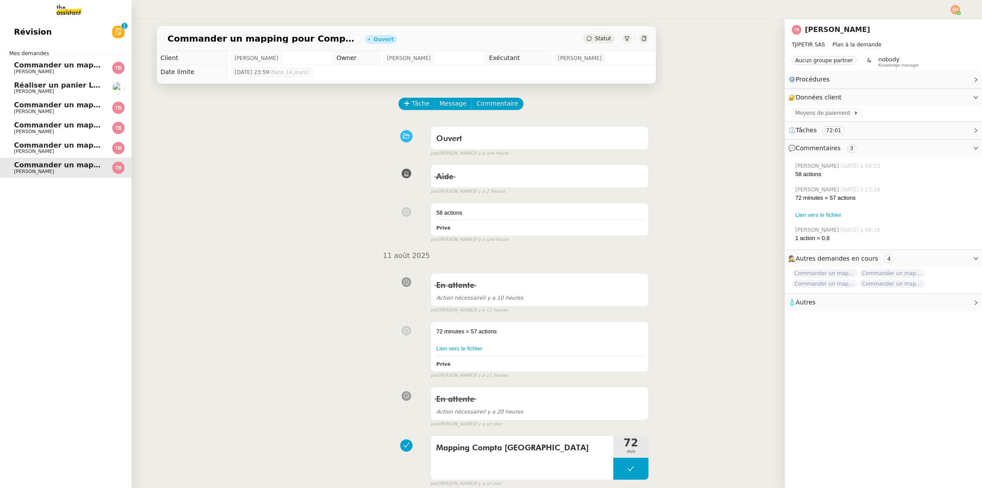
click at [67, 13] on img at bounding box center [62, 9] width 68 height 19
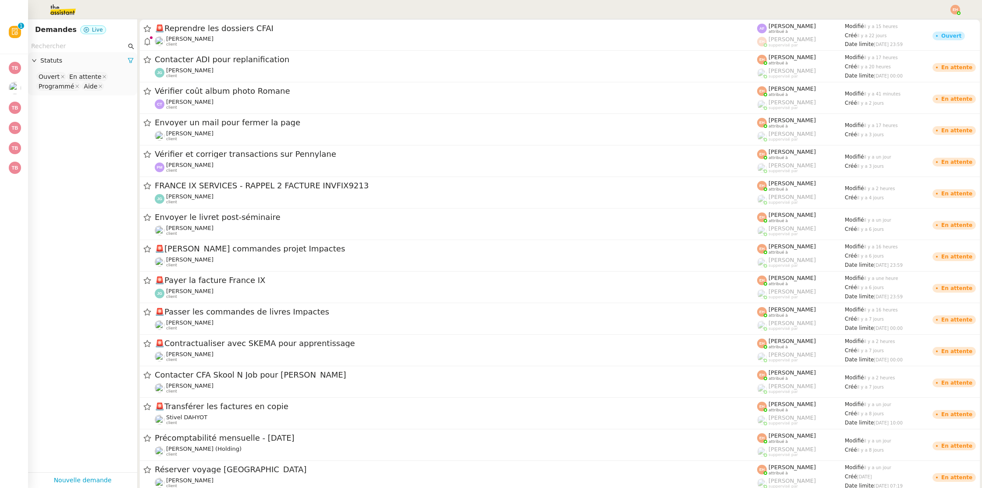
click at [68, 45] on input "text" at bounding box center [78, 46] width 95 height 10
type input "p"
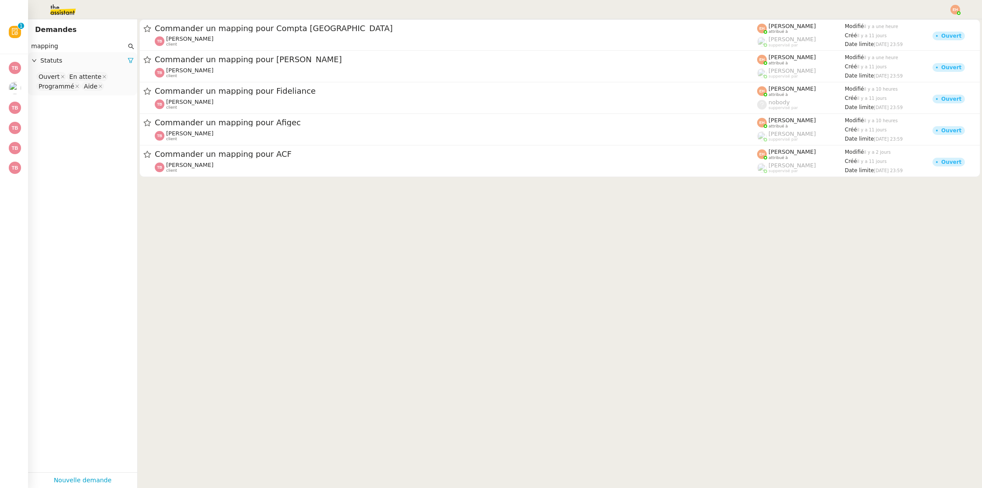
type input "mapping"
click at [127, 60] on div "Statuts" at bounding box center [82, 60] width 109 height 17
click at [86, 46] on input "mapping" at bounding box center [78, 46] width 95 height 10
click at [78, 65] on span "Statuts" at bounding box center [83, 61] width 87 height 10
click at [127, 60] on span "Statuts" at bounding box center [83, 61] width 87 height 10
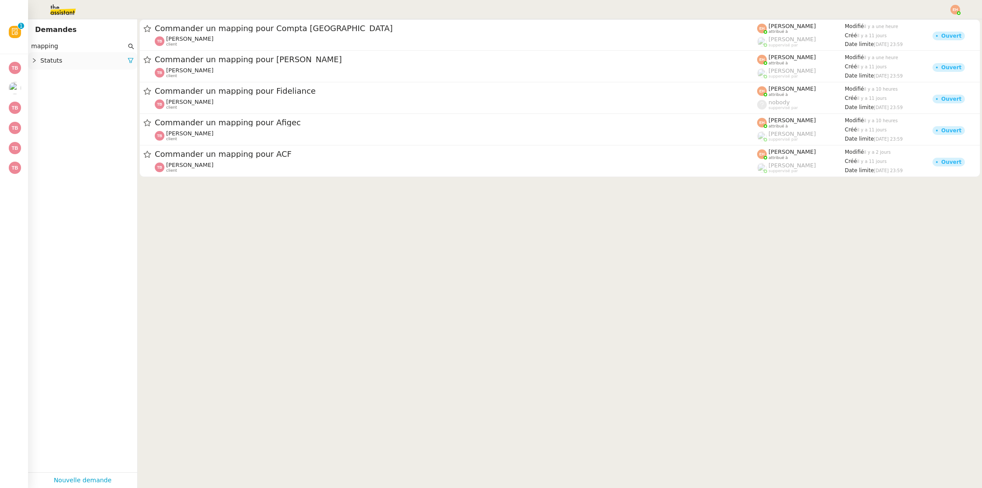
click at [128, 60] on icon at bounding box center [130, 60] width 5 height 5
click at [102, 78] on nz-select-top-control "Please select" at bounding box center [82, 76] width 95 height 11
click at [81, 160] on nz-option-item "Terminé" at bounding box center [82, 166] width 95 height 12
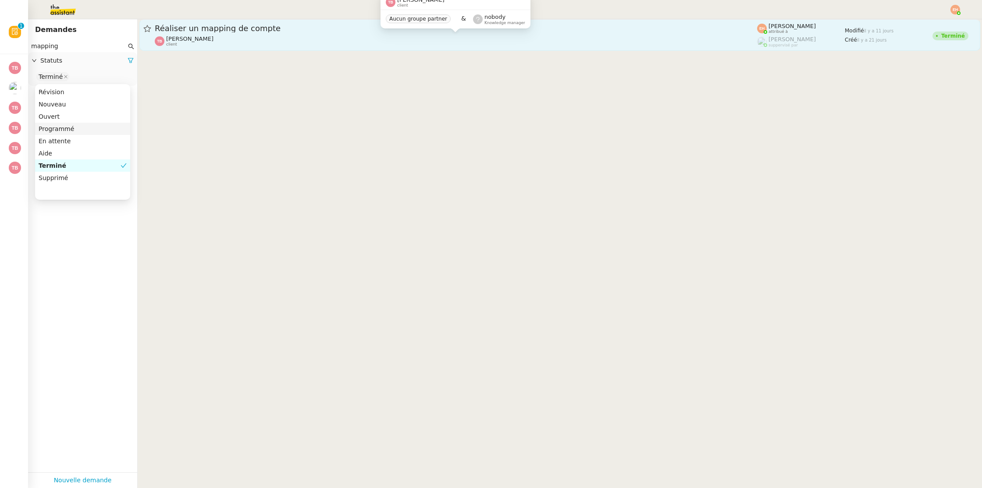
click at [278, 35] on div "Thomas Blanc client" at bounding box center [456, 40] width 602 height 11
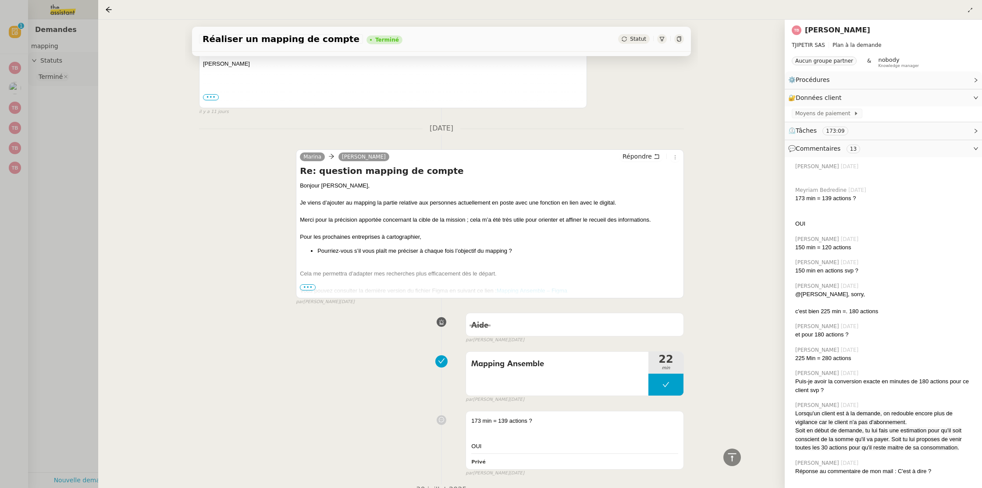
scroll to position [883, 0]
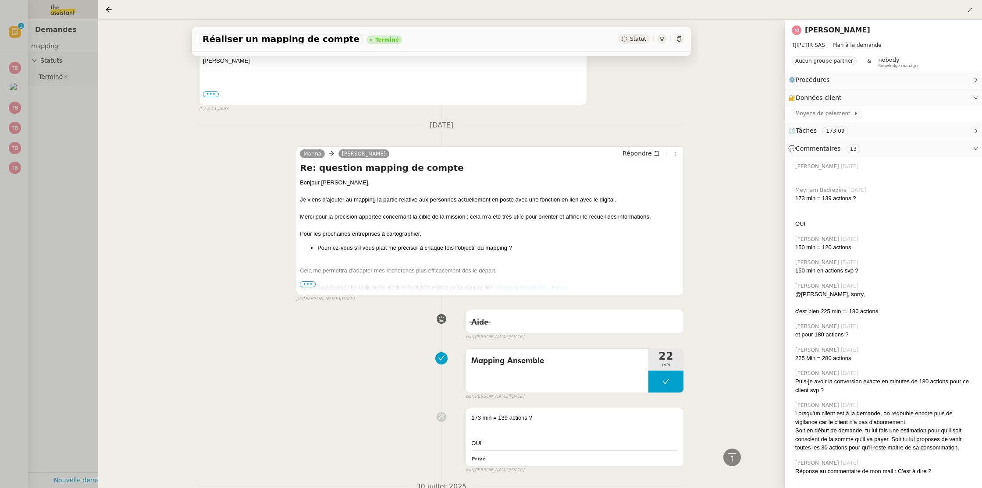
click at [304, 280] on div at bounding box center [490, 279] width 380 height 9
click at [304, 284] on span "•••" at bounding box center [308, 284] width 16 height 6
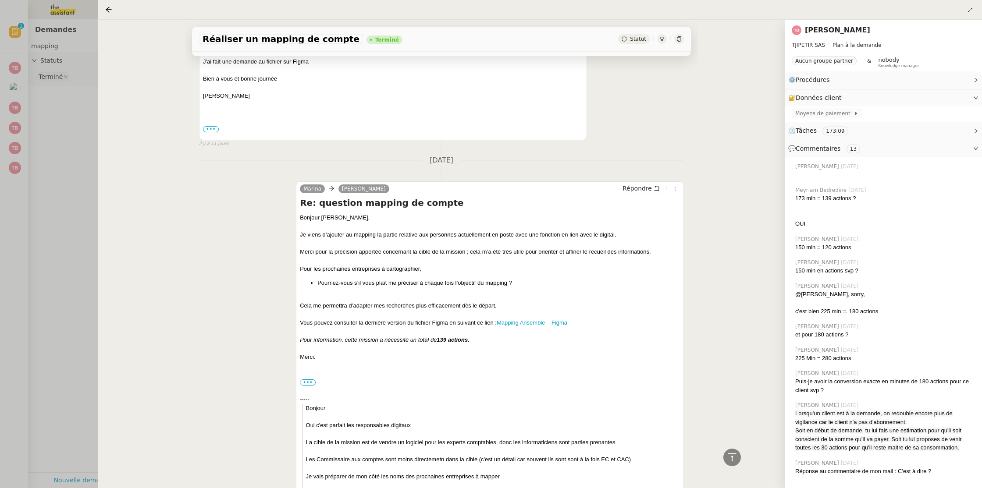
scroll to position [837, 0]
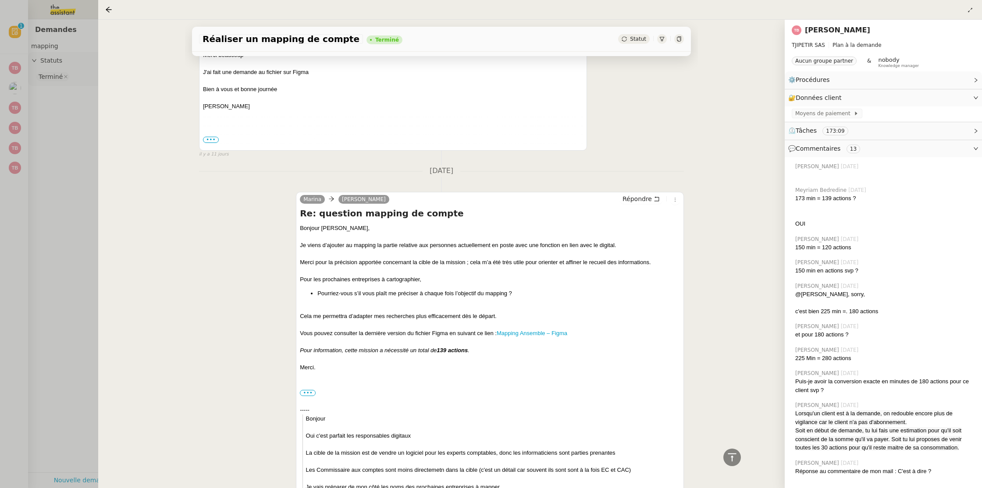
click at [505, 353] on div "Pour information, cette mission a nécessité un total de 139 actions ." at bounding box center [490, 350] width 380 height 9
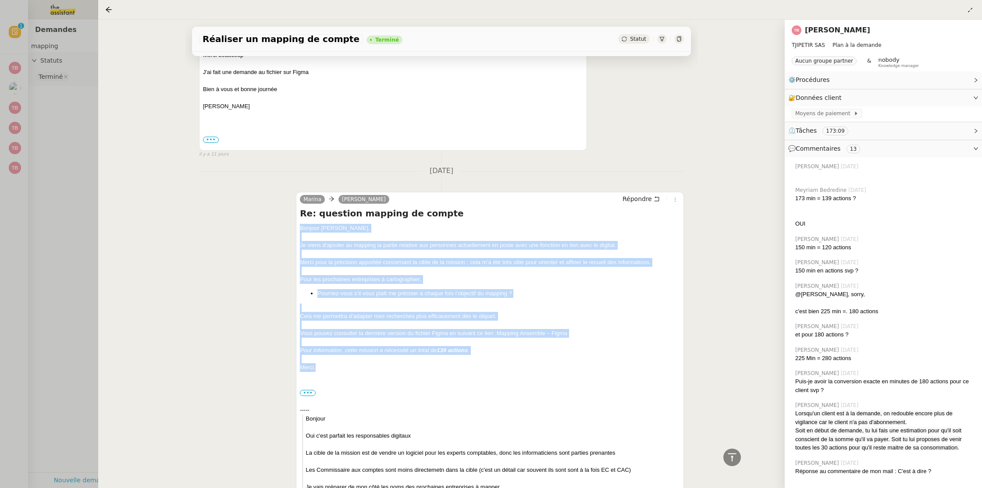
drag, startPoint x: 388, startPoint y: 364, endPoint x: 301, endPoint y: 223, distance: 165.5
click at [301, 223] on div "Re: question mapping de compte Bonjour Thomas, Je viens d’ajouter au mapping la…" at bounding box center [490, 387] width 380 height 361
copy div "Bonjour Thomas, Je viens d’ajouter au mapping la partie relative aux personnes …"
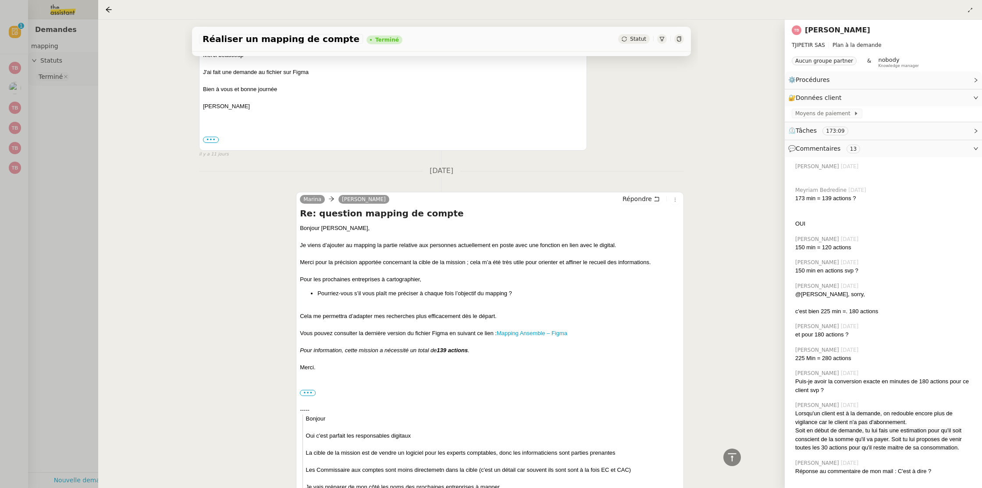
click at [33, 171] on div at bounding box center [491, 244] width 982 height 488
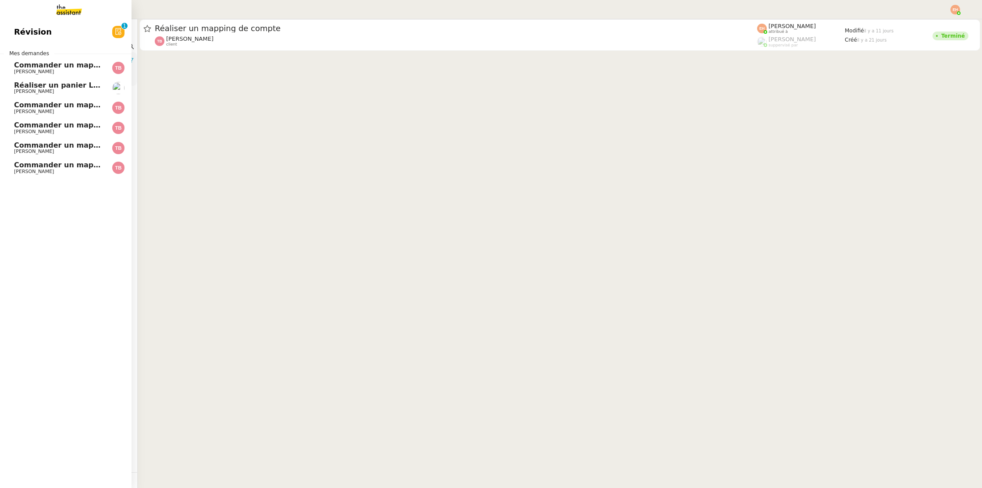
click at [36, 164] on span "Commander un mapping pour Compta [GEOGRAPHIC_DATA]" at bounding box center [131, 165] width 235 height 8
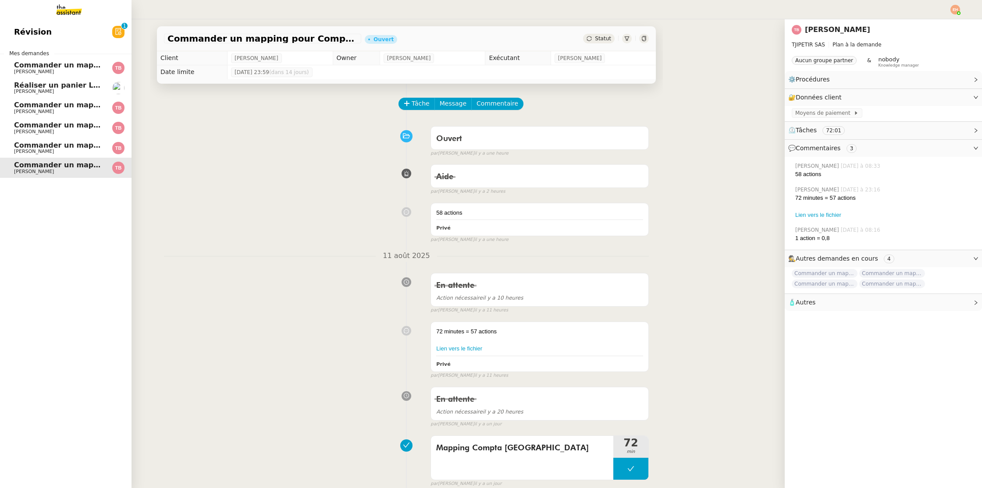
click at [65, 144] on span "Commander un mapping pour [PERSON_NAME]" at bounding box center [106, 145] width 185 height 8
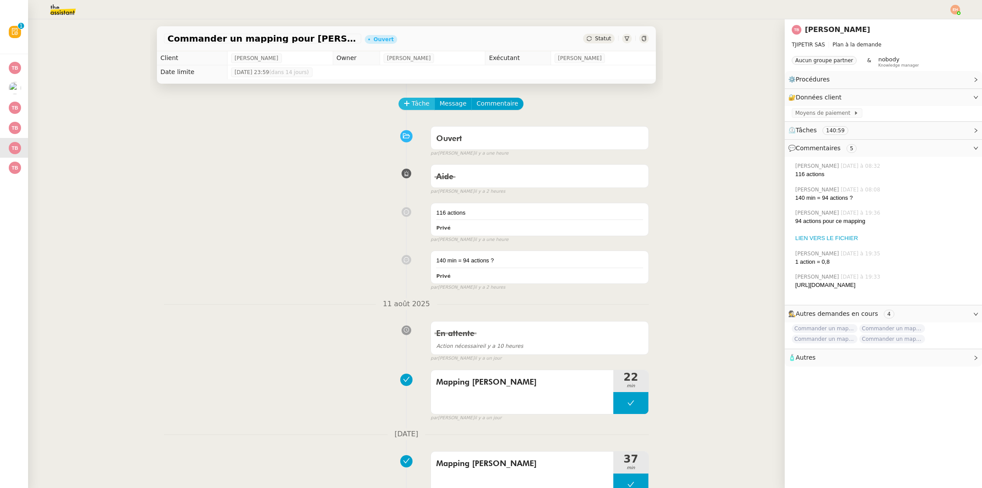
click at [419, 103] on span "Tâche" at bounding box center [420, 104] width 18 height 10
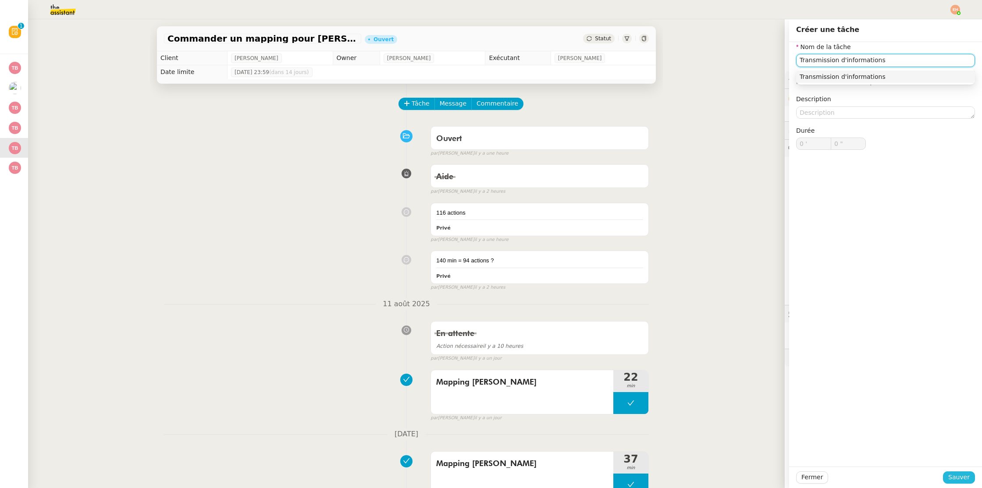
type input "Transmission d'informations"
click at [950, 479] on span "Sauver" at bounding box center [958, 477] width 21 height 10
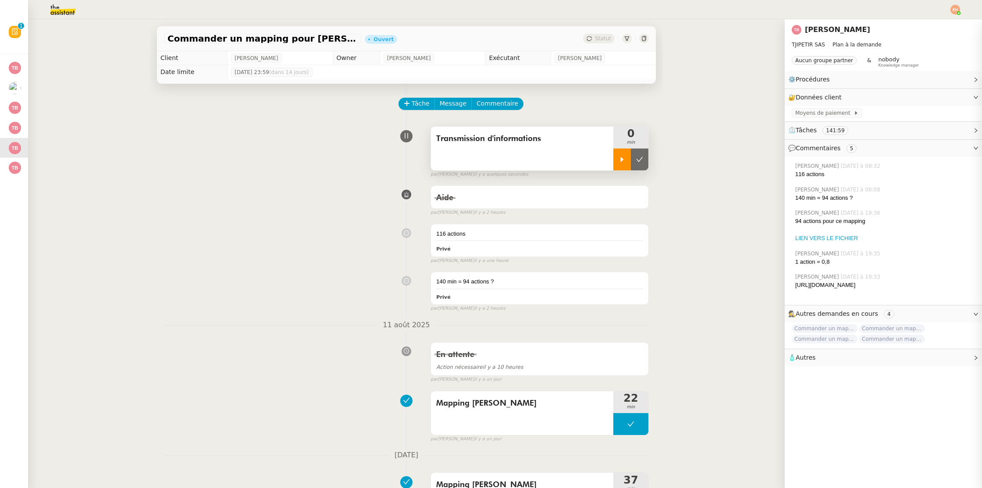
drag, startPoint x: 625, startPoint y: 156, endPoint x: 620, endPoint y: 156, distance: 4.8
click at [625, 156] on icon at bounding box center [621, 159] width 7 height 7
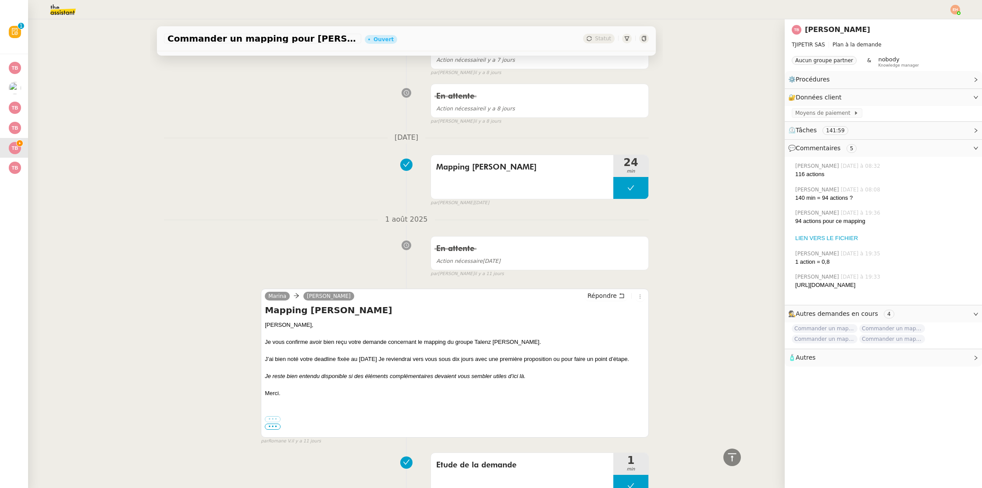
scroll to position [1081, 0]
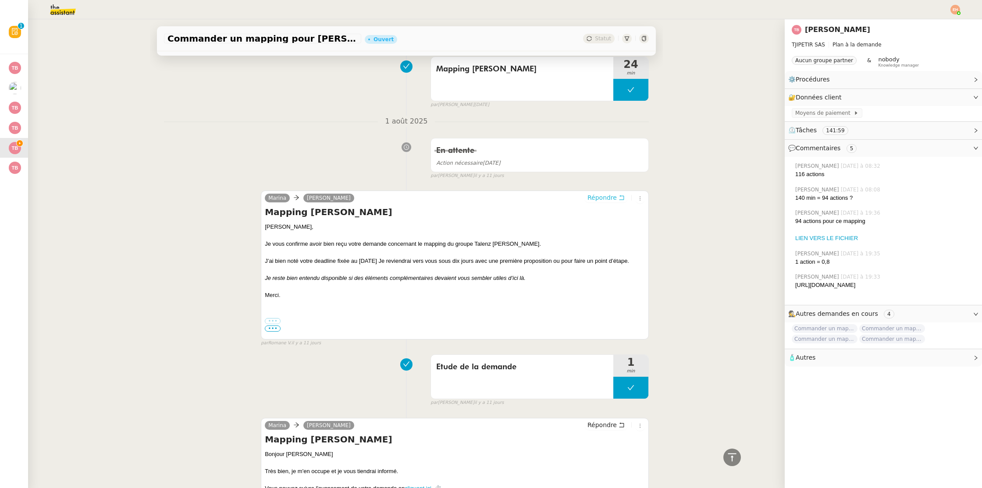
click at [609, 202] on span "Répondre" at bounding box center [601, 197] width 29 height 9
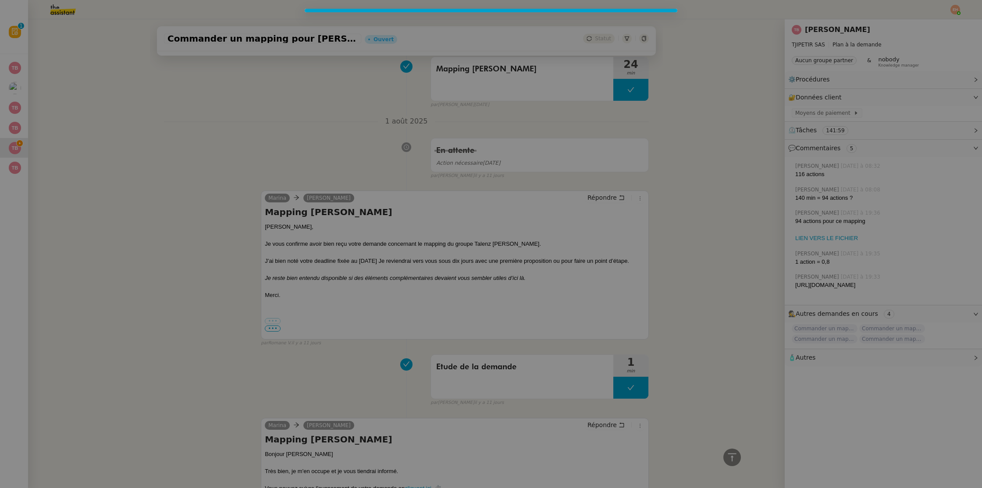
scroll to position [1147, 0]
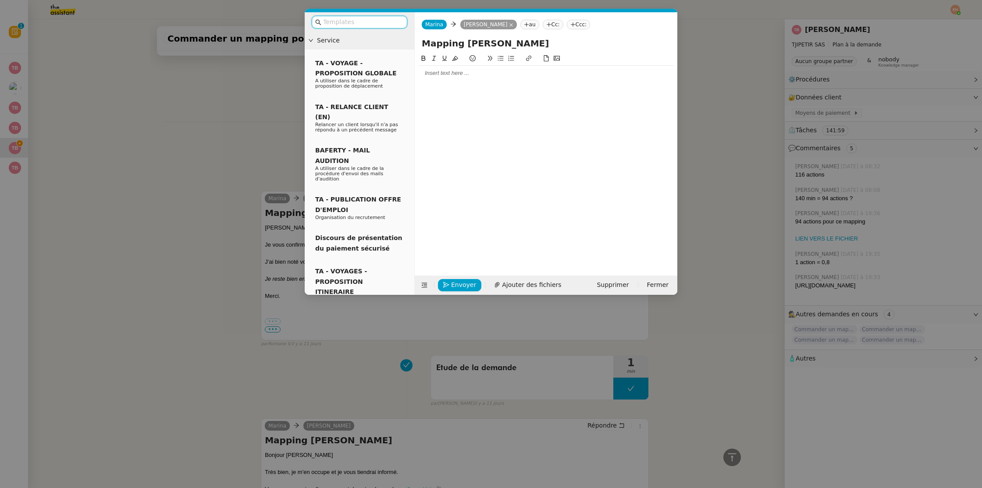
click at [484, 70] on div at bounding box center [545, 73] width 255 height 8
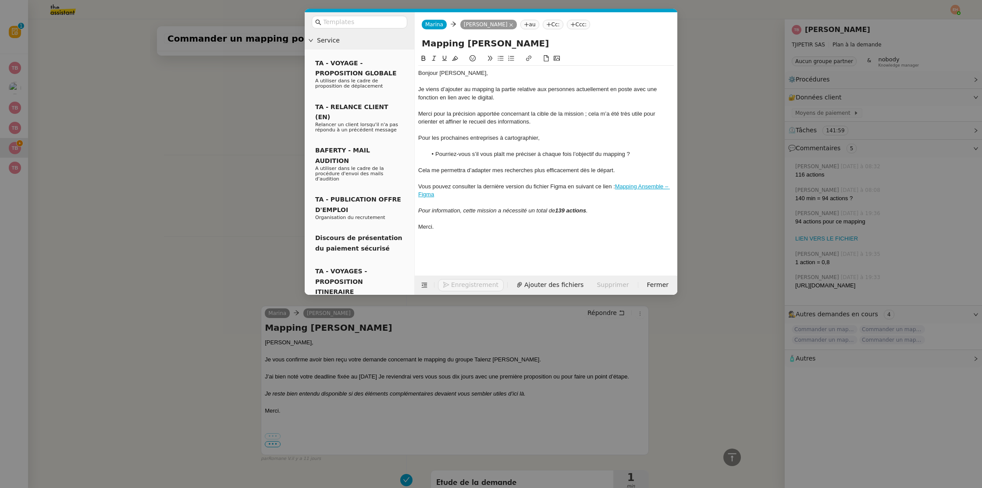
scroll to position [1262, 0]
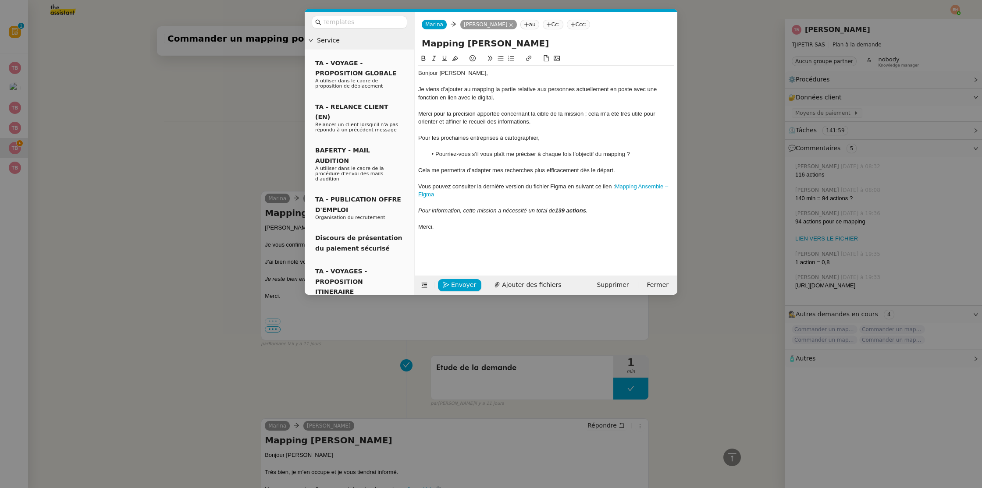
click at [477, 75] on div "Bonjour Thomas," at bounding box center [545, 73] width 255 height 8
drag, startPoint x: 507, startPoint y: 99, endPoint x: 440, endPoint y: 95, distance: 67.2
click at [422, 90] on div "Je viens d’ajouter au mapping la partie relative aux personnes actuellement en …" at bounding box center [545, 93] width 255 height 16
click at [549, 118] on div "Merci pour la précision apportée concernant la cible de la mission ; cela m’a é…" at bounding box center [545, 118] width 255 height 16
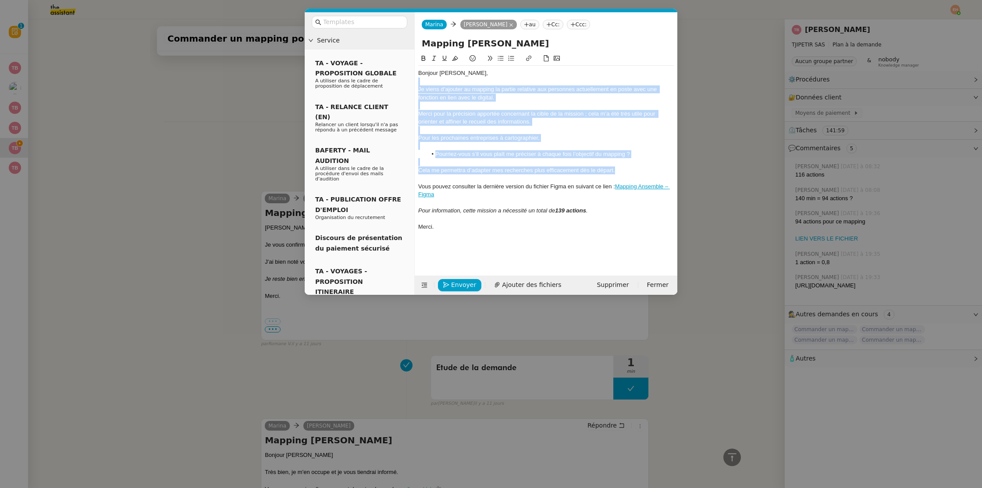
drag, startPoint x: 627, startPoint y: 174, endPoint x: 432, endPoint y: 85, distance: 214.3
click at [432, 85] on div "Bonjour Thomas, Je viens d’ajouter au mapping la partie relative aux personnes …" at bounding box center [545, 150] width 255 height 169
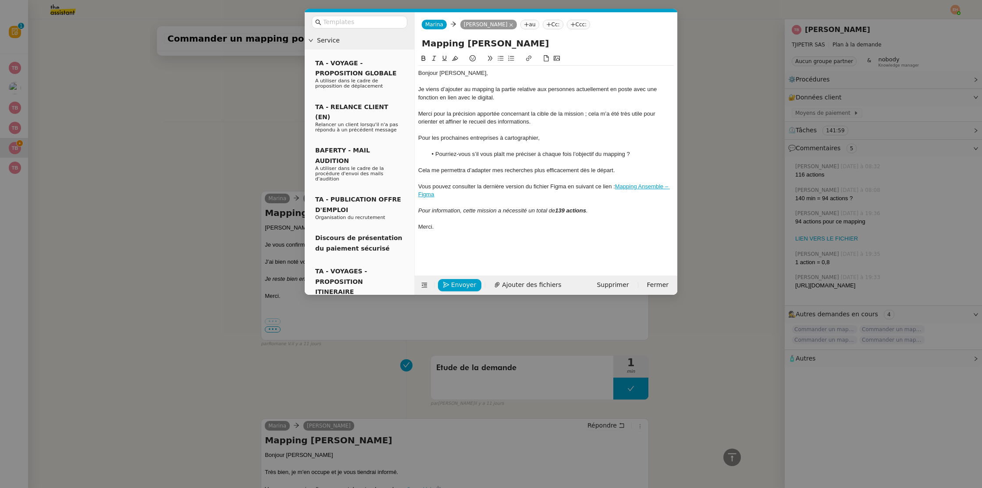
click at [209, 174] on nz-modal-container "Service TA - VOYAGE - PROPOSITION GLOBALE A utiliser dans le cadre de propositi…" at bounding box center [491, 244] width 982 height 488
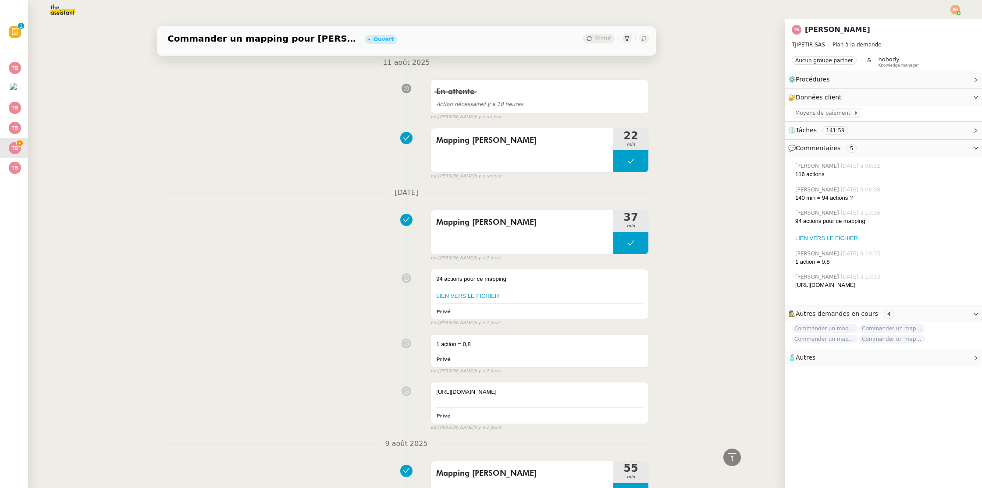
scroll to position [0, 0]
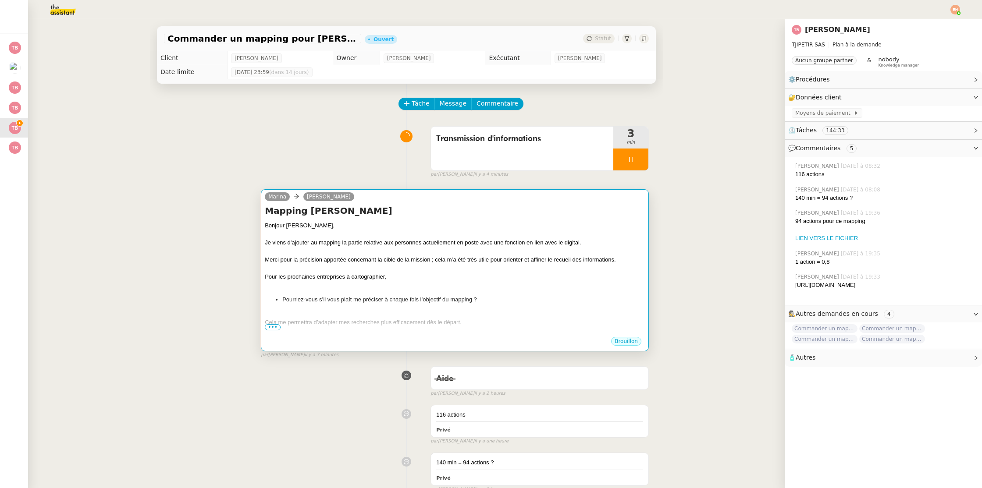
click at [470, 290] on div "Bonjour Thomas, Je viens d’ajouter au mapping la partie relative aux personnes …" at bounding box center [455, 299] width 380 height 157
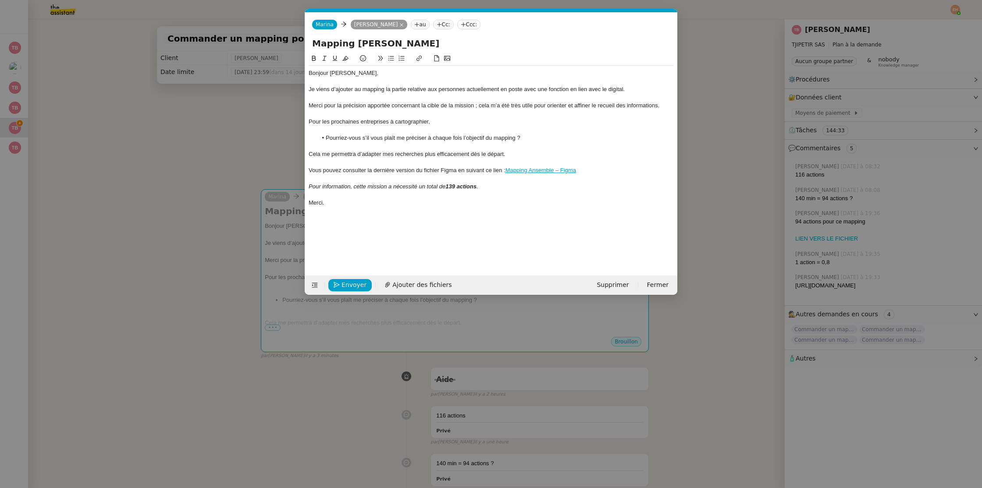
scroll to position [0, 18]
click at [408, 111] on div at bounding box center [490, 114] width 365 height 8
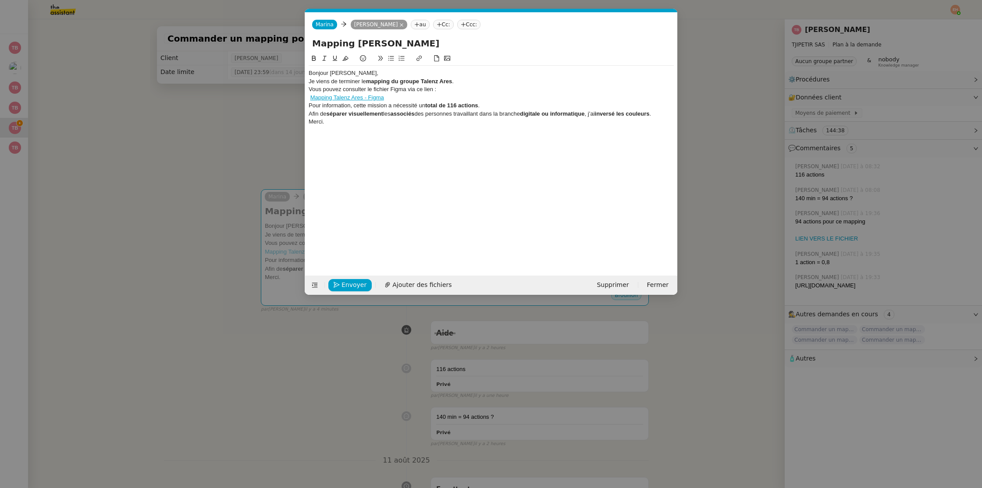
click at [432, 75] on div "Bonjour Thomas," at bounding box center [490, 73] width 365 height 8
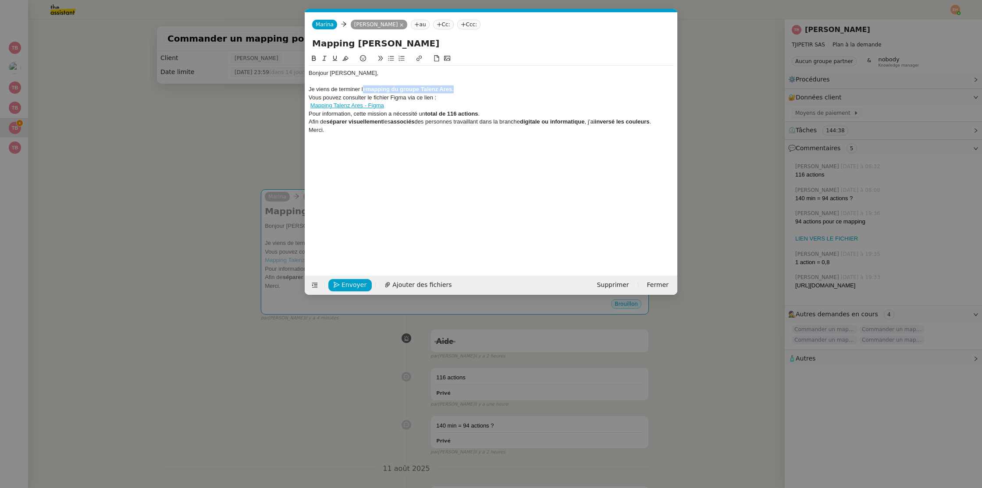
drag, startPoint x: 464, startPoint y: 88, endPoint x: 328, endPoint y: 92, distance: 135.9
click at [363, 89] on div "Je viens de terminer le mapping du groupe Talenz Ares ." at bounding box center [490, 89] width 365 height 8
click at [309, 95] on div "Vous pouvez consulter le fichier Figma via ce lien :" at bounding box center [490, 98] width 365 height 8
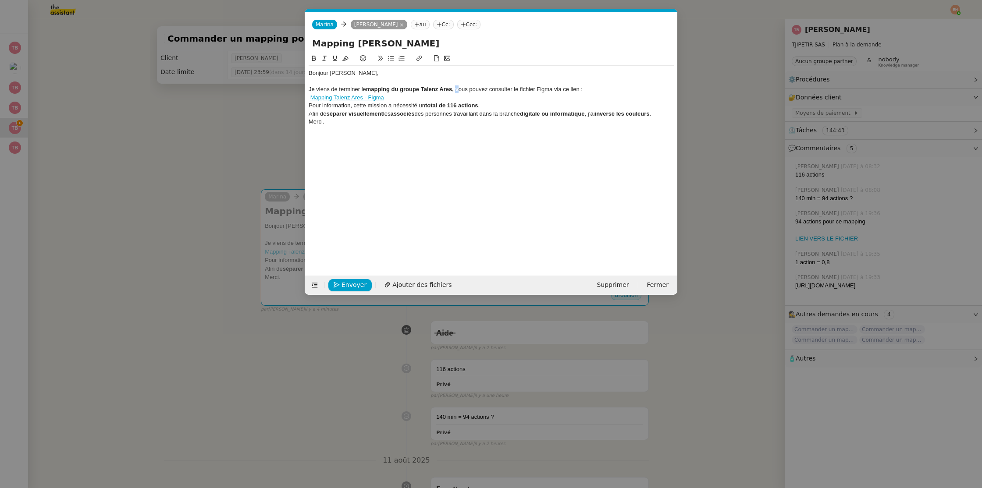
click at [457, 89] on strong "mapping du groupe Talenz Ares, v" at bounding box center [412, 89] width 92 height 7
click at [498, 94] on div "Mapping Talenz Ares - Figma" at bounding box center [490, 98] width 365 height 8
click at [308, 97] on nz-spin "Bonjour Thomas, Je viens de terminer le mapping du groupe Talenz Ares, vous pou…" at bounding box center [491, 159] width 372 height 212
drag, startPoint x: 309, startPoint y: 97, endPoint x: 323, endPoint y: 98, distance: 14.1
click at [309, 97] on div "Mapping Talenz Ares - Figma" at bounding box center [490, 98] width 365 height 8
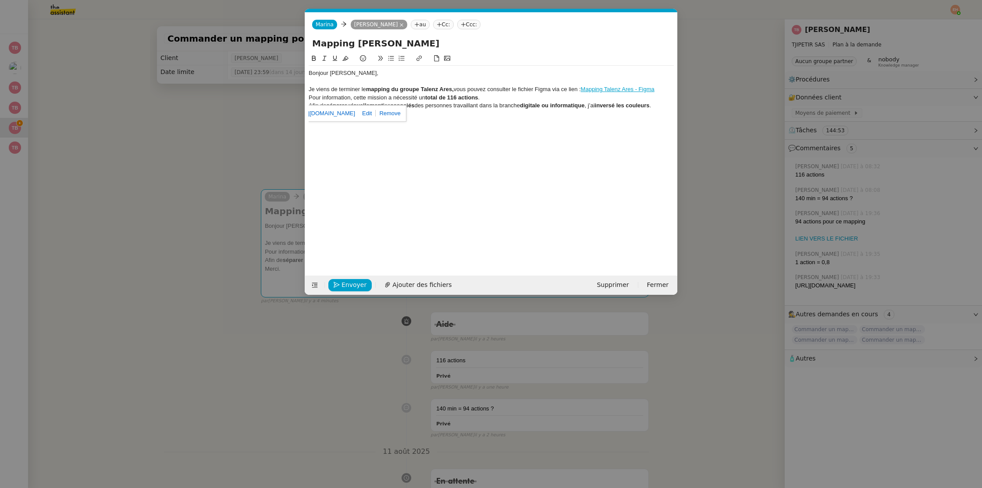
click at [345, 96] on div "Pour information, cette mission a nécessité un total de 116 actions ." at bounding box center [490, 98] width 365 height 8
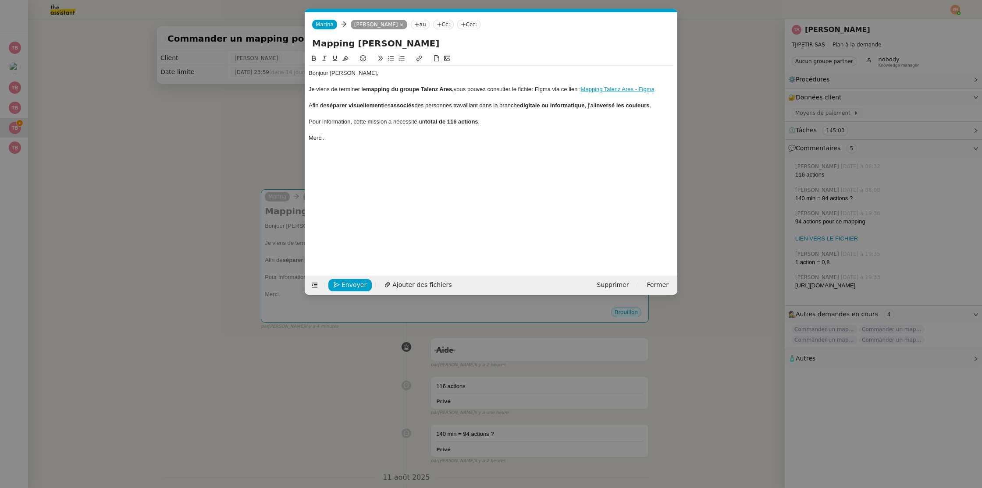
click at [375, 122] on div "Pour information, cette mission a nécessité un total de 116 actions ." at bounding box center [490, 122] width 365 height 8
drag, startPoint x: 523, startPoint y: 105, endPoint x: 558, endPoint y: 102, distance: 34.7
click at [564, 103] on div "Afin de séparer visuellement les associés des personnes travaillant dans la bra…" at bounding box center [490, 106] width 365 height 8
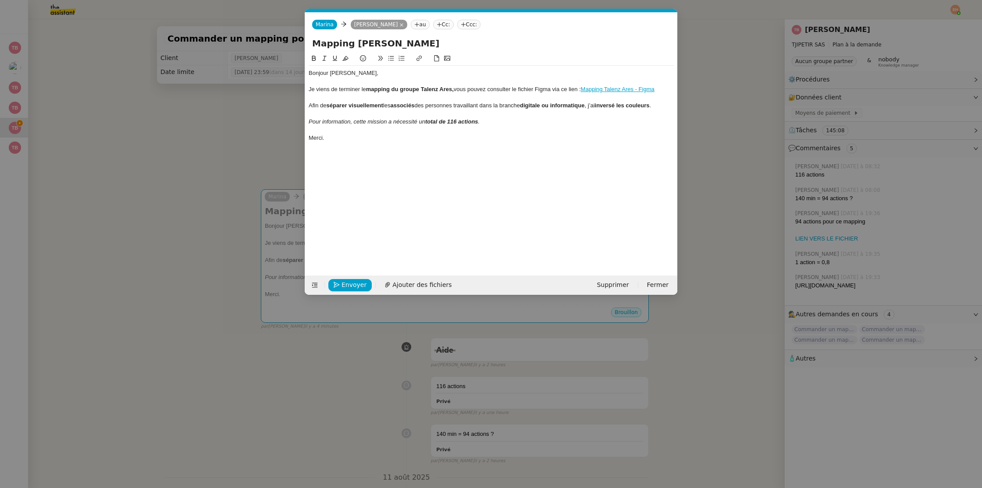
click at [414, 106] on strong "associés" at bounding box center [402, 105] width 24 height 7
click at [456, 114] on div at bounding box center [490, 114] width 365 height 8
click at [236, 156] on nz-modal-container "Service TA - VOYAGE - PROPOSITION GLOBALE A utiliser dans le cadre de propositi…" at bounding box center [491, 244] width 982 height 488
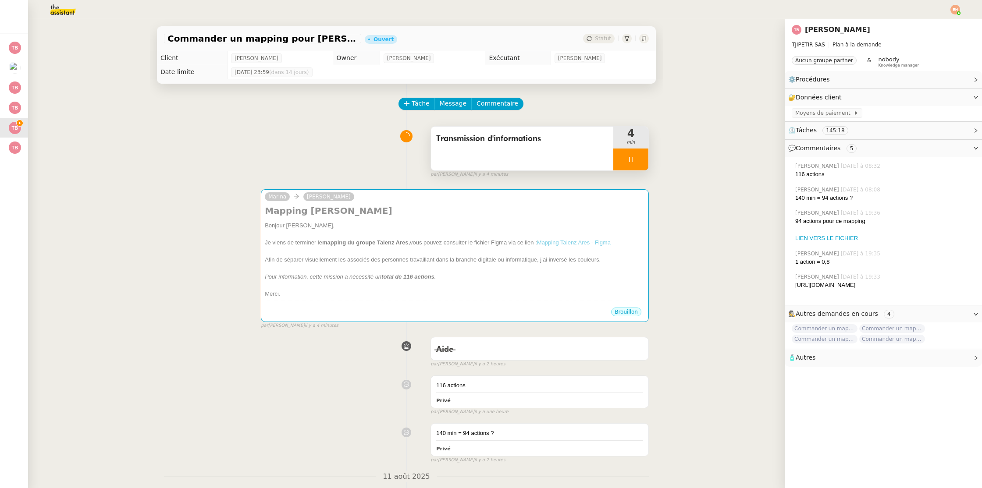
click at [627, 155] on div at bounding box center [630, 160] width 35 height 22
click at [644, 158] on button at bounding box center [640, 160] width 18 height 22
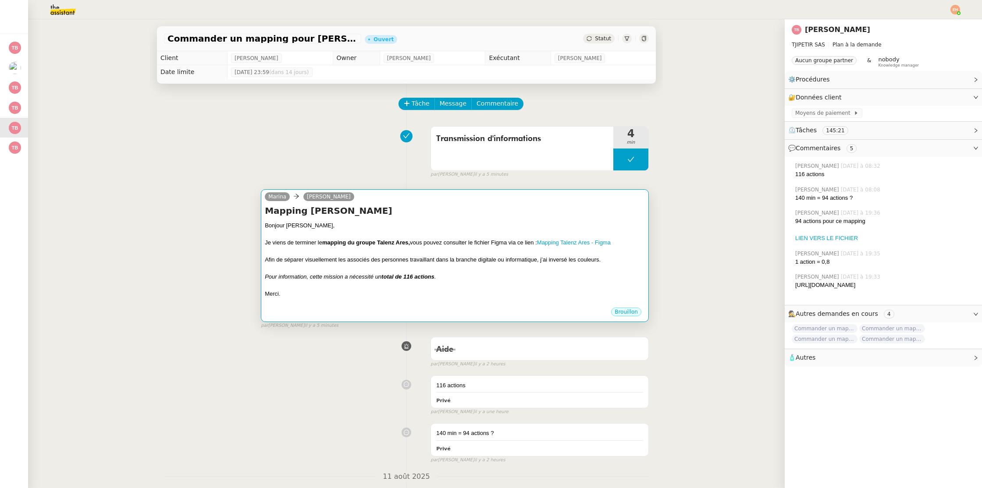
click at [386, 248] on div at bounding box center [455, 251] width 380 height 9
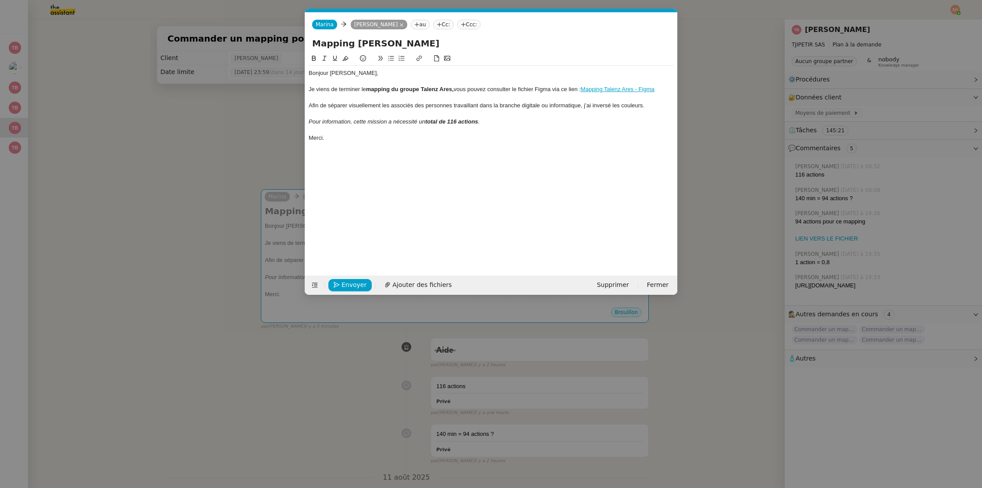
scroll to position [0, 18]
click at [455, 121] on em "total de 116 actions" at bounding box center [451, 121] width 53 height 7
click at [216, 230] on nz-modal-container "Service TA - VOYAGE - PROPOSITION GLOBALE A utiliser dans le cadre de propositi…" at bounding box center [491, 244] width 982 height 488
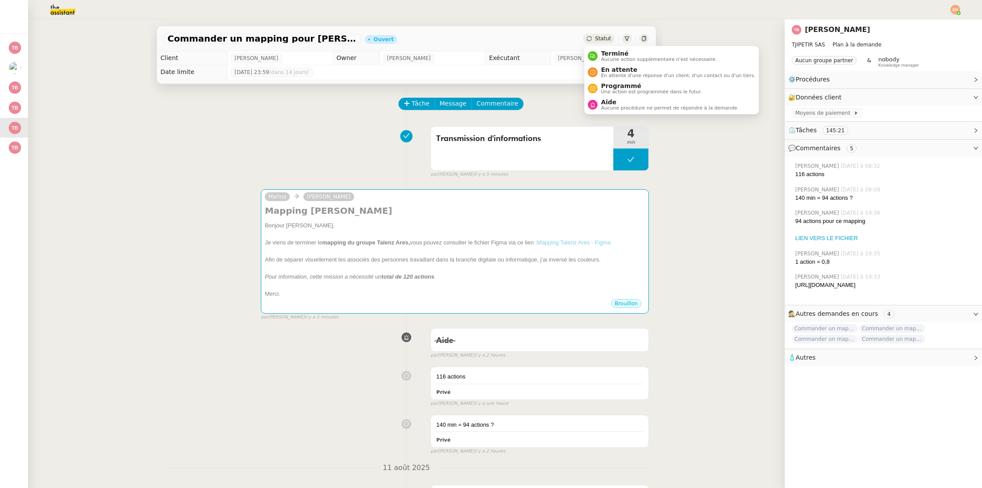
click at [609, 43] on div "Statut" at bounding box center [599, 39] width 32 height 10
click at [618, 102] on span "Aide" at bounding box center [670, 102] width 138 height 7
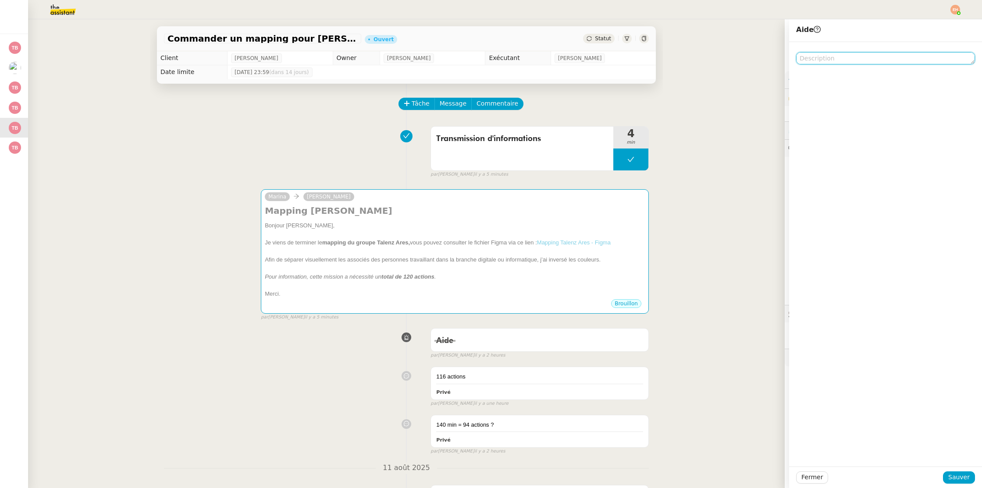
click at [842, 62] on textarea at bounding box center [885, 58] width 179 height 12
type textarea "1"
click at [751, 358] on div "Commander un mapping pour Talenz Ares Ouvert Statut Client Thomas Blanc Owner R…" at bounding box center [406, 253] width 756 height 469
click at [808, 479] on span "Fermer" at bounding box center [811, 477] width 21 height 10
click at [885, 450] on span "Ok" at bounding box center [889, 454] width 8 height 9
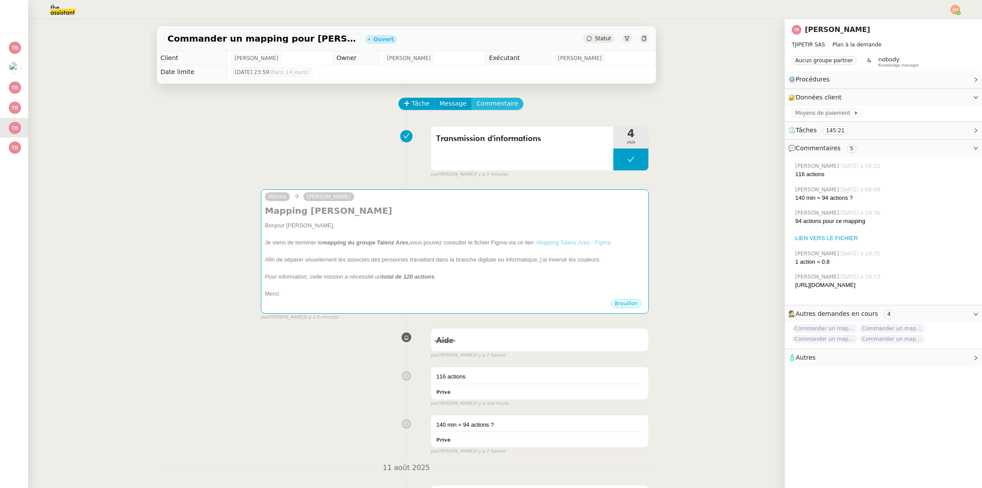
click at [488, 105] on span "Commentaire" at bounding box center [497, 104] width 42 height 10
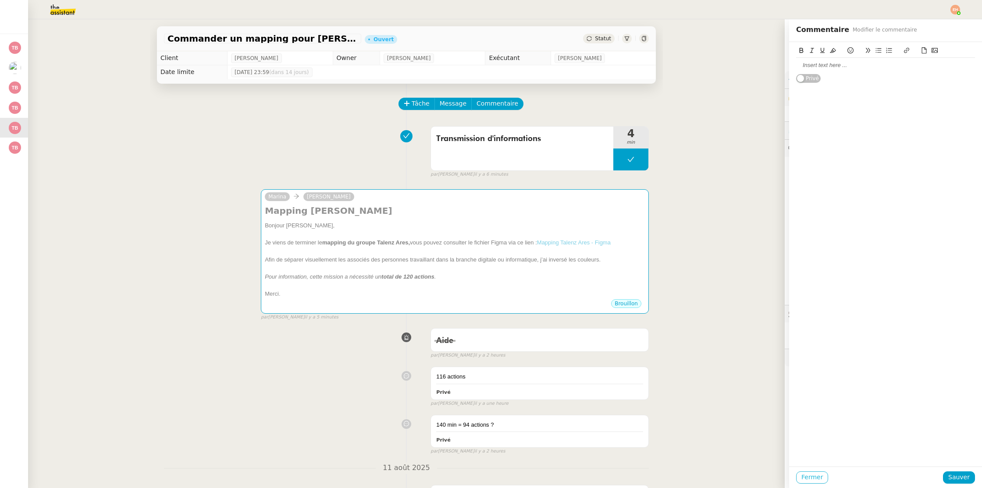
click at [816, 482] on span "Fermer" at bounding box center [811, 477] width 21 height 10
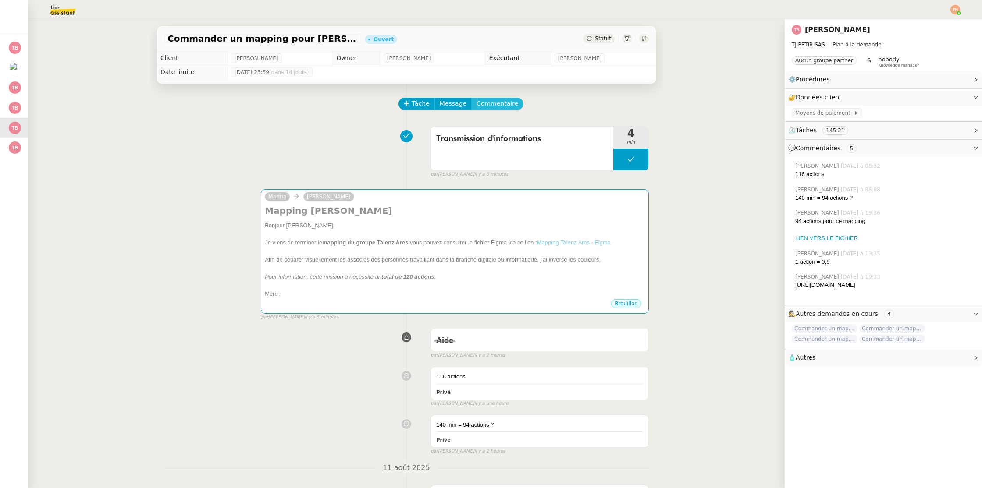
click at [494, 100] on span "Commentaire" at bounding box center [497, 104] width 42 height 10
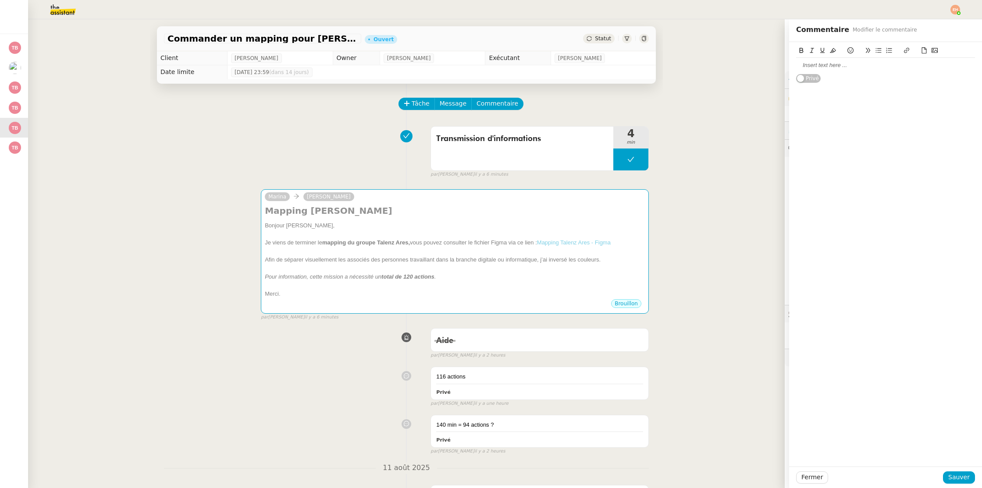
click at [854, 63] on div at bounding box center [885, 65] width 179 height 8
drag, startPoint x: 954, startPoint y: 477, endPoint x: 916, endPoint y: 459, distance: 41.7
click at [954, 477] on span "Sauver" at bounding box center [958, 477] width 21 height 10
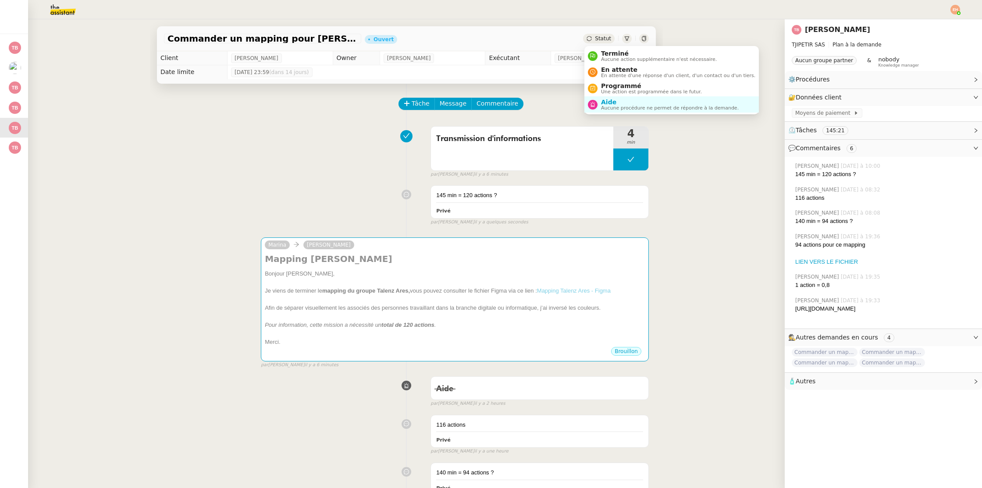
click at [601, 40] on span "Statut" at bounding box center [603, 38] width 16 height 6
click at [621, 106] on span "Aucune procédure ne permet de répondre à la demande." at bounding box center [670, 108] width 138 height 5
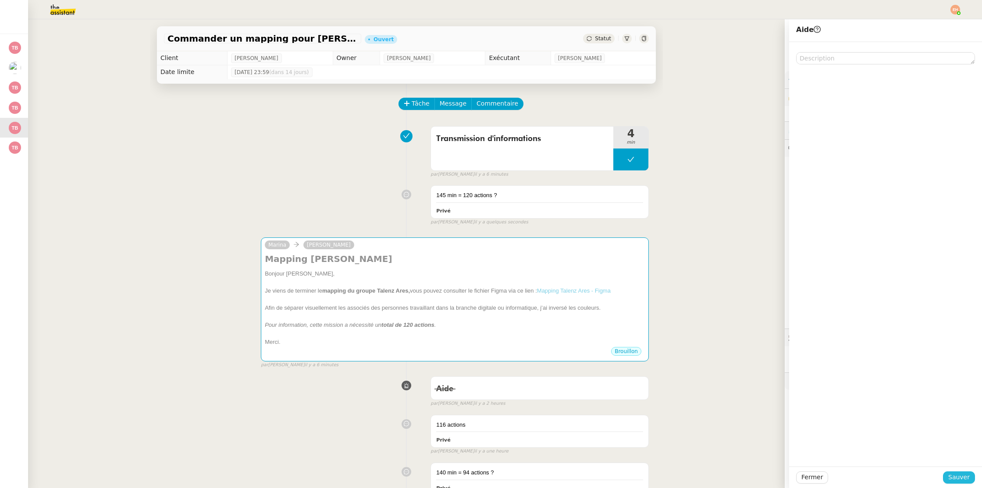
click at [973, 476] on button "Sauver" at bounding box center [959, 477] width 32 height 12
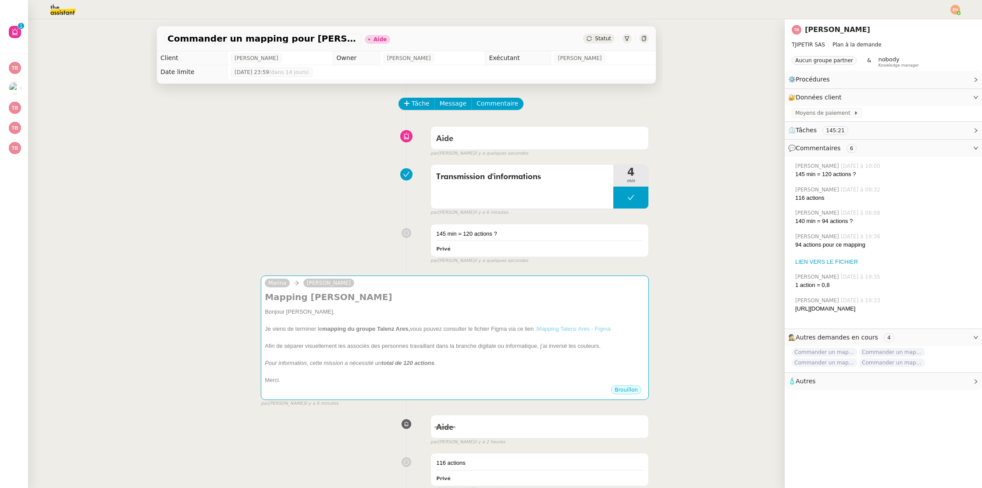
click at [68, 7] on img at bounding box center [56, 9] width 68 height 19
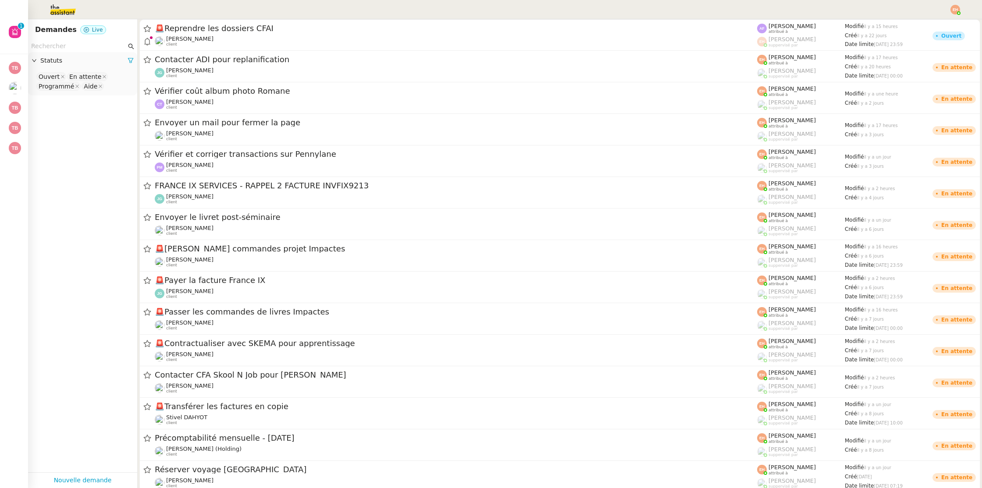
click at [74, 45] on input "text" at bounding box center [78, 46] width 95 height 10
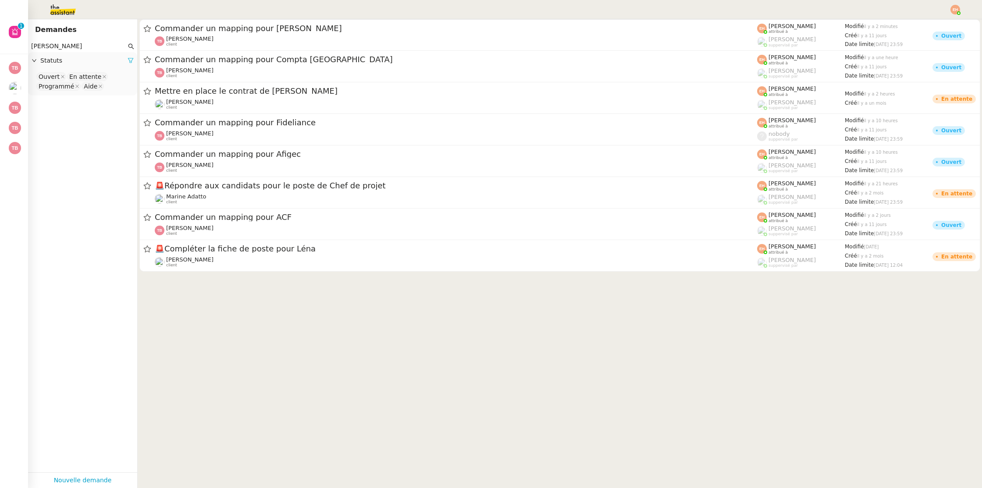
type input "thomas"
click at [131, 57] on icon at bounding box center [131, 60] width 6 height 6
click at [131, 57] on span "Statuts" at bounding box center [86, 61] width 93 height 10
click at [99, 75] on nz-select-top-control "Please select" at bounding box center [82, 76] width 95 height 11
click at [88, 164] on div "Terminé" at bounding box center [83, 166] width 88 height 8
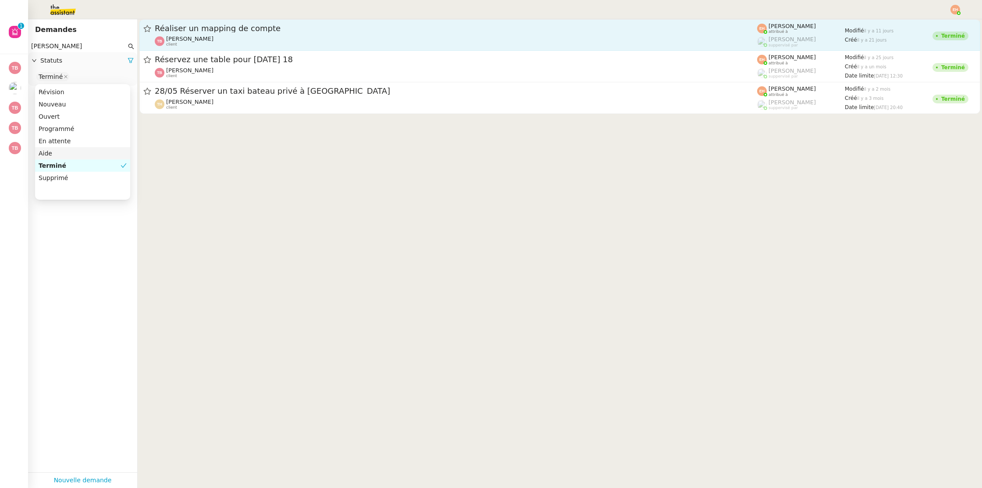
click at [247, 33] on div "Réaliser un mapping de compte" at bounding box center [456, 28] width 602 height 11
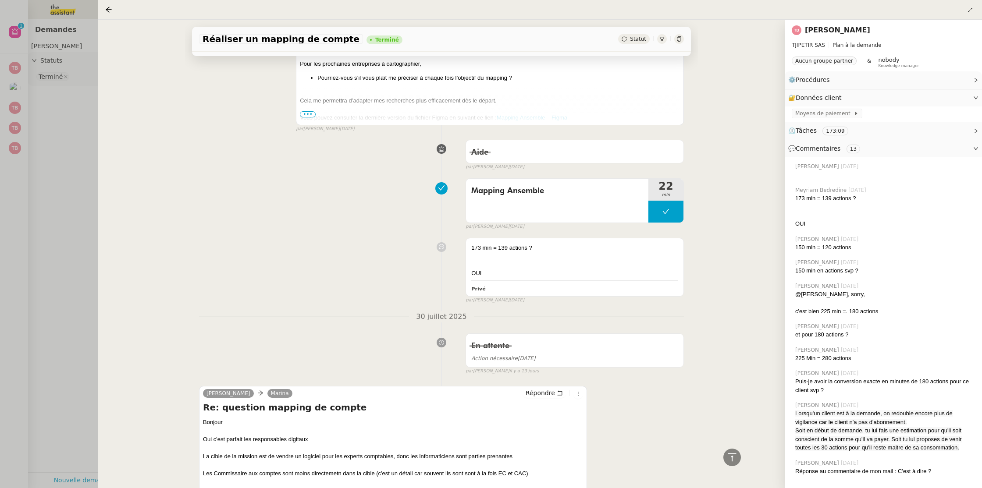
scroll to position [1031, 0]
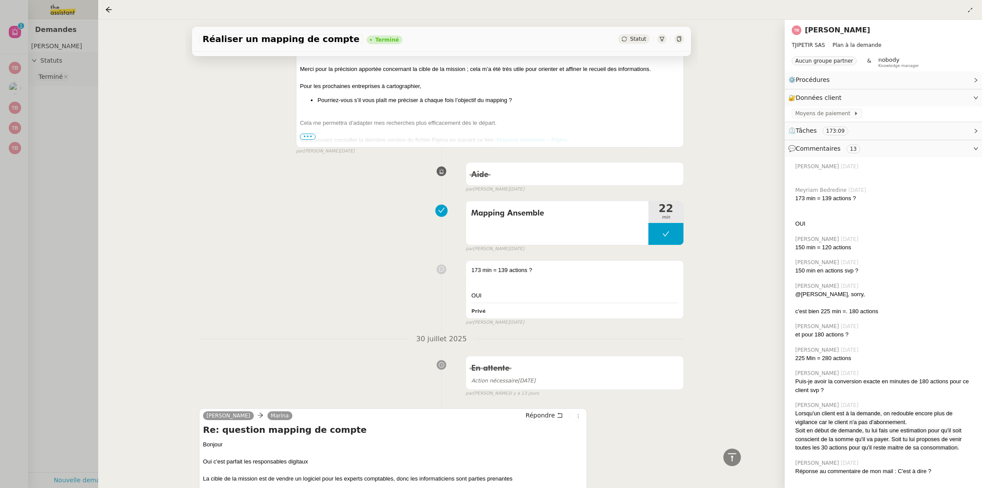
click at [305, 132] on div at bounding box center [490, 132] width 380 height 9
click at [304, 135] on span "•••" at bounding box center [308, 137] width 16 height 6
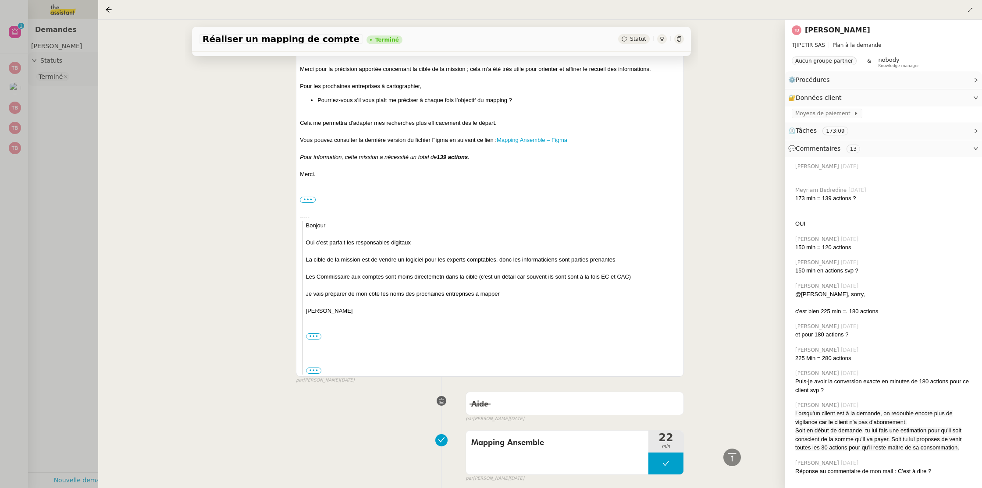
drag, startPoint x: 53, startPoint y: 138, endPoint x: 46, endPoint y: 134, distance: 8.8
click at [53, 138] on div at bounding box center [491, 244] width 982 height 488
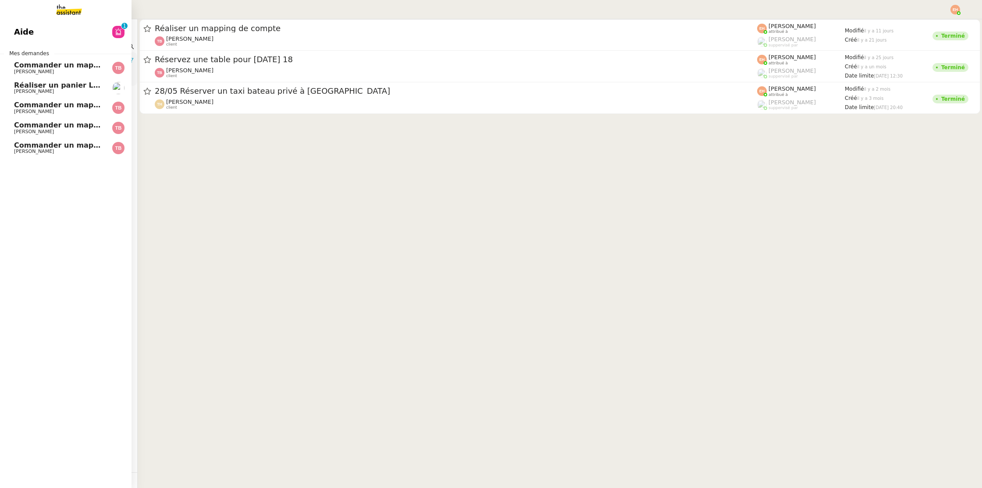
click at [39, 68] on span "Commander un mapping pour ACF" at bounding box center [81, 65] width 135 height 8
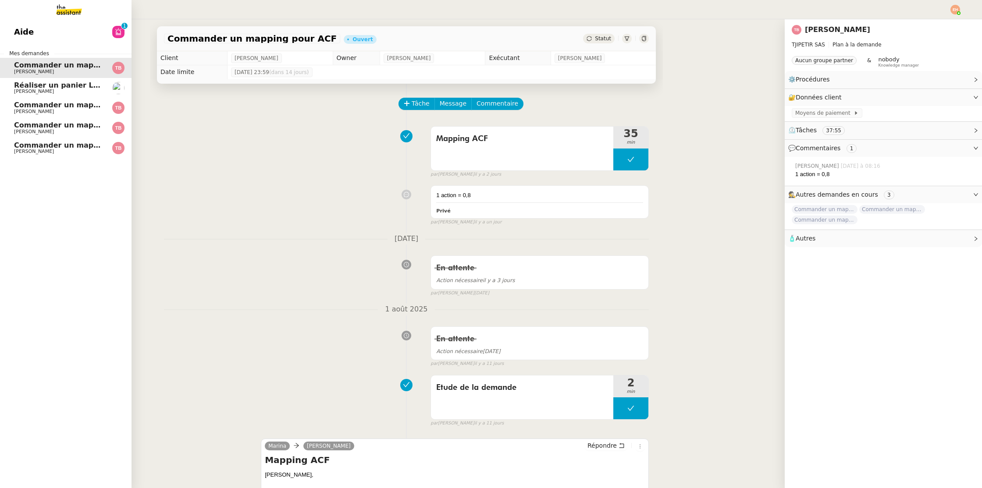
click at [81, 40] on link "Aide 0 1 2 3 4 5 6 7 8 9" at bounding box center [65, 32] width 131 height 20
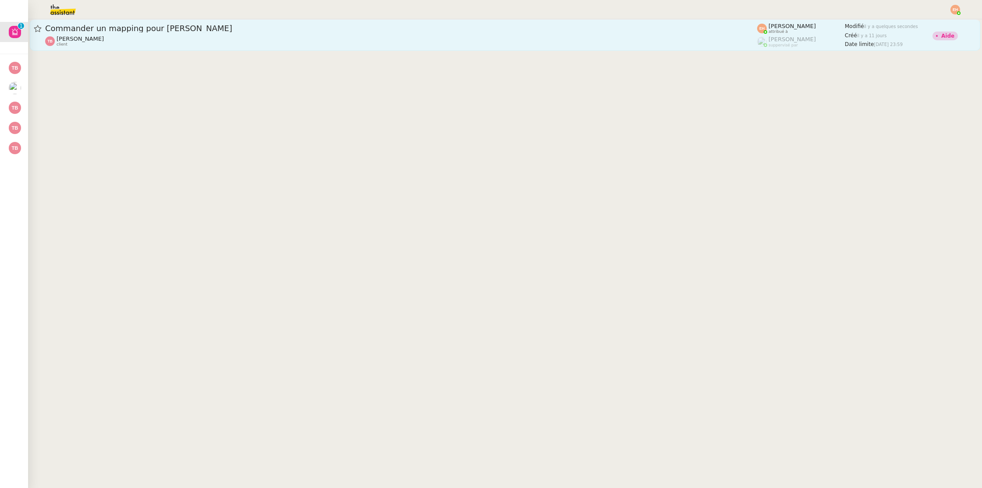
click at [183, 45] on div "Thomas Blanc client" at bounding box center [401, 40] width 712 height 11
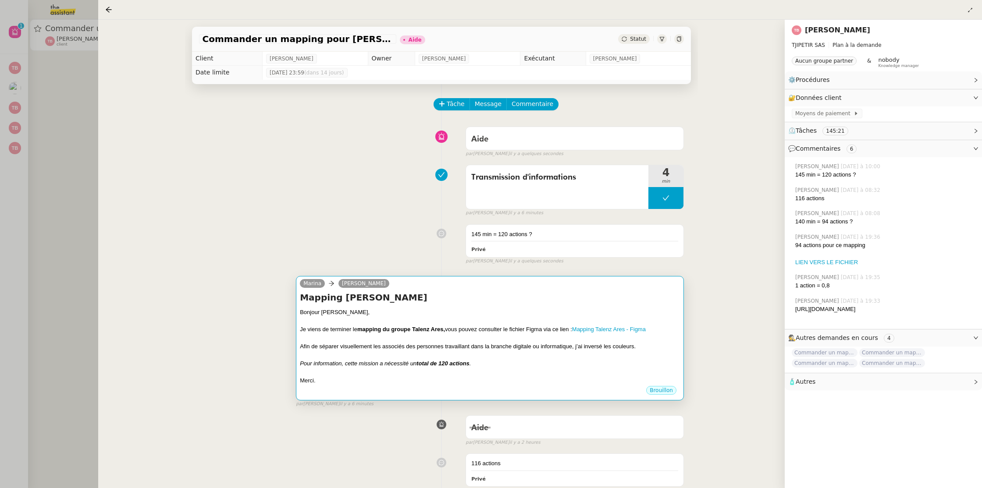
click at [414, 363] on em "Pour information, cette mission a nécessité un" at bounding box center [358, 363] width 117 height 7
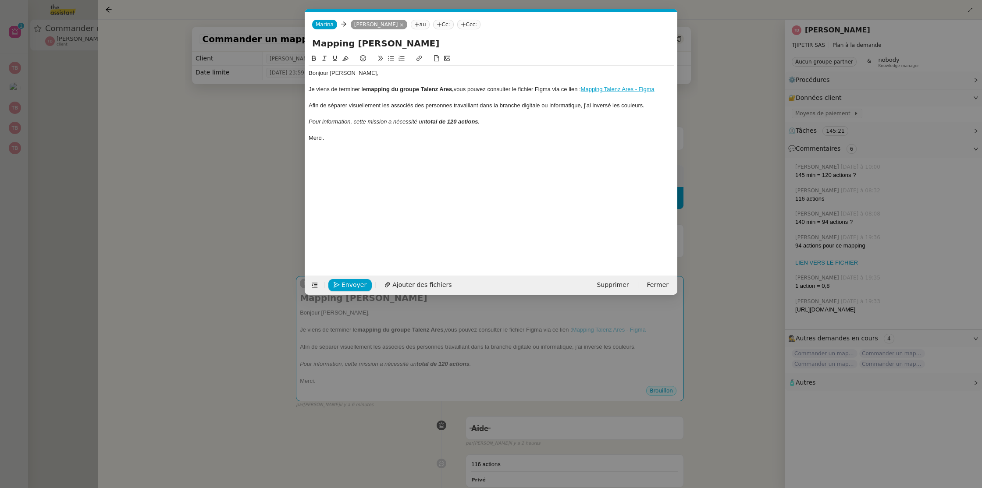
scroll to position [0, 18]
click at [394, 121] on em "Pour information, cette mission a nécessité un" at bounding box center [366, 121] width 117 height 7
click at [462, 121] on em "total de 120 actions" at bounding box center [451, 121] width 53 height 7
click at [489, 121] on div "Pour information, cette mission a nécessité un total de 120 actions ." at bounding box center [490, 122] width 365 height 8
click at [647, 108] on div "Afin de séparer visuellement les associés des personnes travaillant dans la bra…" at bounding box center [490, 106] width 365 height 8
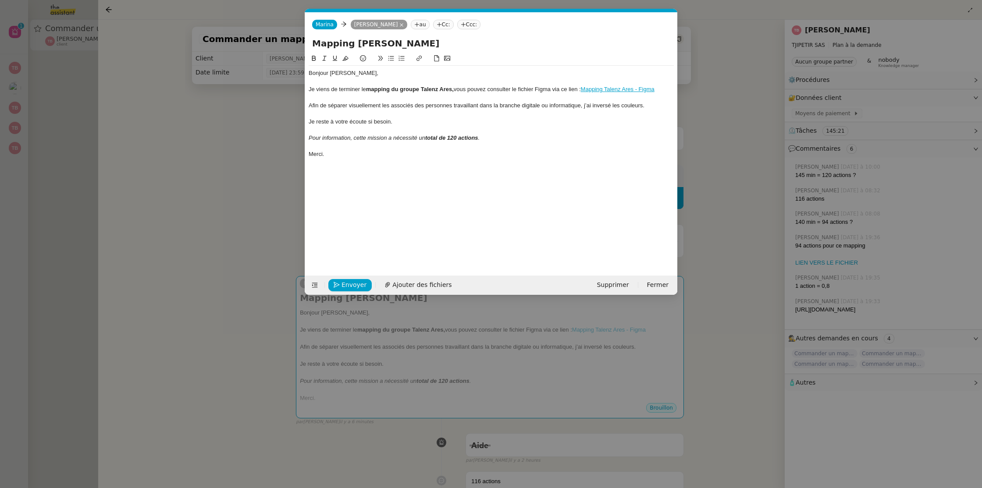
click at [358, 126] on div "Je reste à votre écoute si besoin." at bounding box center [490, 122] width 365 height 8
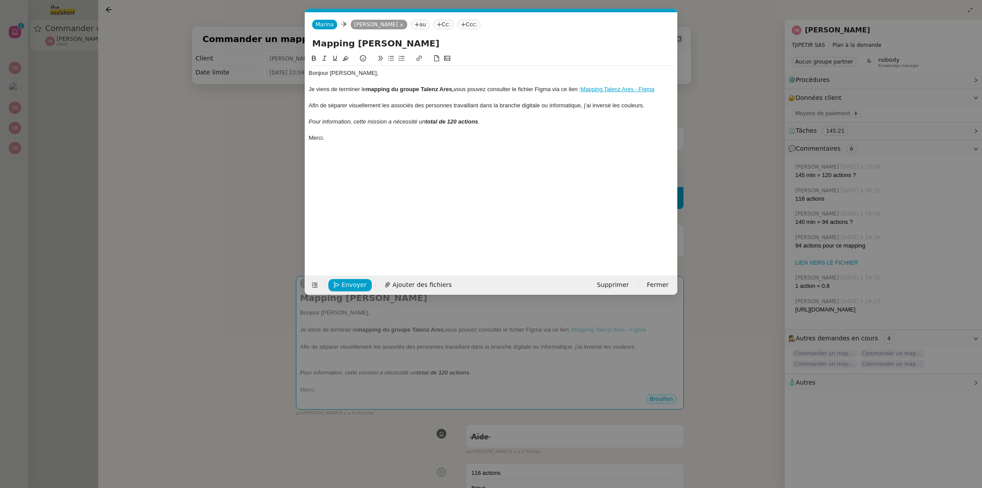
click at [521, 129] on div at bounding box center [490, 130] width 365 height 8
click at [519, 126] on div at bounding box center [490, 130] width 365 height 8
click at [512, 121] on div "Pour information, cette mission a nécessité un total de 120 actions ." at bounding box center [490, 122] width 365 height 8
click at [250, 203] on nz-modal-container "Service TA - VOYAGE - PROPOSITION GLOBALE A utiliser dans le cadre de propositi…" at bounding box center [491, 244] width 982 height 488
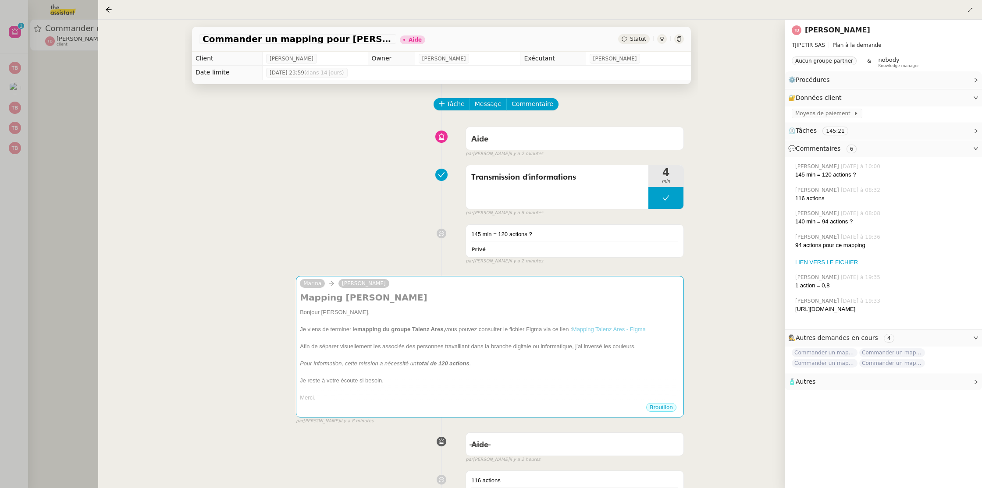
click at [62, 85] on div at bounding box center [491, 244] width 982 height 488
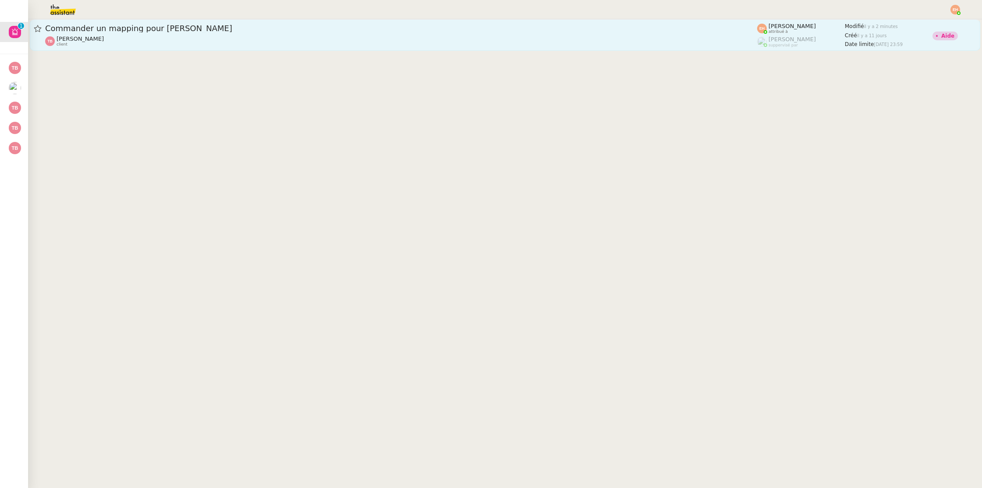
click at [167, 28] on span "Commander un mapping pour [PERSON_NAME]" at bounding box center [401, 29] width 712 height 8
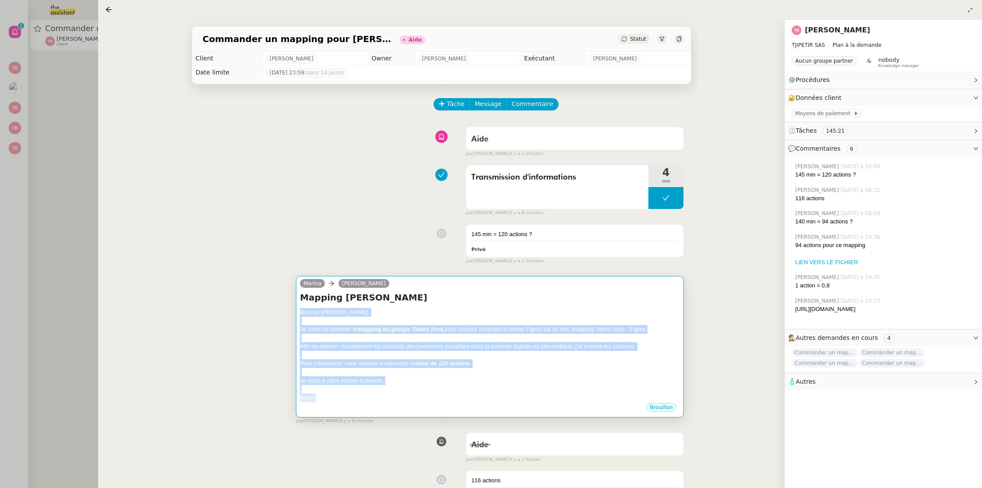
drag, startPoint x: 301, startPoint y: 313, endPoint x: 339, endPoint y: 400, distance: 95.0
click at [339, 400] on div "Bonjour Thomas, Je viens de terminer le mapping du groupe Talenz Ares, vous pou…" at bounding box center [490, 355] width 380 height 94
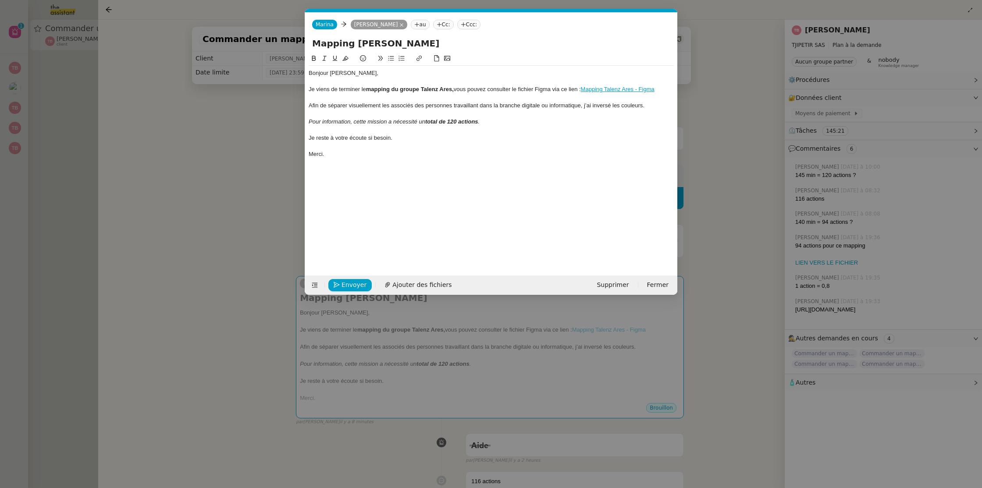
scroll to position [0, 18]
click at [371, 157] on div "Merci." at bounding box center [490, 154] width 365 height 8
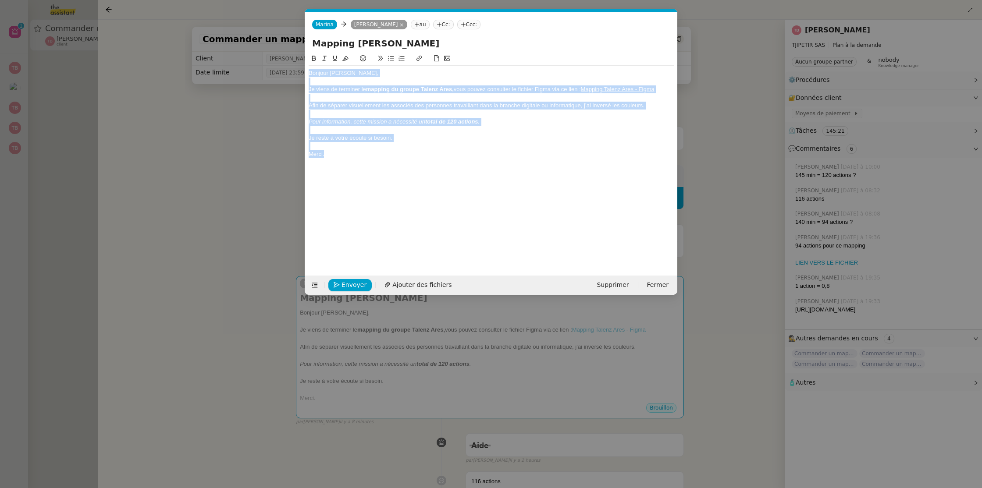
copy div "Bonjour Thomas, Je viens de terminer le mapping du groupe Talenz Ares, vous pou…"
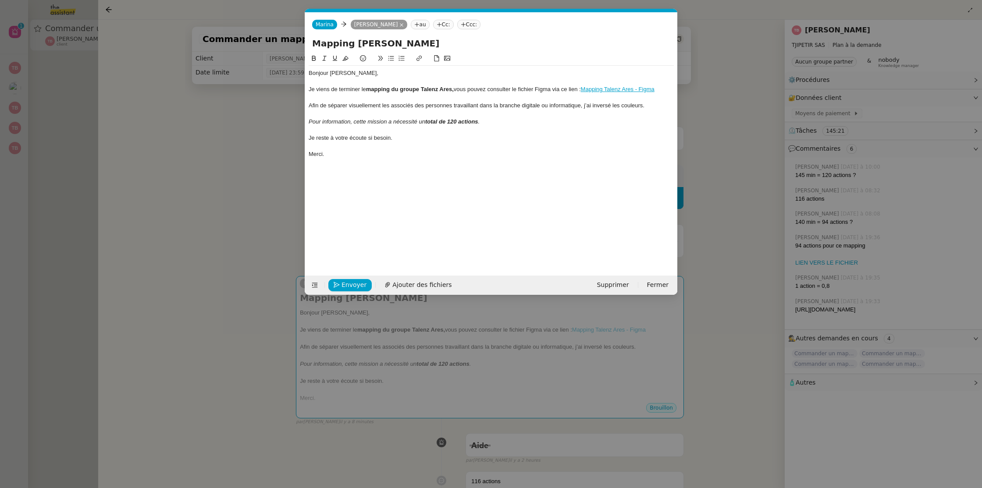
click at [206, 220] on nz-modal-container "Service TA - VOYAGE - PROPOSITION GLOBALE A utiliser dans le cadre de propositi…" at bounding box center [491, 244] width 982 height 488
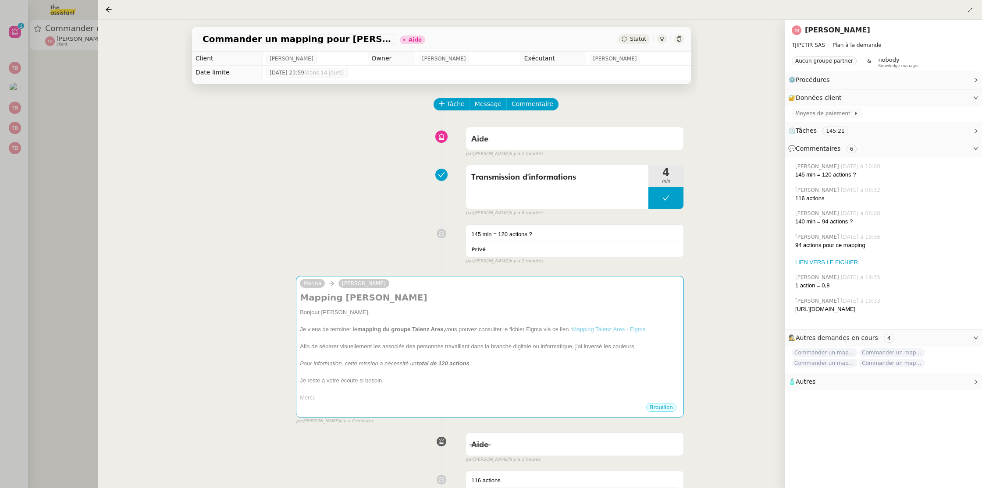
click at [60, 151] on div at bounding box center [491, 244] width 982 height 488
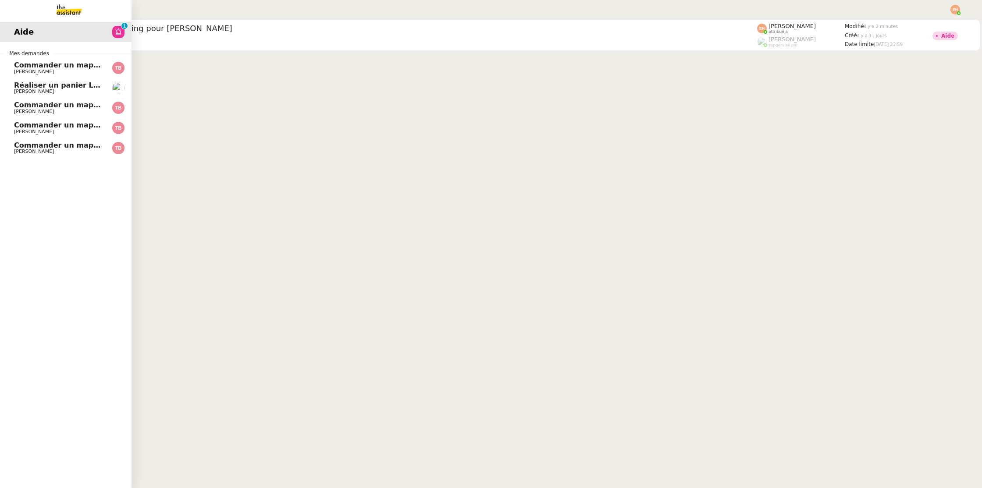
click at [41, 103] on span "Commander un mapping pour Afigec" at bounding box center [86, 105] width 145 height 8
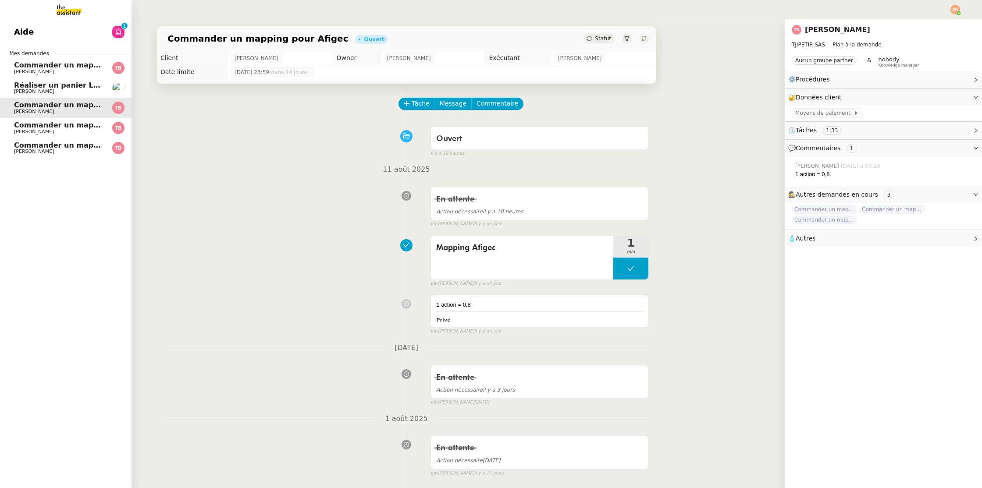
click at [90, 63] on span "Commander un mapping pour ACF" at bounding box center [81, 65] width 135 height 8
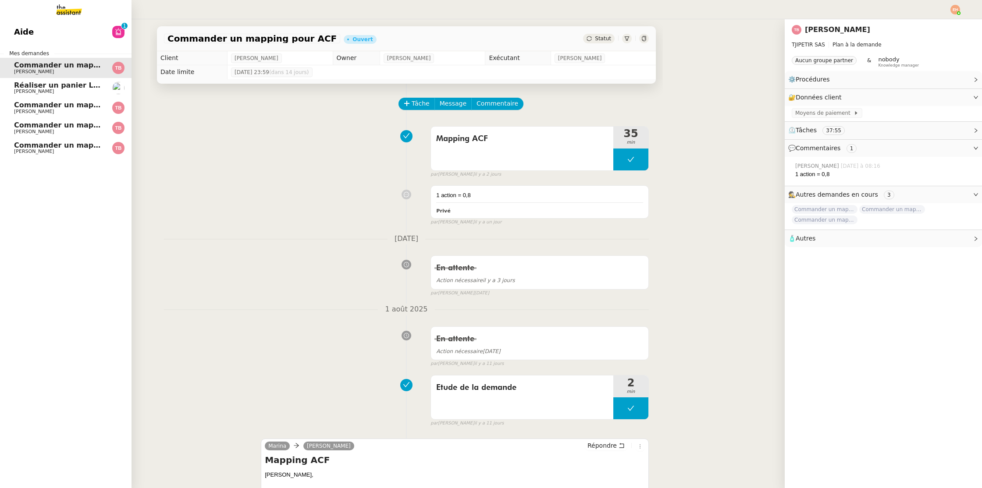
click at [68, 145] on span "Commander un mapping pour Compta [GEOGRAPHIC_DATA]" at bounding box center [131, 145] width 235 height 8
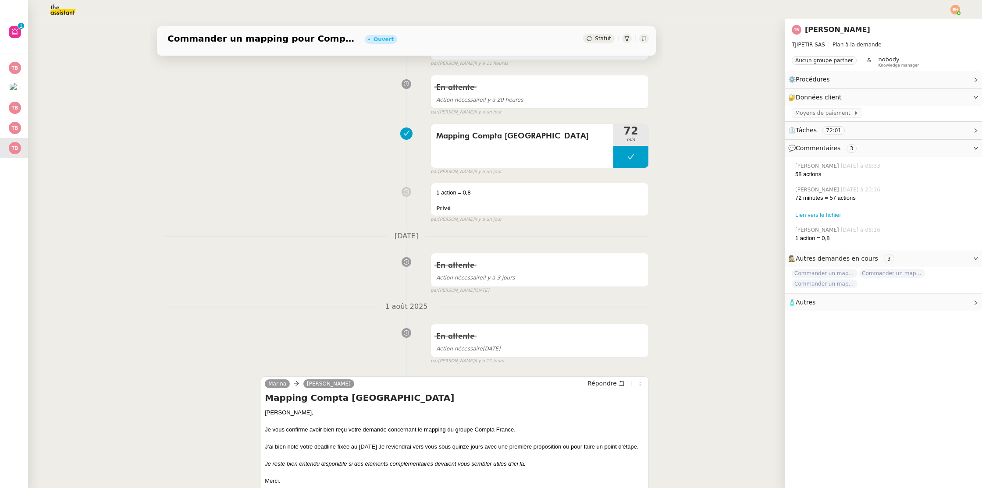
scroll to position [493, 0]
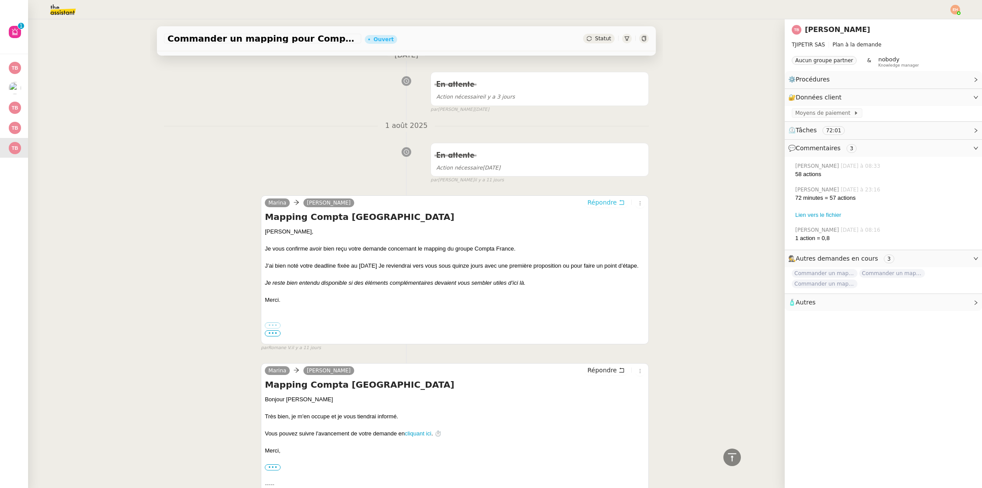
click at [607, 202] on span "Répondre" at bounding box center [601, 202] width 29 height 9
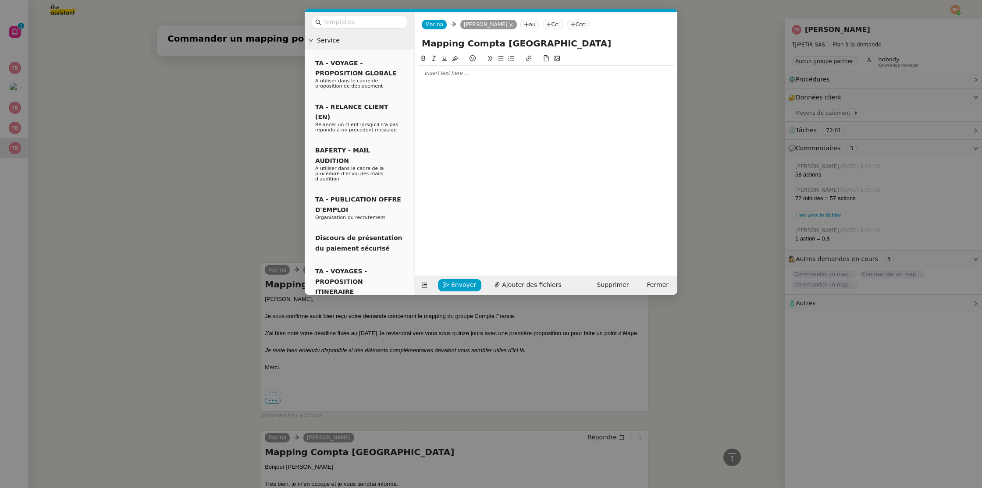
scroll to position [560, 0]
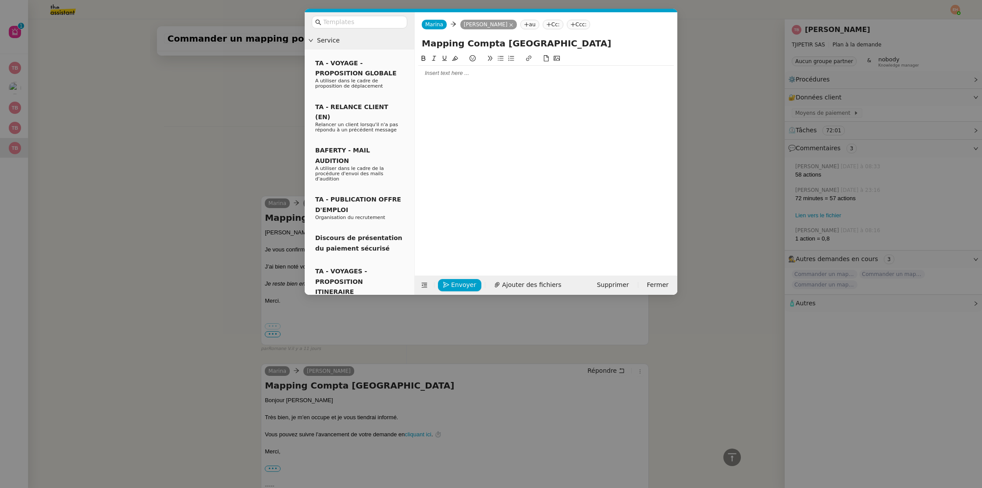
click at [462, 73] on div at bounding box center [545, 73] width 255 height 8
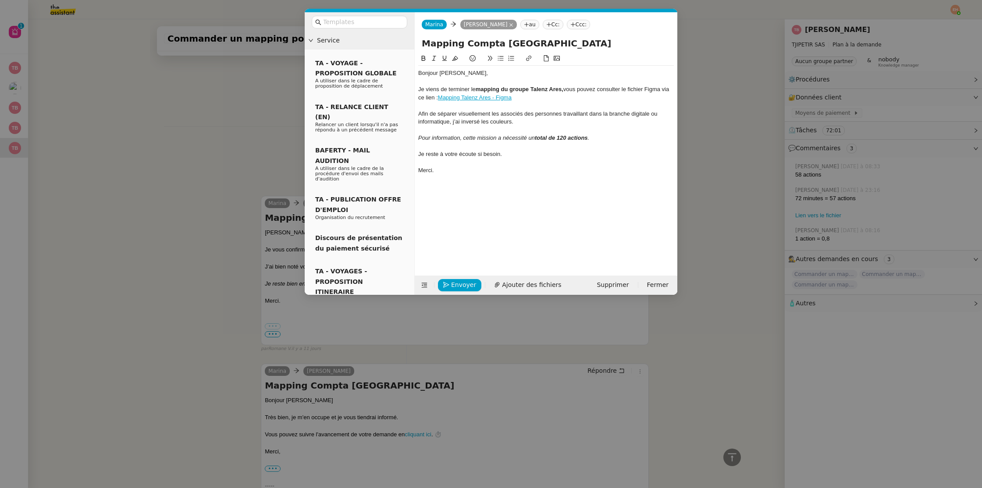
scroll to position [654, 0]
drag, startPoint x: 534, startPoint y: 89, endPoint x: 562, endPoint y: 88, distance: 28.0
click at [562, 88] on strong "mapping du groupe Talenz Ares," at bounding box center [519, 89] width 88 height 7
click at [561, 98] on div "Je viens de terminer le mapping du groupe Comptafrance, vous pouvez consulter l…" at bounding box center [545, 93] width 255 height 16
drag, startPoint x: 500, startPoint y: 96, endPoint x: 496, endPoint y: 102, distance: 6.6
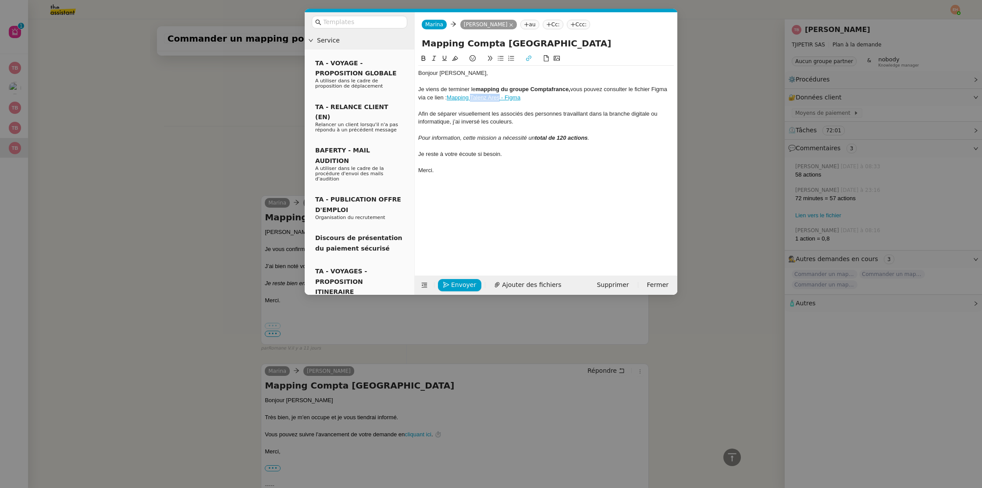
click at [472, 97] on link "Mapping Talenz Ares - Figma" at bounding box center [484, 97] width 74 height 7
click at [184, 123] on nz-modal-container "Service TA - VOYAGE - PROPOSITION GLOBALE A utiliser dans le cadre de propositi…" at bounding box center [491, 244] width 982 height 488
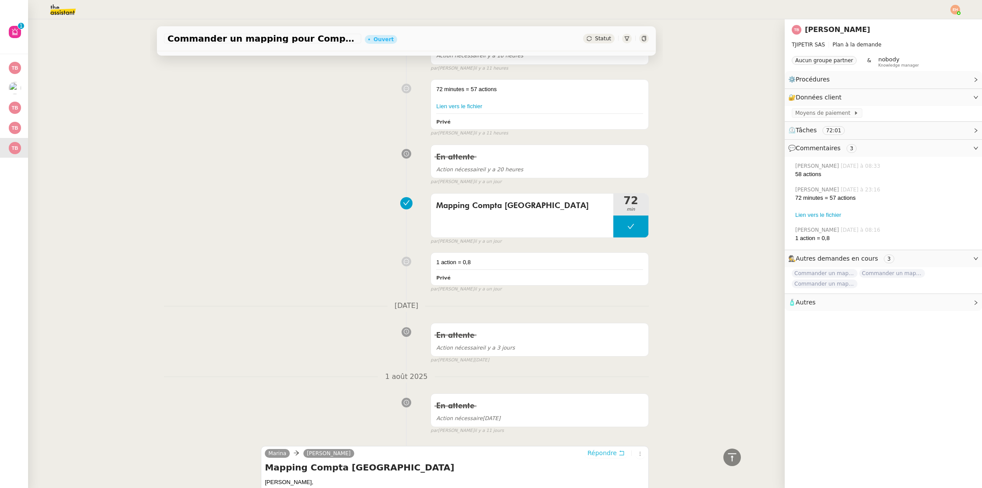
scroll to position [0, 0]
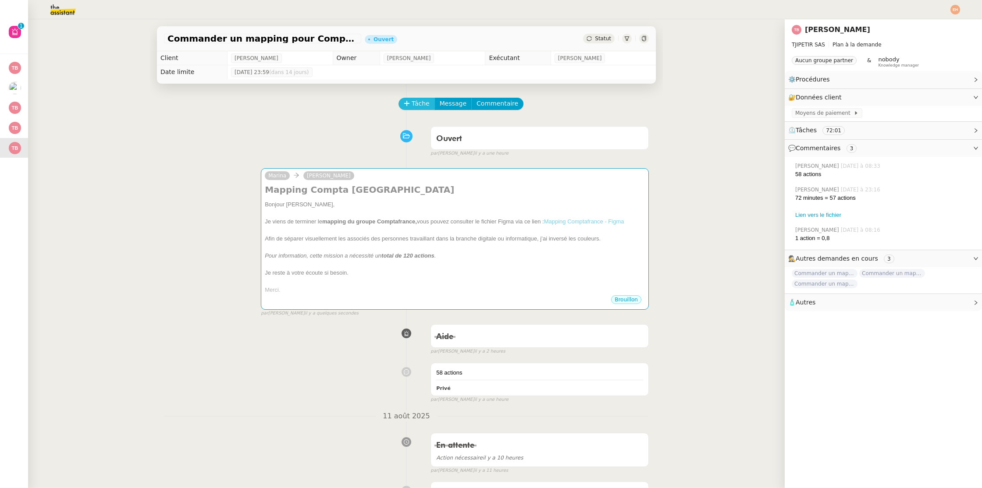
click at [412, 102] on span "Tâche" at bounding box center [420, 104] width 18 height 10
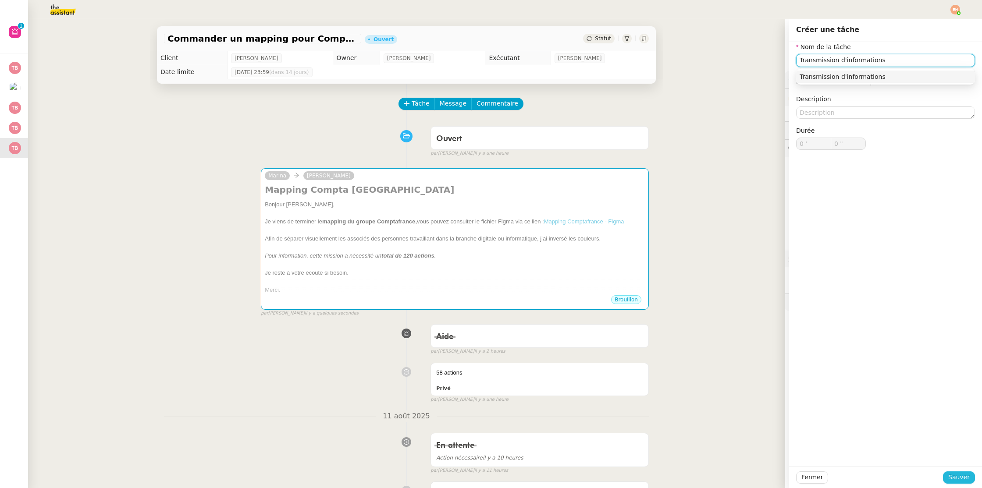
type input "Transmission d'informations"
click at [950, 478] on span "Sauver" at bounding box center [958, 477] width 21 height 10
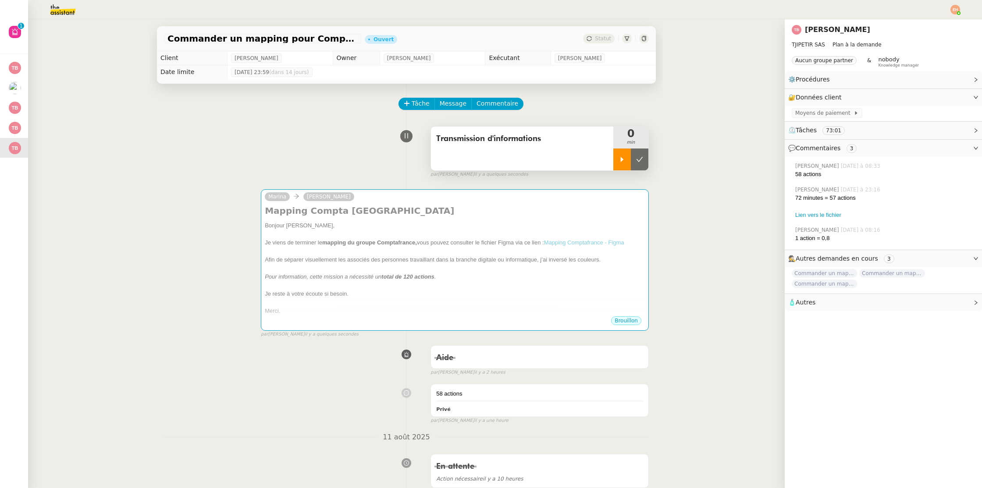
click at [619, 152] on div at bounding box center [622, 160] width 18 height 22
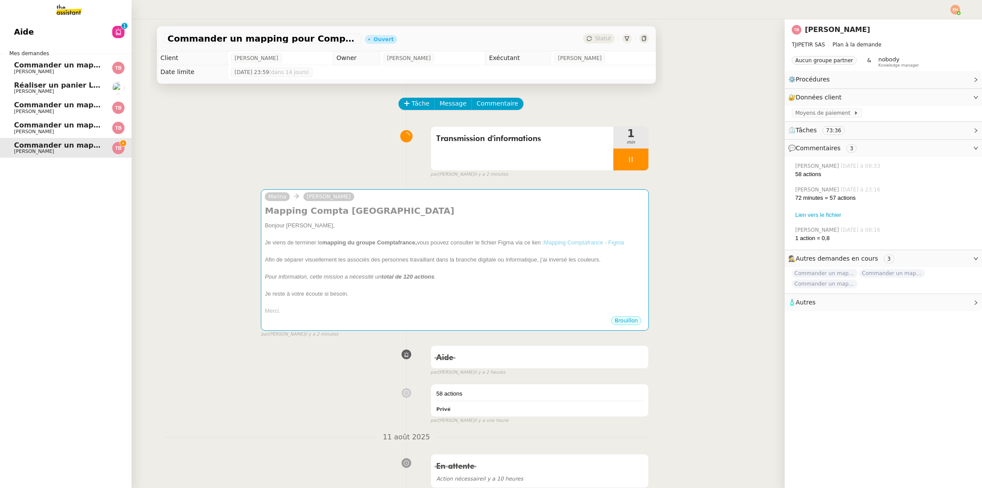
click at [67, 25] on link "Aide 0 1 2 3 4 5 6 7 8 9" at bounding box center [65, 32] width 131 height 20
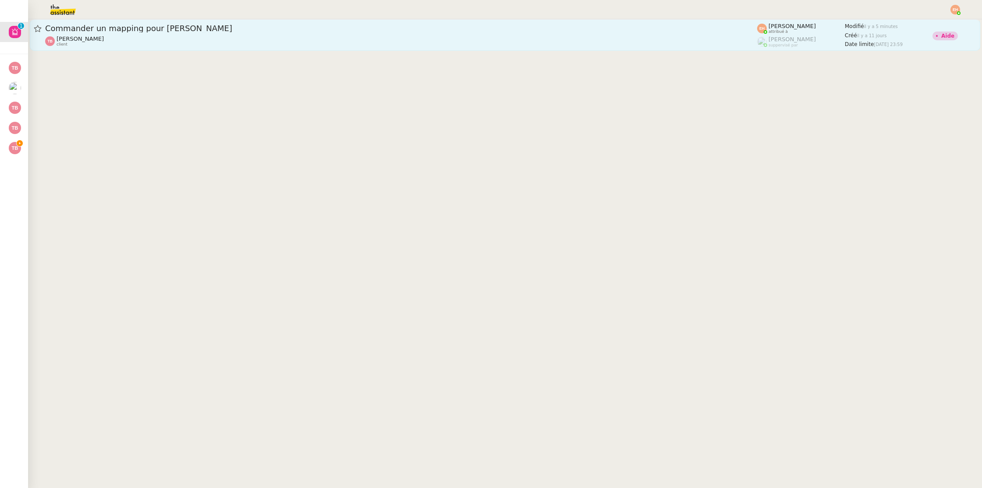
click at [251, 48] on link "Commander un mapping pour Talenz Ares Thomas Blanc client Esther Hillenbrand at…" at bounding box center [505, 35] width 950 height 32
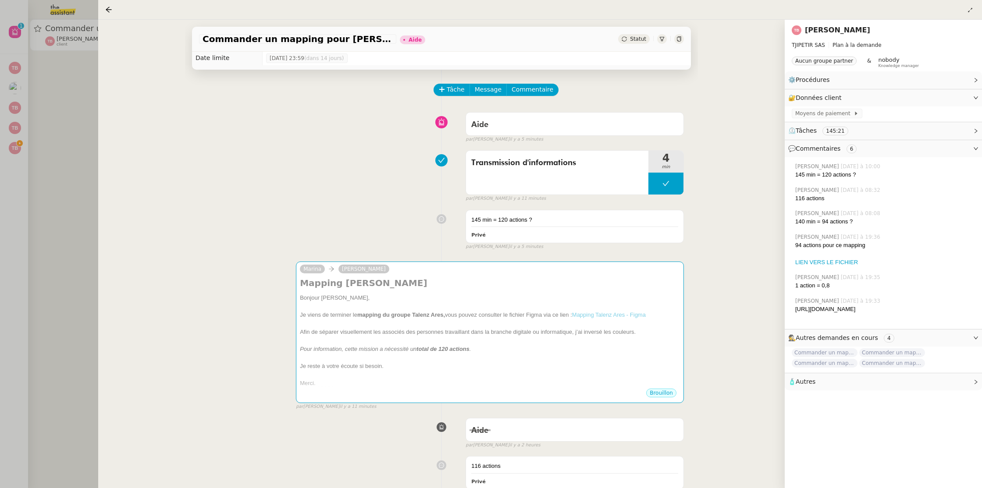
scroll to position [3, 0]
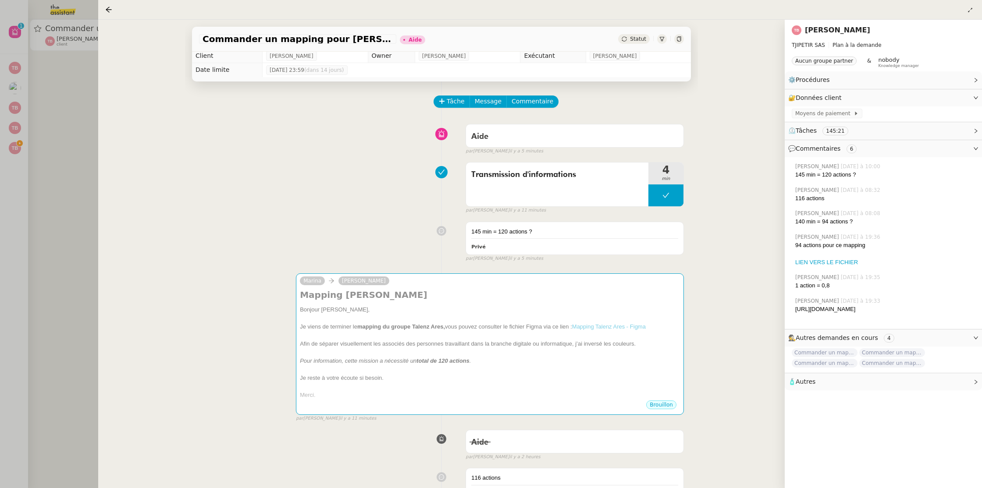
click at [68, 223] on div at bounding box center [491, 244] width 982 height 488
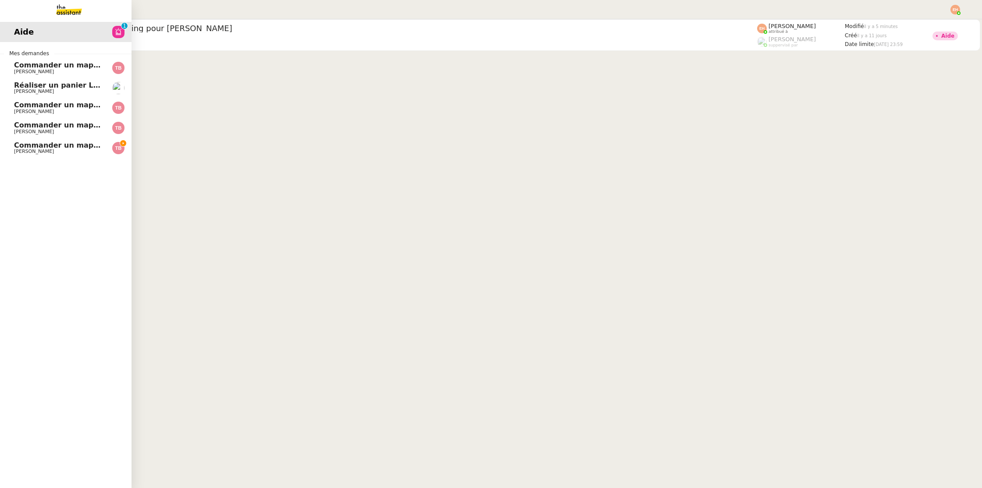
click at [25, 150] on span "[PERSON_NAME]" at bounding box center [34, 152] width 40 height 6
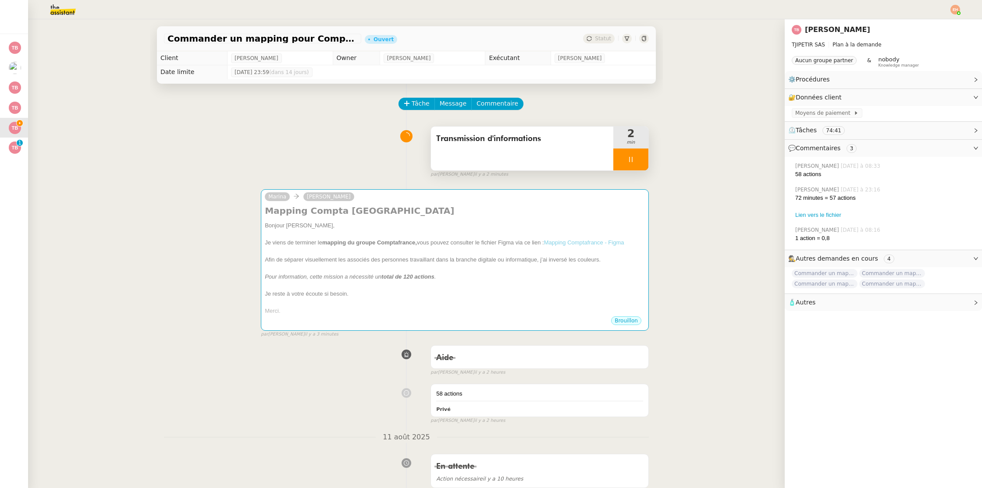
click at [634, 161] on div at bounding box center [630, 160] width 35 height 22
drag, startPoint x: 638, startPoint y: 159, endPoint x: 498, endPoint y: 160, distance: 139.3
click at [634, 159] on button at bounding box center [640, 160] width 18 height 22
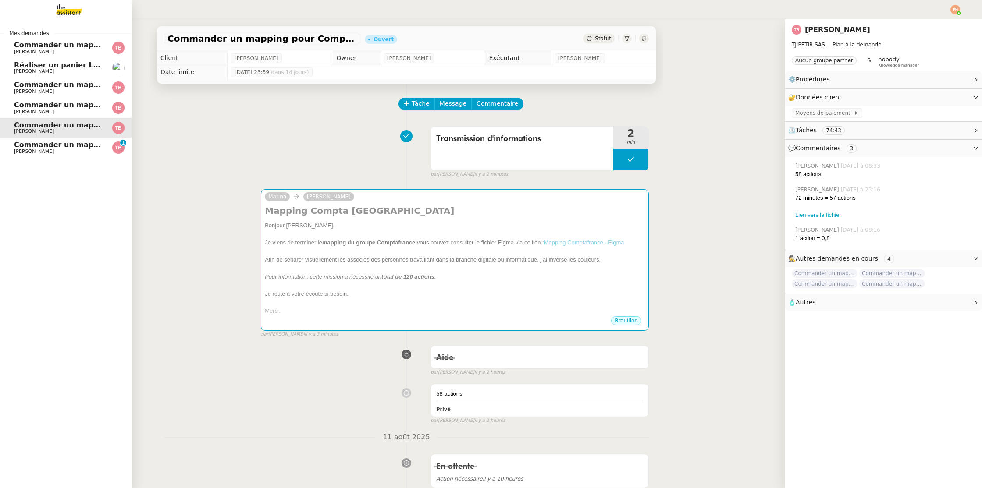
click at [32, 141] on span "Commander un mapping pour [PERSON_NAME]" at bounding box center [106, 145] width 185 height 8
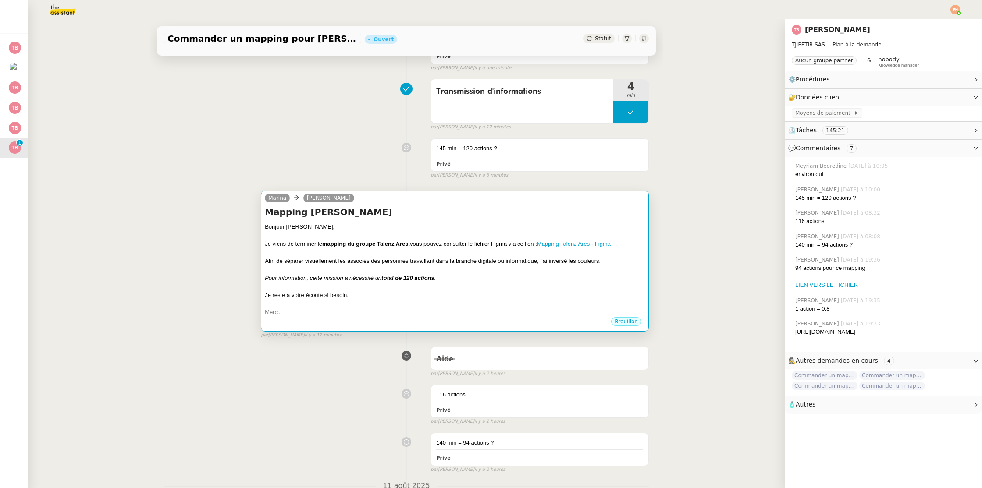
scroll to position [180, 0]
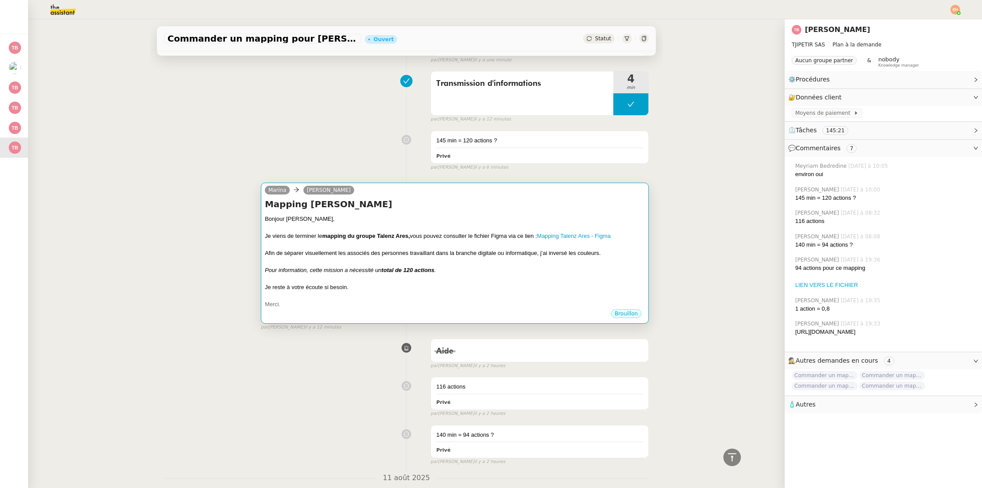
click at [526, 284] on div "Je reste à votre écoute si besoin." at bounding box center [455, 287] width 380 height 9
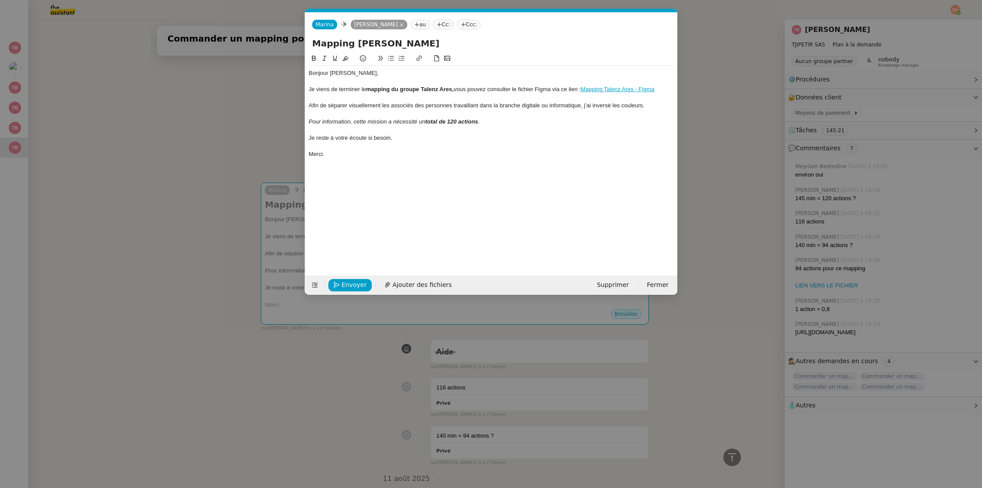
scroll to position [0, 18]
click at [351, 280] on span "Envoyer" at bounding box center [353, 285] width 25 height 10
click at [351, 280] on span "Confirmer l'envoi" at bounding box center [367, 285] width 53 height 10
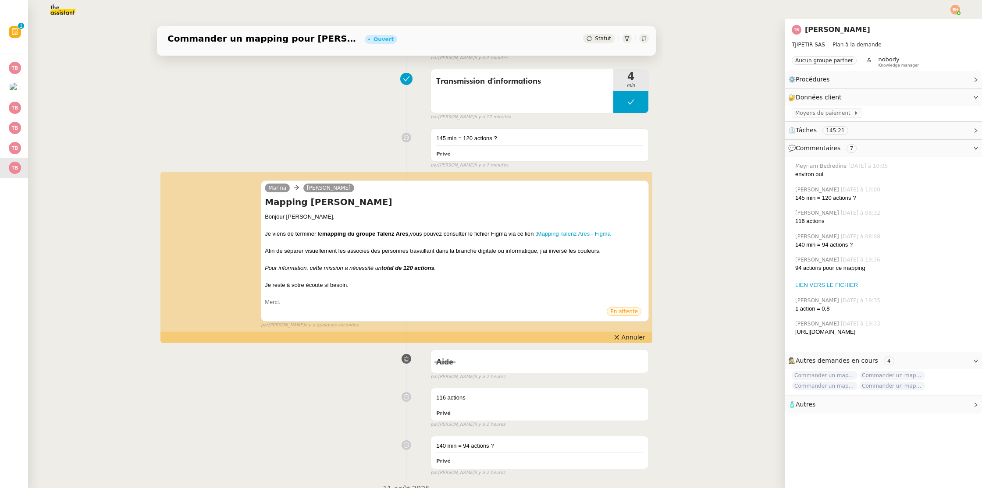
scroll to position [203, 0]
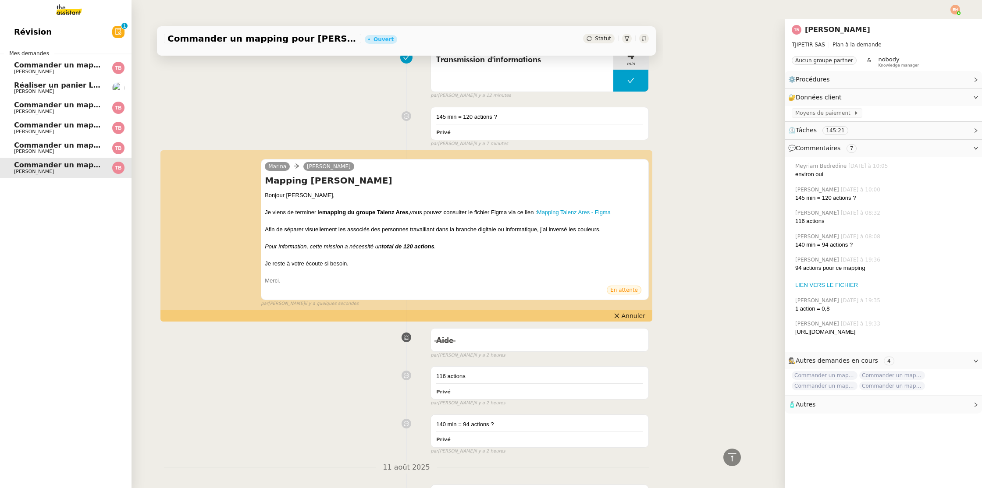
click at [48, 150] on span "[PERSON_NAME]" at bounding box center [58, 151] width 89 height 5
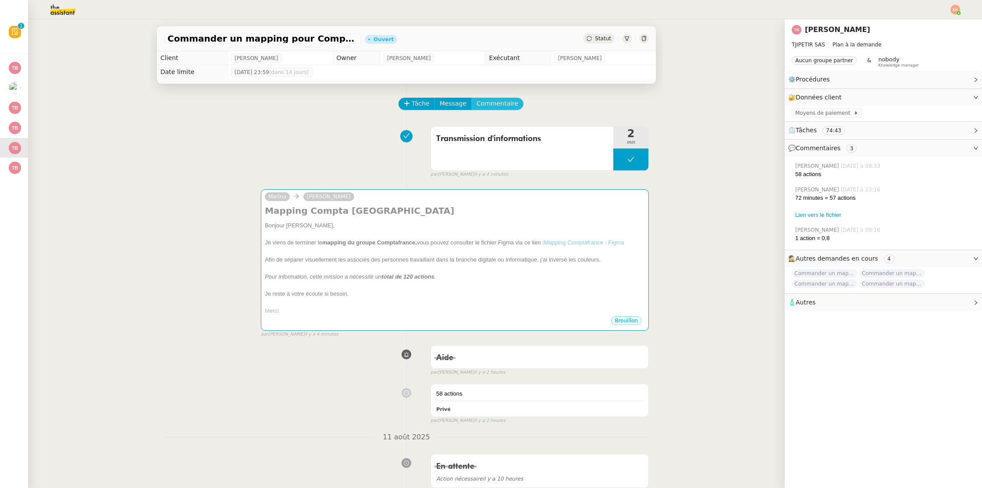
click at [501, 100] on span "Commentaire" at bounding box center [497, 104] width 42 height 10
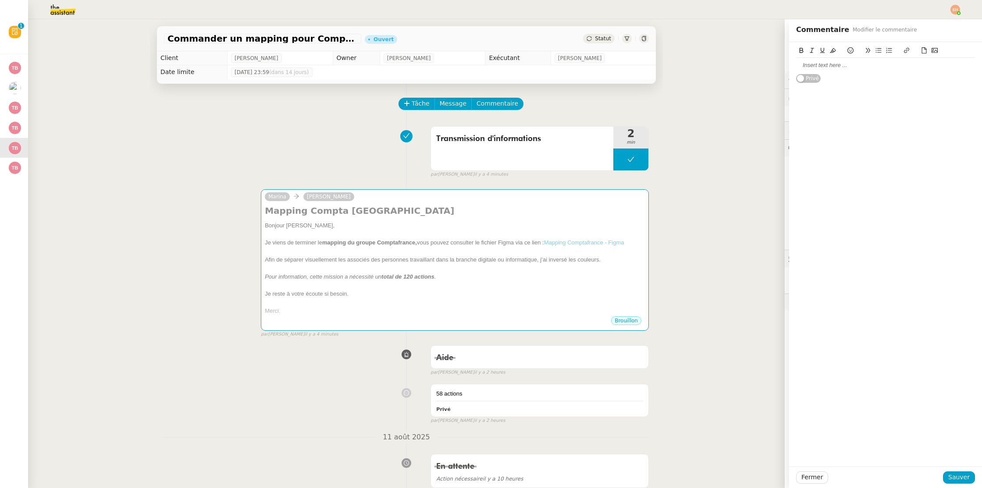
click at [687, 195] on div "Commander un mapping pour Compta France Ouvert Statut Client Thomas Blanc Owner…" at bounding box center [406, 253] width 756 height 469
drag, startPoint x: 820, startPoint y: 474, endPoint x: 785, endPoint y: 430, distance: 56.1
click at [820, 474] on span "Fermer" at bounding box center [811, 477] width 21 height 10
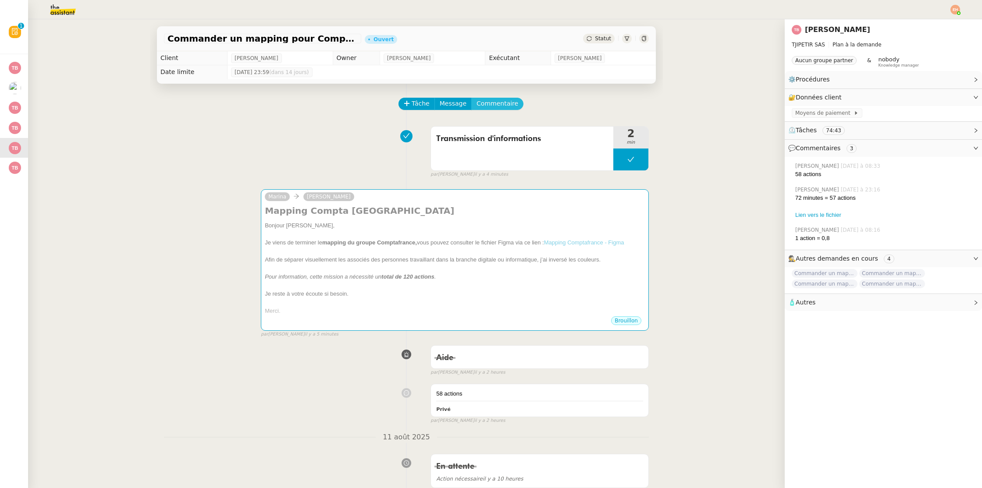
click at [503, 107] on span "Commentaire" at bounding box center [497, 104] width 42 height 10
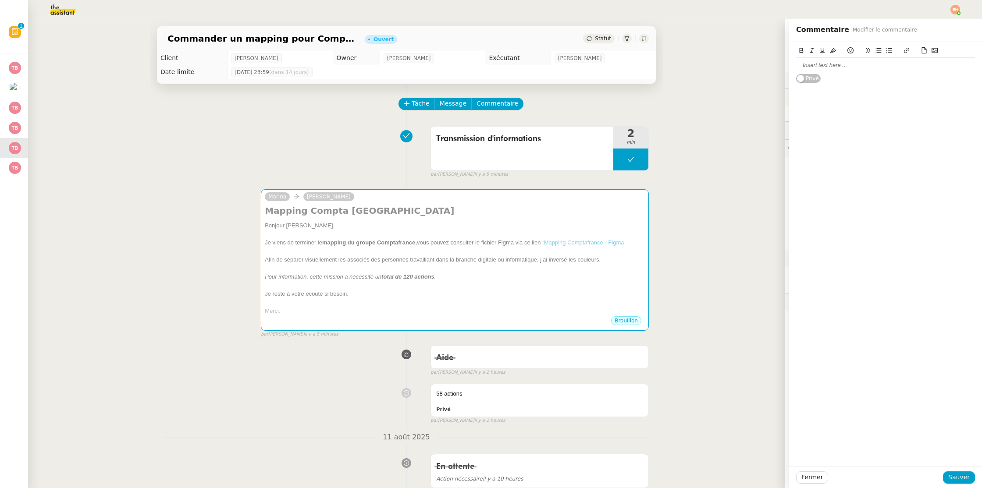
click at [817, 63] on div at bounding box center [885, 65] width 179 height 8
click at [965, 477] on span "Sauver" at bounding box center [958, 477] width 21 height 10
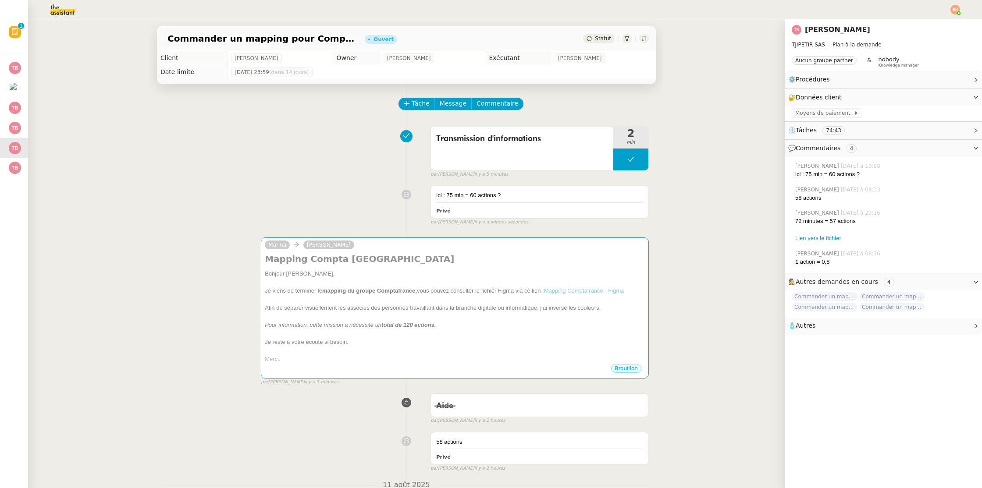
click at [600, 36] on span "Statut" at bounding box center [603, 38] width 16 height 6
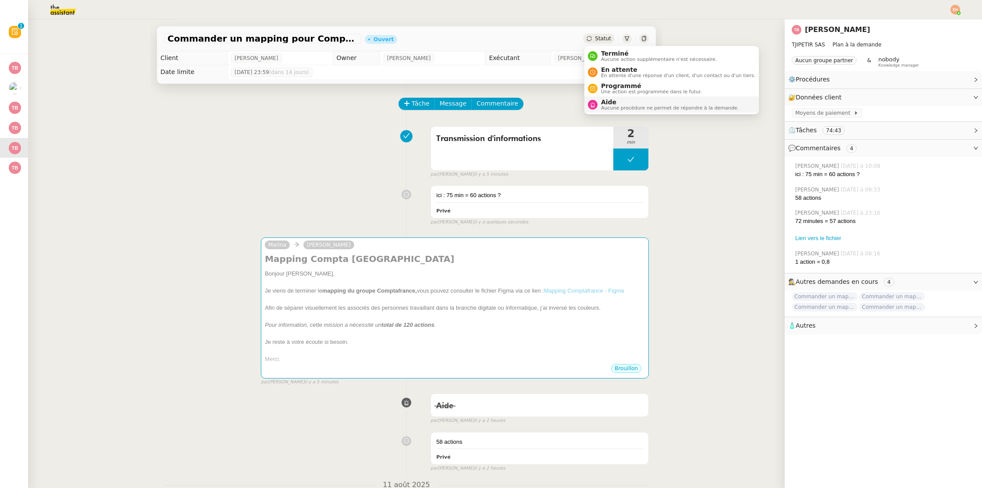
click at [604, 106] on span "Aucune procédure ne permet de répondre à la demande." at bounding box center [670, 108] width 138 height 5
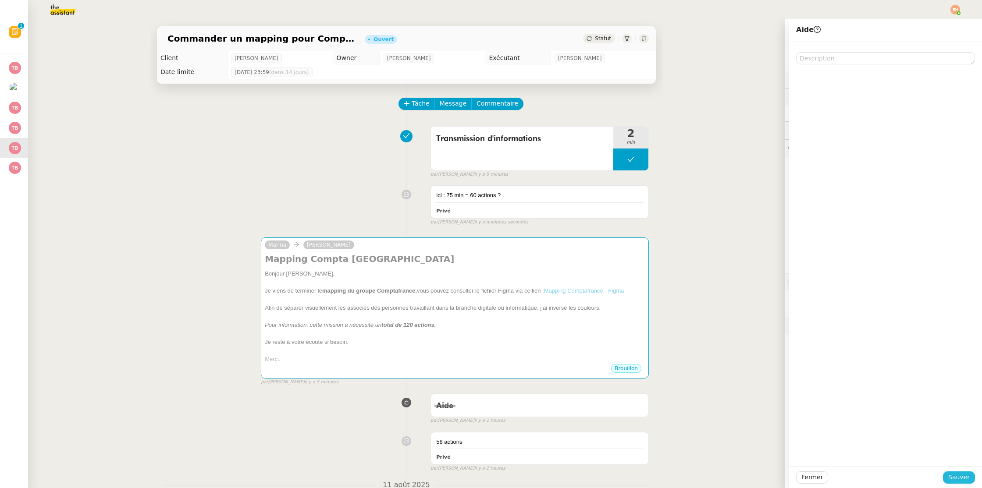
click at [954, 477] on span "Sauver" at bounding box center [958, 477] width 21 height 10
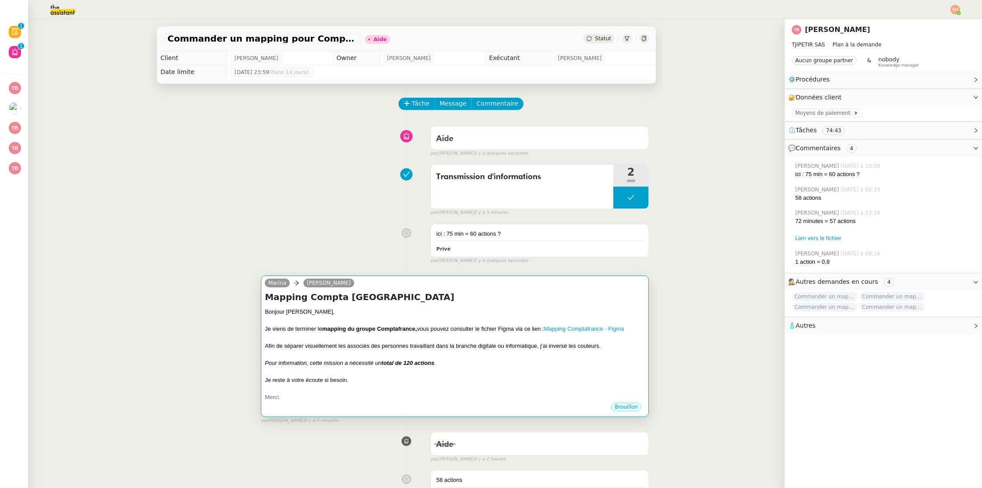
click at [503, 315] on div "Bonjour Thomas," at bounding box center [455, 312] width 380 height 9
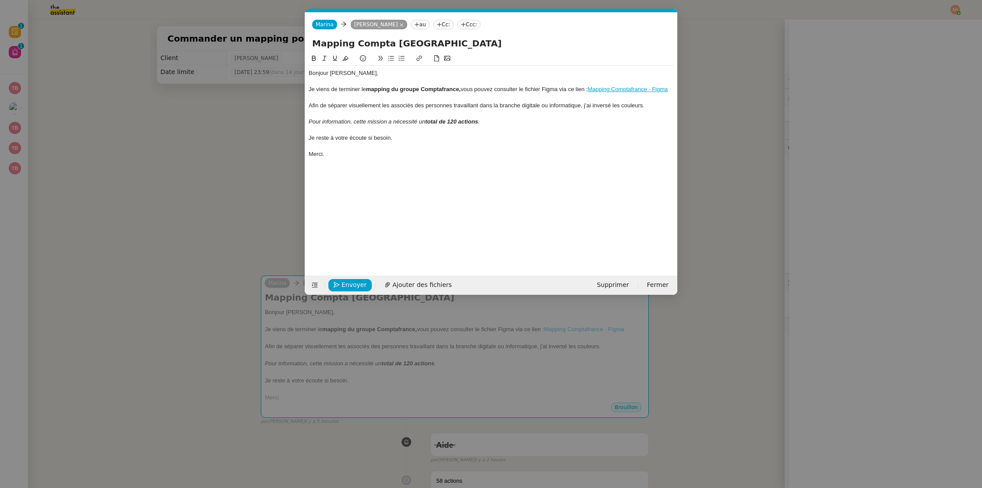
scroll to position [0, 18]
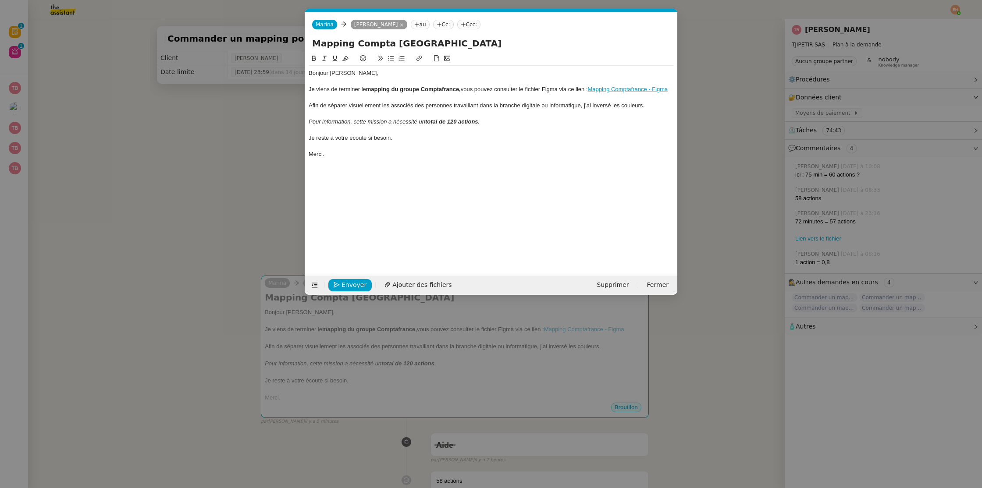
click at [452, 120] on em "total de 120 actions" at bounding box center [451, 121] width 53 height 7
click at [519, 103] on div "Afin de séparer visuellement les associés des personnes travaillant dans la bra…" at bounding box center [490, 106] width 365 height 8
click at [383, 106] on div "Afin de séparer visuellement les associés des personnes travaillant dans la bra…" at bounding box center [490, 106] width 365 height 8
click at [385, 106] on div "Afin de séparer visuellement les associés des personnes travaillant dans la bra…" at bounding box center [490, 106] width 365 height 8
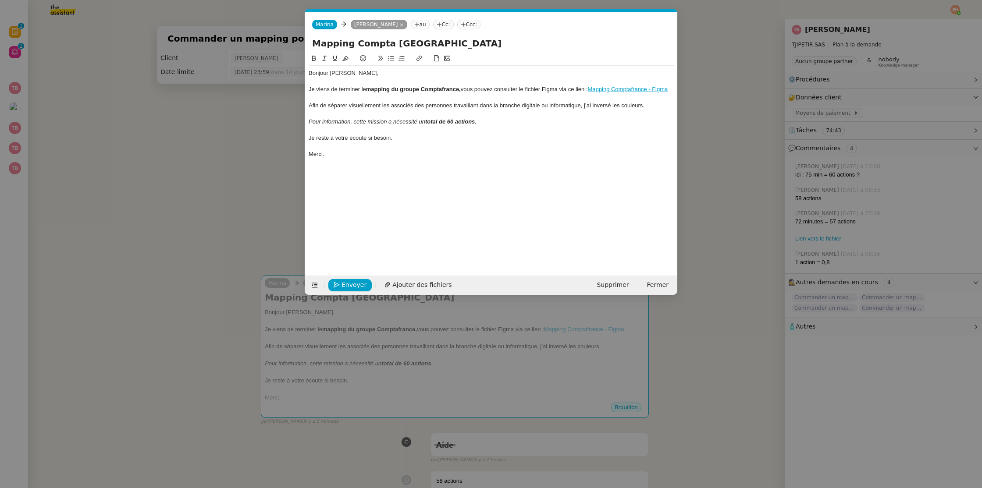
drag, startPoint x: 427, startPoint y: 104, endPoint x: 435, endPoint y: 104, distance: 7.9
click at [427, 104] on div "Afin de séparer visuellement les associés des personnes travaillant dans la bra…" at bounding box center [490, 106] width 365 height 8
click at [489, 103] on div "Afin de séparer visuellement les associés des personnes travaillant dans la bra…" at bounding box center [490, 106] width 365 height 8
click at [458, 103] on div "Afin de séparer visuellement les associés des personnes travaillant dans la bra…" at bounding box center [490, 106] width 365 height 8
drag, startPoint x: 645, startPoint y: 105, endPoint x: 412, endPoint y: 108, distance: 232.3
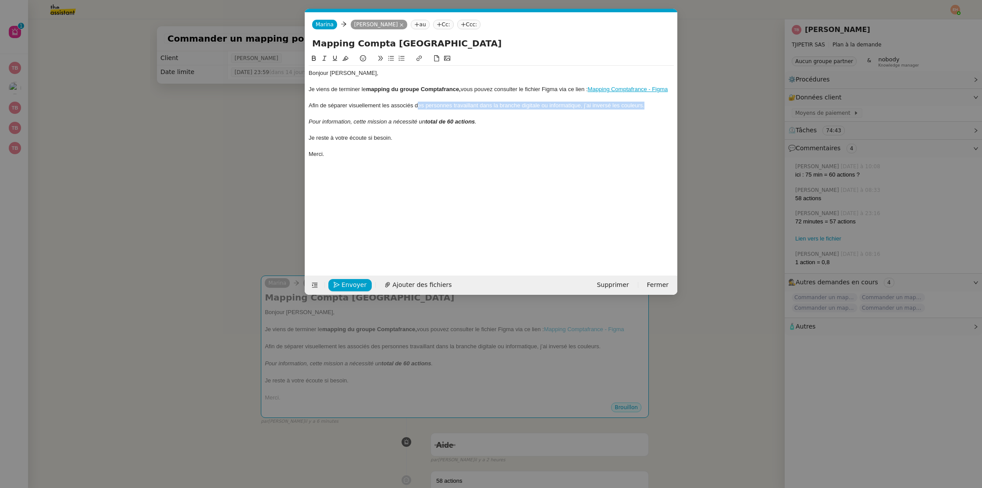
click at [417, 109] on div "Afin de séparer visuellement les associés des personnes travaillant dans la bra…" at bounding box center [490, 106] width 365 height 8
click at [408, 106] on div "Afin de séparer visuellement les associés des personnes travaillant dans la bra…" at bounding box center [490, 106] width 365 height 8
click at [390, 105] on div "Afin de séparer visuellement les associés des personnes travaillant dans la bra…" at bounding box center [490, 106] width 365 height 8
click at [457, 106] on div "Afin de séparer visuellement les associés des personnes travaillant dans la bra…" at bounding box center [490, 106] width 365 height 8
click at [502, 106] on div "Afin de séparer visuellement les associés des personnes travaillant dans la bra…" at bounding box center [490, 106] width 365 height 8
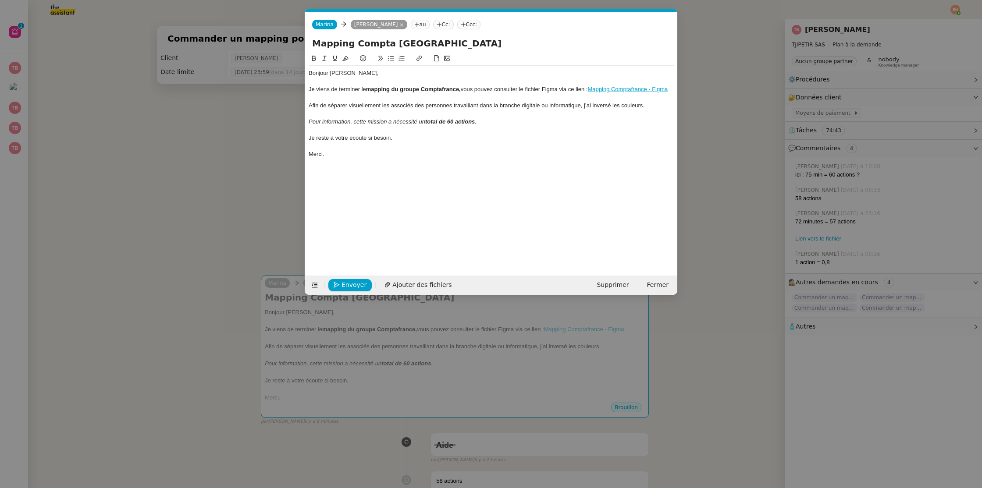
click at [535, 106] on div "Afin de séparer visuellement les associés des personnes travaillant dans la bra…" at bounding box center [490, 106] width 365 height 8
drag, startPoint x: 546, startPoint y: 105, endPoint x: 522, endPoint y: 106, distance: 23.2
click at [522, 106] on div "Afin de séparer visuellement les associés des personnes travaillant dans la bra…" at bounding box center [490, 106] width 365 height 8
drag, startPoint x: 620, startPoint y: 106, endPoint x: 635, endPoint y: 106, distance: 14.5
click at [620, 106] on div "Afin de séparer visuellement les associés des personnes travaillant dans la bra…" at bounding box center [490, 106] width 365 height 8
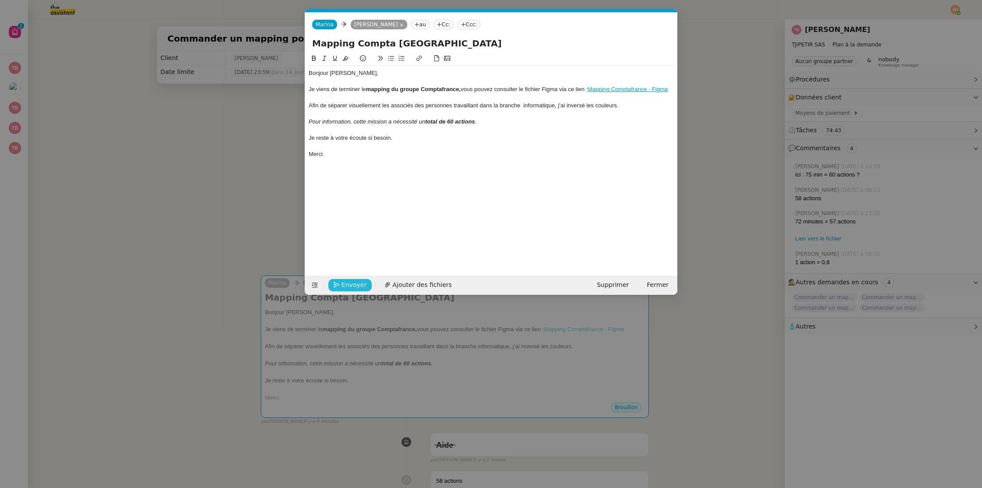
click at [354, 288] on span "Envoyer" at bounding box center [353, 285] width 25 height 10
drag, startPoint x: 354, startPoint y: 287, endPoint x: 288, endPoint y: 350, distance: 91.7
click at [288, 352] on nz-modal-container "Service TA - VOYAGE - PROPOSITION GLOBALE A utiliser dans le cadre de propositi…" at bounding box center [491, 244] width 982 height 488
click at [260, 214] on nz-modal-container "Service TA - VOYAGE - PROPOSITION GLOBALE A utiliser dans le cadre de propositi…" at bounding box center [491, 244] width 982 height 488
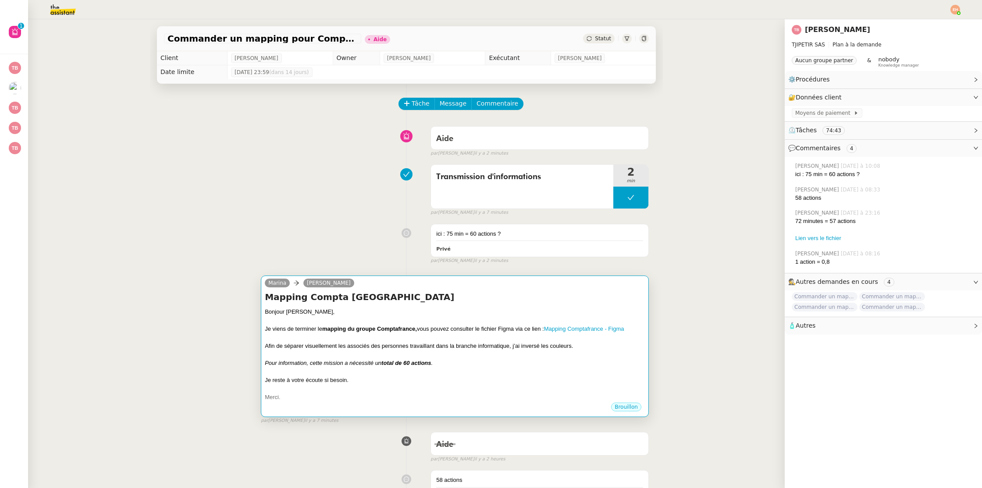
click at [560, 366] on div "Pour information, cette mission a nécessité un total de 60 actions ." at bounding box center [455, 363] width 380 height 9
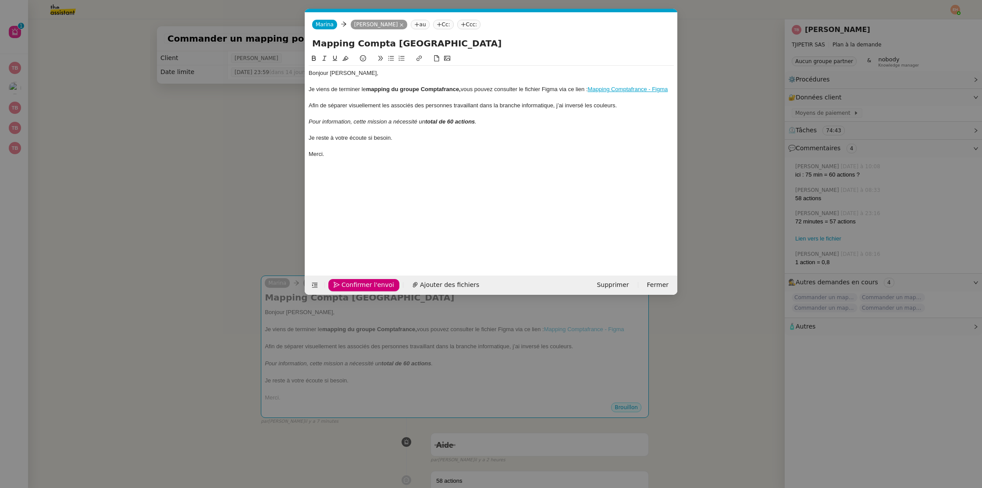
click at [591, 90] on div "Je viens de terminer le mapping du groupe Comptafrance, vous pouvez consulter l…" at bounding box center [490, 89] width 365 height 8
drag, startPoint x: 592, startPoint y: 89, endPoint x: 676, endPoint y: 92, distance: 84.6
click at [688, 93] on nz-modal-container "Service TA - VOYAGE - PROPOSITION GLOBALE A utiliser dans le cadre de propositi…" at bounding box center [491, 244] width 982 height 488
click at [422, 58] on button at bounding box center [419, 58] width 11 height 10
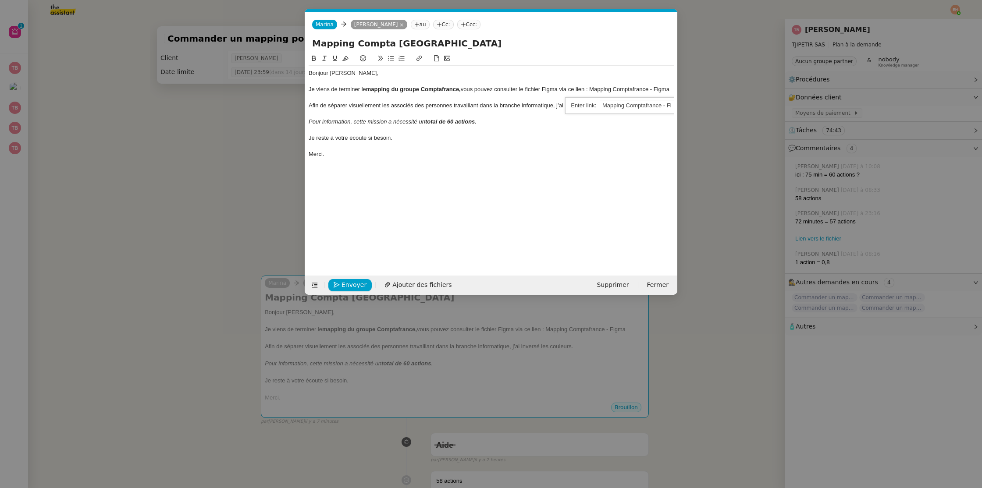
paste input "https://www.figma.com/slides/akPcixr2PGI1G3y3O8YJV9/MAPPING-COMPTAFRANCE?node-i…"
type input "https://www.figma.com/slides/akPcixr2PGI1G3y3O8YJV9/MAPPING-COMPTAFRANCE?node-i…"
click at [252, 162] on nz-modal-container "Service TA - VOYAGE - PROPOSITION GLOBALE A utiliser dans le cadre de propositi…" at bounding box center [491, 244] width 982 height 488
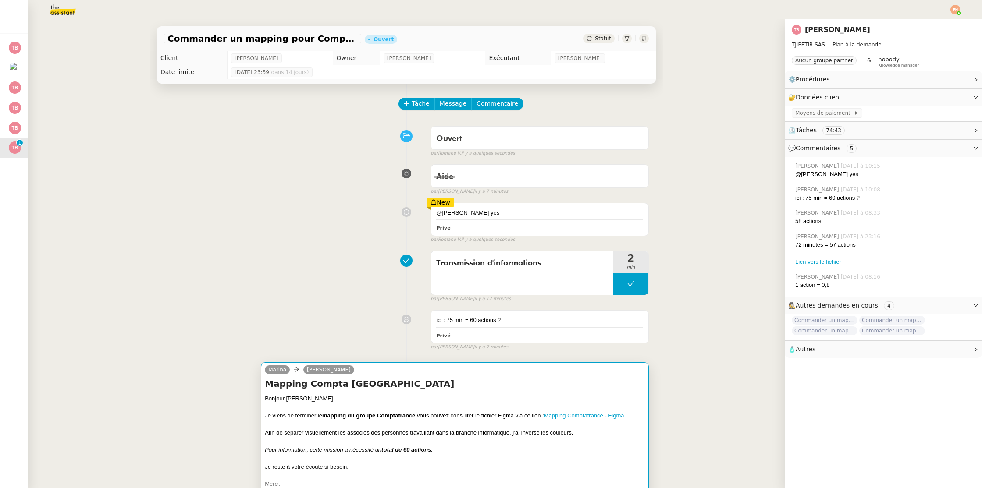
click at [581, 386] on h4 "Mapping Compta [GEOGRAPHIC_DATA]" at bounding box center [455, 384] width 380 height 12
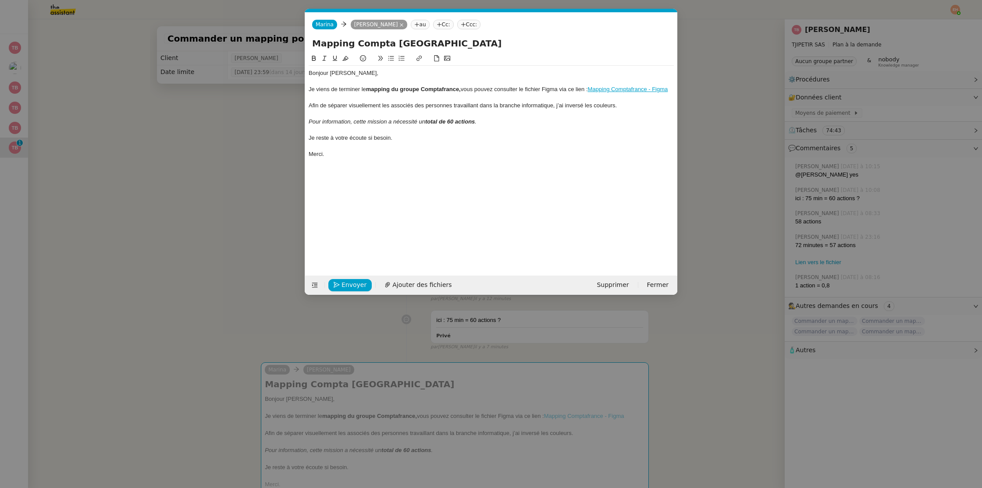
scroll to position [0, 18]
click at [357, 283] on span "Envoyer" at bounding box center [353, 285] width 25 height 10
click at [357, 283] on span "Confirmer l'envoi" at bounding box center [367, 285] width 53 height 10
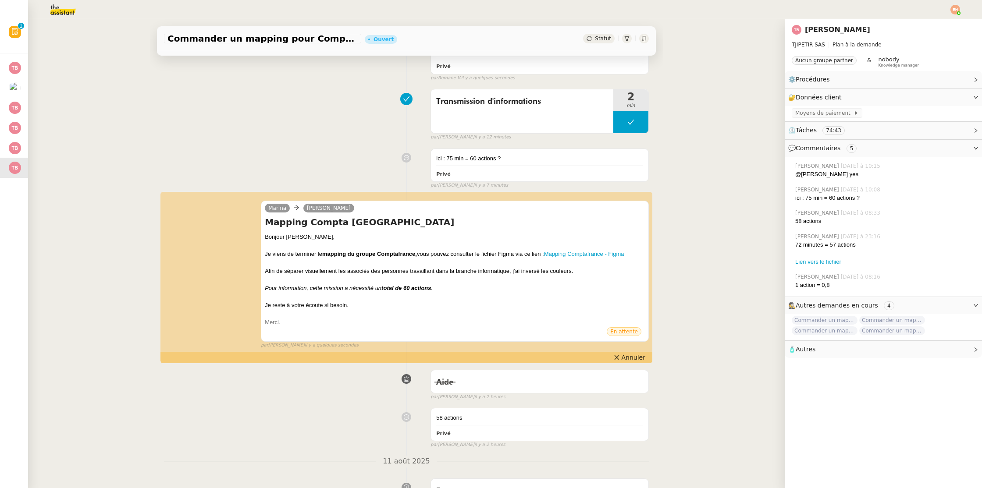
scroll to position [0, 0]
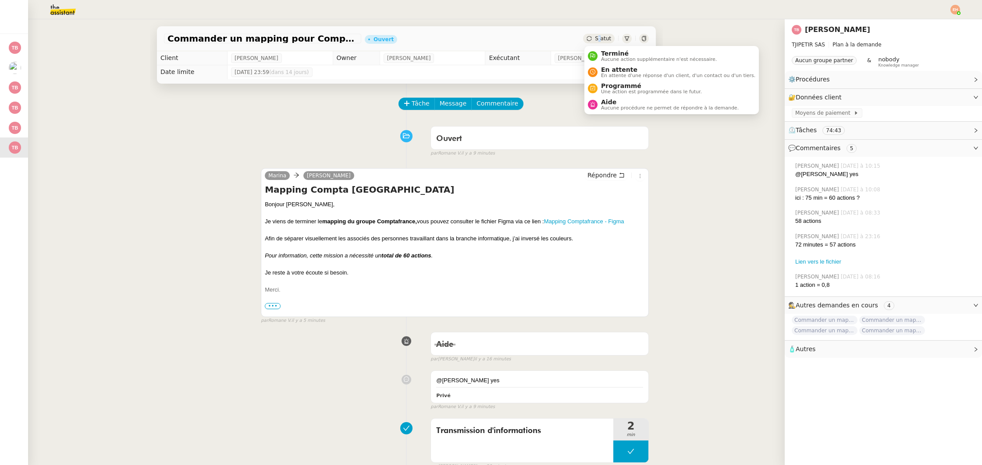
click at [600, 41] on span "Statut" at bounding box center [603, 38] width 16 height 6
click at [615, 67] on span "En attente" at bounding box center [678, 69] width 154 height 7
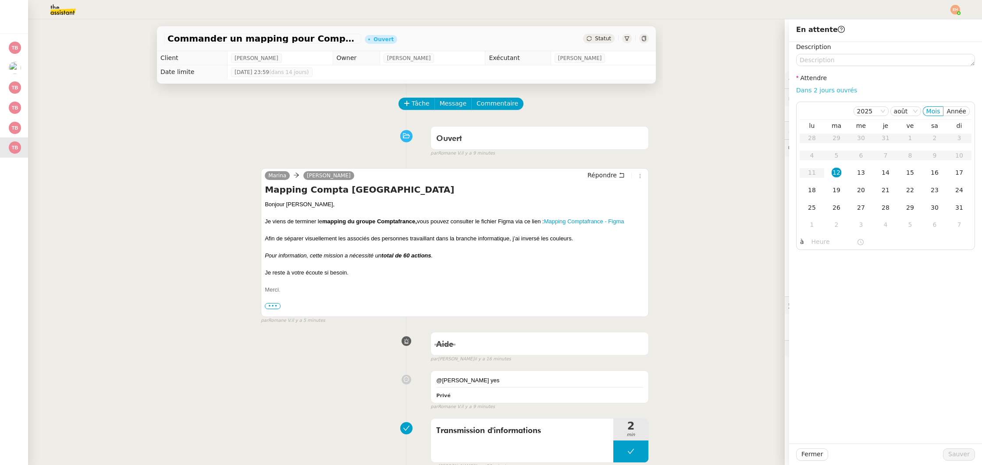
click at [812, 93] on link "Dans 2 jours ouvrés" at bounding box center [826, 90] width 61 height 7
type input "07:00"
click at [969, 457] on button "Sauver" at bounding box center [959, 455] width 32 height 12
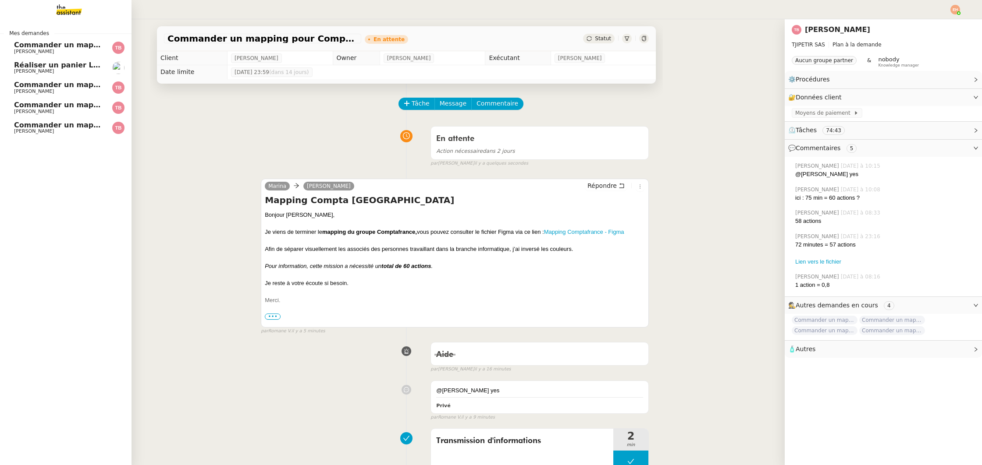
click at [57, 89] on span "Commander un mapping pour Afigec" at bounding box center [86, 85] width 145 height 8
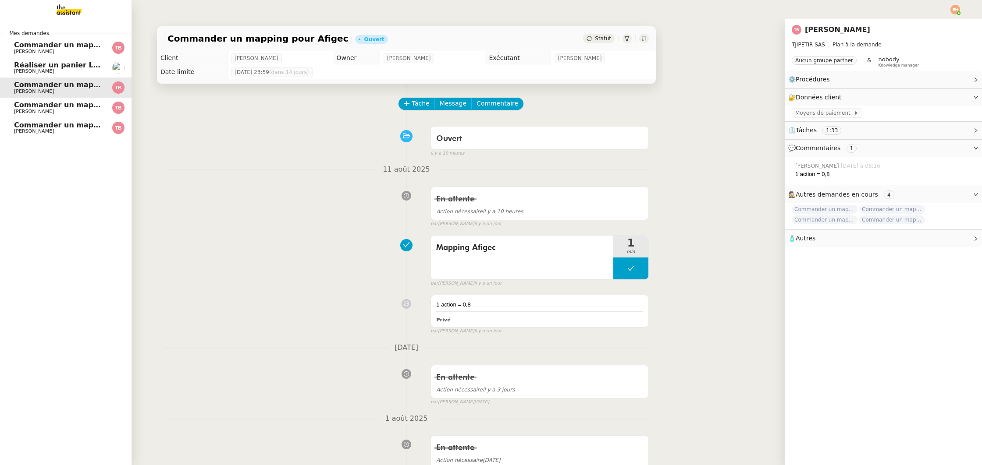
click at [71, 46] on span "Commander un mapping pour ACF" at bounding box center [81, 45] width 135 height 8
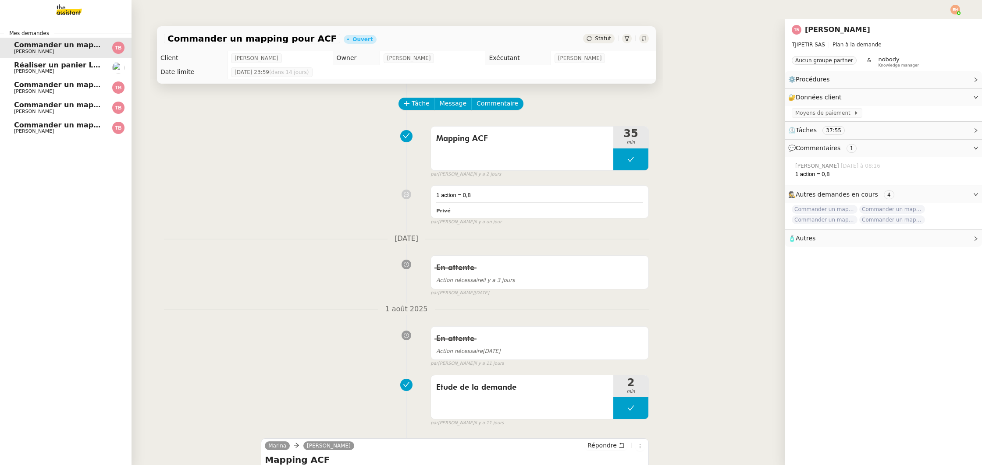
click at [69, 121] on span "Commander un mapping pour [PERSON_NAME]" at bounding box center [106, 125] width 185 height 8
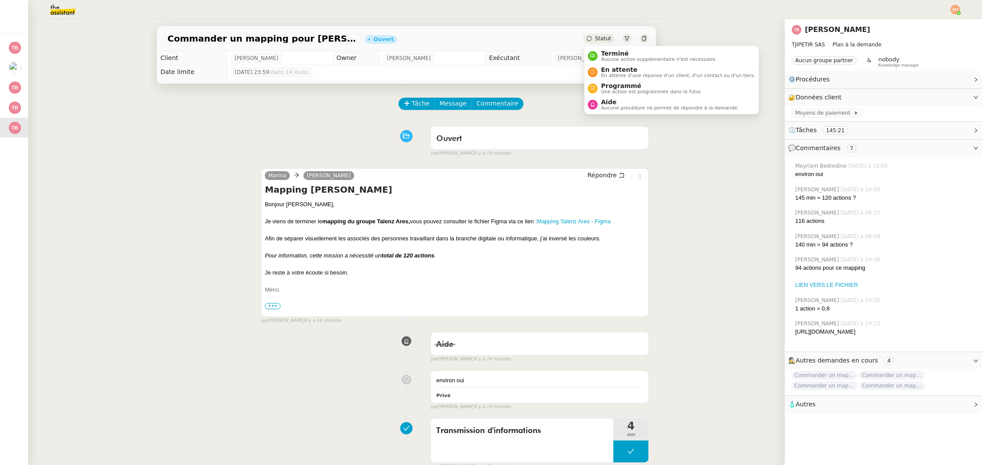
drag, startPoint x: 600, startPoint y: 39, endPoint x: 604, endPoint y: 44, distance: 7.2
click at [600, 39] on span "Statut" at bounding box center [603, 38] width 16 height 6
click at [612, 67] on span "En attente" at bounding box center [678, 69] width 154 height 7
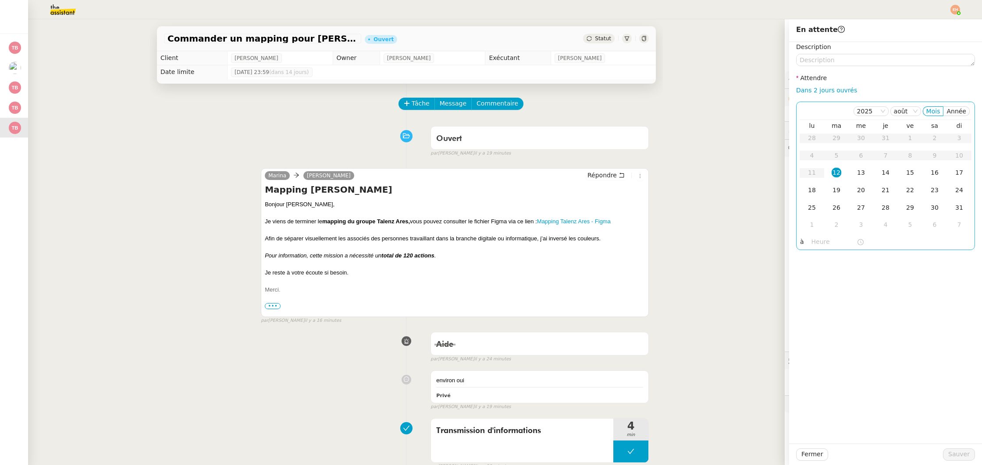
drag, startPoint x: 824, startPoint y: 89, endPoint x: 829, endPoint y: 111, distance: 22.5
click at [824, 89] on link "Dans 2 jours ouvrés" at bounding box center [826, 90] width 61 height 7
type input "07:00"
click at [962, 454] on span "Sauver" at bounding box center [958, 455] width 21 height 10
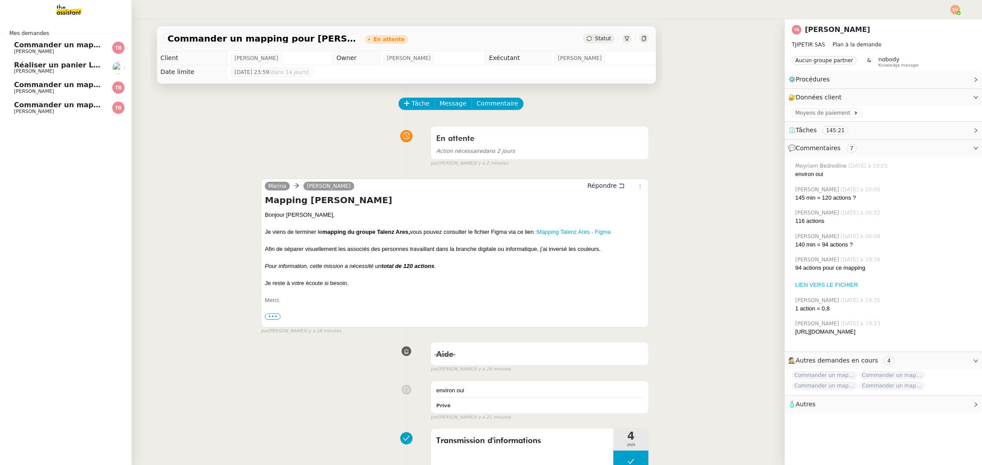
click at [61, 14] on img at bounding box center [62, 9] width 68 height 19
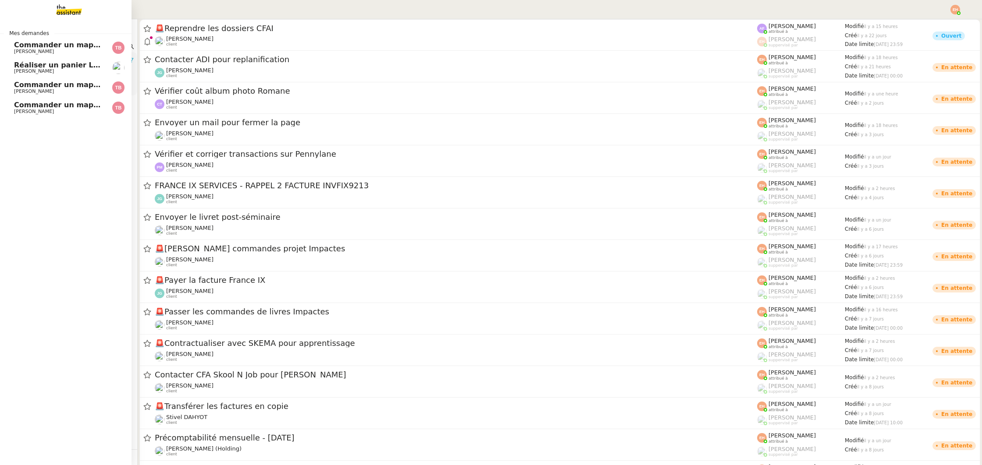
click at [54, 50] on span "[PERSON_NAME]" at bounding box center [58, 51] width 89 height 5
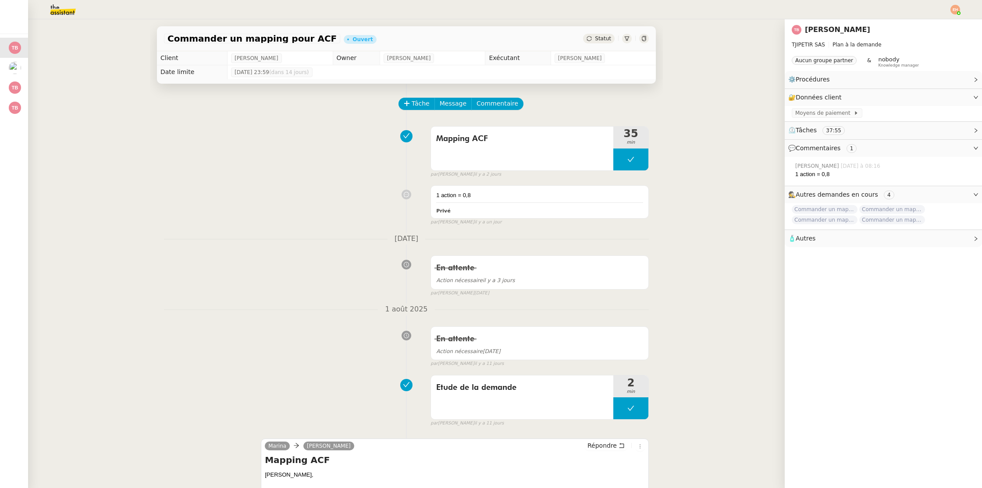
click at [53, 12] on img at bounding box center [56, 9] width 68 height 19
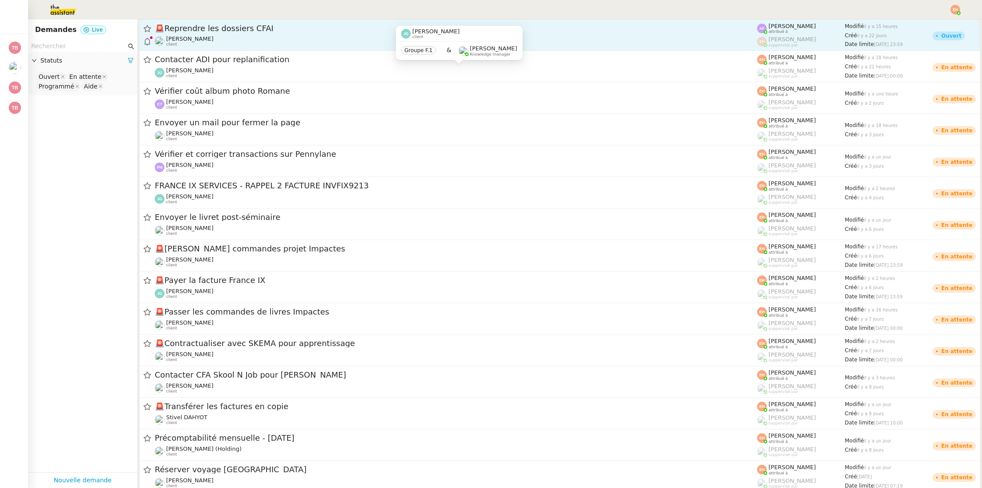
click at [269, 37] on div "Gabrielle Tavernier client" at bounding box center [456, 40] width 602 height 11
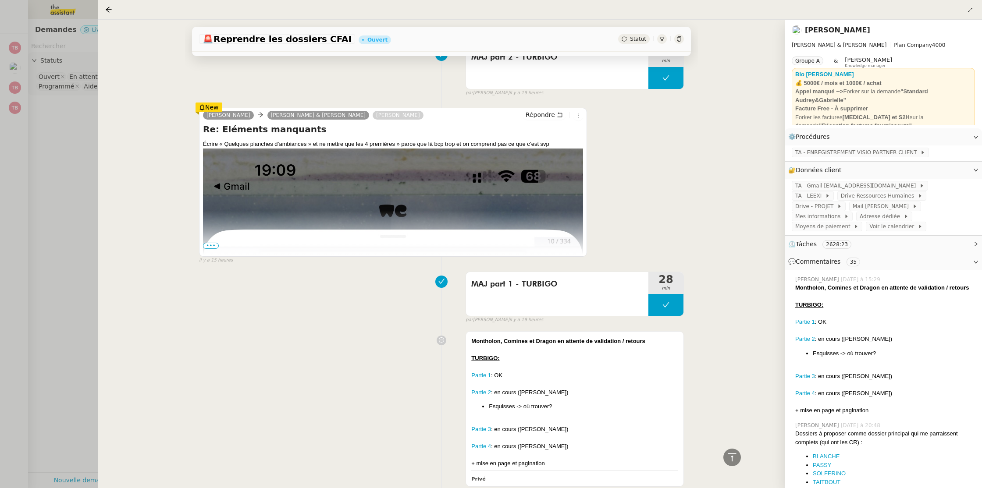
scroll to position [223, 0]
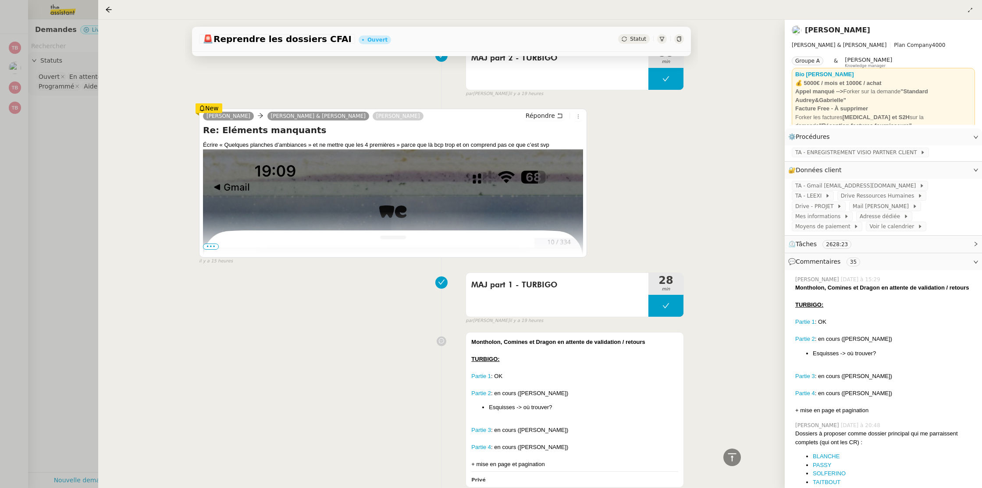
click at [211, 248] on span "•••" at bounding box center [211, 247] width 16 height 6
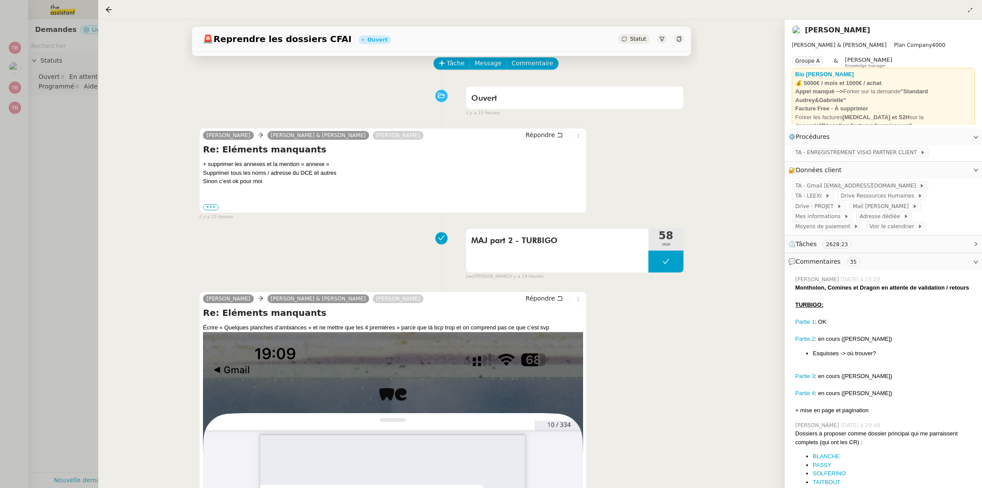
scroll to position [0, 0]
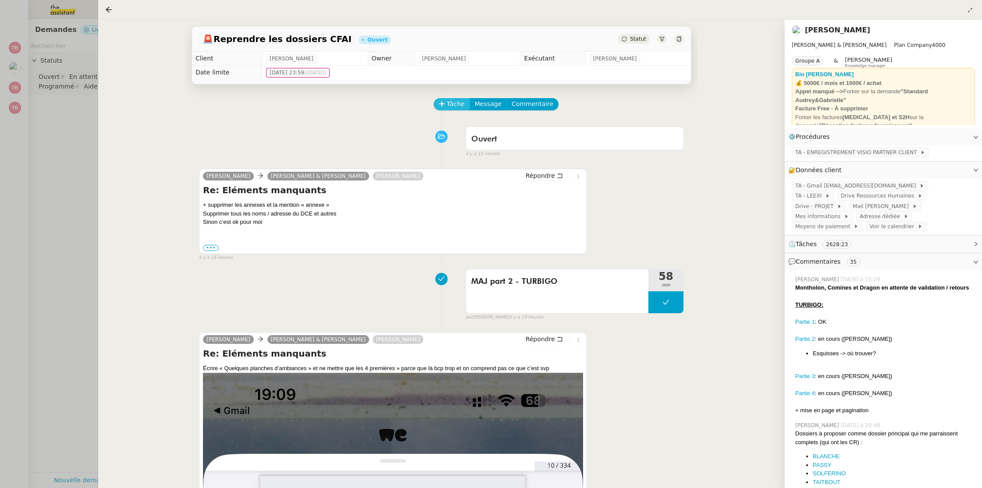
click at [447, 101] on span "Tâche" at bounding box center [456, 104] width 18 height 10
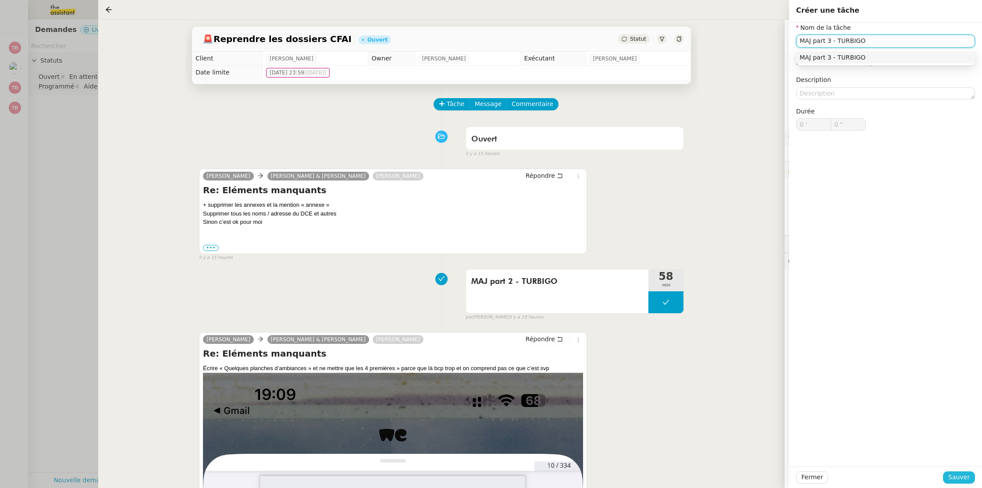
type input "MAJ part 3 - TURBIGO"
click at [954, 477] on span "Sauver" at bounding box center [958, 477] width 21 height 10
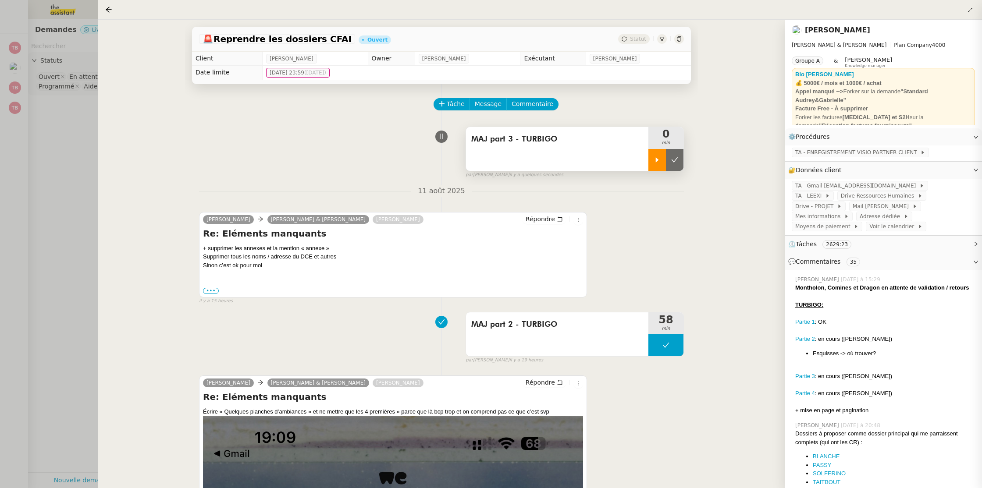
click at [656, 158] on icon at bounding box center [657, 159] width 3 height 5
click at [667, 165] on div at bounding box center [665, 160] width 35 height 22
click at [100, 181] on div "🚨 Reprendre les dossiers CFAI Ouvert Statut Client Gabrielle Tavernier Owner Es…" at bounding box center [441, 254] width 686 height 468
click at [61, 181] on div at bounding box center [491, 244] width 982 height 488
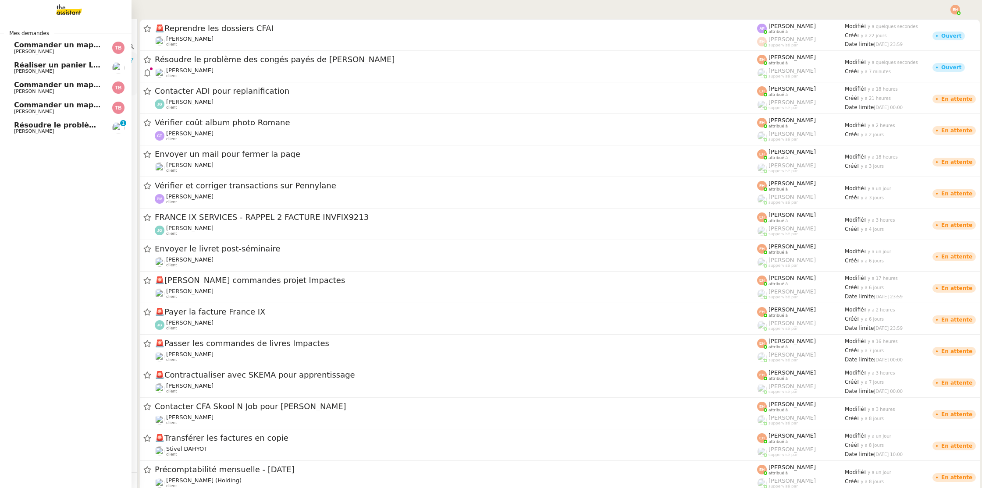
click at [30, 128] on span "Résoudre le problème des congés payés de Clément" at bounding box center [133, 125] width 239 height 8
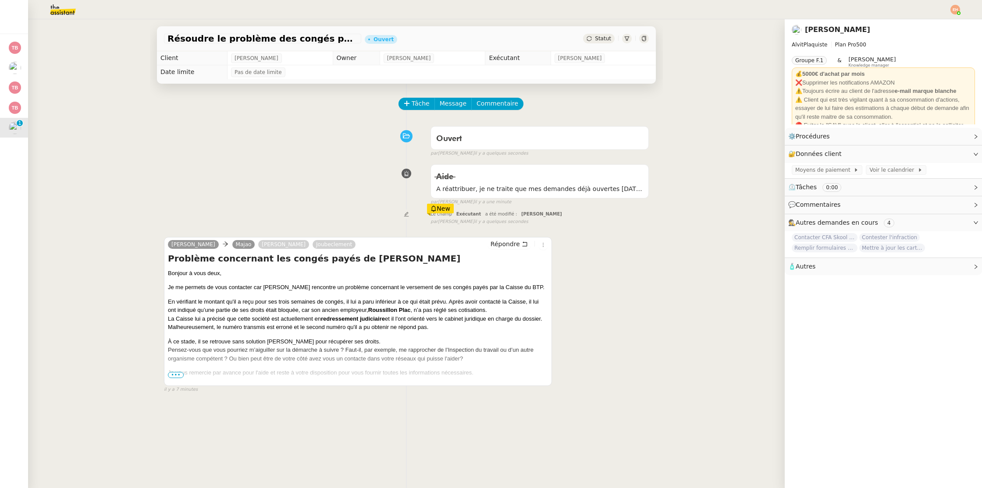
click at [170, 375] on span "•••" at bounding box center [176, 375] width 16 height 6
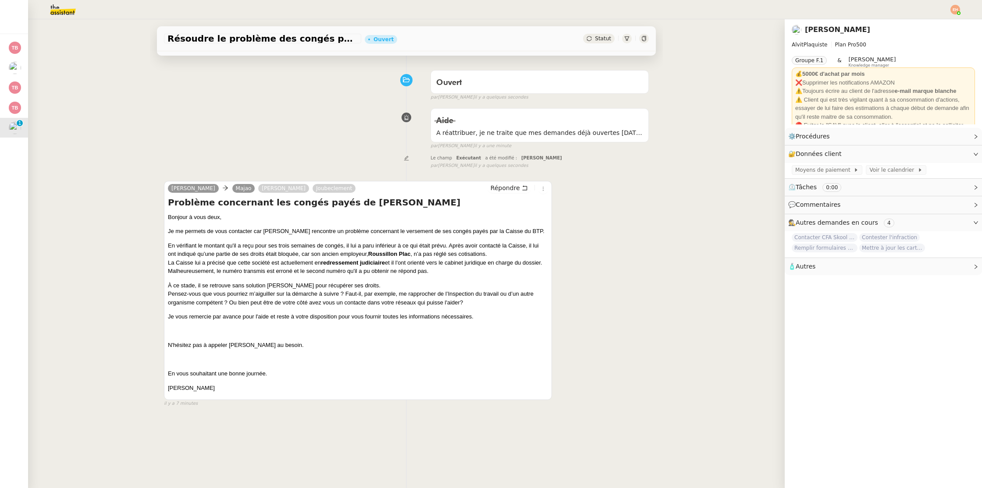
scroll to position [58, 0]
drag, startPoint x: 229, startPoint y: 253, endPoint x: 349, endPoint y: 250, distance: 120.5
click at [349, 250] on p "En vérifiant le montant qu'il a reçu pour ses trois semaines de congés, il lui …" at bounding box center [358, 257] width 380 height 34
click at [417, 250] on p "En vérifiant le montant qu'il a reçu pour ses trois semaines de congés, il lui …" at bounding box center [358, 257] width 380 height 34
drag, startPoint x: 182, startPoint y: 253, endPoint x: 437, endPoint y: 268, distance: 255.4
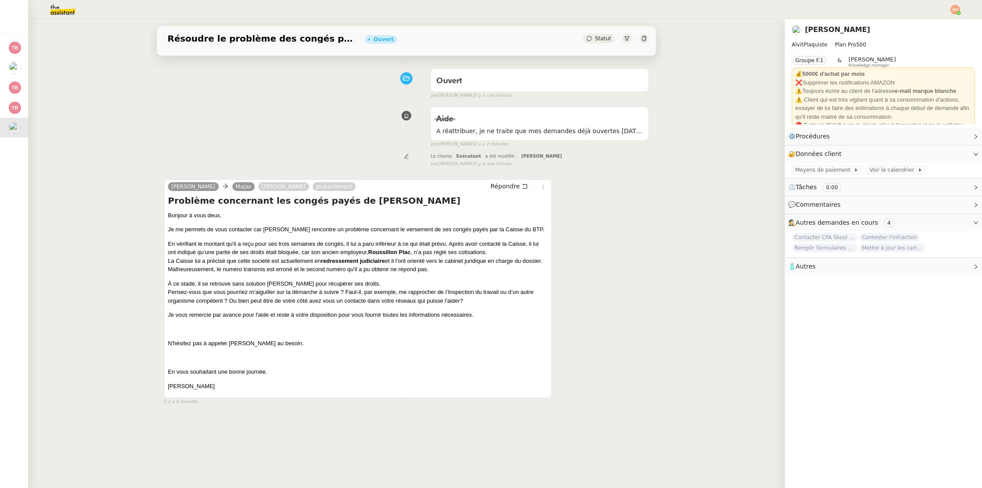
click at [437, 268] on p "En vérifiant le montant qu'il a reçu pour ses trois semaines de congés, il lui …" at bounding box center [358, 257] width 380 height 34
click at [207, 274] on div "Bonjour à vous deux, Je me permets de vous contacter car Clément rencontre un p…" at bounding box center [358, 301] width 380 height 180
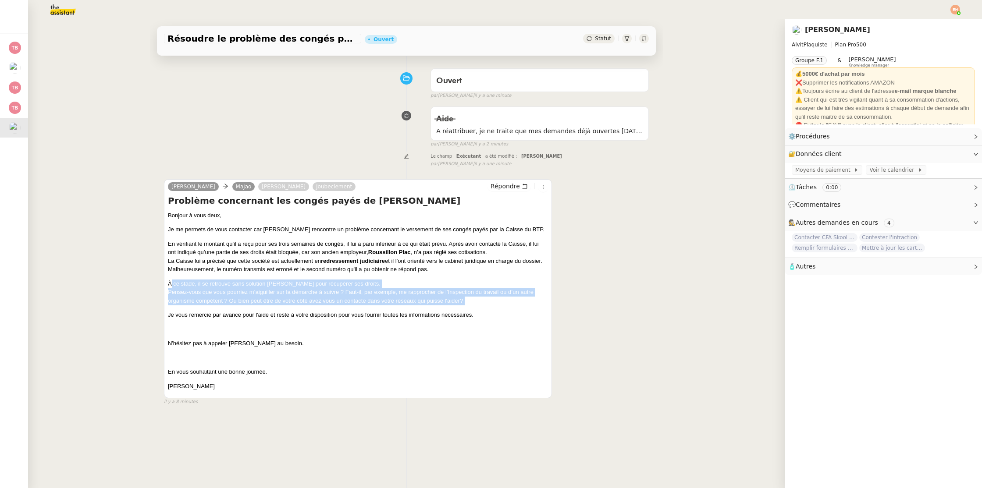
drag, startPoint x: 171, startPoint y: 284, endPoint x: 350, endPoint y: 308, distance: 180.5
click at [350, 308] on div "Bonjour à vous deux, Je me permets de vous contacter car Clément rencontre un p…" at bounding box center [358, 301] width 380 height 180
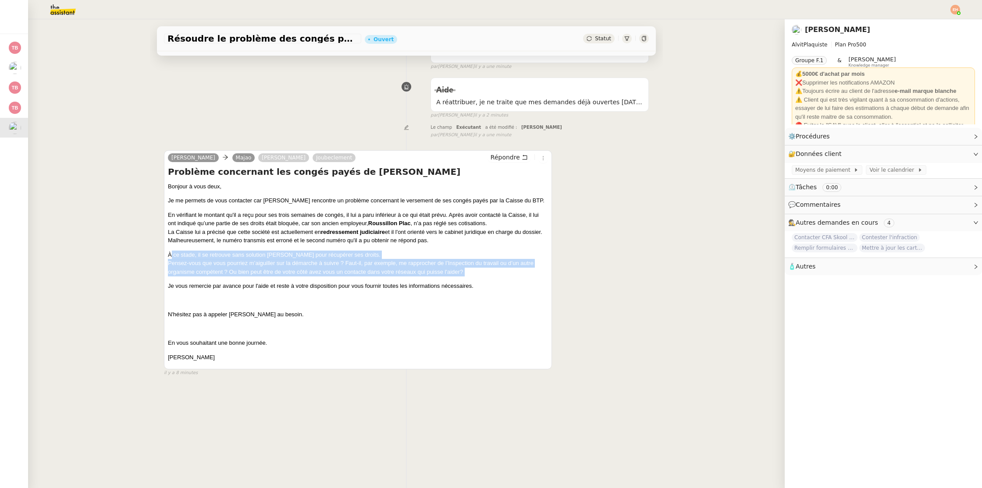
scroll to position [88, 0]
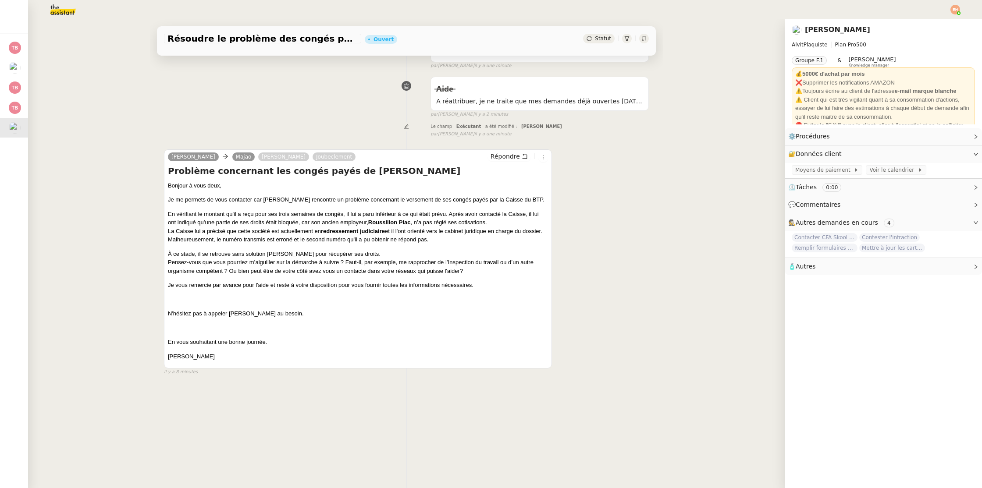
click at [181, 282] on p "Je vous remercie par avance pour l'aide et reste à votre disposition pour vous …" at bounding box center [358, 285] width 380 height 9
drag, startPoint x: 170, startPoint y: 259, endPoint x: 370, endPoint y: 277, distance: 201.0
click at [370, 277] on div "Bonjour à vous deux, Je me permets de vous contacter car Clément rencontre un p…" at bounding box center [358, 271] width 380 height 180
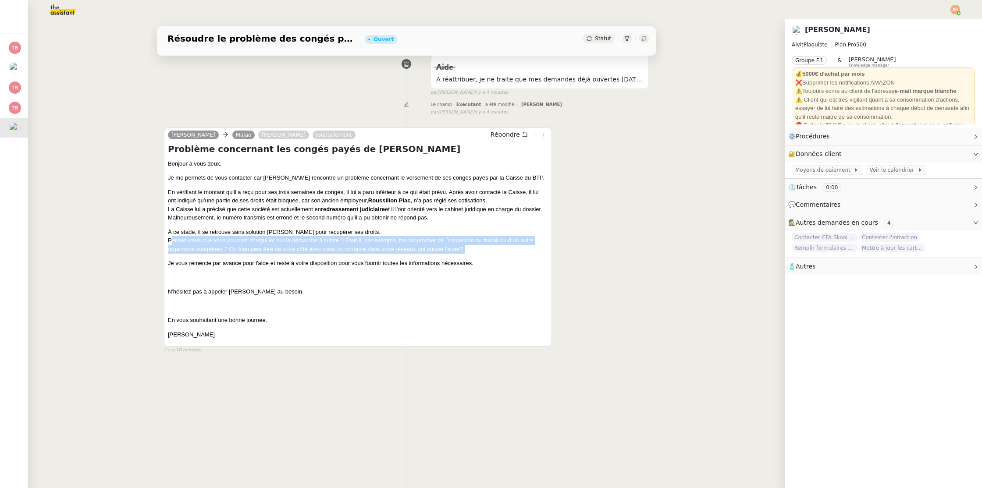
scroll to position [111, 0]
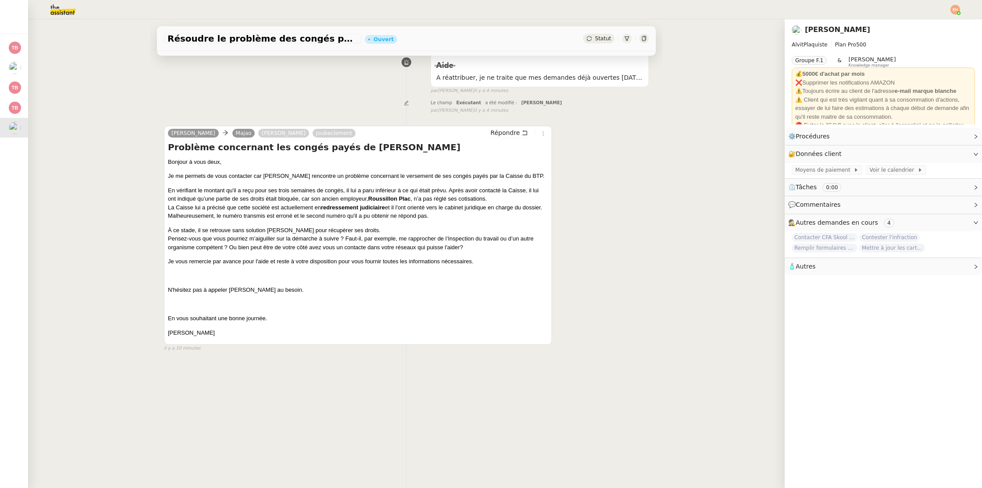
click at [317, 219] on p "En vérifiant le montant qu'il a reçu pour ses trois semaines de congés, il lui …" at bounding box center [358, 203] width 380 height 34
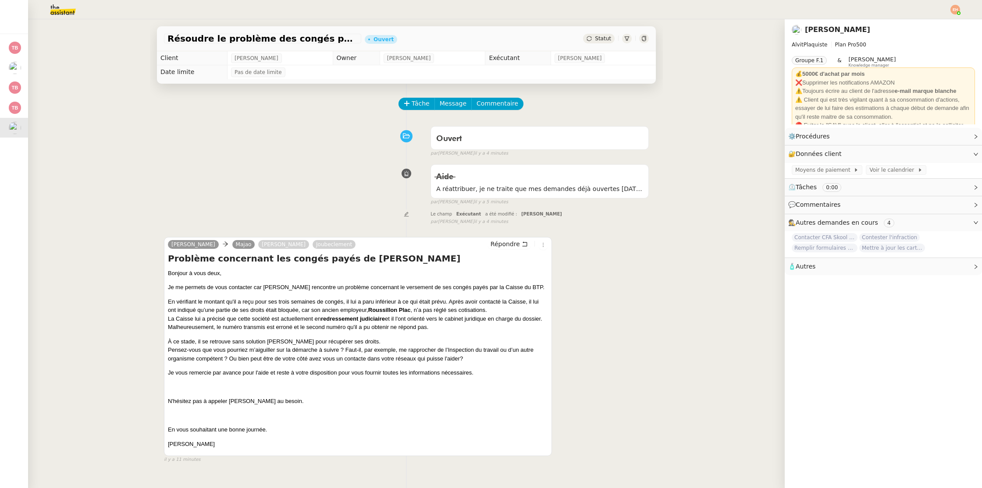
click at [356, 255] on h4 "Problème concernant les congés payés de Jouble Clément" at bounding box center [358, 258] width 380 height 12
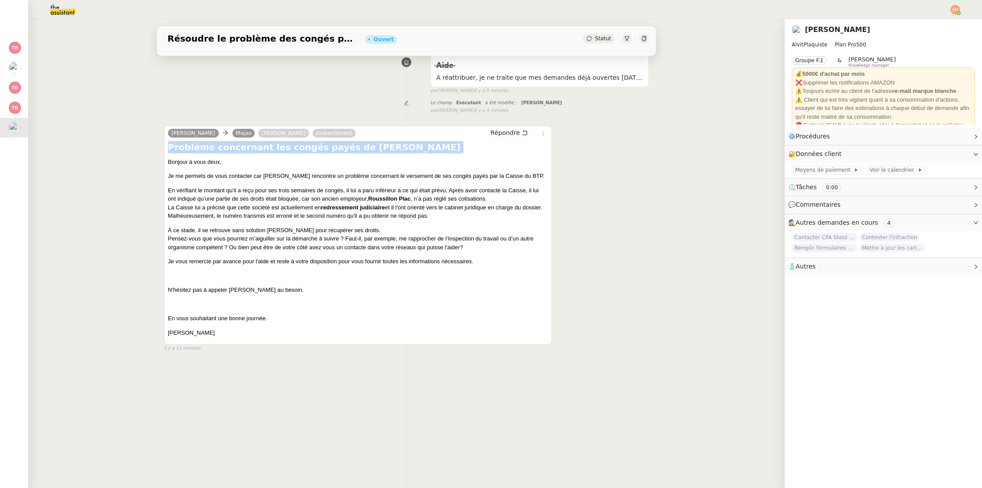
scroll to position [109, 0]
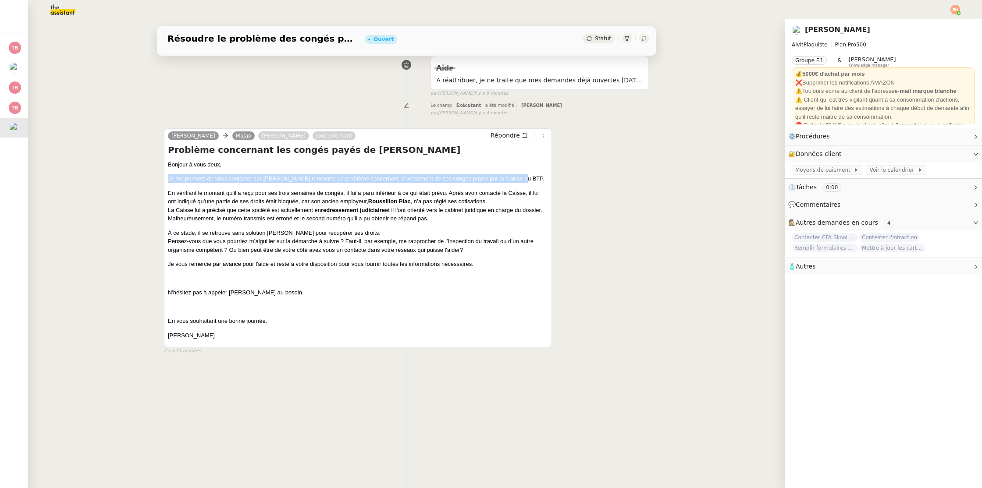
drag, startPoint x: 230, startPoint y: 178, endPoint x: 526, endPoint y: 180, distance: 295.3
click at [526, 180] on p "Je me permets de vous contacter car Clément rencontre un problème concernant le…" at bounding box center [358, 178] width 380 height 9
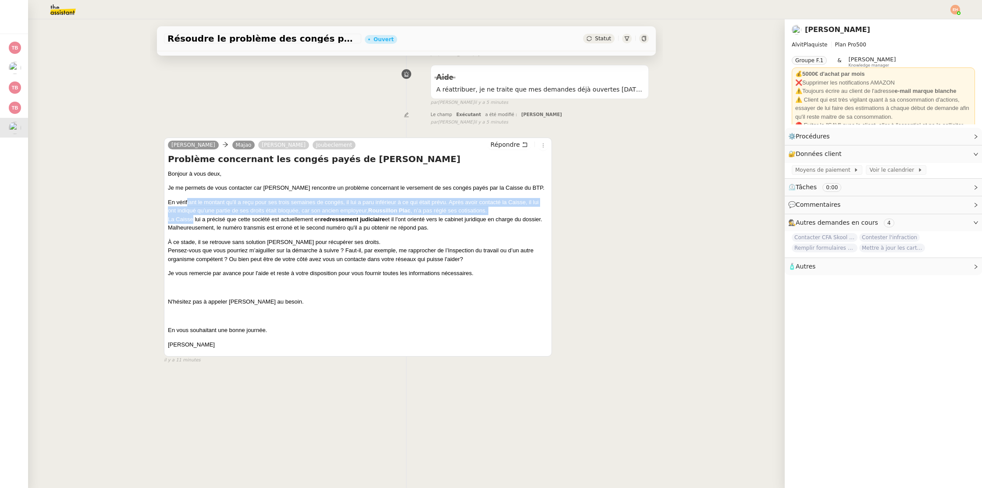
scroll to position [100, 0]
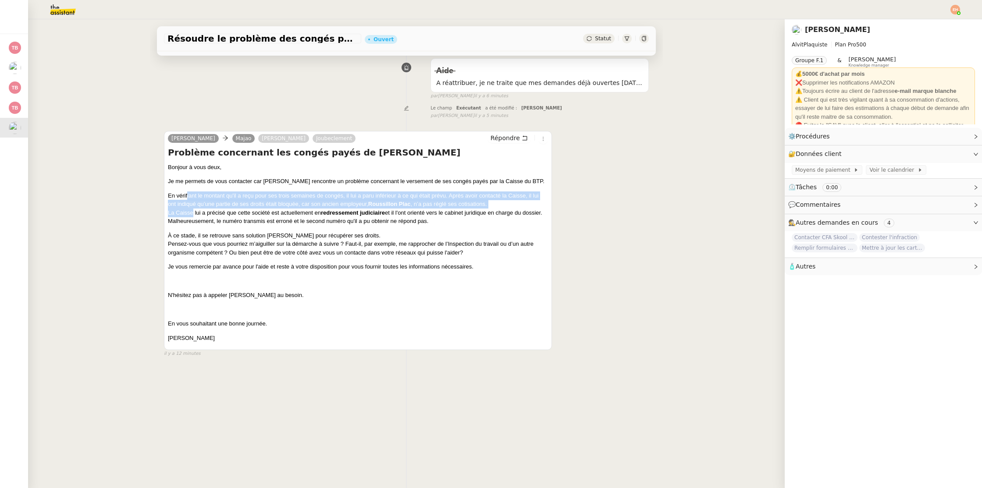
drag, startPoint x: 269, startPoint y: 196, endPoint x: 419, endPoint y: 223, distance: 152.8
click at [432, 222] on p "En vérifiant le montant qu'il a reçu pour ses trois semaines de congés, il lui …" at bounding box center [358, 208] width 380 height 34
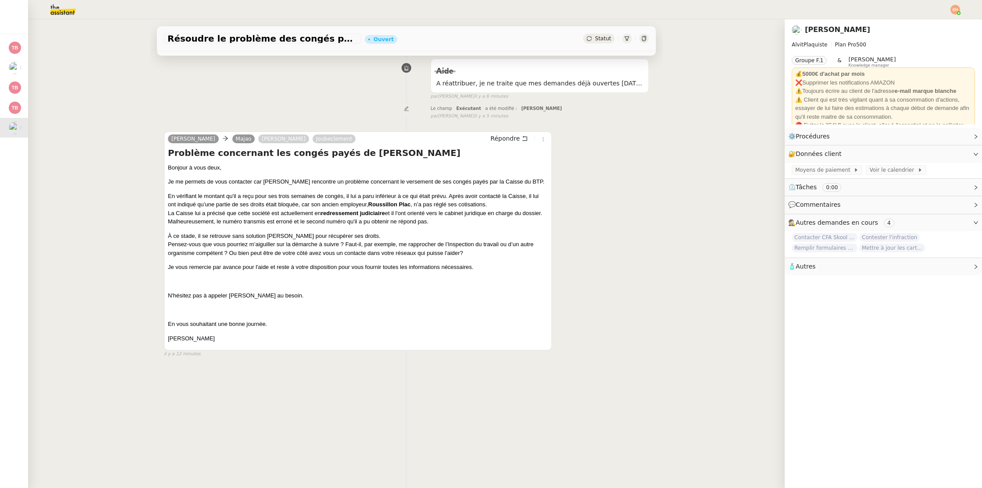
click at [418, 223] on p "En vérifiant le montant qu'il a reçu pour ses trois semaines de congés, il lui …" at bounding box center [358, 209] width 380 height 34
drag, startPoint x: 402, startPoint y: 216, endPoint x: 464, endPoint y: 213, distance: 61.9
click at [464, 213] on p "En vérifiant le montant qu'il a reçu pour ses trois semaines de congés, il lui …" at bounding box center [358, 209] width 380 height 34
drag, startPoint x: 210, startPoint y: 220, endPoint x: 252, endPoint y: 221, distance: 41.6
click at [250, 221] on p "En vérifiant le montant qu'il a reçu pour ses trois semaines de congés, il lui …" at bounding box center [358, 209] width 380 height 34
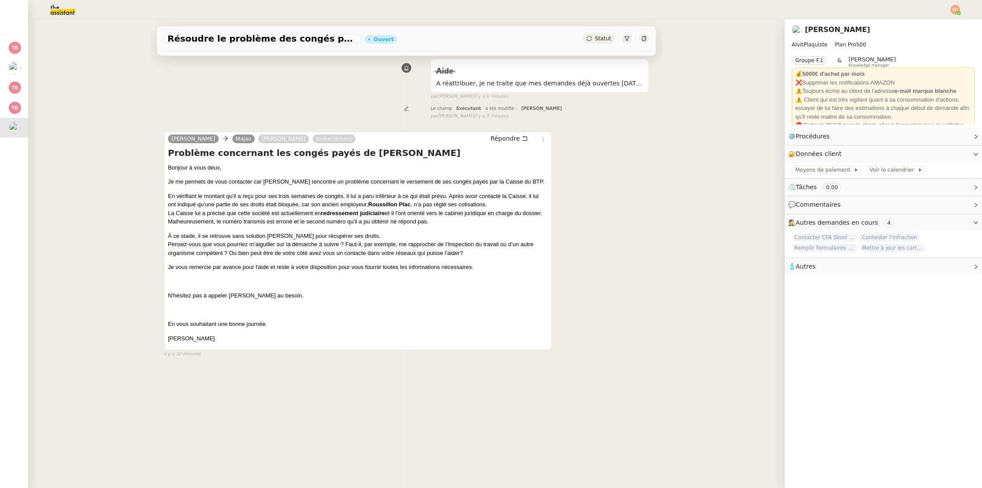
click at [293, 221] on p "En vérifiant le montant qu'il a reçu pour ses trois semaines de congés, il lui …" at bounding box center [358, 209] width 380 height 34
drag, startPoint x: 427, startPoint y: 227, endPoint x: 452, endPoint y: 227, distance: 25.0
click at [452, 227] on div "Bonjour à vous deux, Je me permets de vous contacter car Clément rencontre un p…" at bounding box center [358, 253] width 380 height 180
click at [247, 228] on div "Bonjour à vous deux, Je me permets de vous contacter car Clément rencontre un p…" at bounding box center [358, 253] width 380 height 180
drag, startPoint x: 254, startPoint y: 239, endPoint x: 333, endPoint y: 230, distance: 79.8
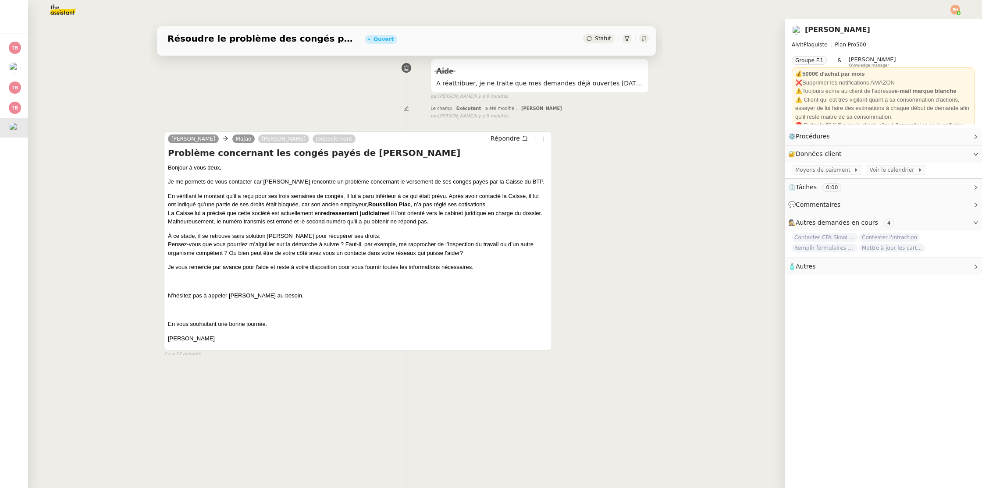
click at [324, 233] on p "À ce stade, il se retrouve sans solution claire pour récupérer ses droits. Pens…" at bounding box center [358, 245] width 380 height 26
click at [352, 230] on div "Bonjour à vous deux, Je me permets de vous contacter car Clément rencontre un p…" at bounding box center [358, 253] width 380 height 180
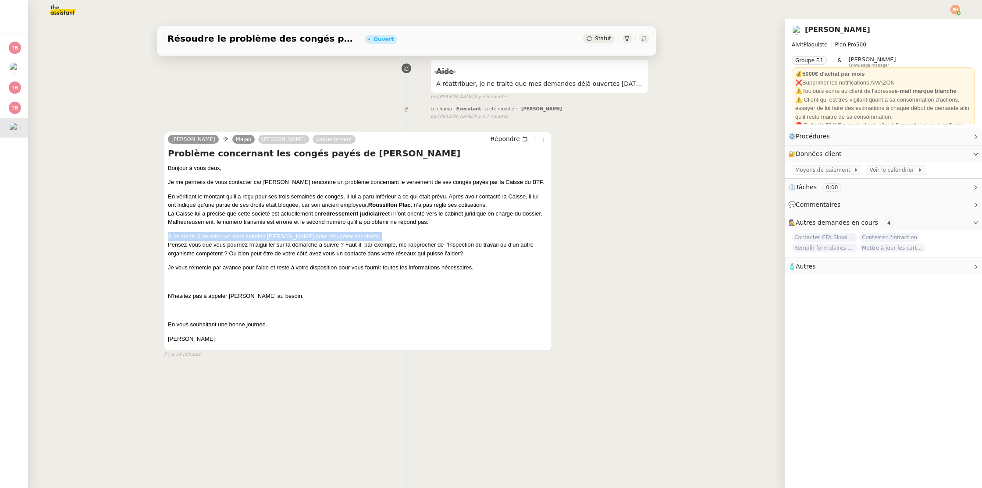
scroll to position [105, 0]
click at [298, 62] on div "Aide A réattribuer, je ne traite que mes demandes déjà ouvertes aujourd'hui car…" at bounding box center [406, 78] width 485 height 45
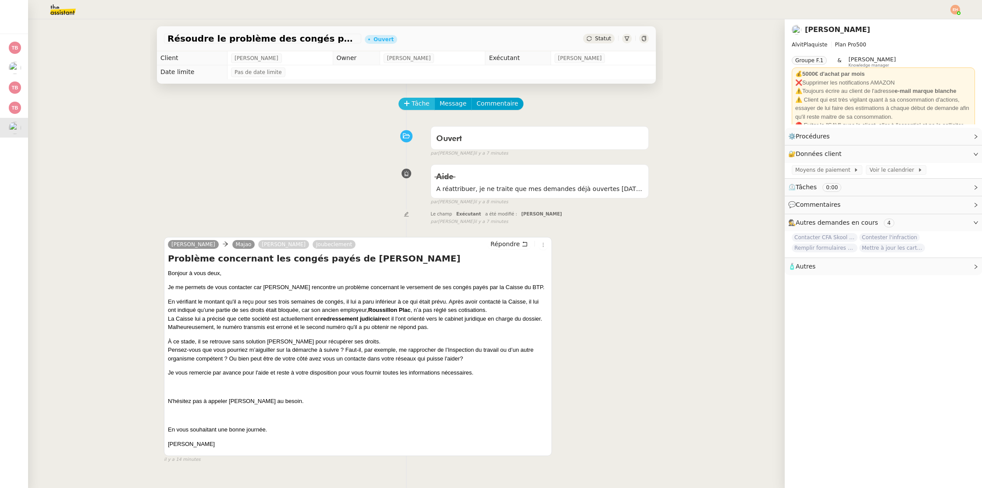
click at [418, 98] on button "Tâche" at bounding box center [416, 104] width 36 height 12
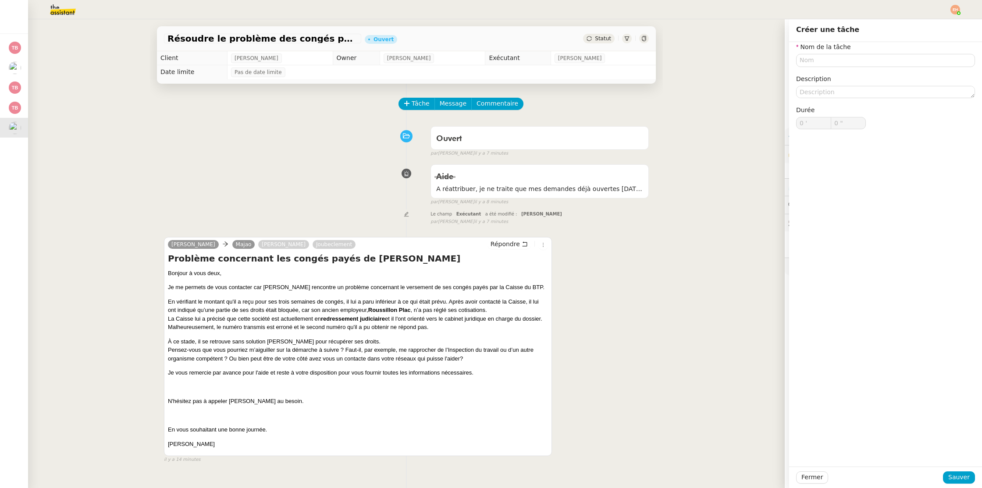
click at [369, 259] on h4 "Problème concernant les congés payés de Jouble Clément" at bounding box center [358, 258] width 380 height 12
copy div "Problème concernant les congés payés de Jouble Clément"
click at [837, 61] on input "text" at bounding box center [885, 60] width 179 height 13
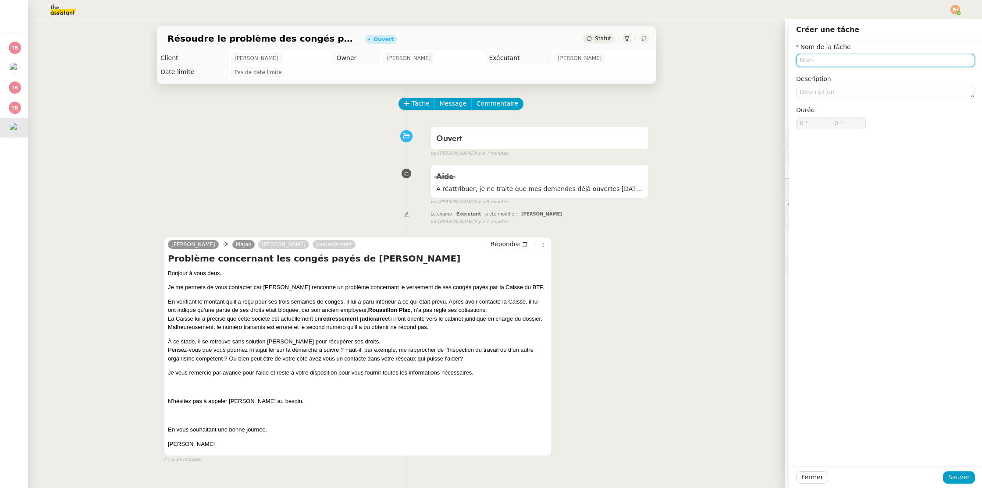
paste input "Problème concernant les congés payés de Jouble Clément"
type input "Problème concernant les congés payés de Jouble Clément"
type input "Transmission d'informations"
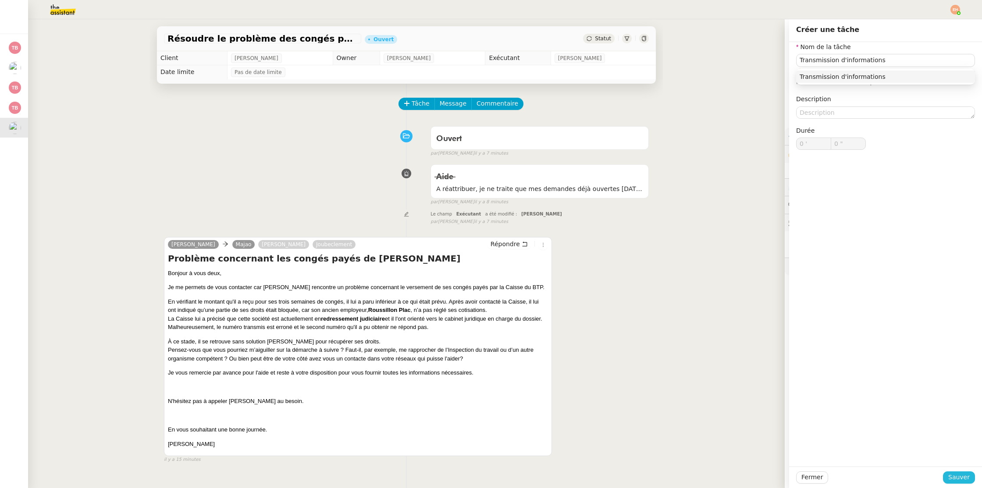
click at [953, 478] on span "Sauver" at bounding box center [958, 477] width 21 height 10
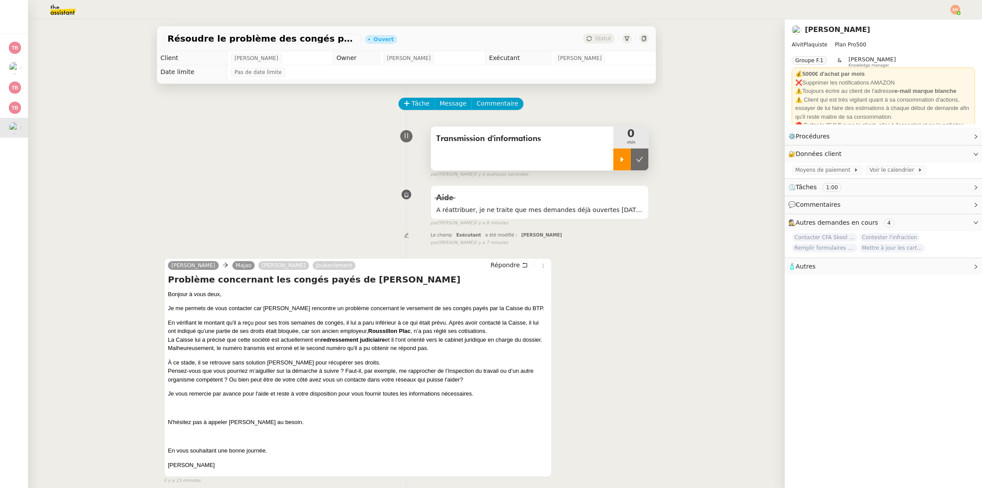
drag, startPoint x: 625, startPoint y: 160, endPoint x: 599, endPoint y: 147, distance: 29.2
click at [625, 160] on div at bounding box center [622, 160] width 18 height 22
click at [424, 101] on span "Tâche" at bounding box center [420, 104] width 18 height 10
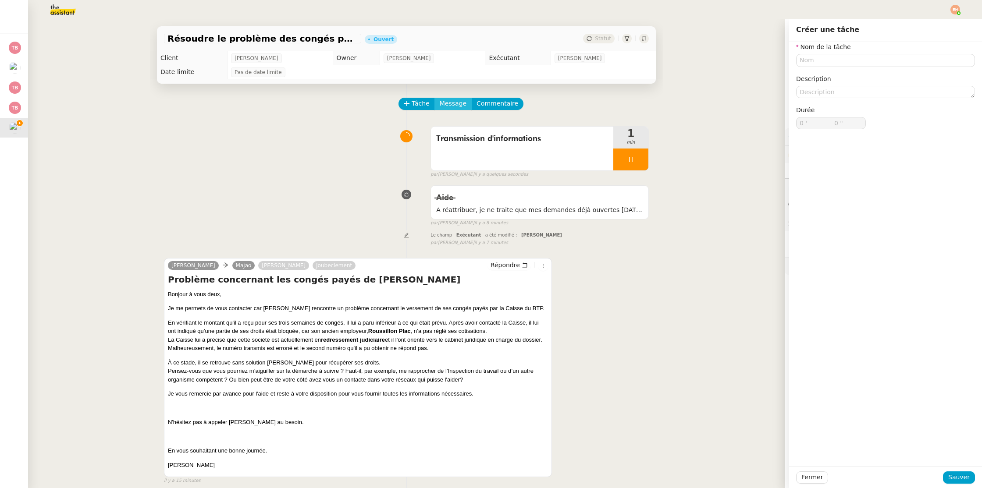
click at [444, 103] on span "Message" at bounding box center [453, 104] width 27 height 10
click at [451, 121] on link "Nouvelle conversation" at bounding box center [494, 129] width 110 height 18
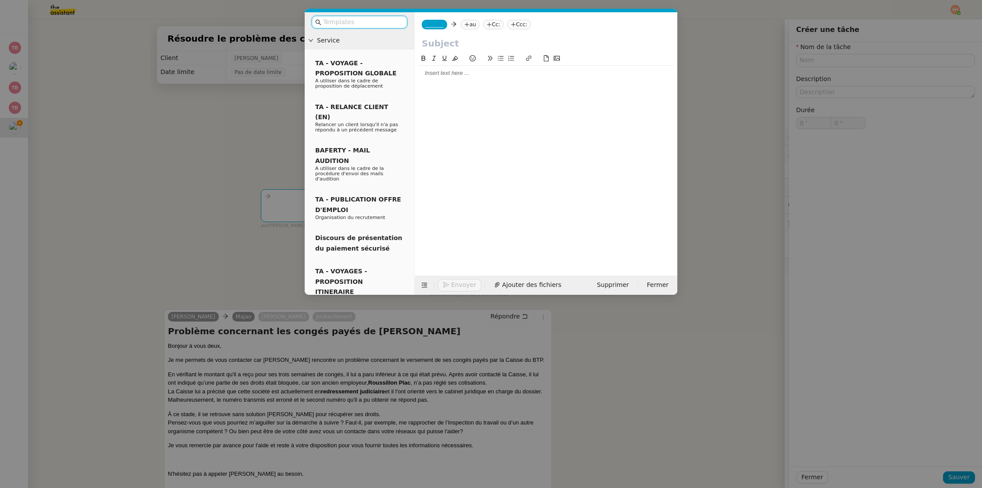
click at [447, 39] on input "text" at bounding box center [546, 43] width 248 height 13
paste input "Problème concernant les congés payés de Jouble Clément"
type input "Problème concernant les congés payés de Jouble Clément"
click at [437, 24] on span "_______" at bounding box center [434, 24] width 18 height 6
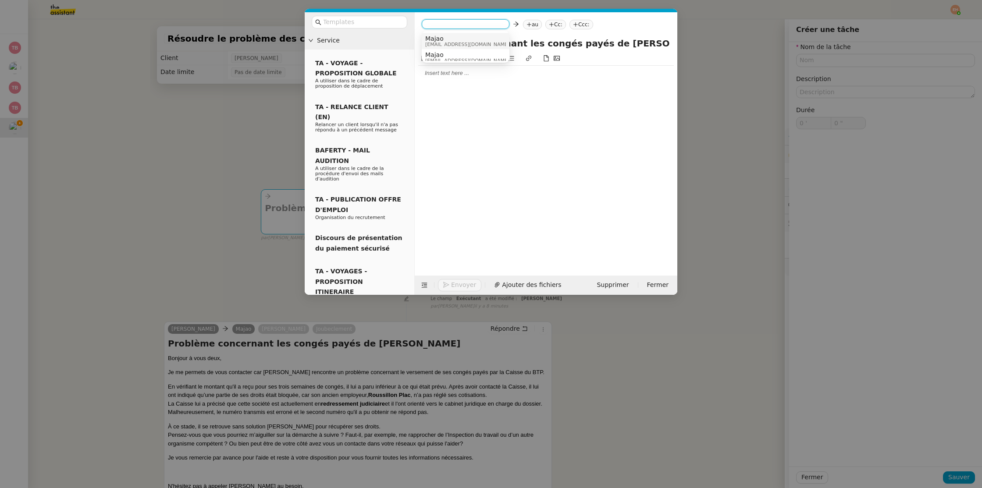
click at [452, 42] on span "[EMAIL_ADDRESS][DOMAIN_NAME]" at bounding box center [467, 44] width 84 height 5
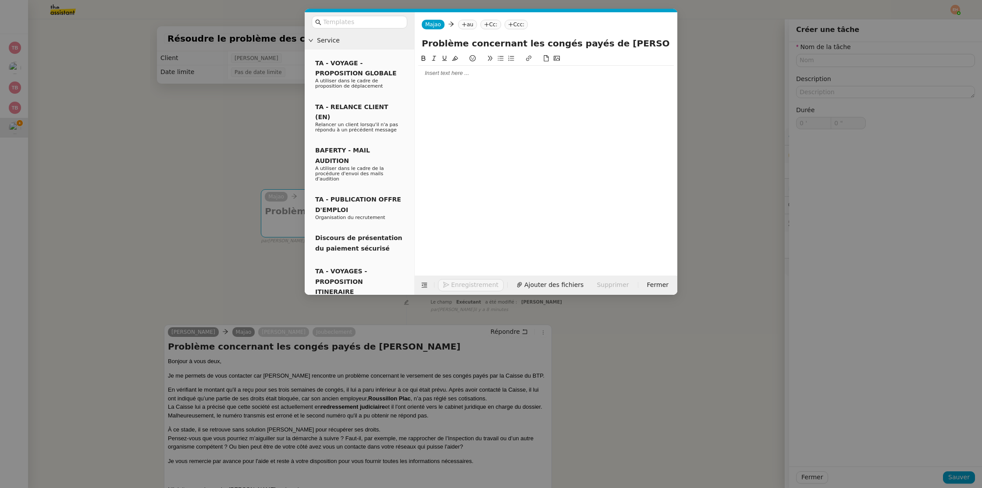
click at [469, 25] on nz-tag "au" at bounding box center [467, 25] width 19 height 10
click at [511, 41] on span "ALVIT PLAQUISTE" at bounding box center [505, 38] width 84 height 7
click at [478, 97] on div at bounding box center [545, 157] width 255 height 209
click at [462, 82] on div at bounding box center [545, 157] width 255 height 209
click at [460, 77] on div at bounding box center [545, 73] width 255 height 8
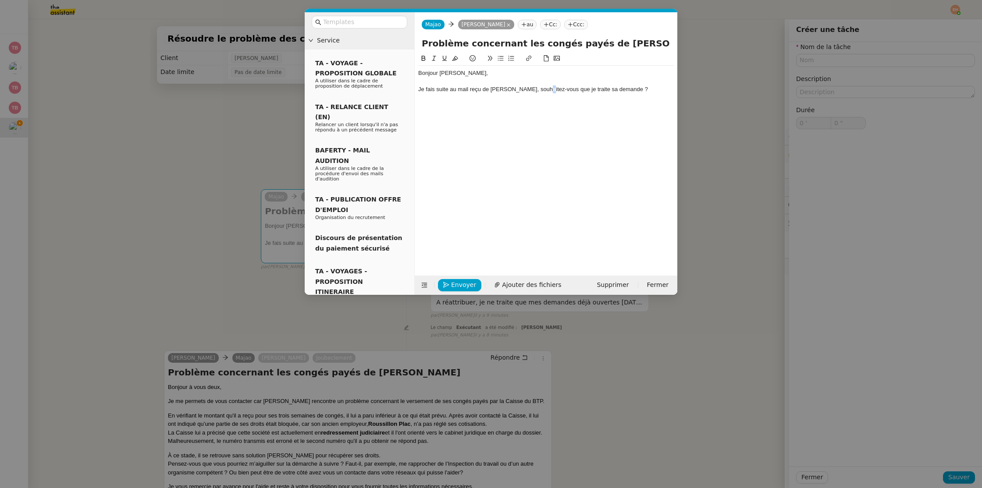
click at [542, 90] on div "Je fais suite au mail reçu de Perrine Lajeunese, souhaitez-vous que je traite s…" at bounding box center [545, 89] width 255 height 8
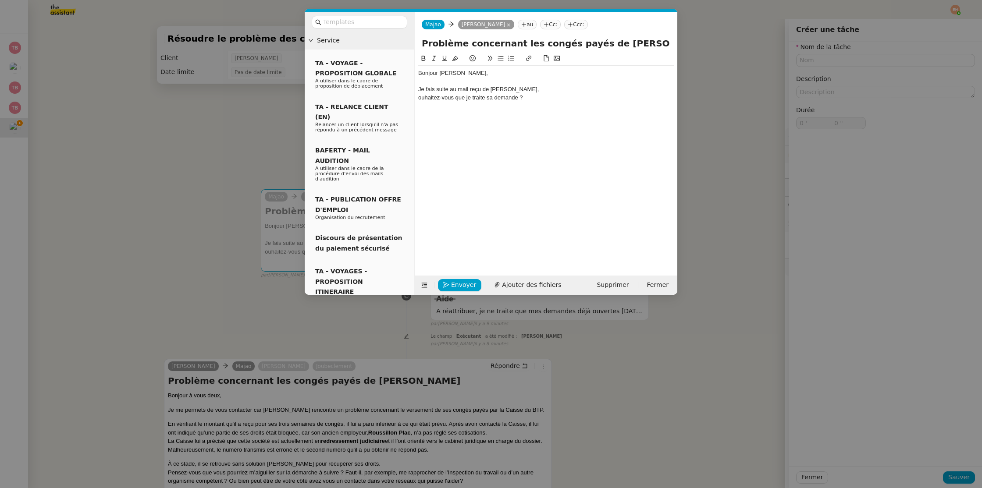
click at [497, 56] on icon at bounding box center [500, 58] width 6 height 6
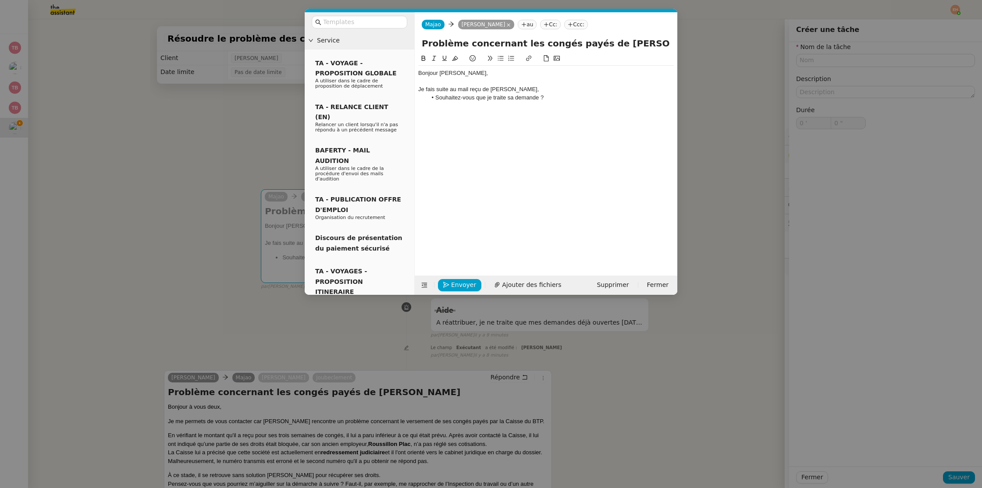
click at [546, 88] on div "Je fais suite au mail reçu de Perrine Lajeunese," at bounding box center [545, 89] width 255 height 8
click at [553, 103] on li "Souhaitez-vous que je traite sa demande ?" at bounding box center [550, 106] width 247 height 8
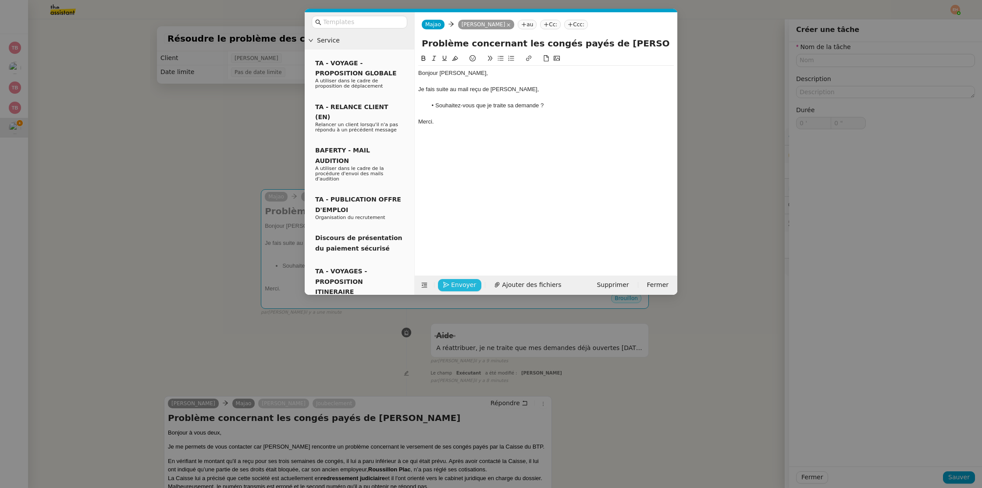
click at [454, 283] on span "Envoyer" at bounding box center [463, 285] width 25 height 10
click at [454, 278] on span "Confirmer l'envoi" at bounding box center [477, 273] width 53 height 10
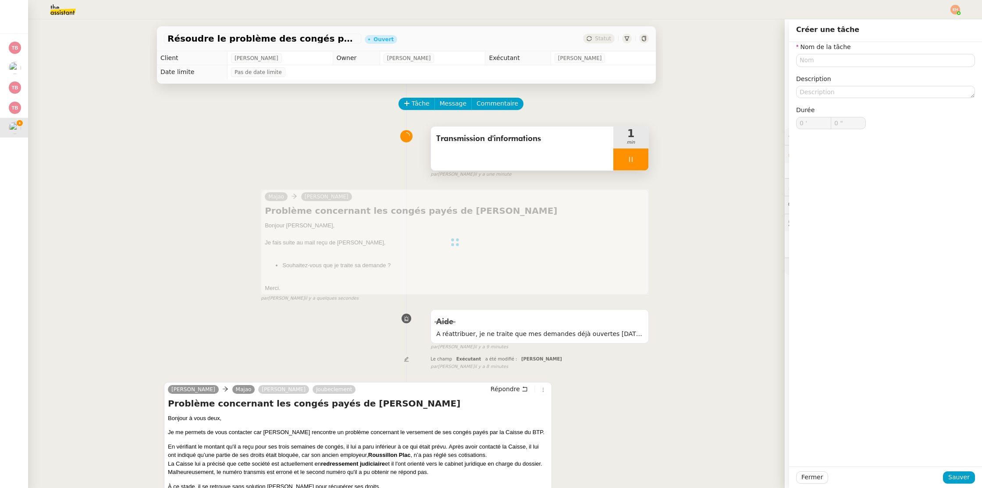
click at [628, 158] on icon at bounding box center [630, 159] width 7 height 7
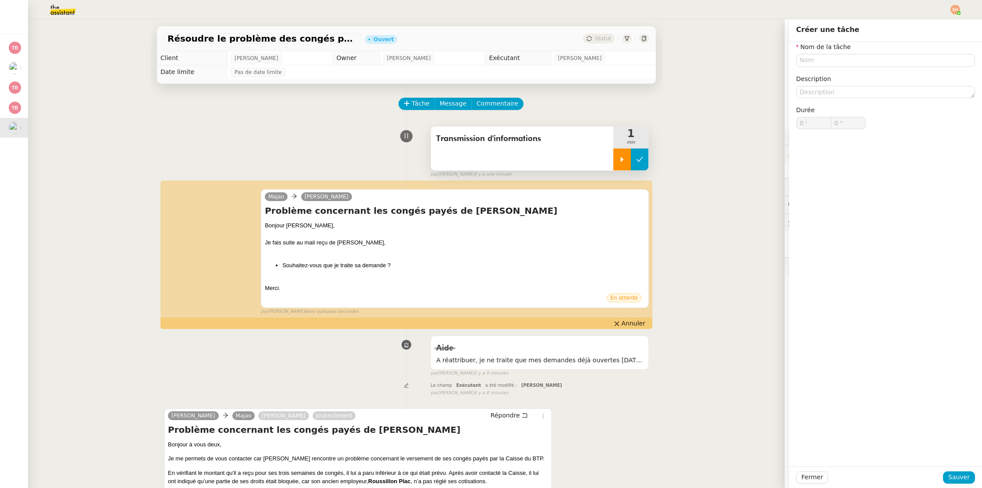
drag, startPoint x: 639, startPoint y: 156, endPoint x: 635, endPoint y: 154, distance: 4.5
click at [639, 156] on icon at bounding box center [639, 159] width 7 height 7
